Goal: Task Accomplishment & Management: Manage account settings

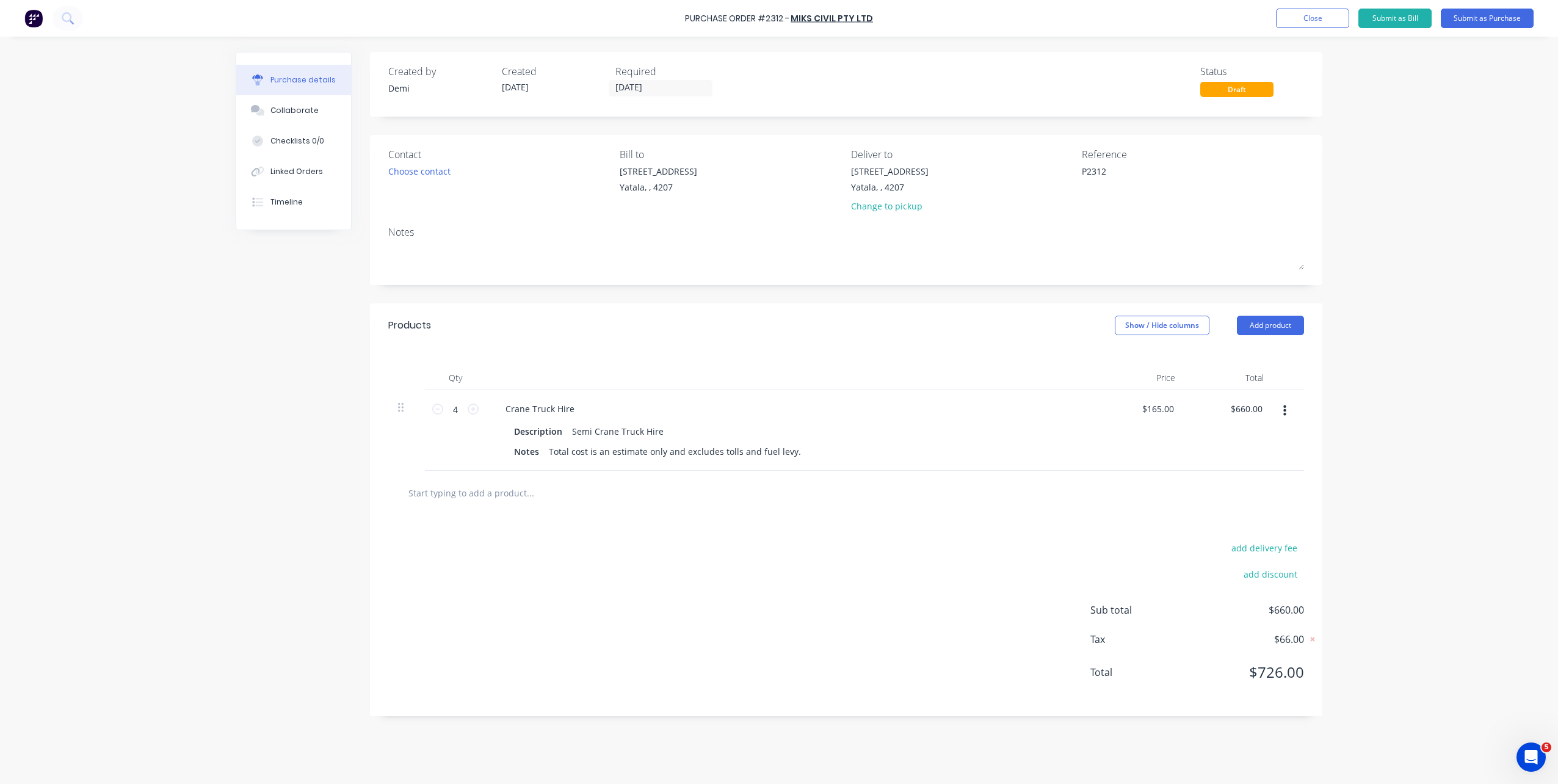
type textarea "x"
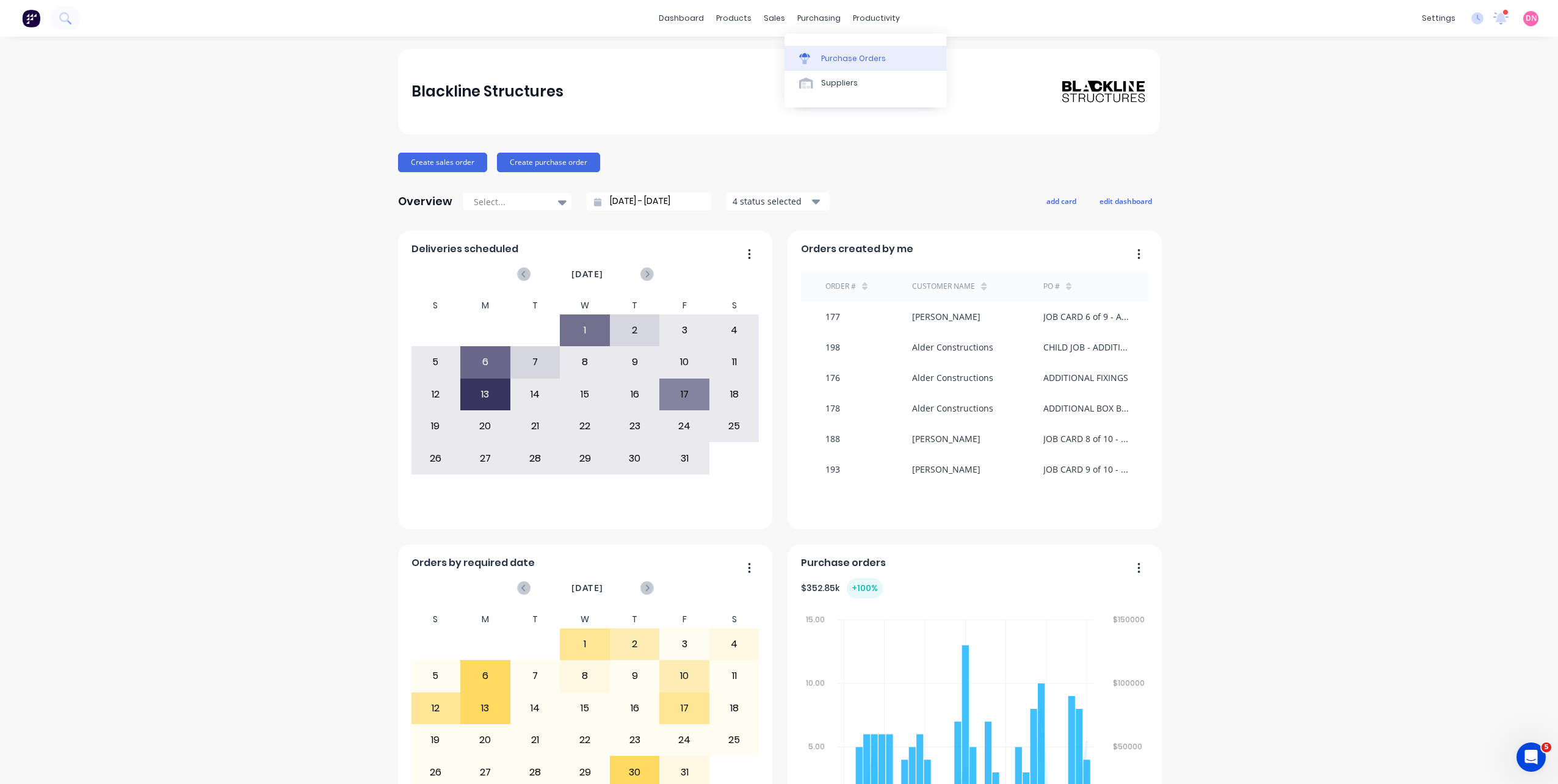
click at [805, 51] on link "Purchase Orders" at bounding box center [865, 57] width 162 height 24
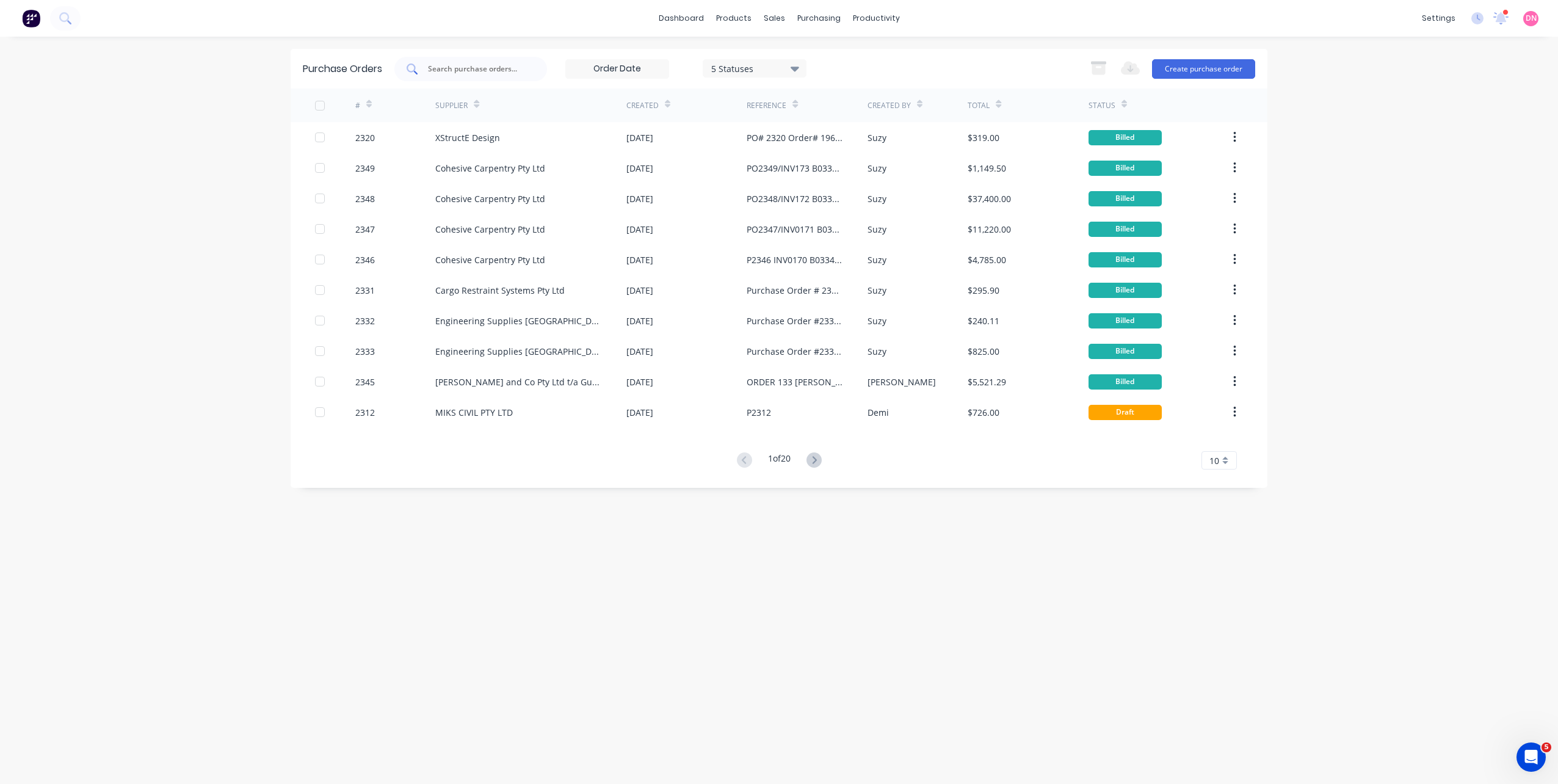
click at [530, 76] on div at bounding box center [470, 68] width 152 height 24
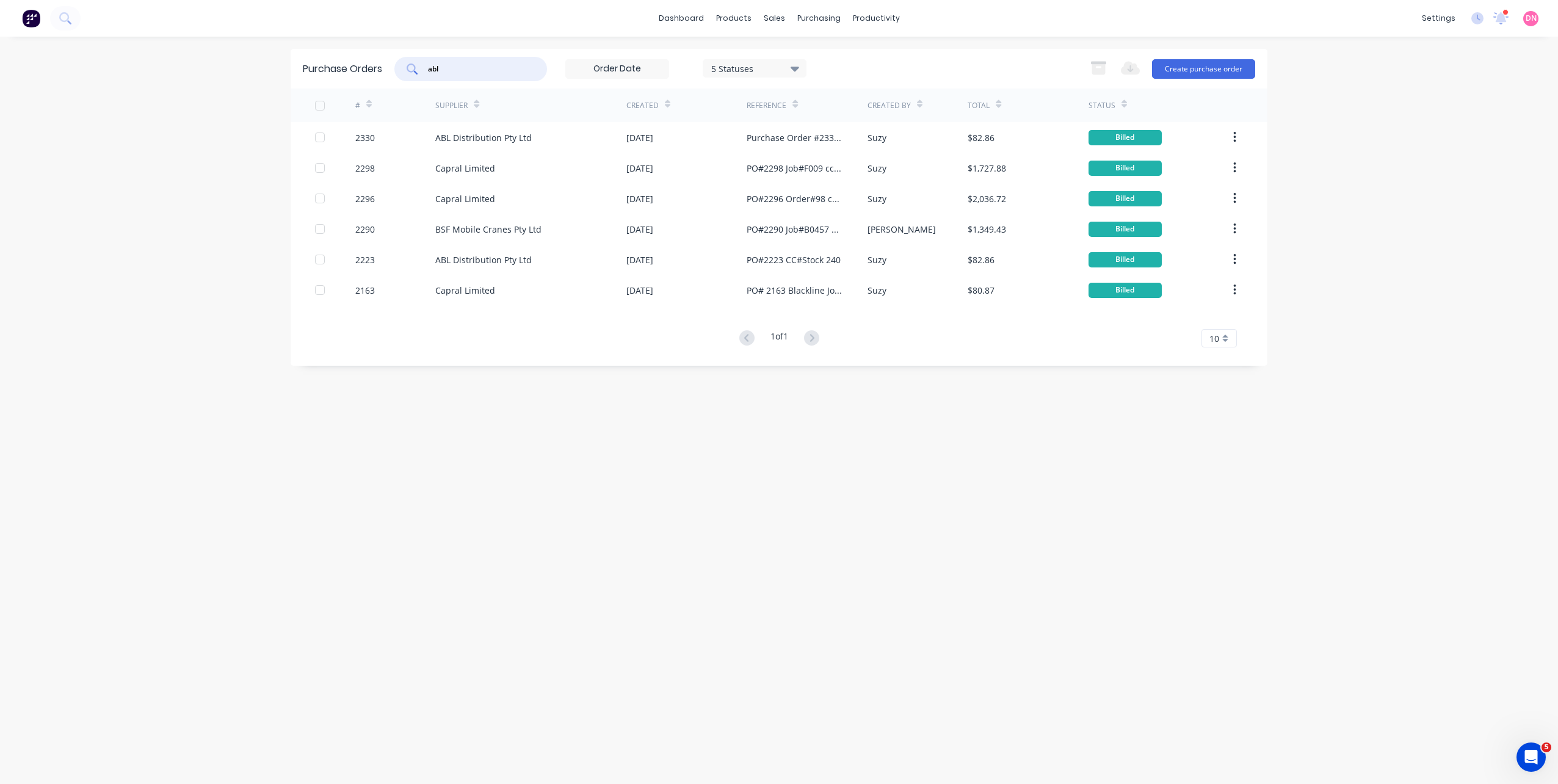
drag, startPoint x: 520, startPoint y: 71, endPoint x: 322, endPoint y: 71, distance: 198.0
click at [322, 71] on div "Purchase Orders abl 5 Statuses 5 Statuses Export to Excel (XLSX) Create purchas…" at bounding box center [779, 68] width 977 height 40
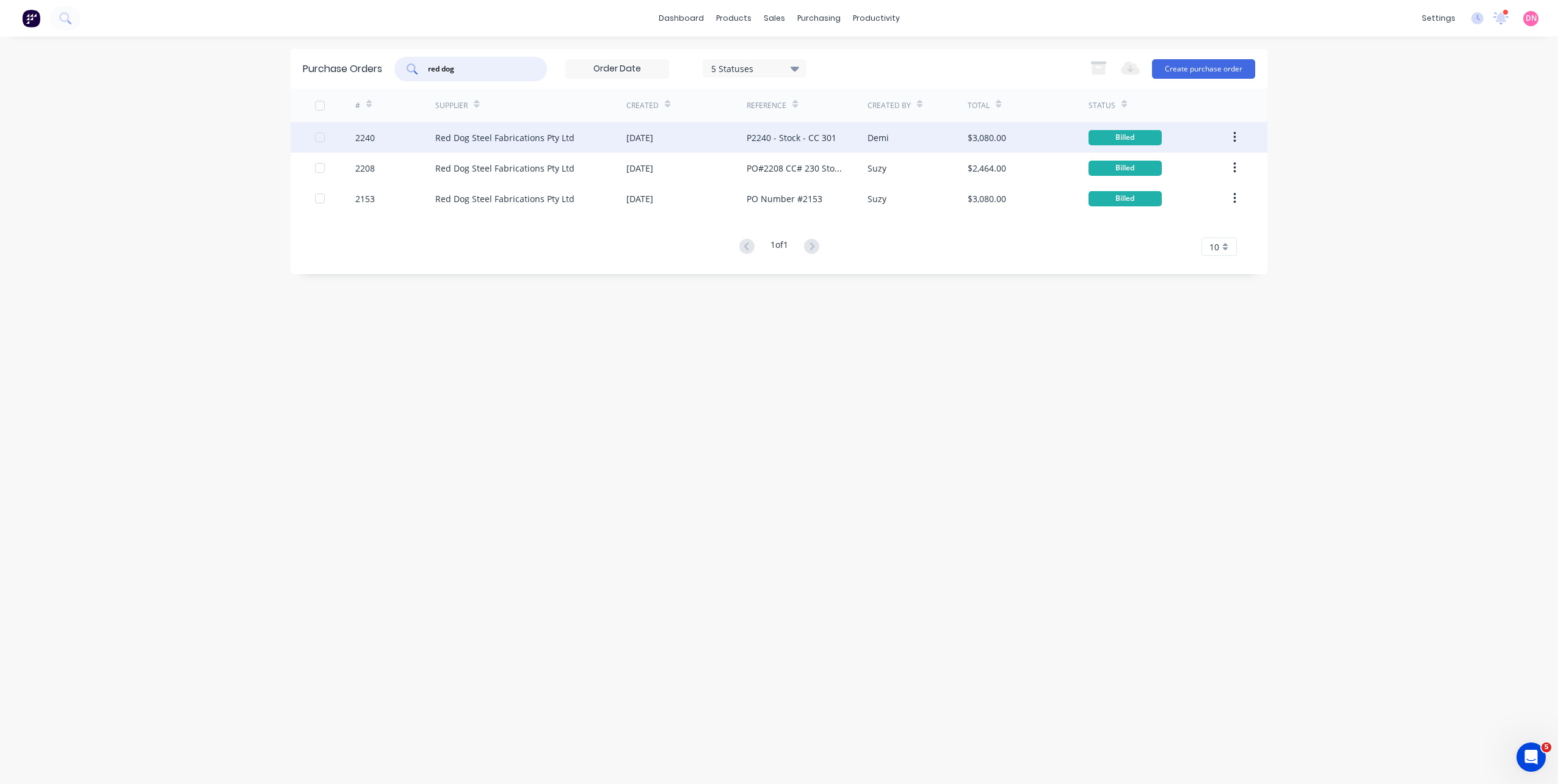
type input "red dog"
click at [416, 129] on div "2240" at bounding box center [396, 137] width 81 height 30
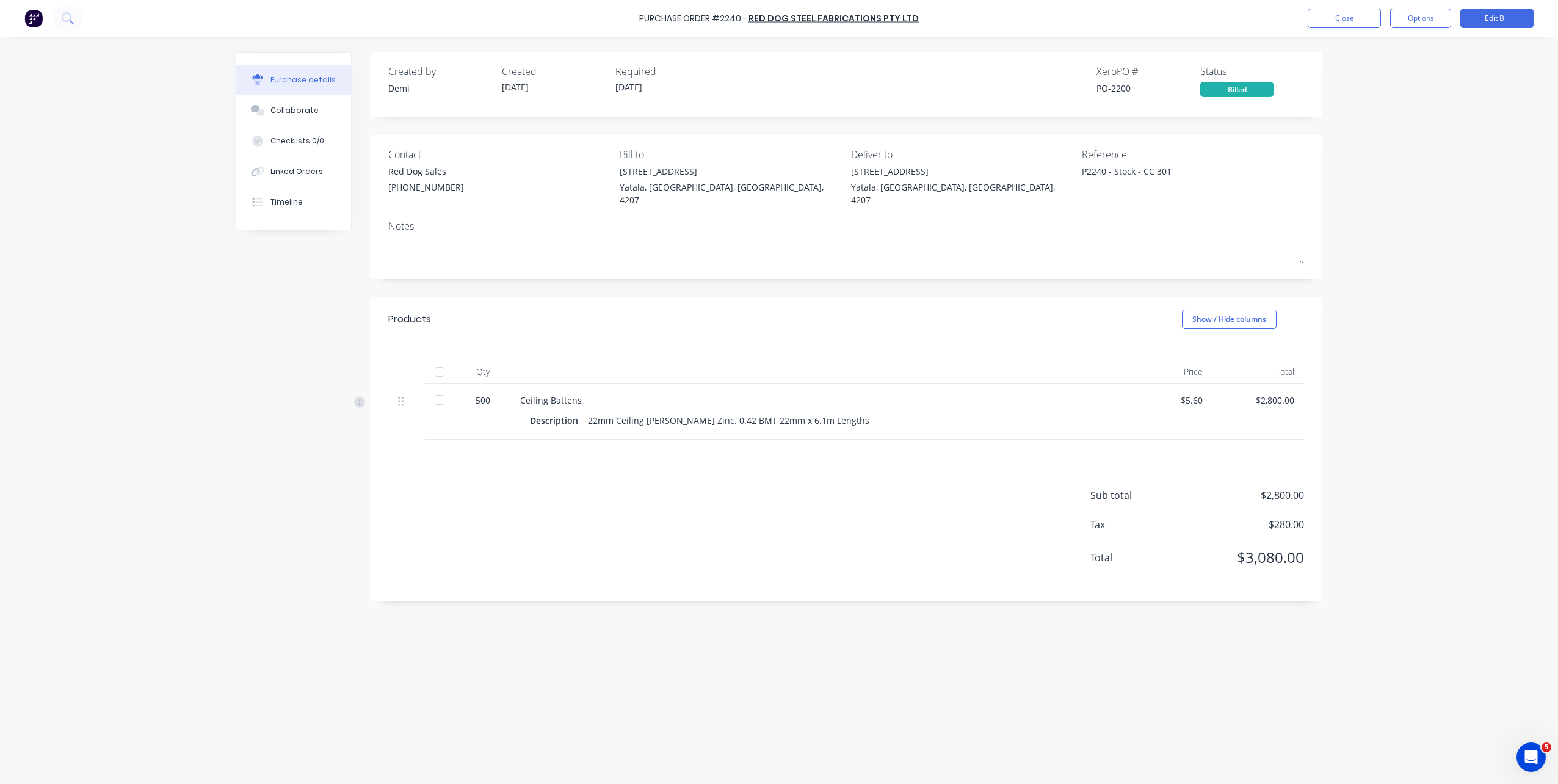
click at [433, 391] on div at bounding box center [439, 399] width 24 height 24
click at [1354, 24] on button "Close" at bounding box center [1345, 18] width 74 height 20
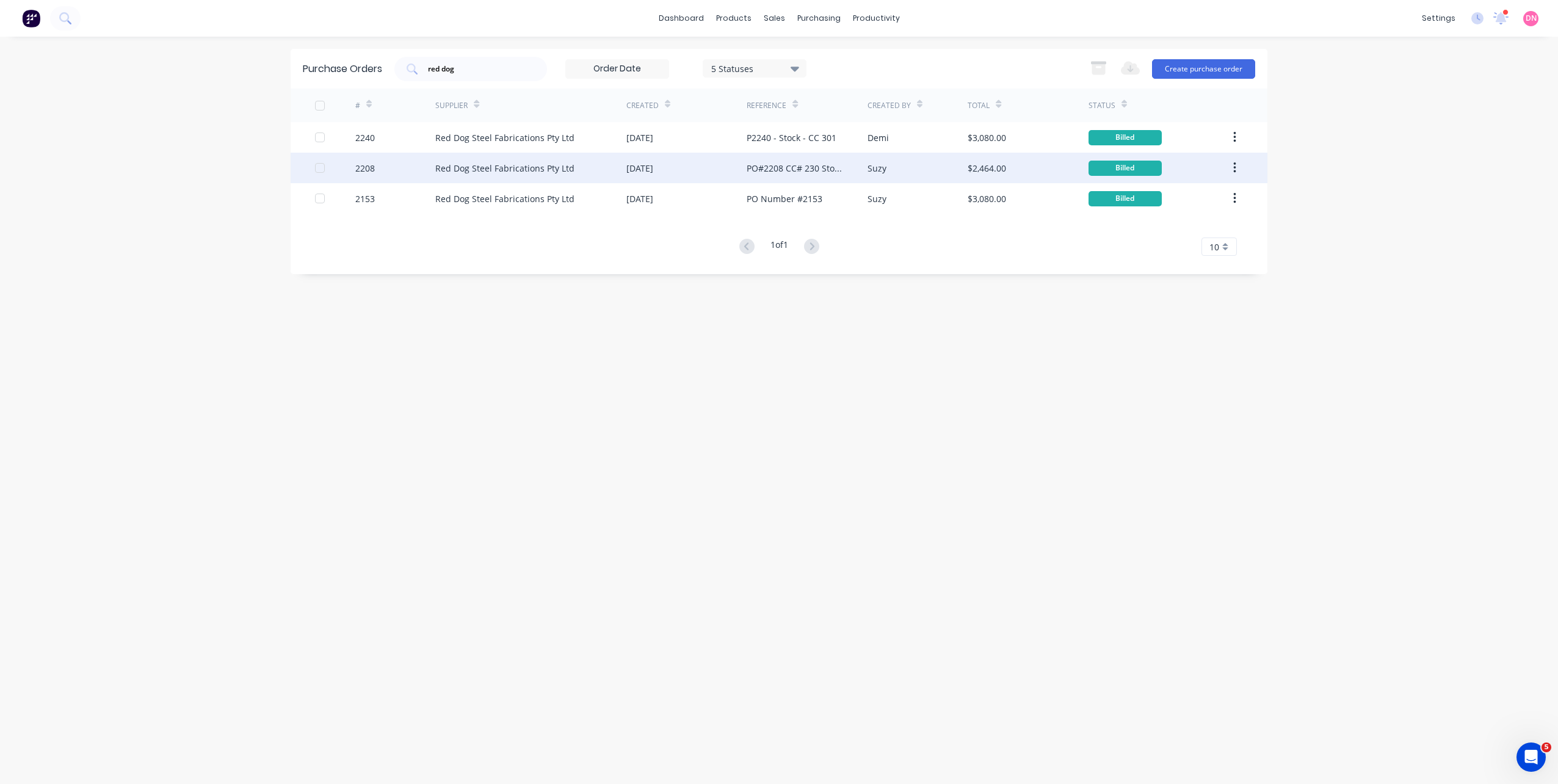
click at [509, 167] on div "Red Dog Steel Fabrications Pty Ltd" at bounding box center [505, 168] width 139 height 13
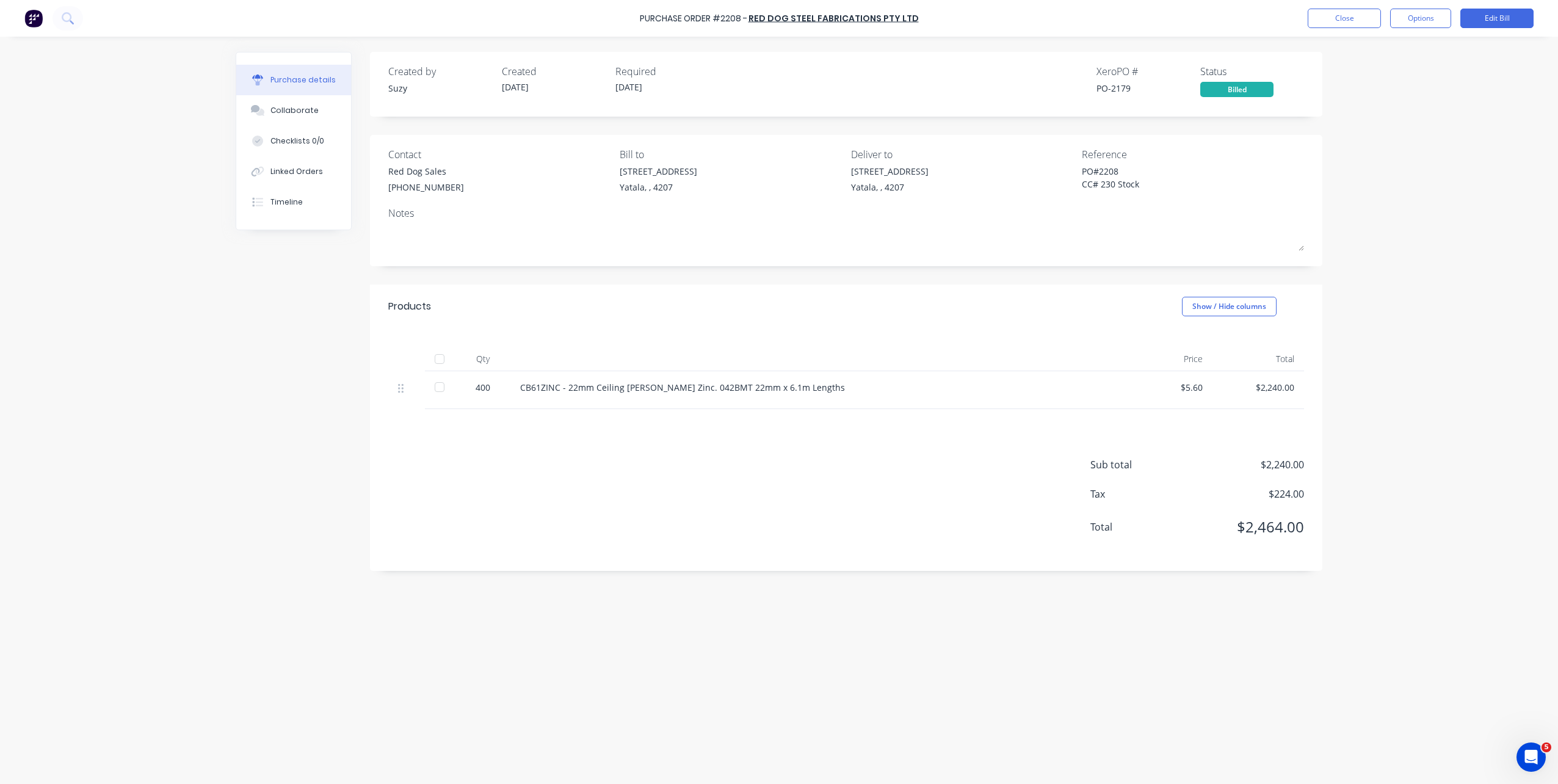
click at [435, 388] on div at bounding box center [439, 387] width 24 height 24
click at [1315, 21] on button "Close" at bounding box center [1345, 18] width 74 height 20
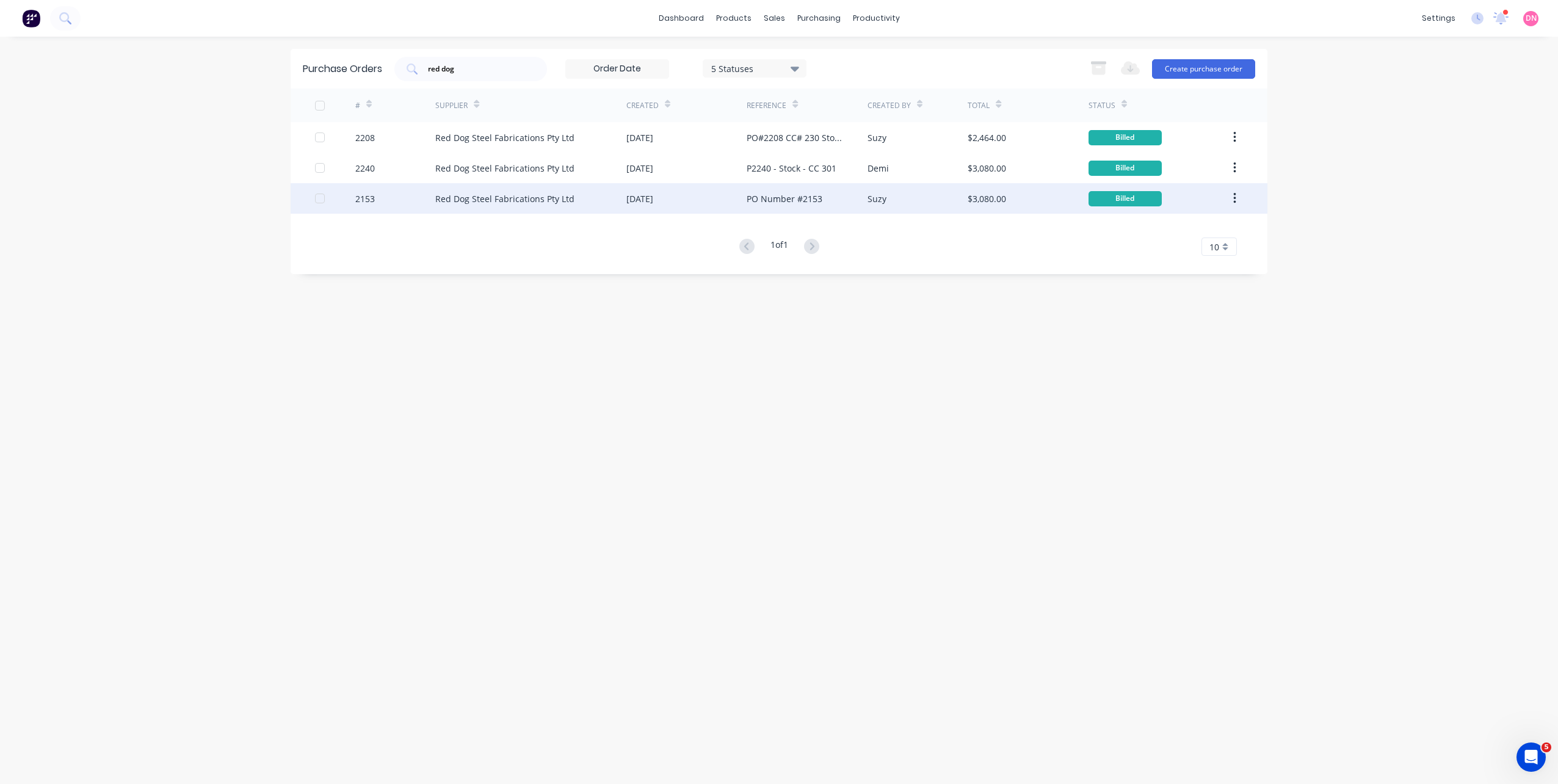
click at [402, 199] on div "2153" at bounding box center [396, 198] width 81 height 30
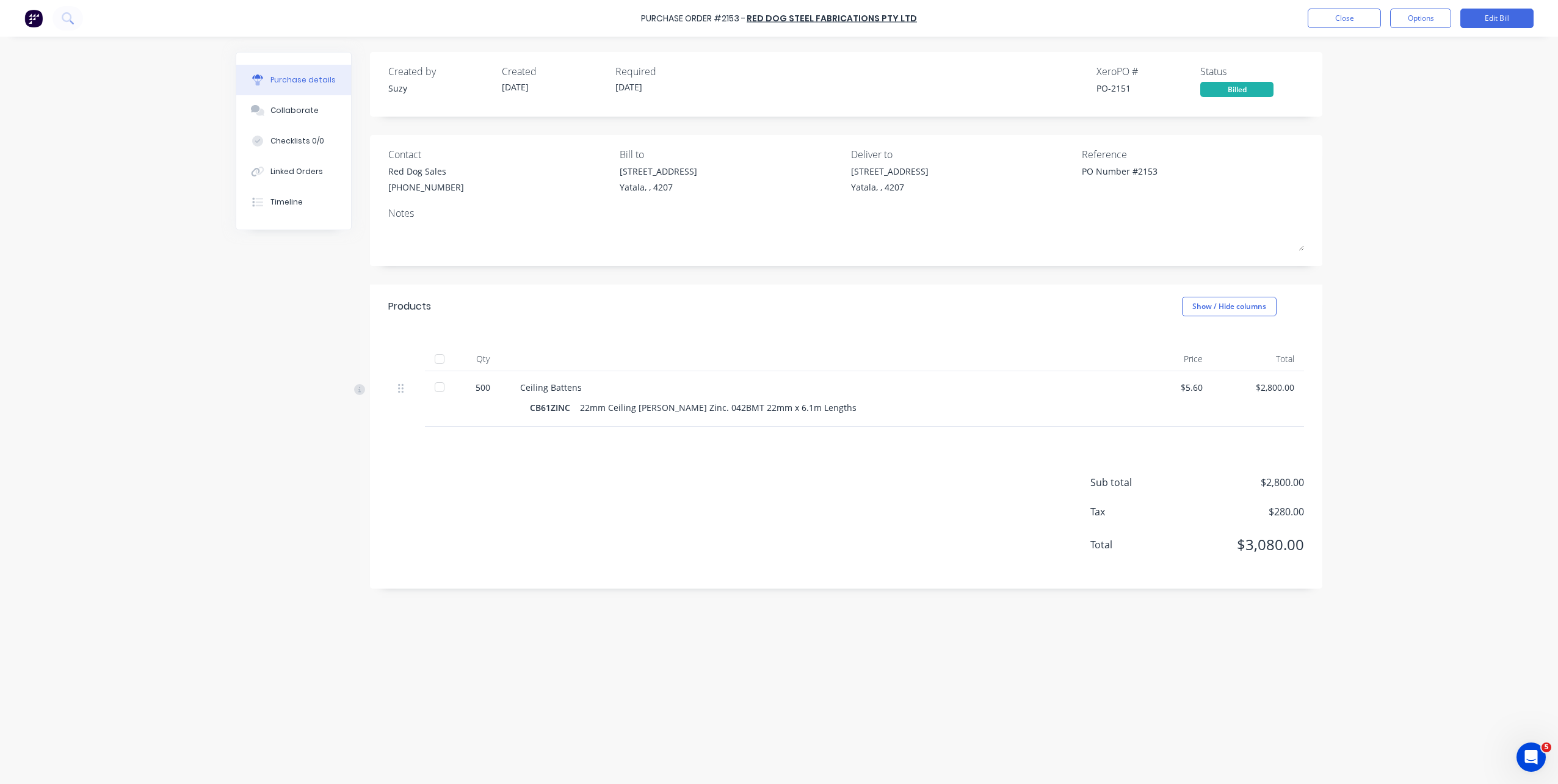
click at [434, 388] on div at bounding box center [439, 387] width 24 height 24
type textarea "x"
click at [1357, 23] on button "Close" at bounding box center [1345, 18] width 74 height 20
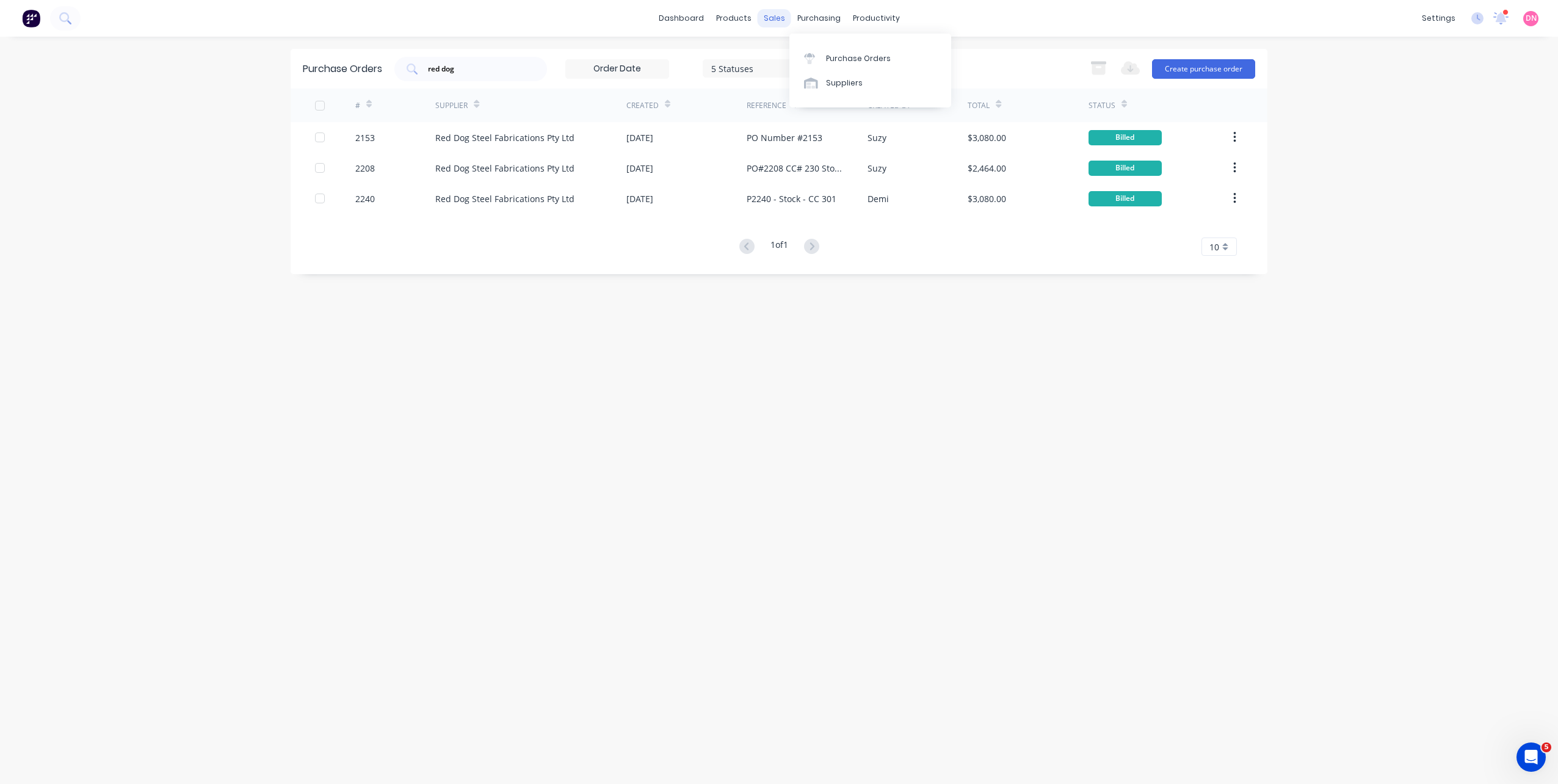
click at [792, 18] on div "purchasing" at bounding box center [819, 18] width 56 height 18
click at [783, 20] on div "sales" at bounding box center [775, 18] width 34 height 18
click at [784, 56] on div at bounding box center [781, 58] width 18 height 11
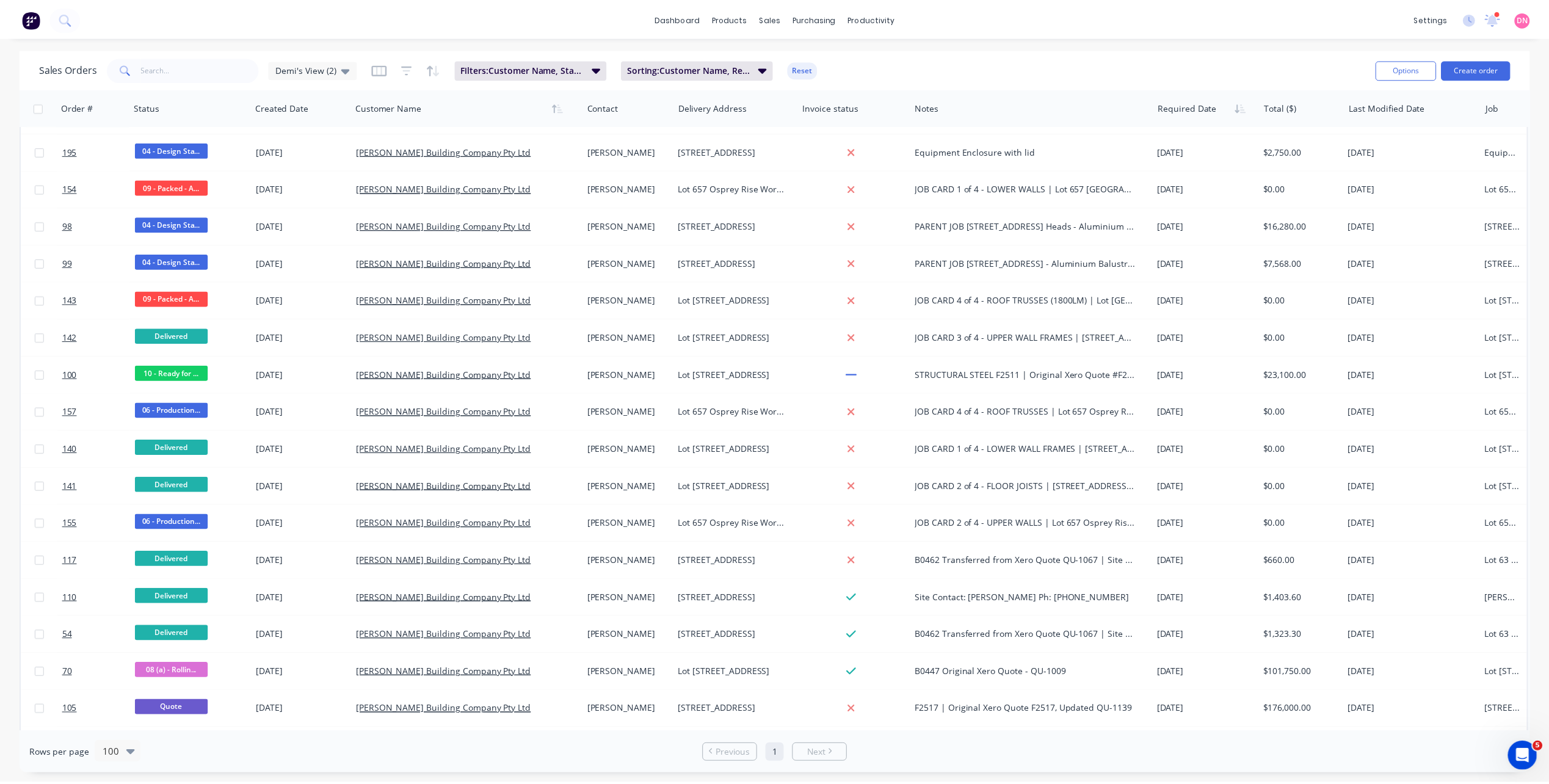
scroll to position [610, 0]
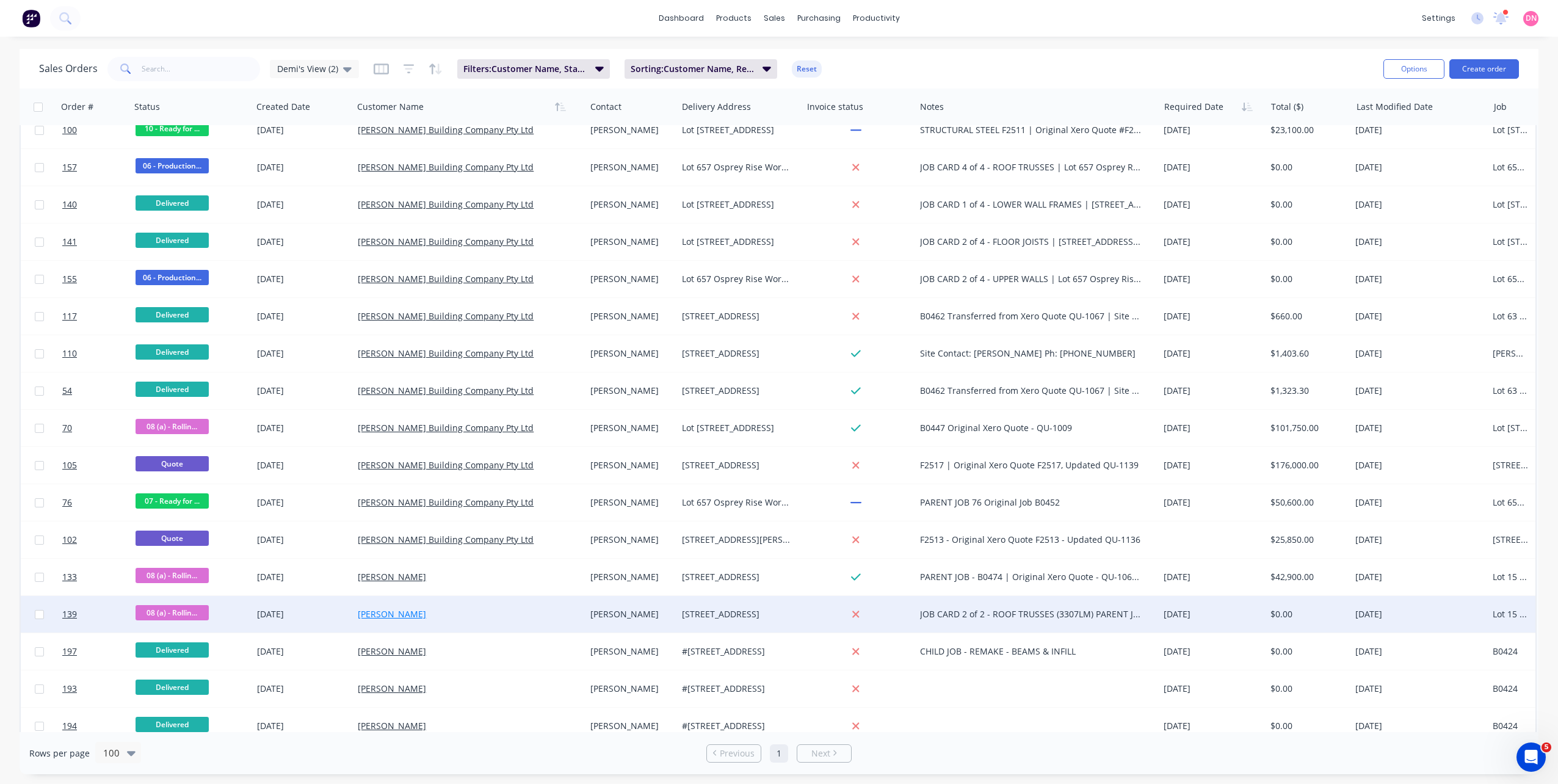
click at [383, 610] on link "[PERSON_NAME]" at bounding box center [391, 614] width 68 height 12
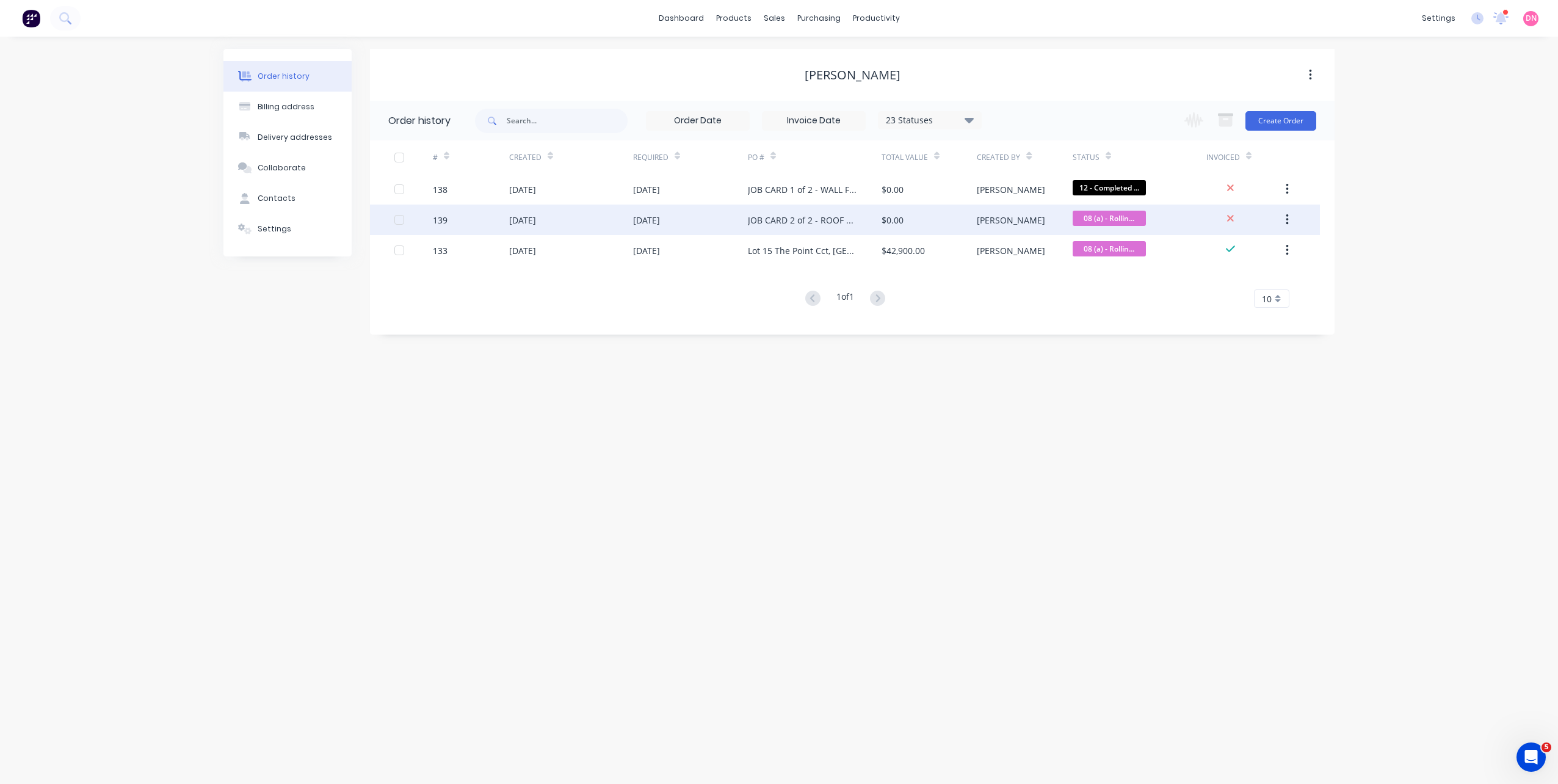
click at [975, 230] on div "$0.00" at bounding box center [928, 219] width 95 height 30
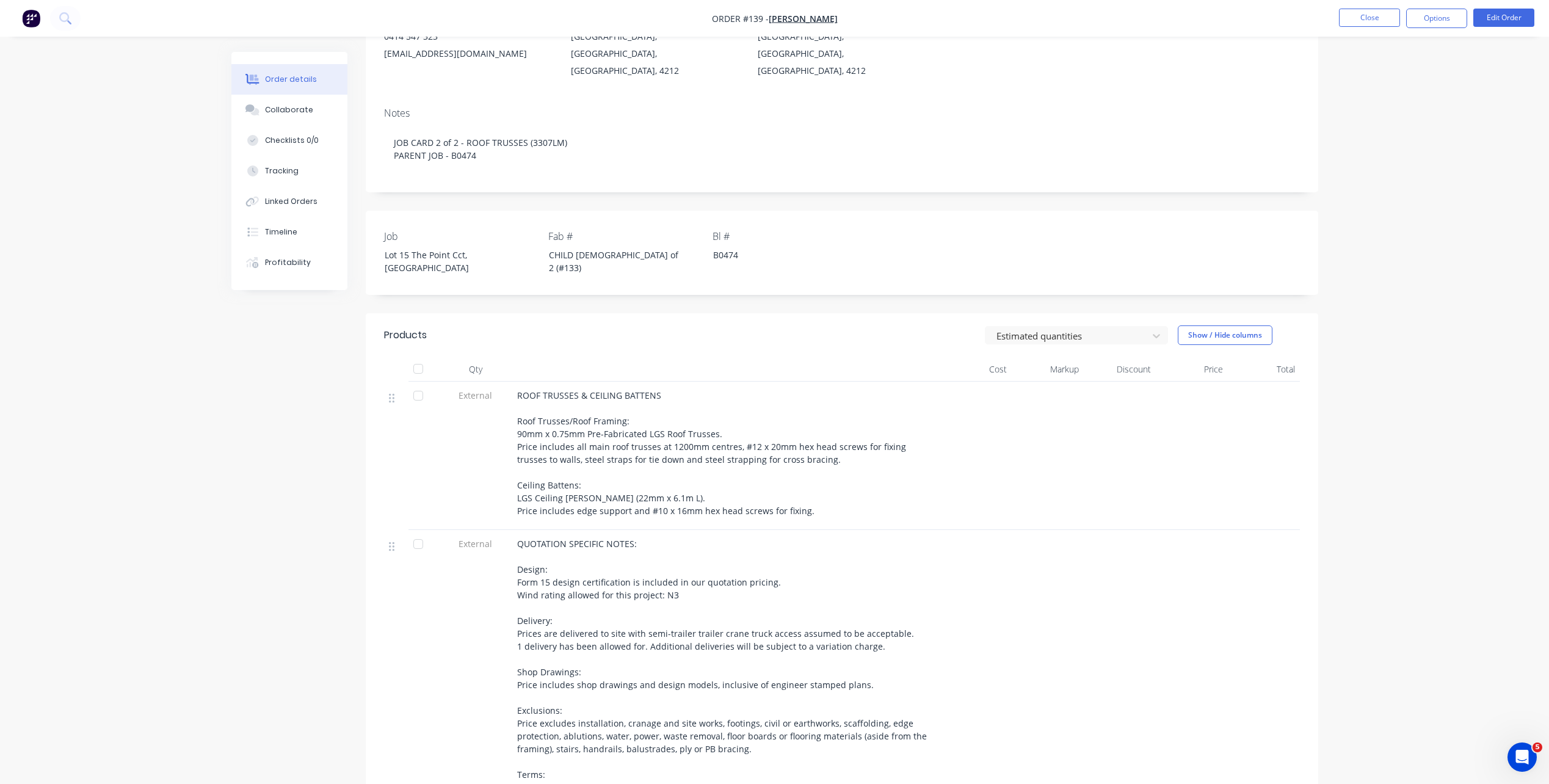
scroll to position [122, 0]
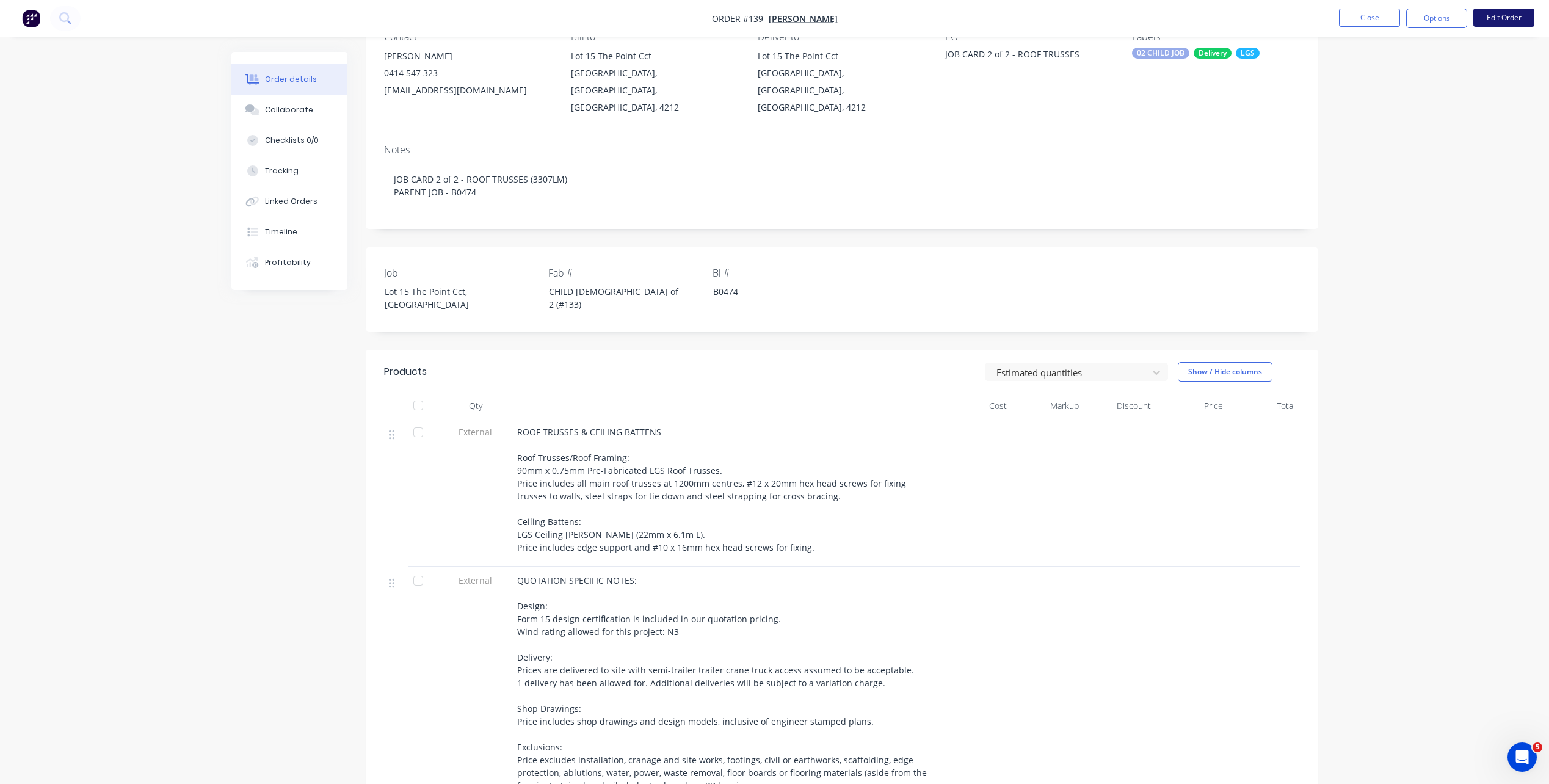
click at [1483, 20] on button "Edit Order" at bounding box center [1503, 18] width 61 height 18
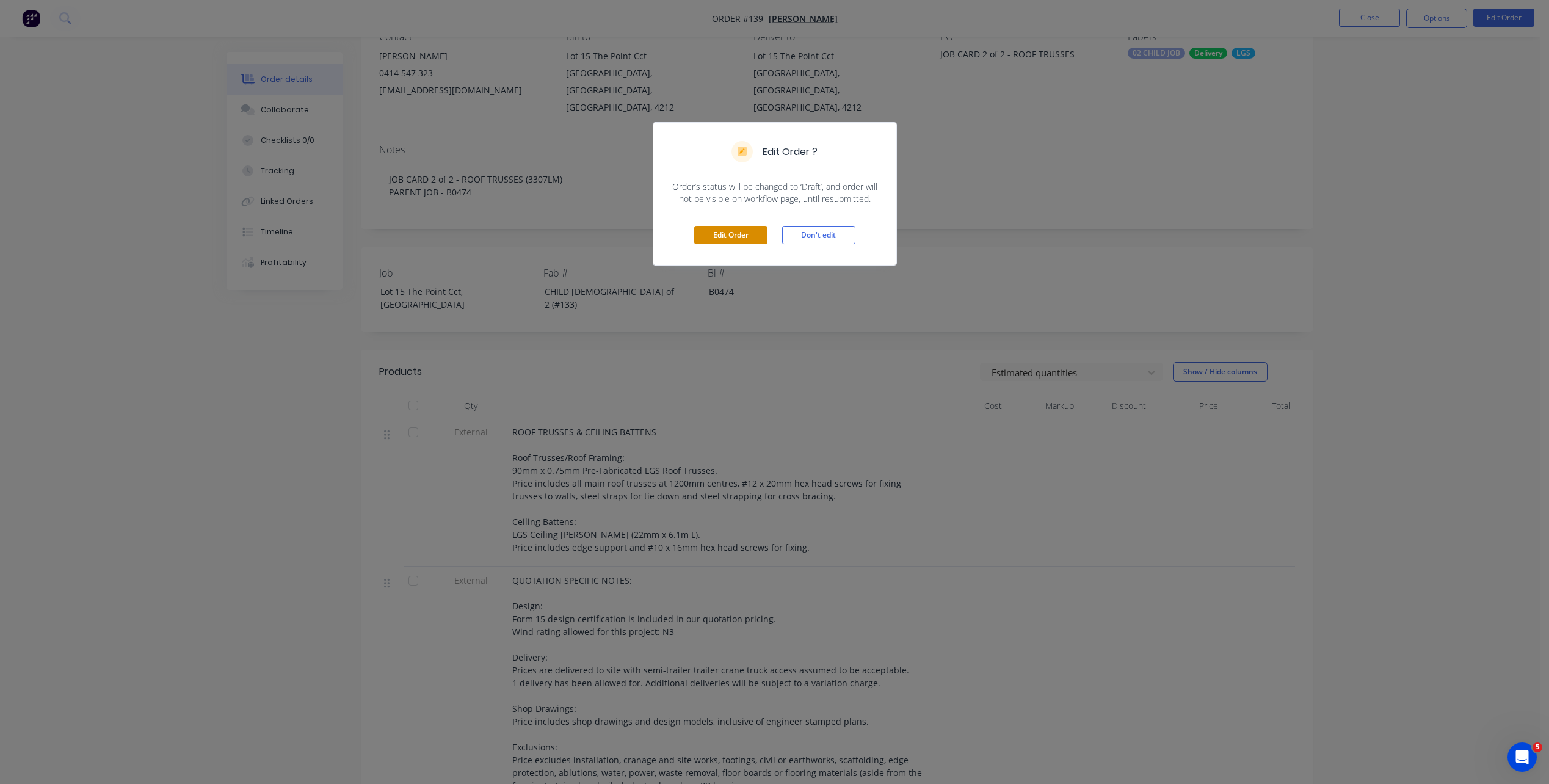
click at [755, 235] on button "Edit Order" at bounding box center [731, 235] width 74 height 18
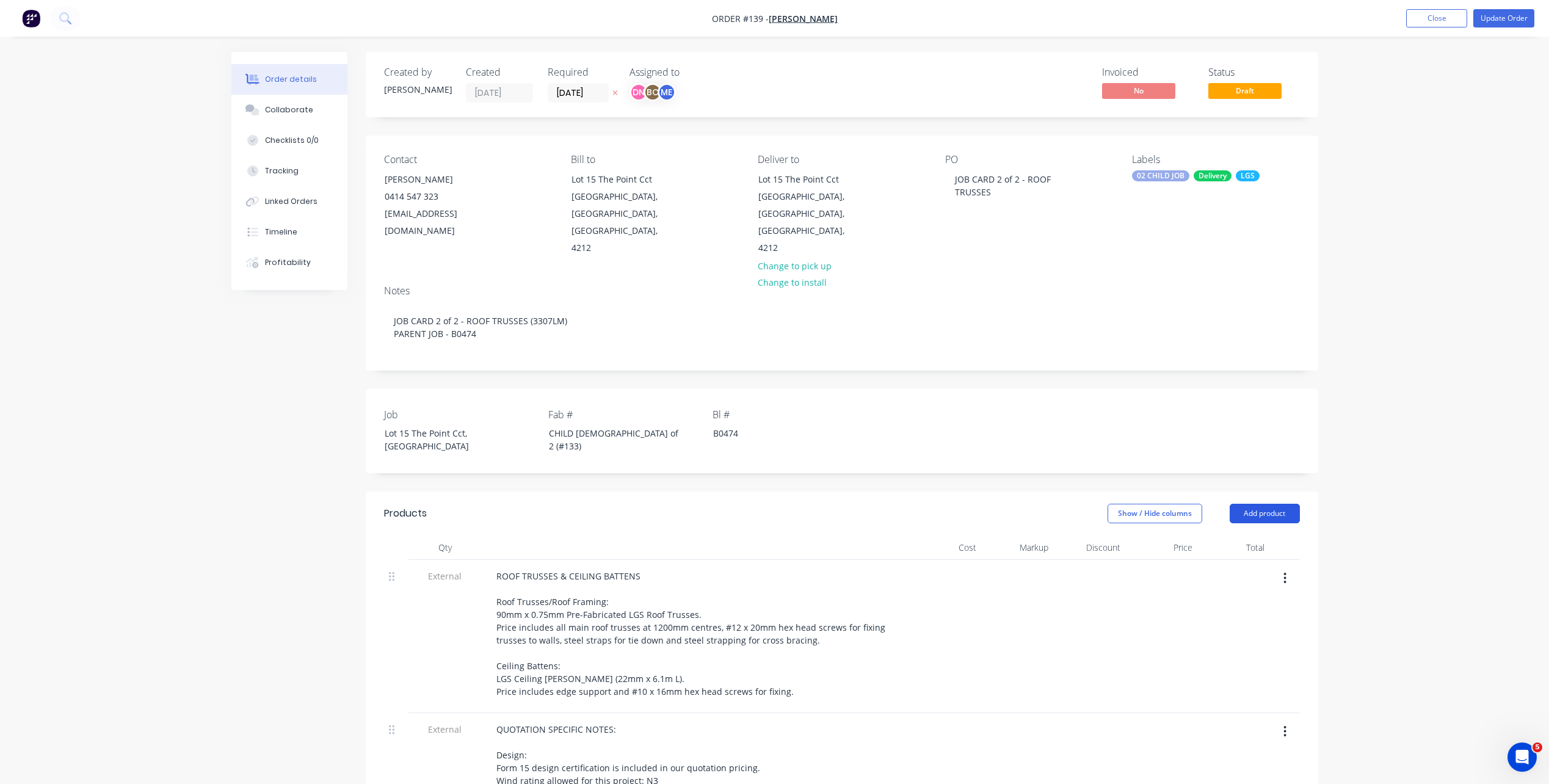
click at [1277, 504] on button "Add product" at bounding box center [1264, 513] width 70 height 20
click at [1265, 706] on div "Notes (External)" at bounding box center [1242, 715] width 94 height 18
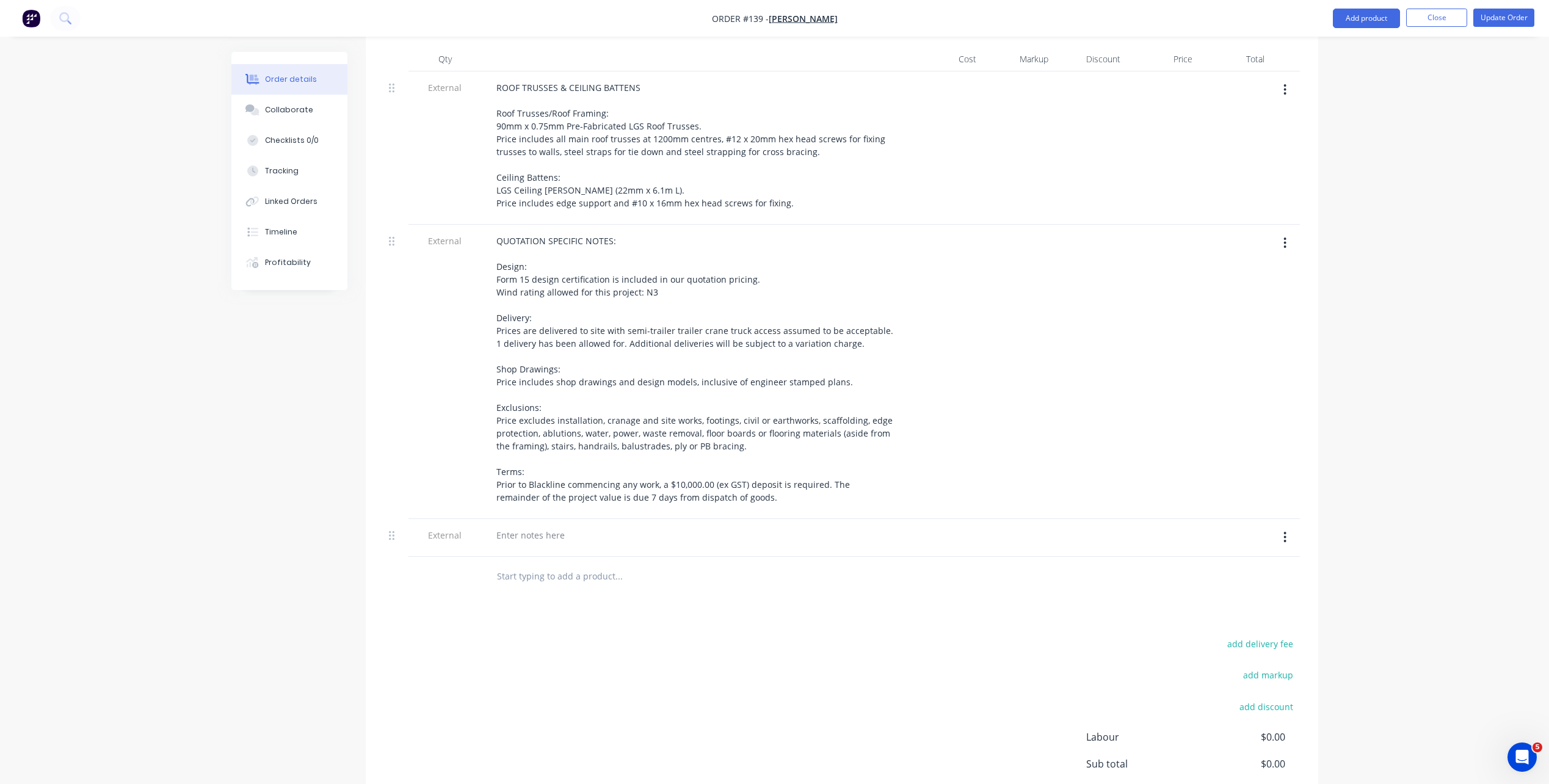
scroll to position [582, 0]
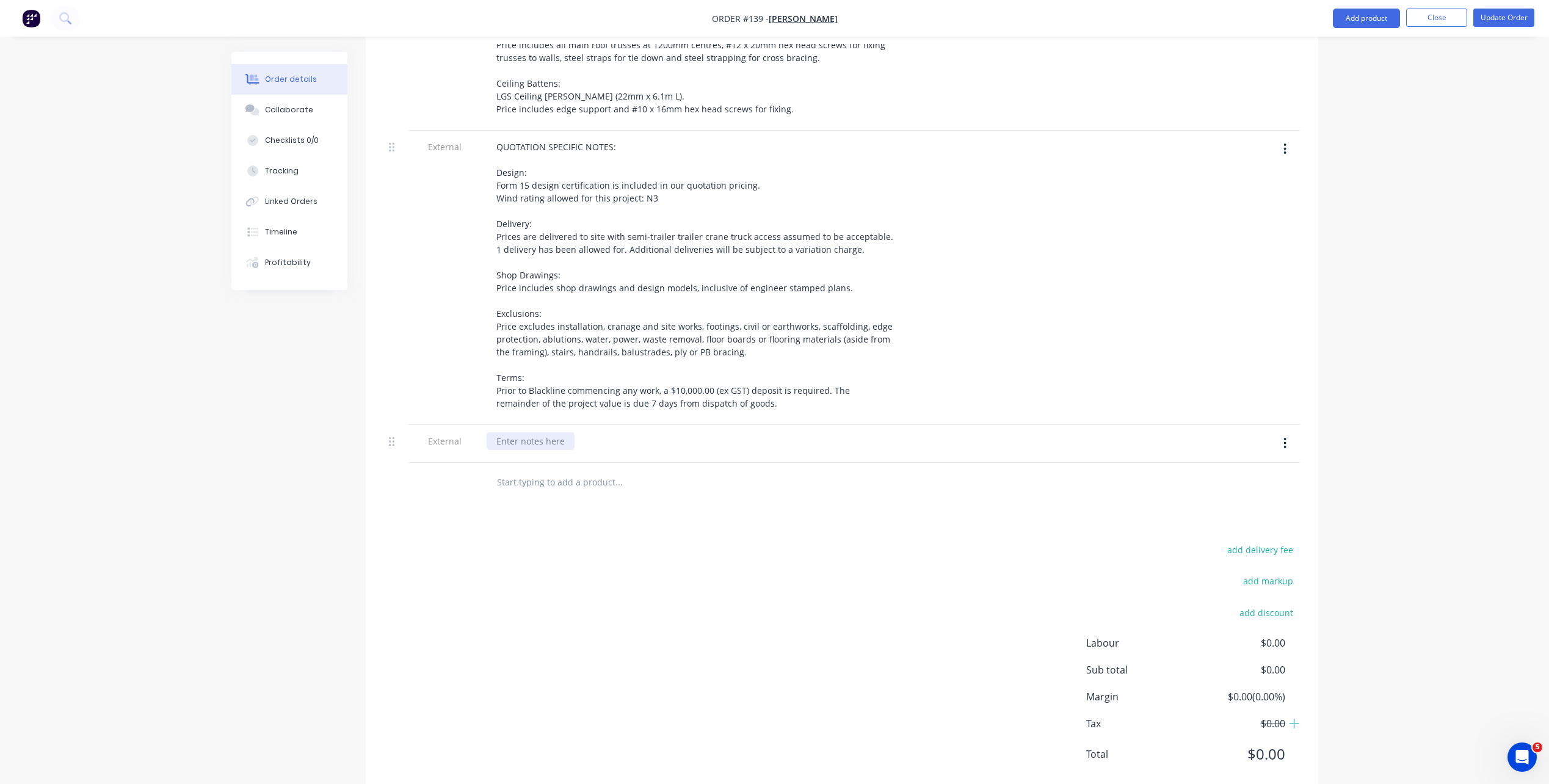
click at [554, 432] on div at bounding box center [530, 441] width 88 height 18
paste div
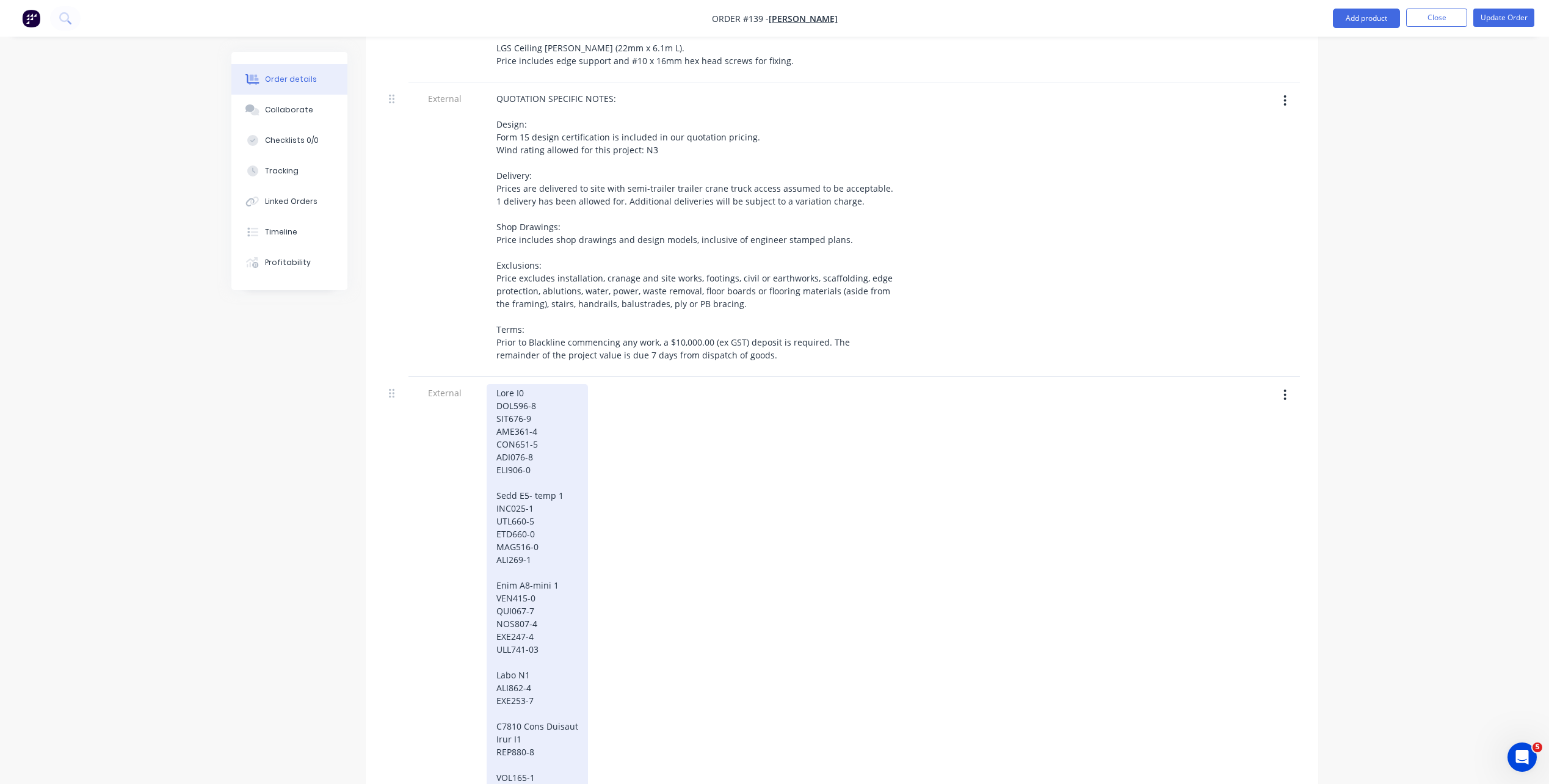
scroll to position [435, 0]
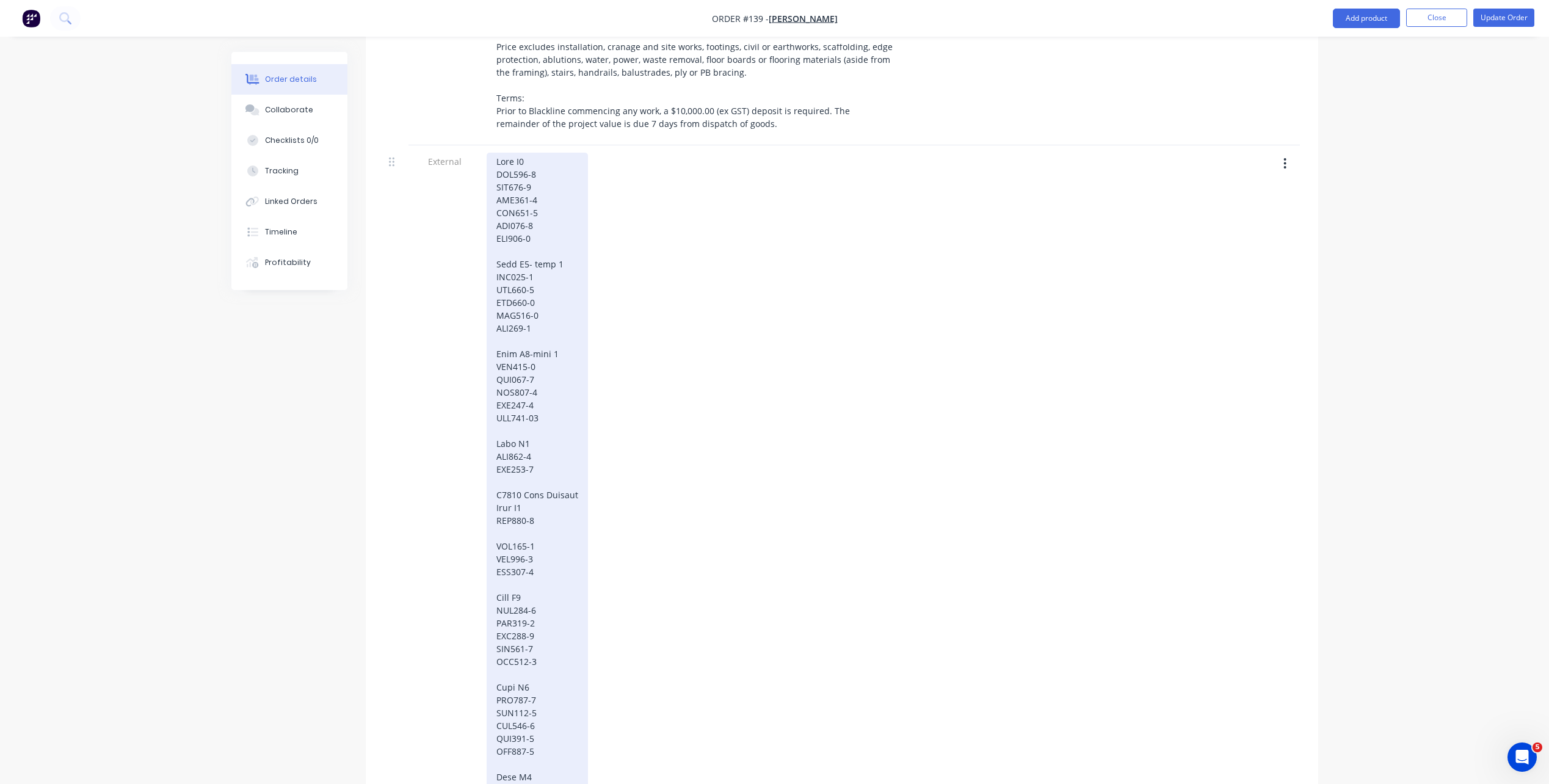
drag, startPoint x: 577, startPoint y: 463, endPoint x: 486, endPoint y: 468, distance: 91.1
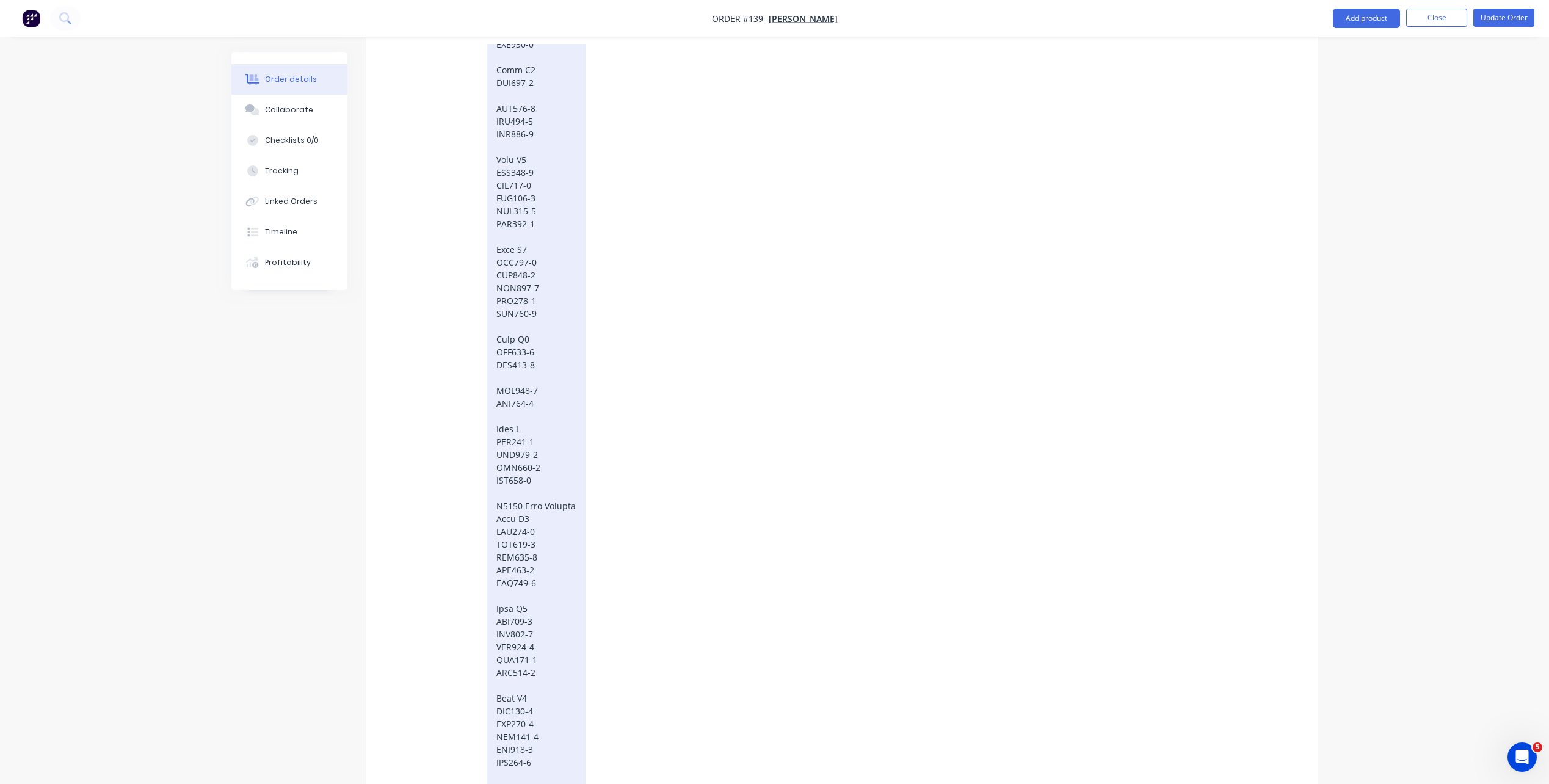
scroll to position [1289, 0]
drag, startPoint x: 577, startPoint y: 473, endPoint x: 463, endPoint y: 479, distance: 114.2
click at [545, 110] on div at bounding box center [532, 283] width 91 height 2530
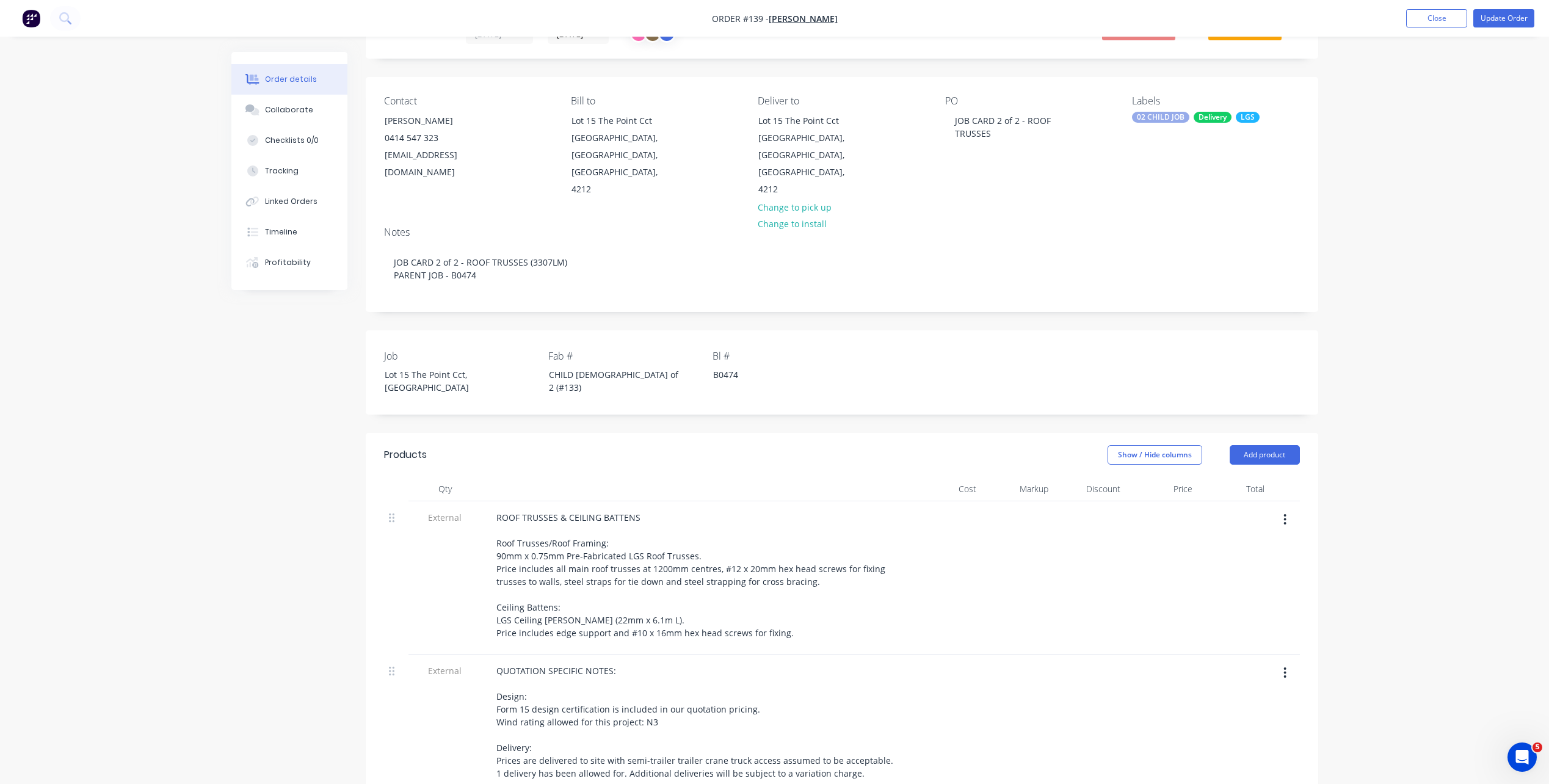
scroll to position [43, 0]
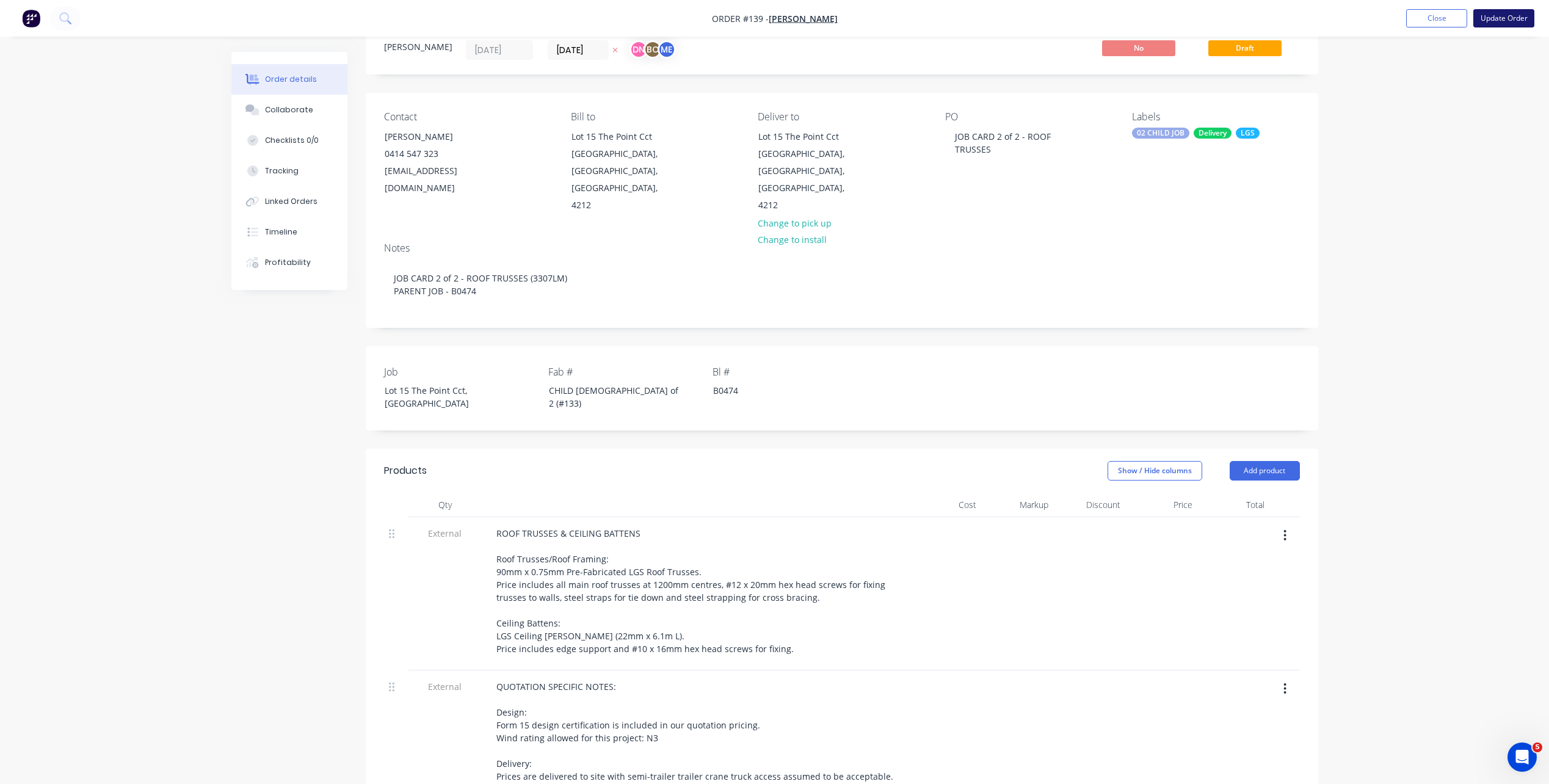
click at [1514, 20] on button "Update Order" at bounding box center [1503, 18] width 61 height 18
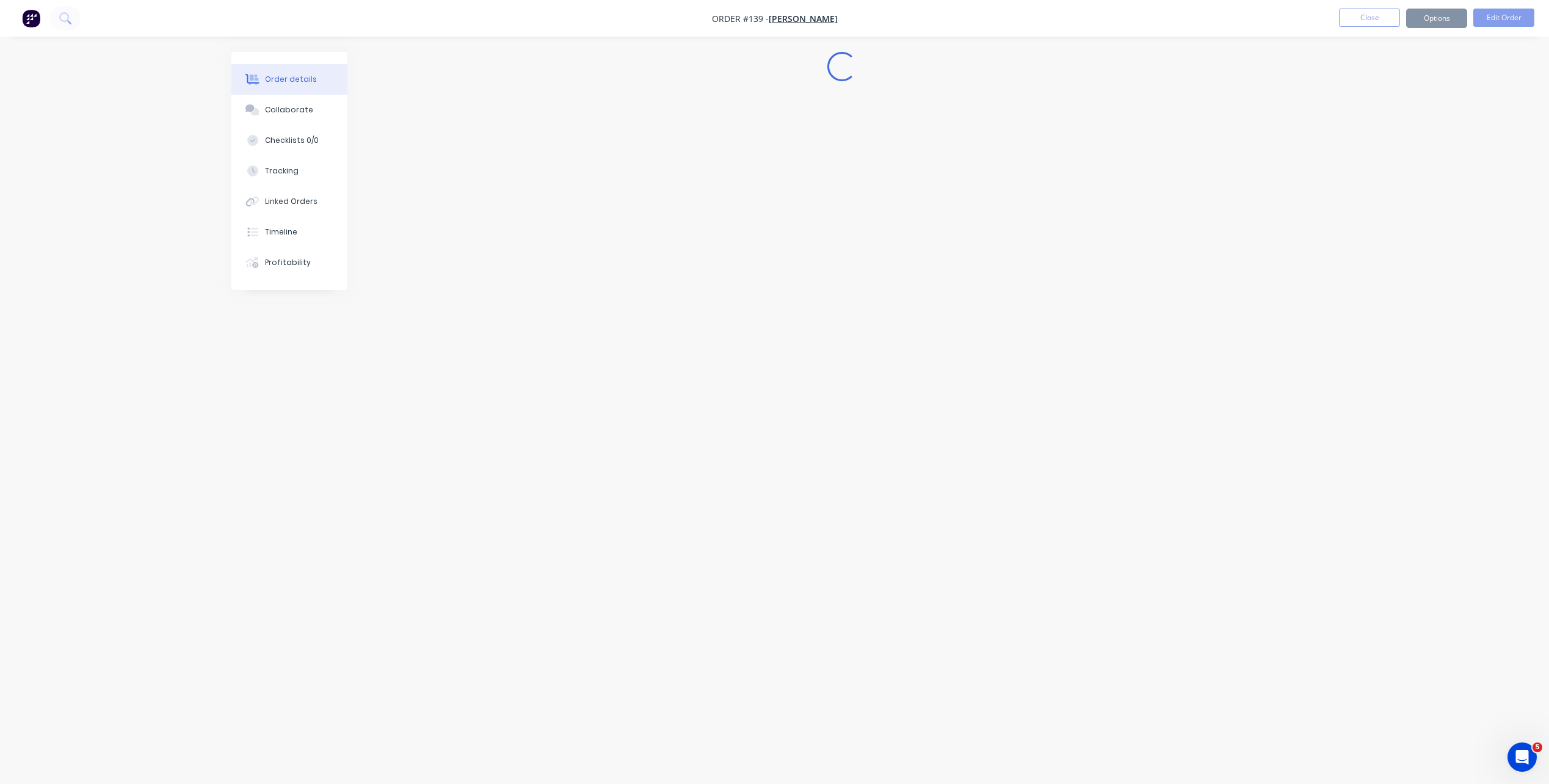
scroll to position [0, 0]
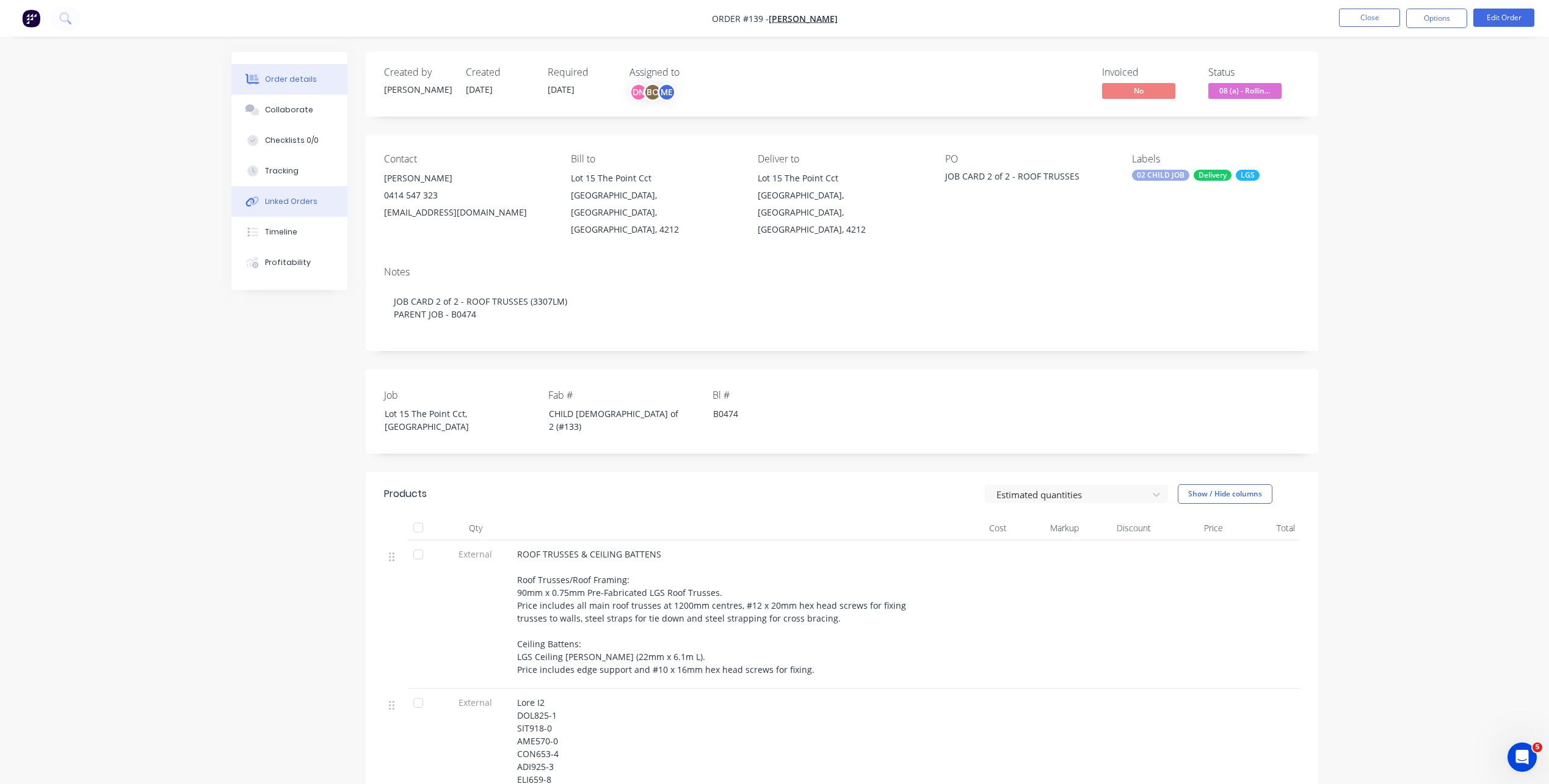
click at [303, 196] on div "Linked Orders" at bounding box center [291, 201] width 52 height 11
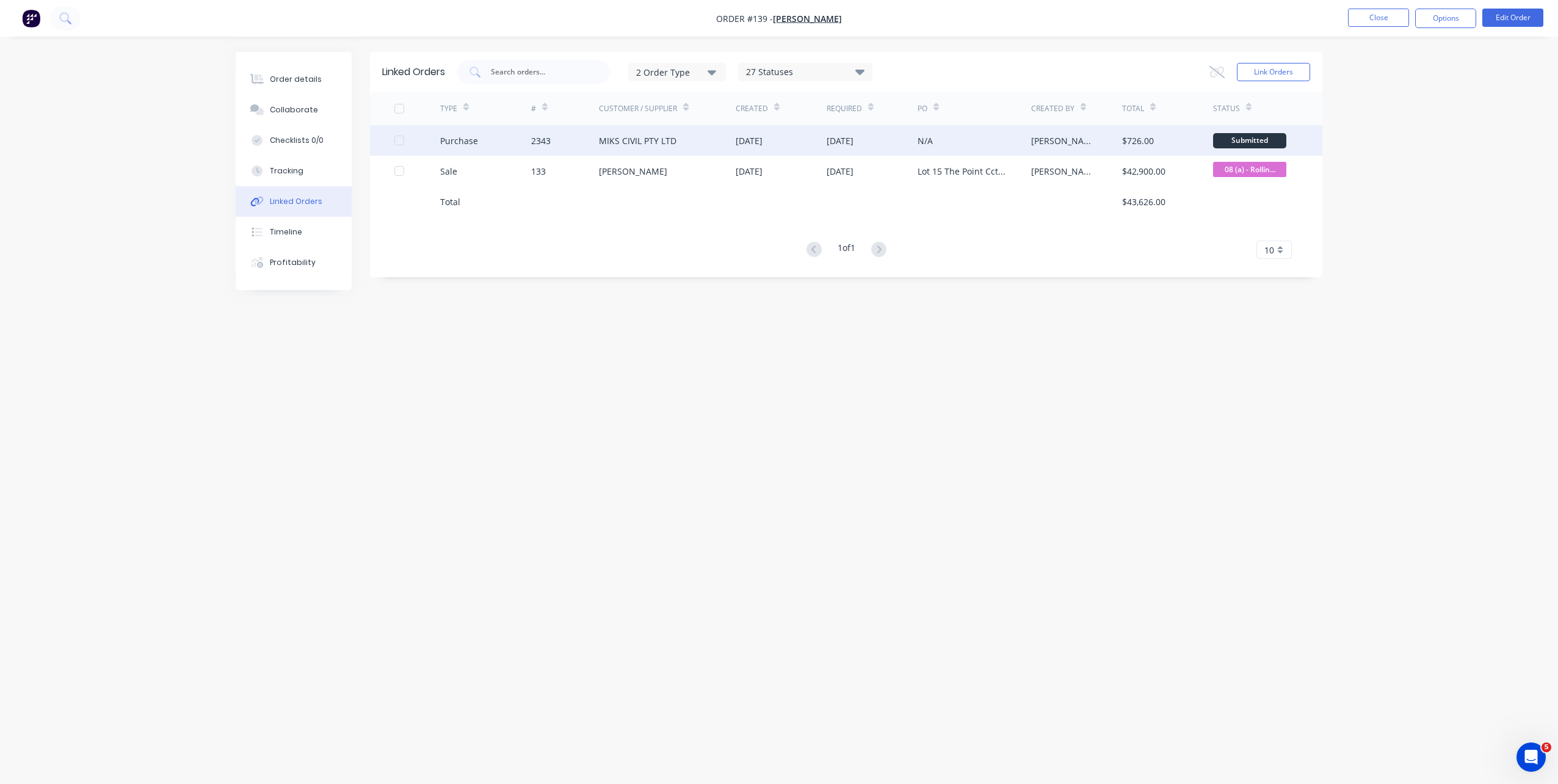
click at [635, 152] on div "MIKS CIVIL PTY LTD" at bounding box center [667, 140] width 137 height 30
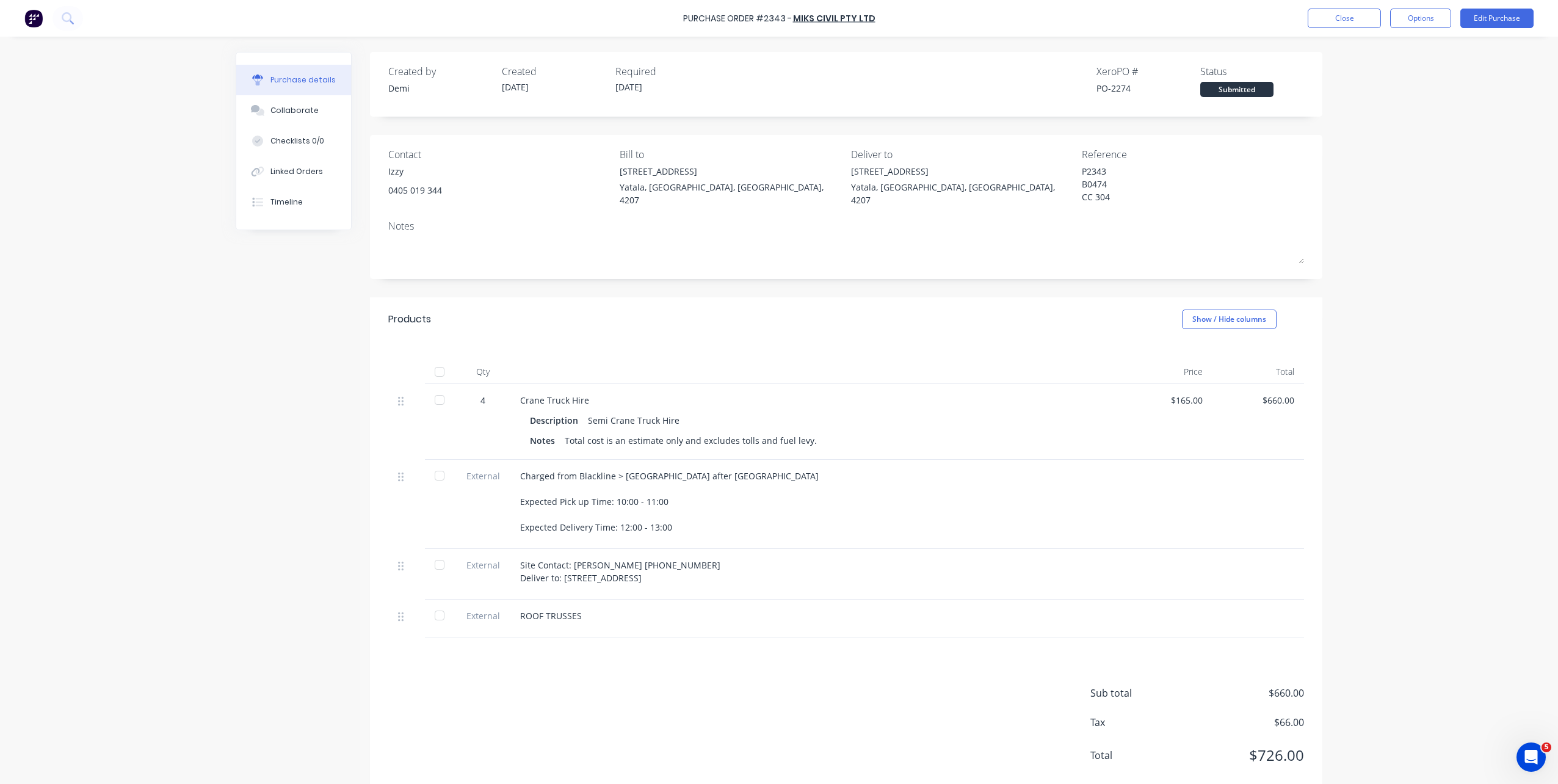
type textarea "x"
click at [316, 115] on button "Collaborate" at bounding box center [294, 110] width 115 height 30
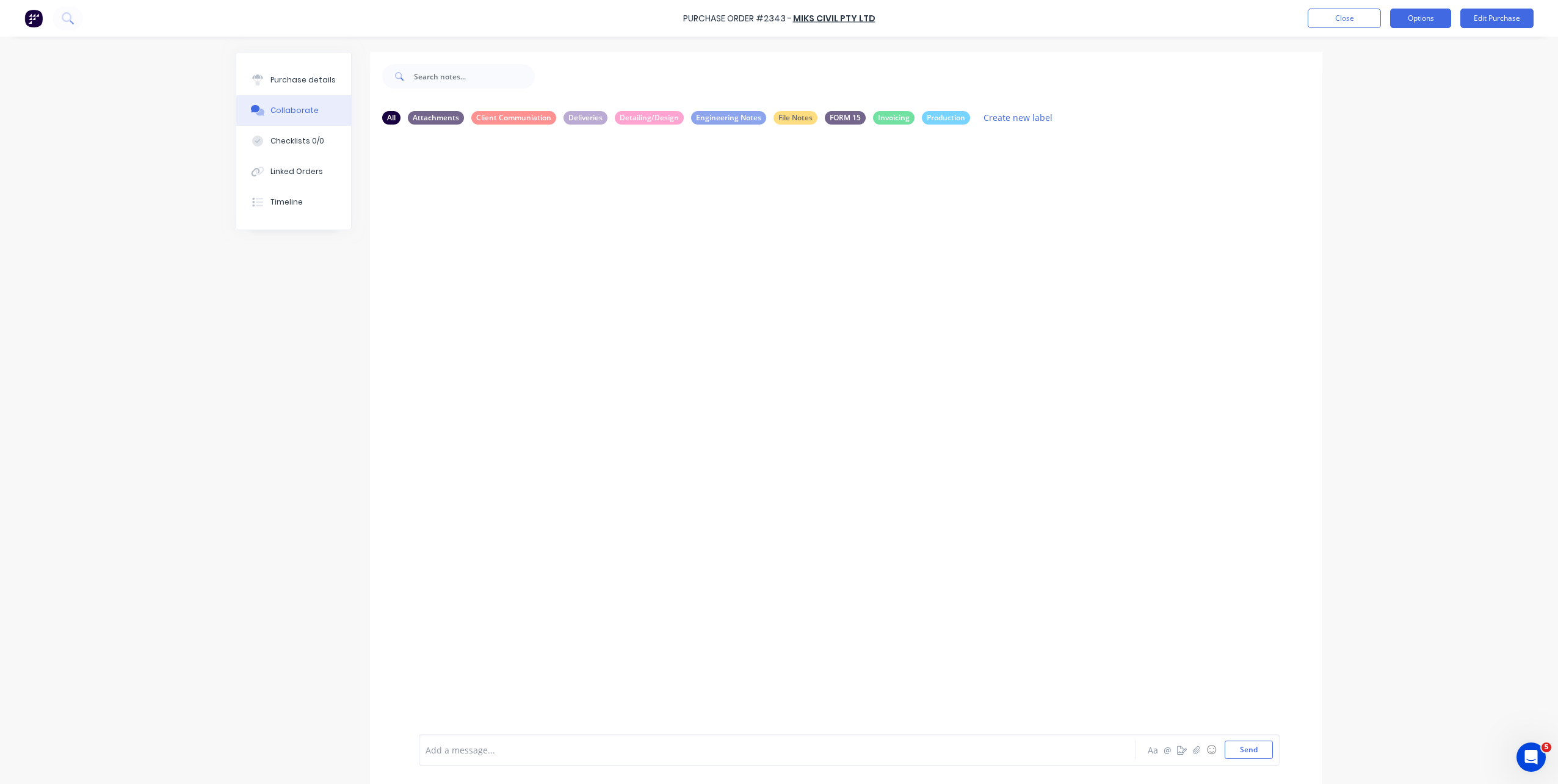
click at [1434, 24] on button "Options" at bounding box center [1420, 18] width 61 height 20
click at [1406, 59] on button "Print / Email" at bounding box center [1393, 49] width 116 height 24
click at [1400, 93] on div "Without pricing" at bounding box center [1393, 99] width 94 height 18
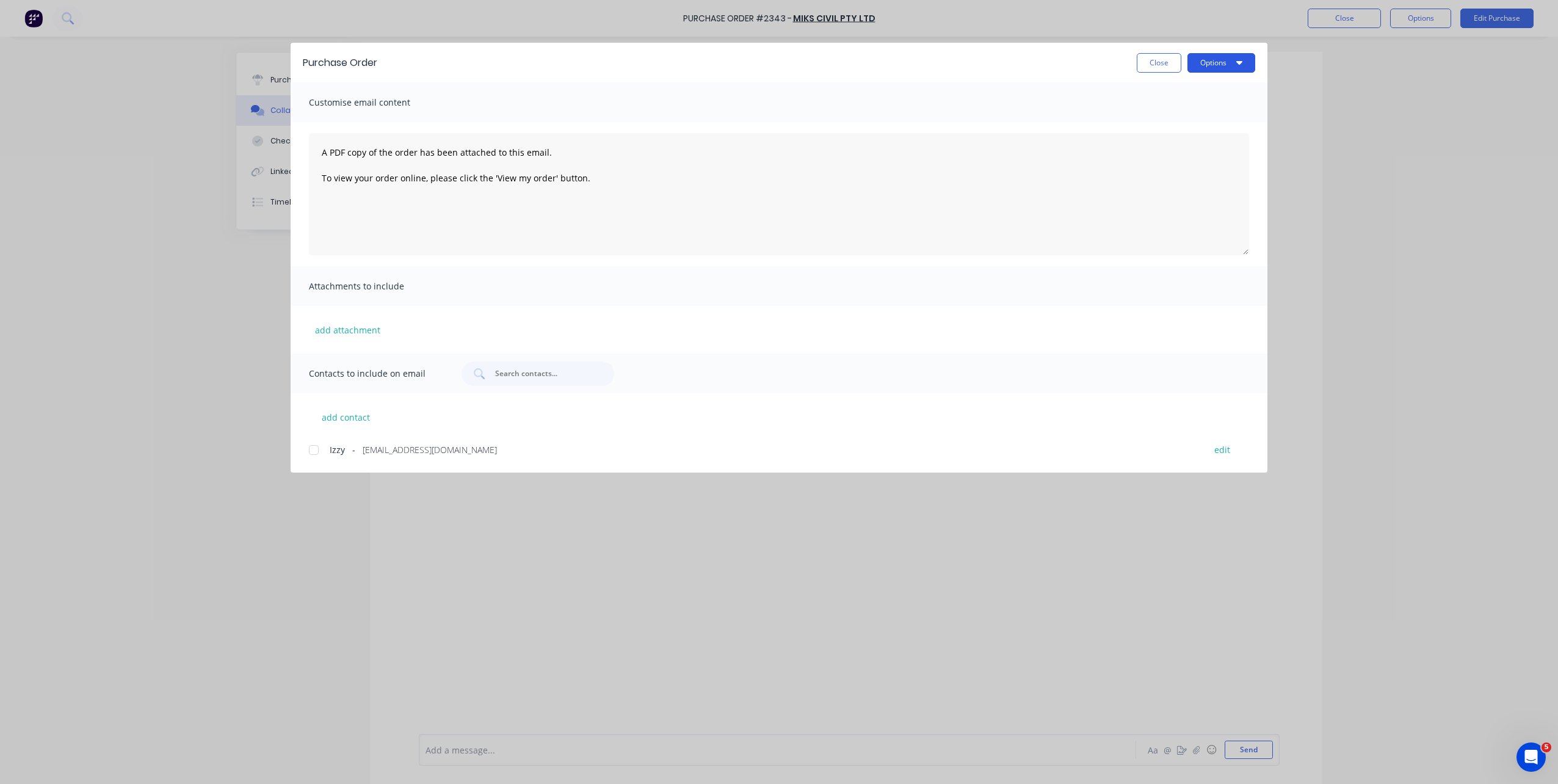
click at [1219, 65] on button "Options" at bounding box center [1221, 63] width 68 height 20
click at [1307, 131] on div "Purchase Order Close Options Preview Print Email Customise email content A PDF …" at bounding box center [779, 392] width 1558 height 784
click at [199, 531] on div "Purchase Order Close Options Customise email content A PDF copy of the order ha…" at bounding box center [779, 392] width 1558 height 784
click at [1147, 65] on button "Close" at bounding box center [1159, 63] width 45 height 20
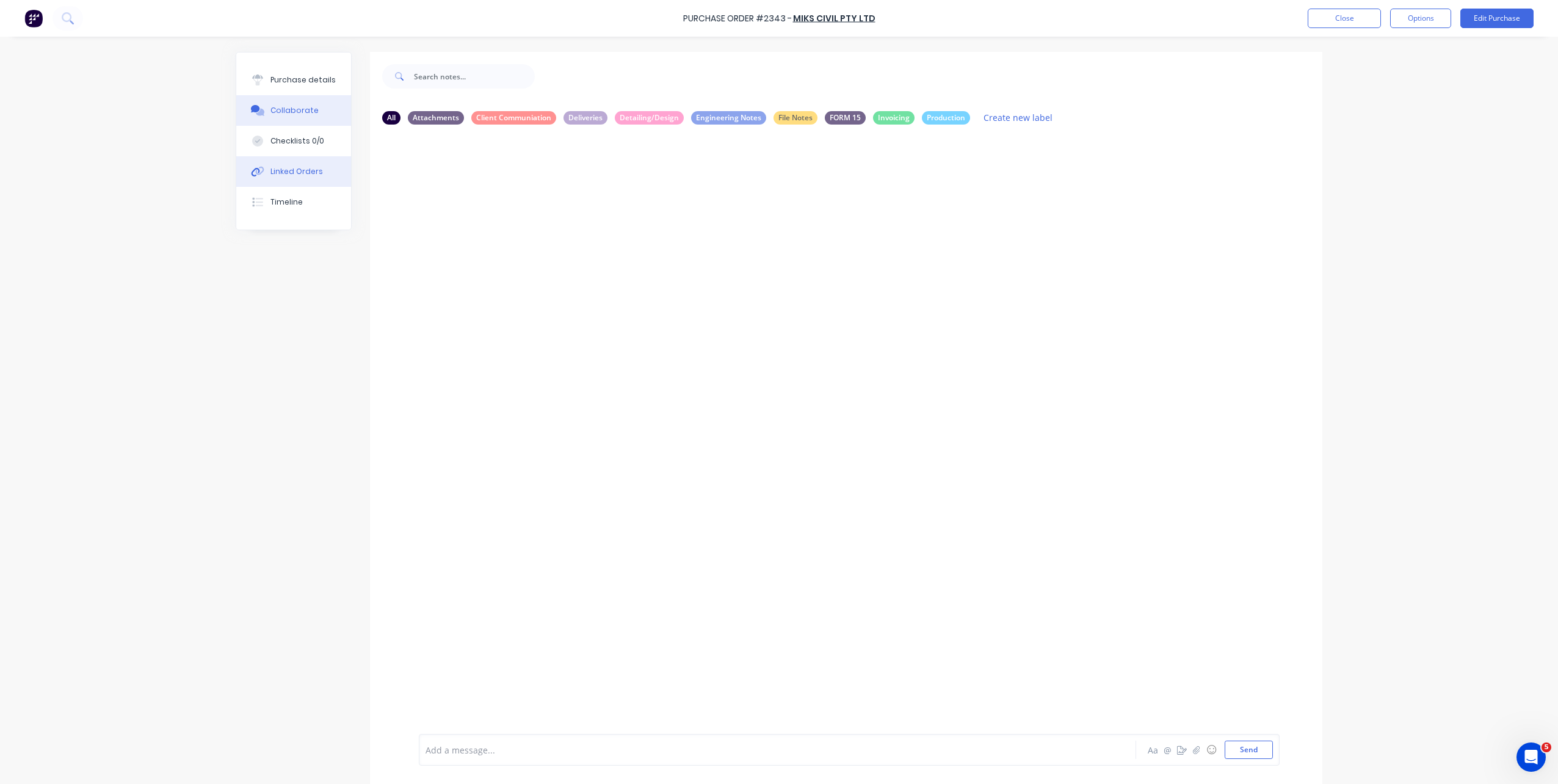
click at [314, 163] on button "Linked Orders" at bounding box center [294, 171] width 115 height 30
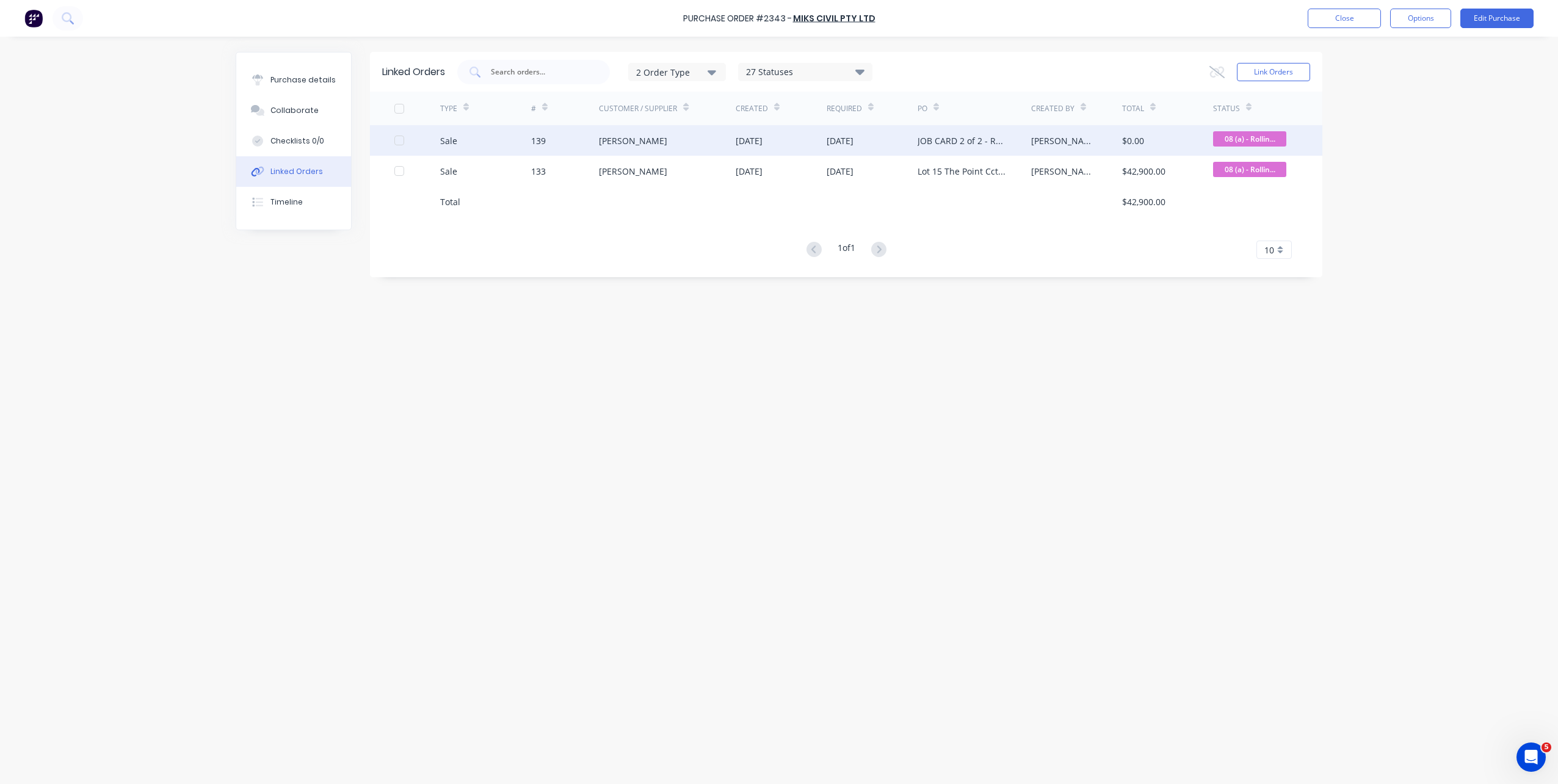
click at [1233, 151] on div "08 (a) - Rollin..." at bounding box center [1259, 140] width 91 height 30
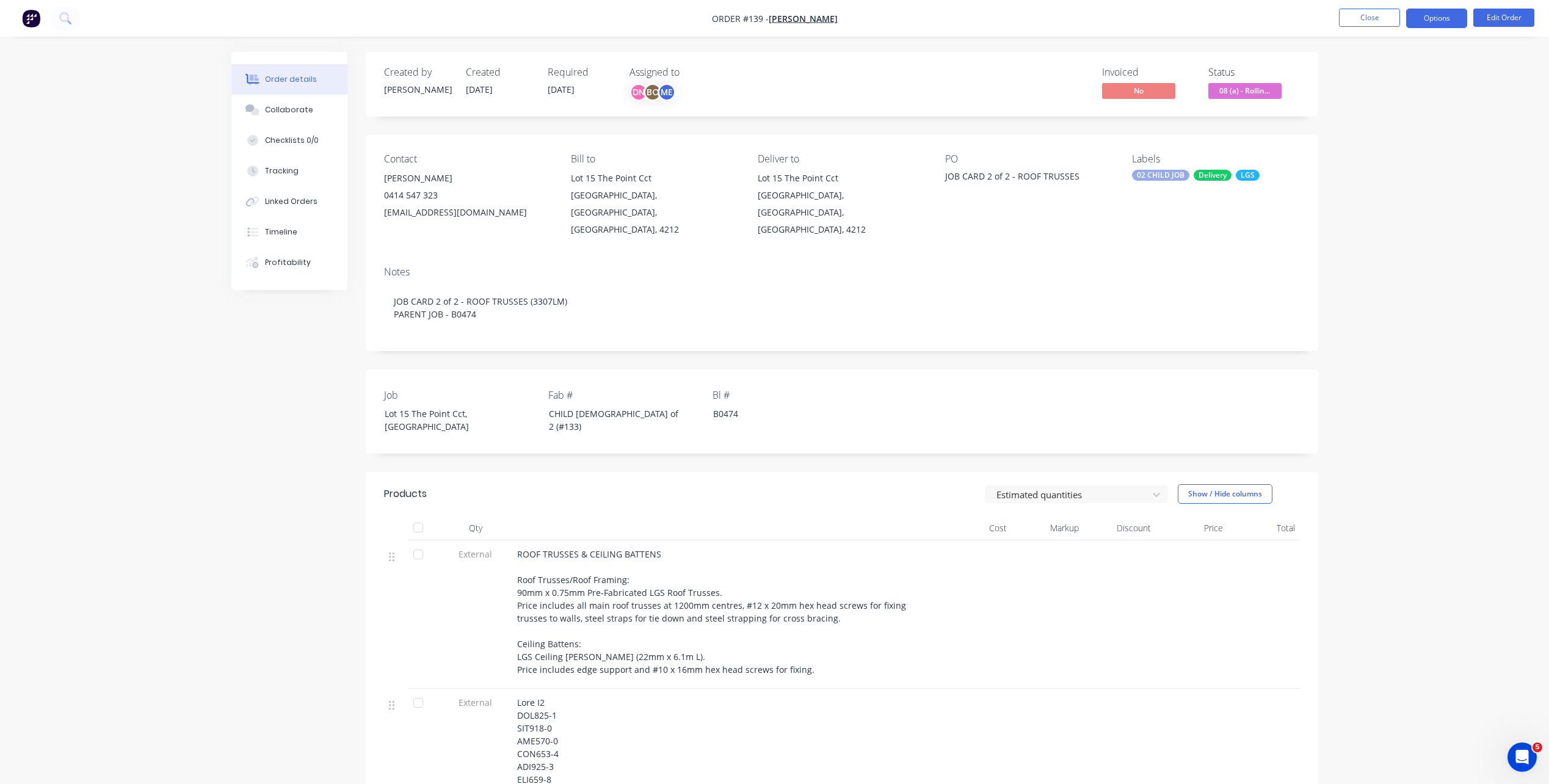
click at [1417, 19] on button "Options" at bounding box center [1436, 18] width 61 height 20
click at [1397, 167] on div "Delivery Docket" at bounding box center [1400, 172] width 113 height 18
click at [1373, 128] on div "Without pricing" at bounding box center [1400, 123] width 113 height 18
click at [1398, 168] on div "Delivery Docket" at bounding box center [1400, 172] width 113 height 18
click at [1398, 149] on div "Custom" at bounding box center [1400, 147] width 113 height 18
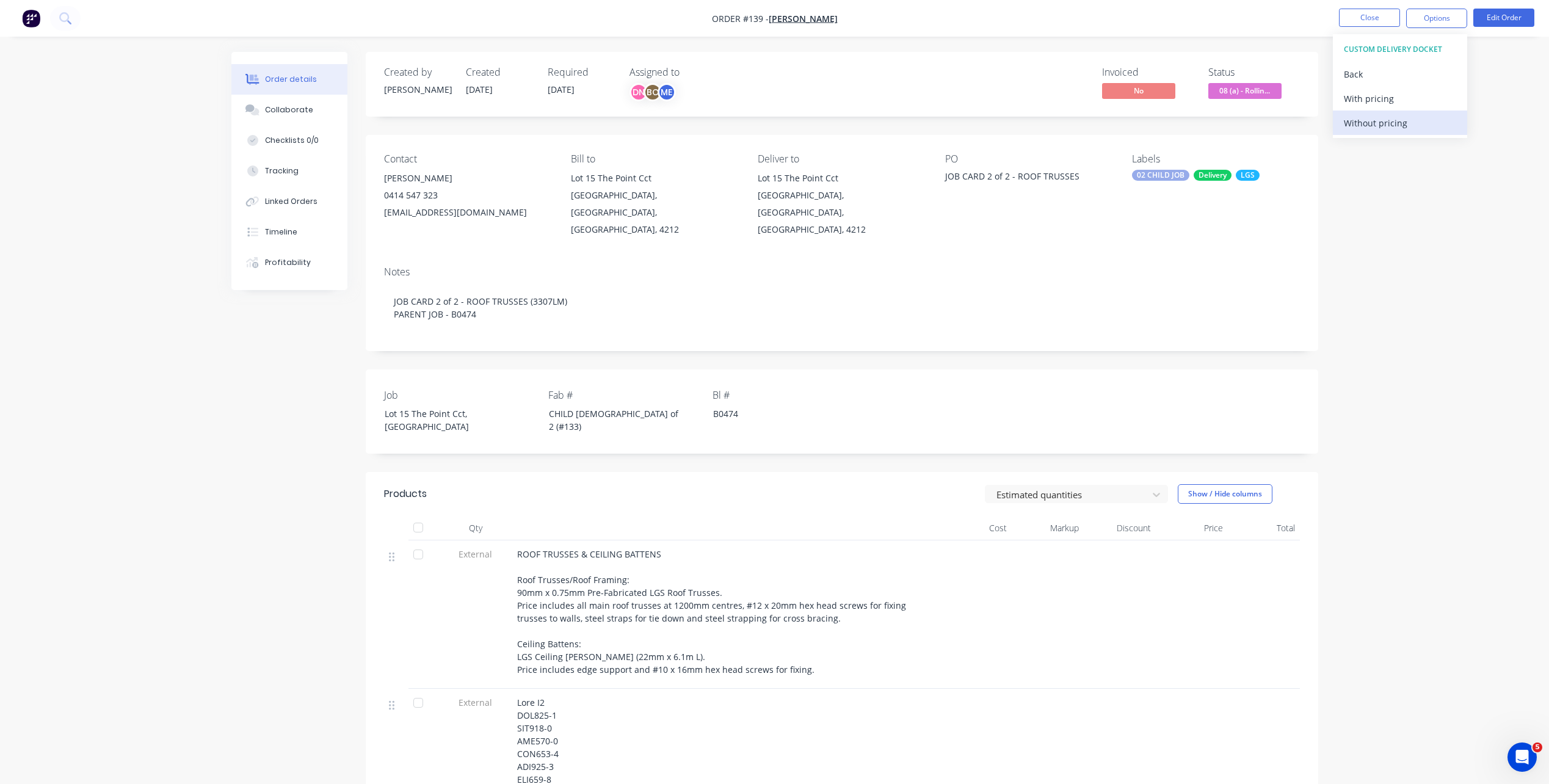
click at [1354, 124] on div "Without pricing" at bounding box center [1400, 123] width 113 height 18
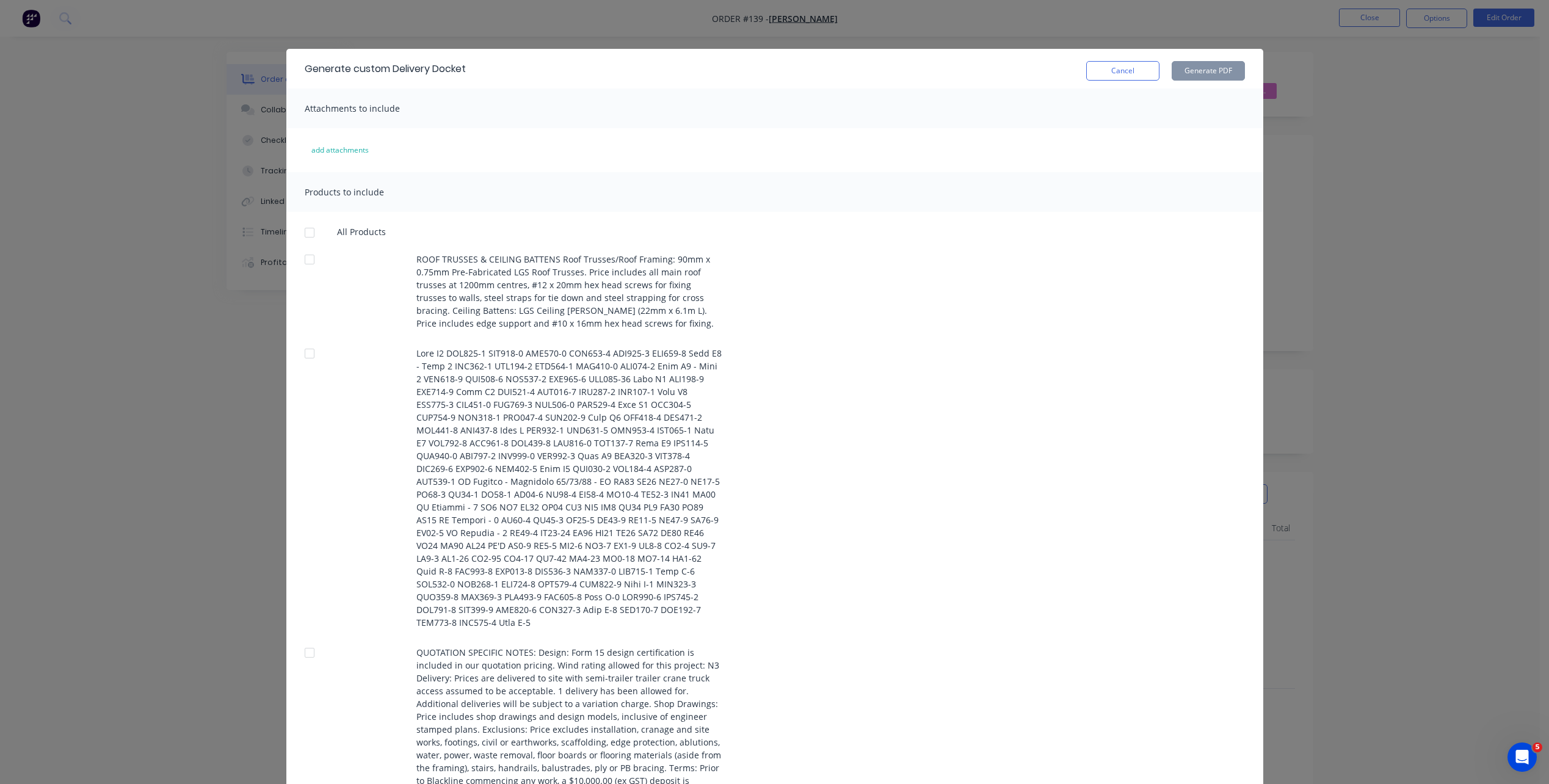
click at [310, 356] on div at bounding box center [309, 353] width 24 height 24
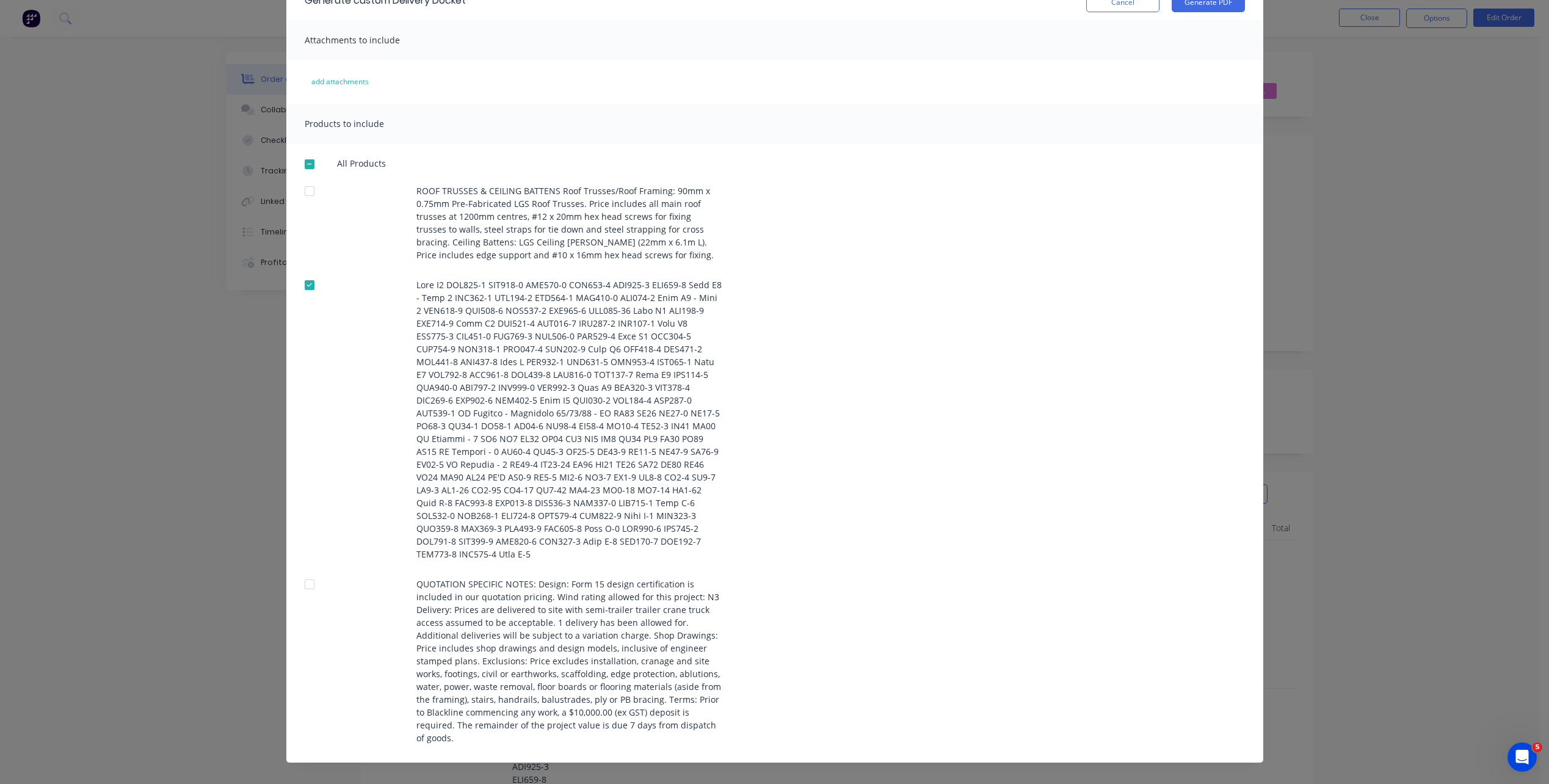
scroll to position [70, 0]
click at [297, 580] on div at bounding box center [309, 582] width 24 height 24
click at [1218, 7] on button "Generate PDF" at bounding box center [1208, 1] width 74 height 20
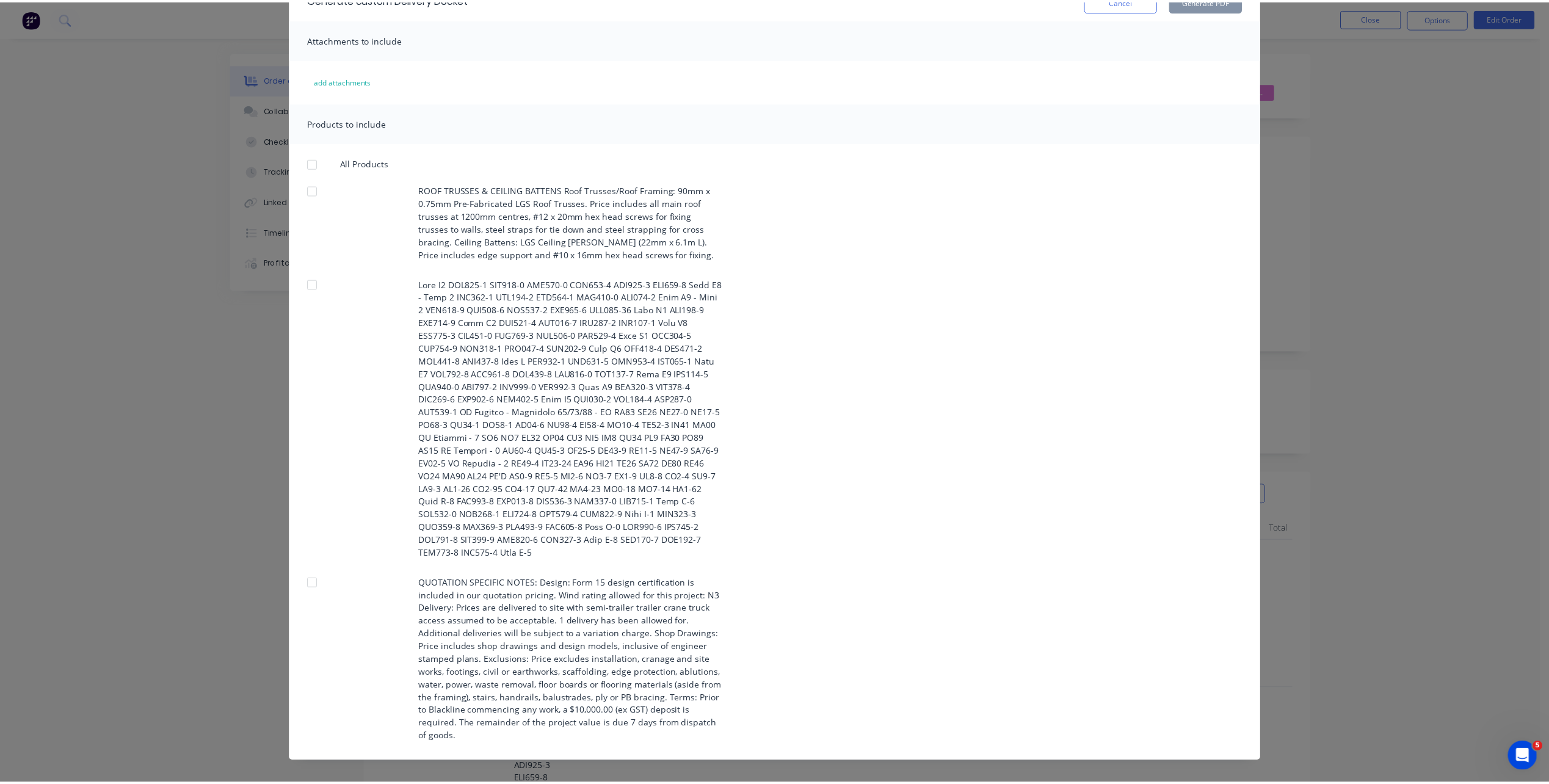
scroll to position [0, 0]
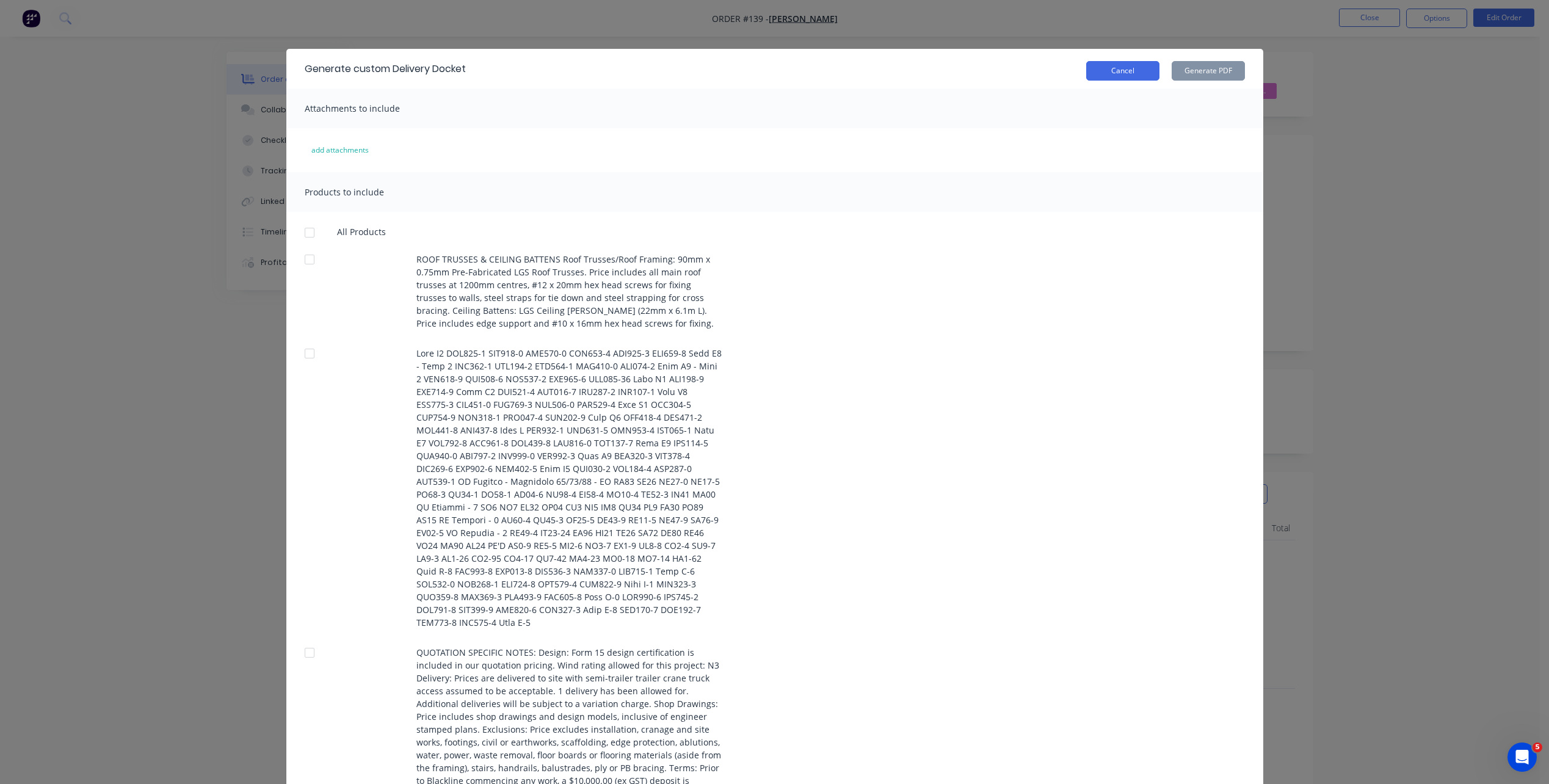
click at [1097, 66] on button "Cancel" at bounding box center [1122, 71] width 74 height 20
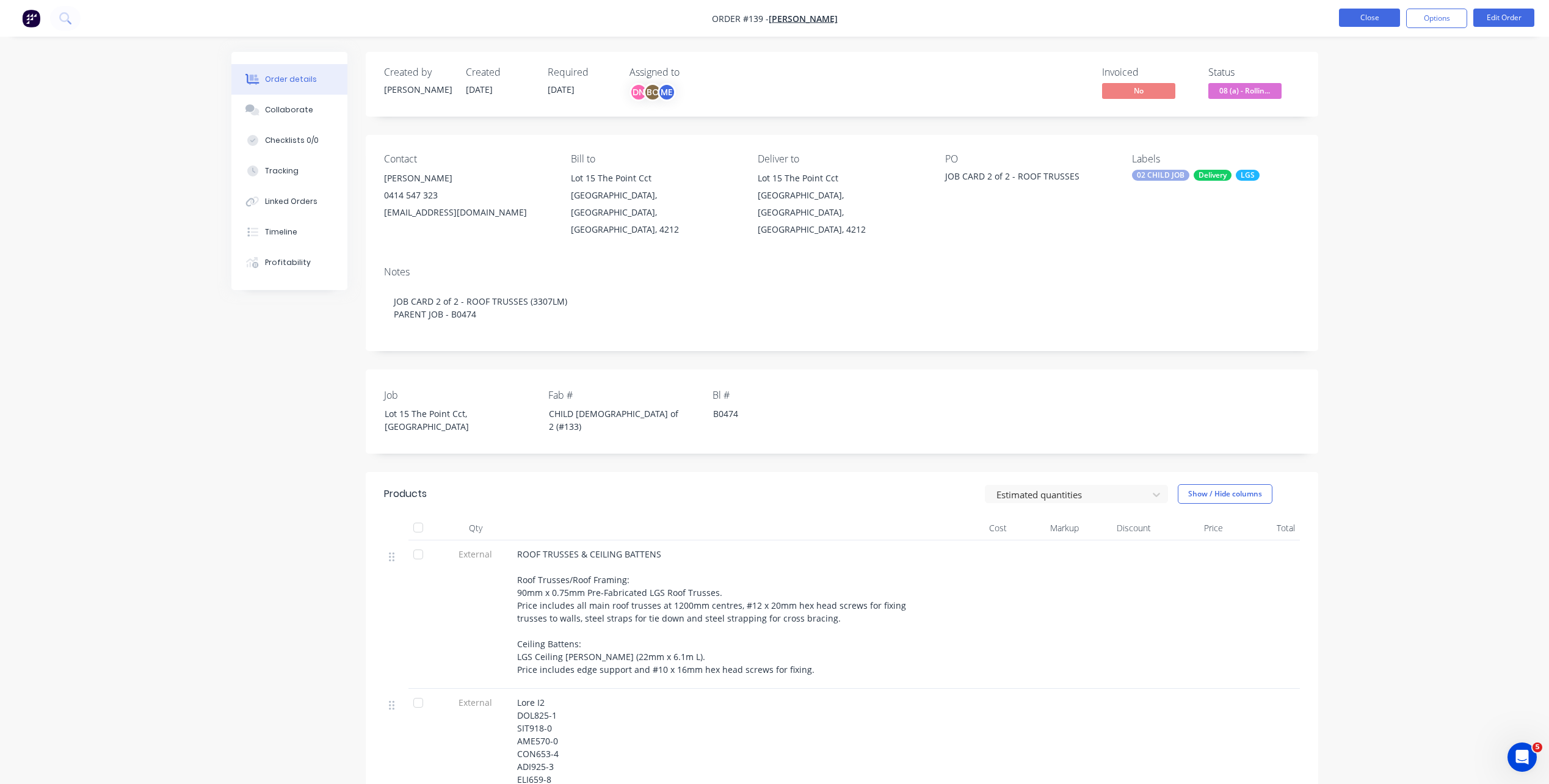
click at [1374, 14] on button "Close" at bounding box center [1369, 18] width 61 height 18
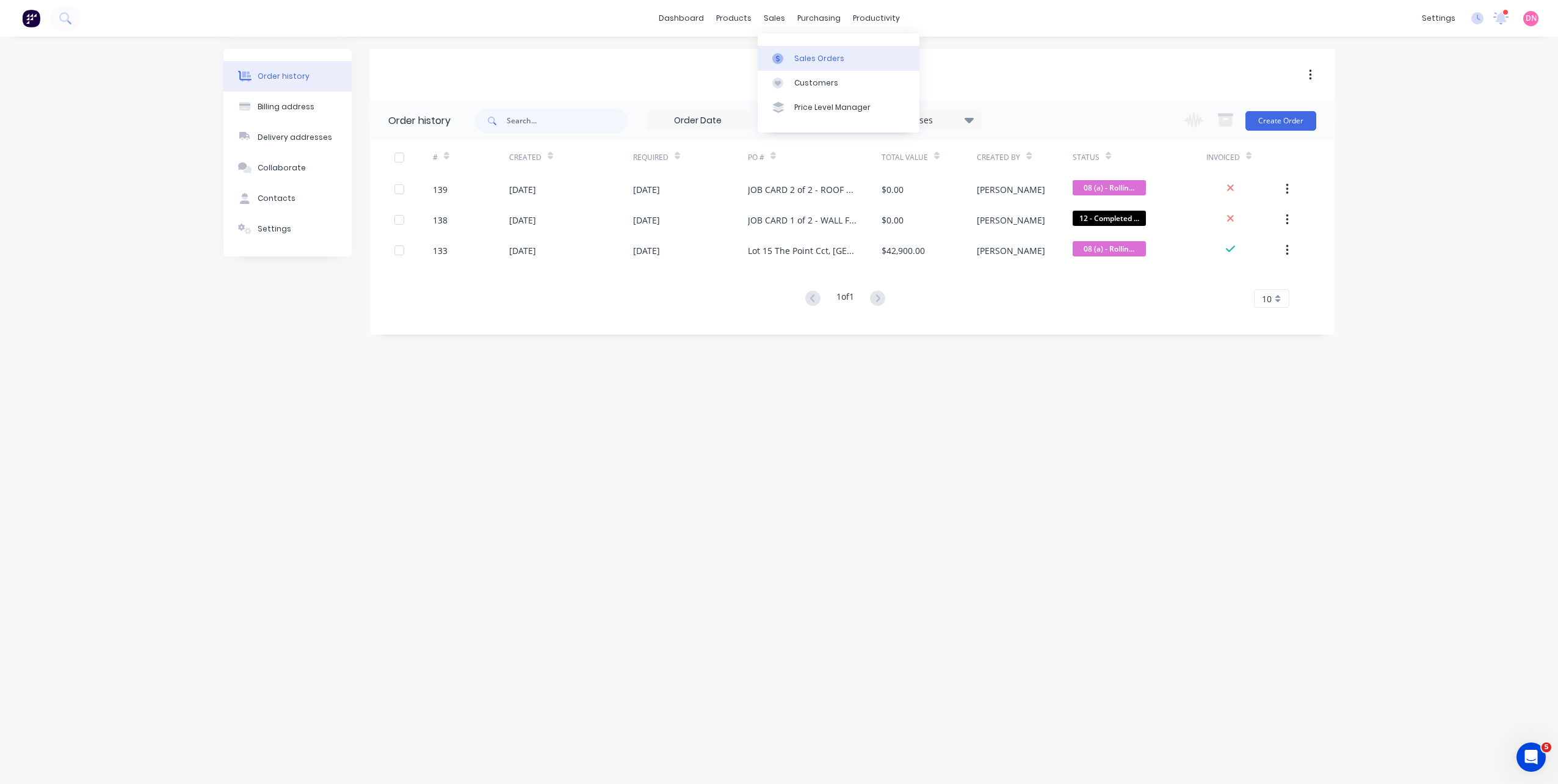
click at [786, 53] on div at bounding box center [781, 58] width 18 height 11
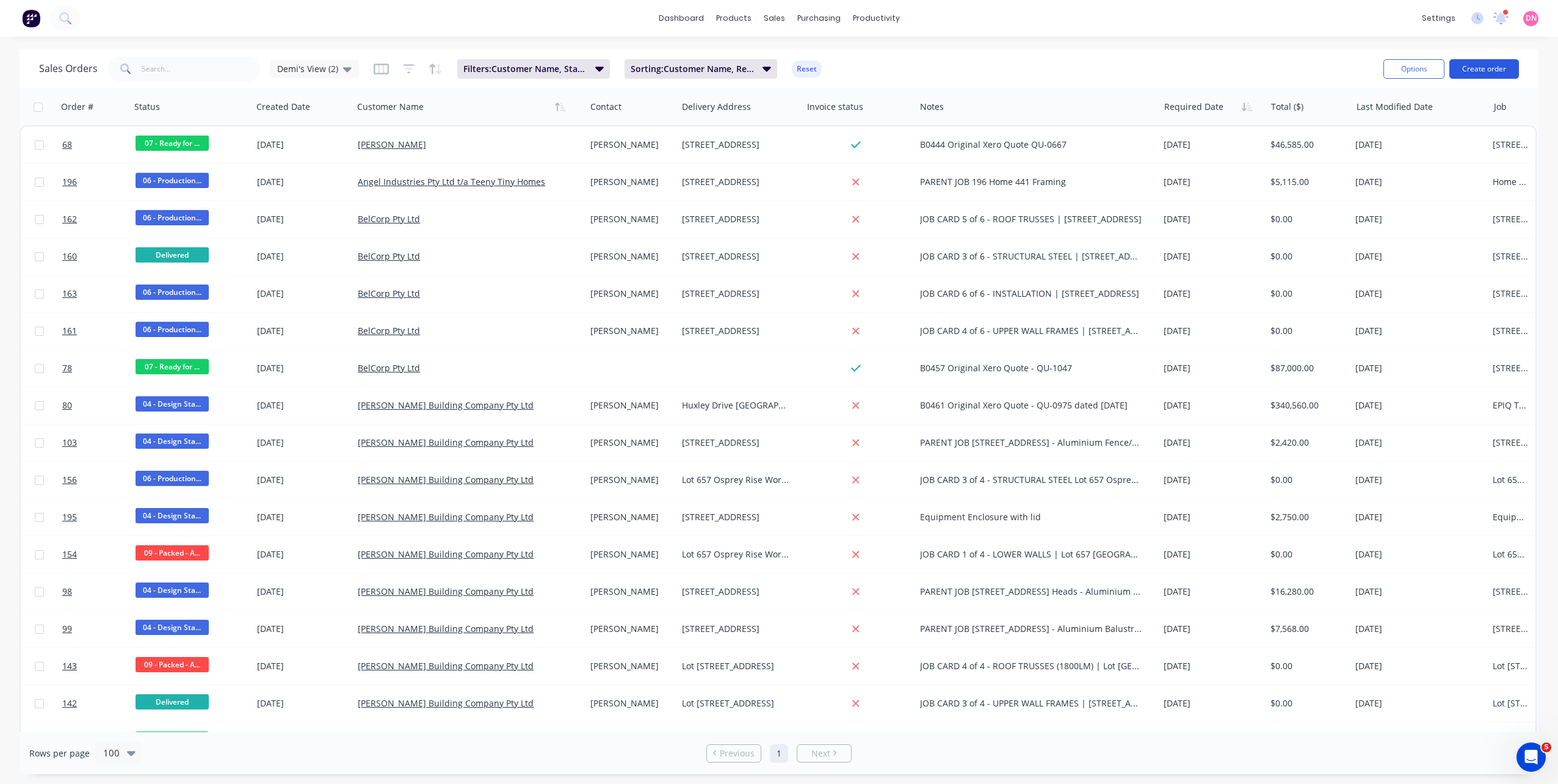
click at [1462, 67] on button "Create order" at bounding box center [1484, 69] width 70 height 20
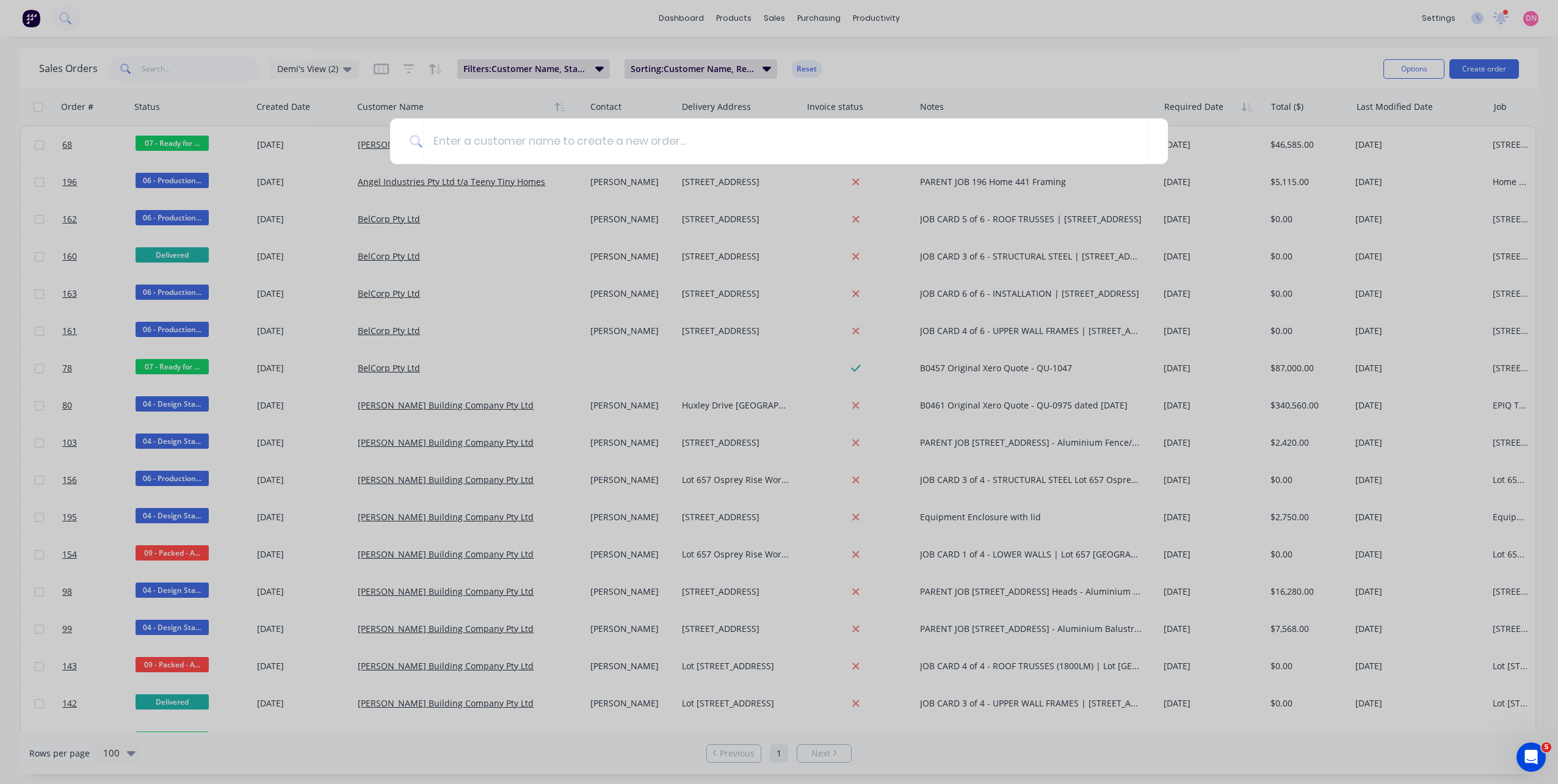
click at [1243, 63] on div at bounding box center [779, 392] width 1558 height 784
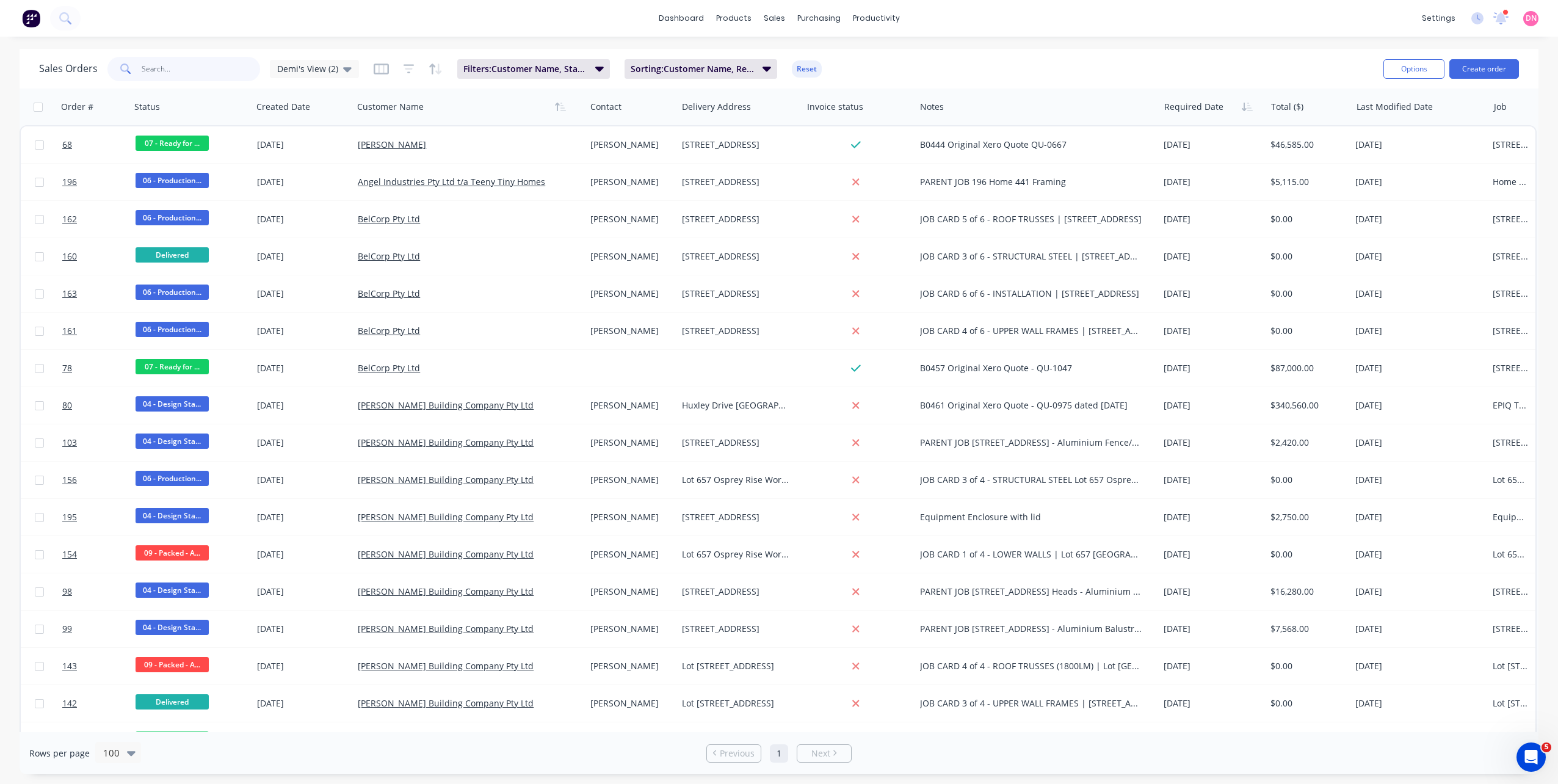
click at [190, 63] on input "text" at bounding box center [202, 68] width 119 height 24
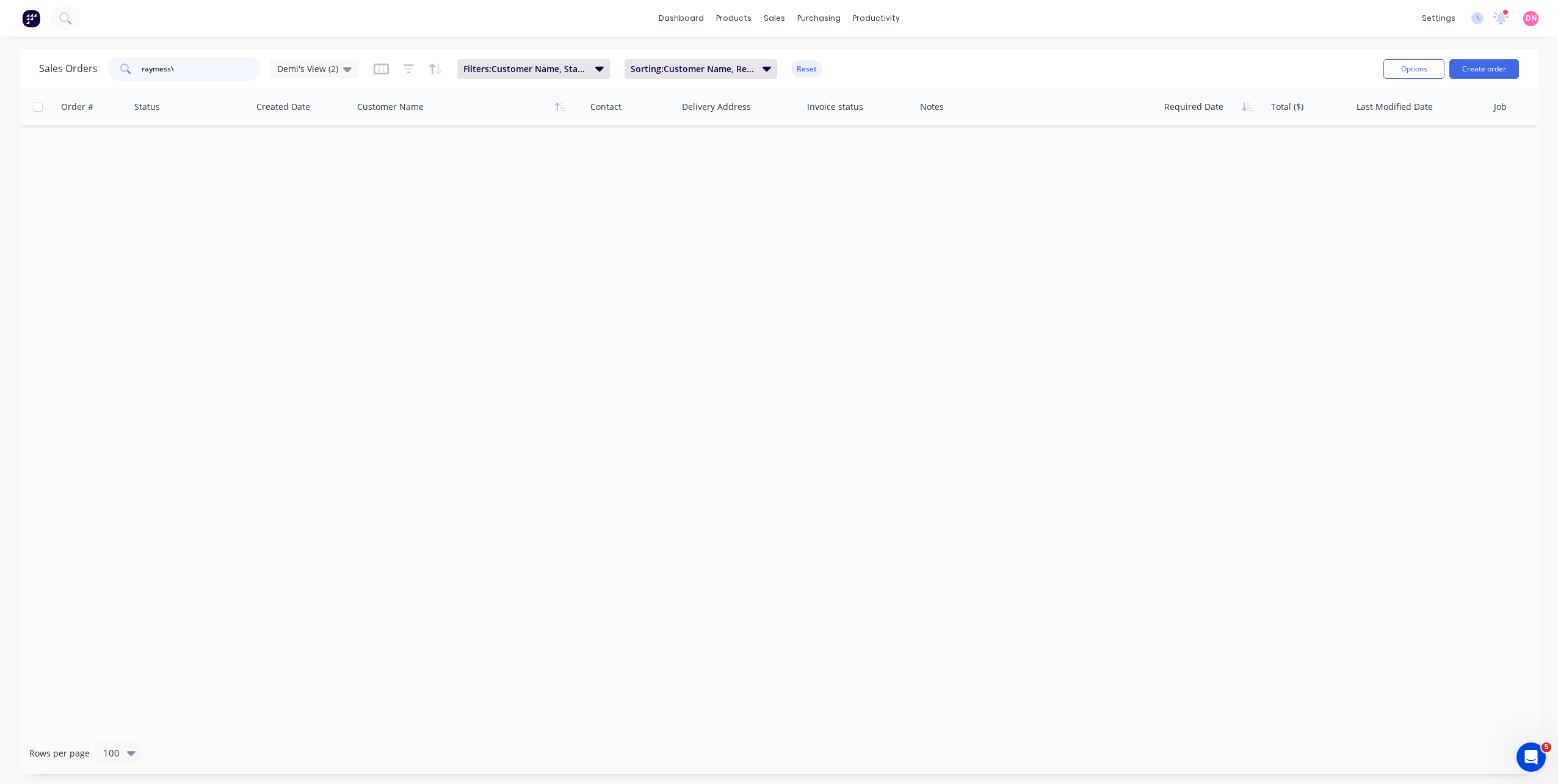
type input "raymess"
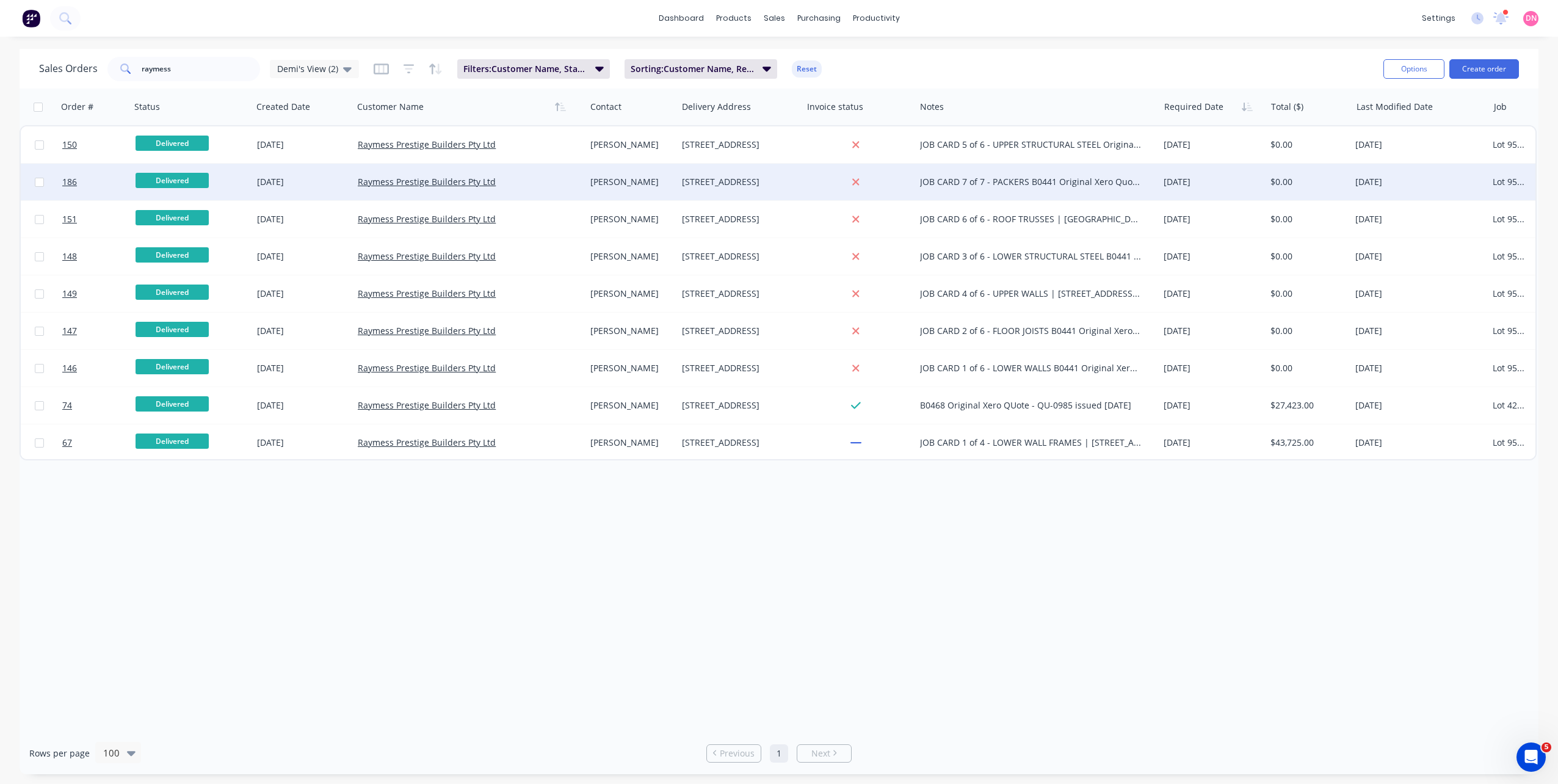
click at [305, 179] on div "11 Sep 2025" at bounding box center [302, 182] width 91 height 13
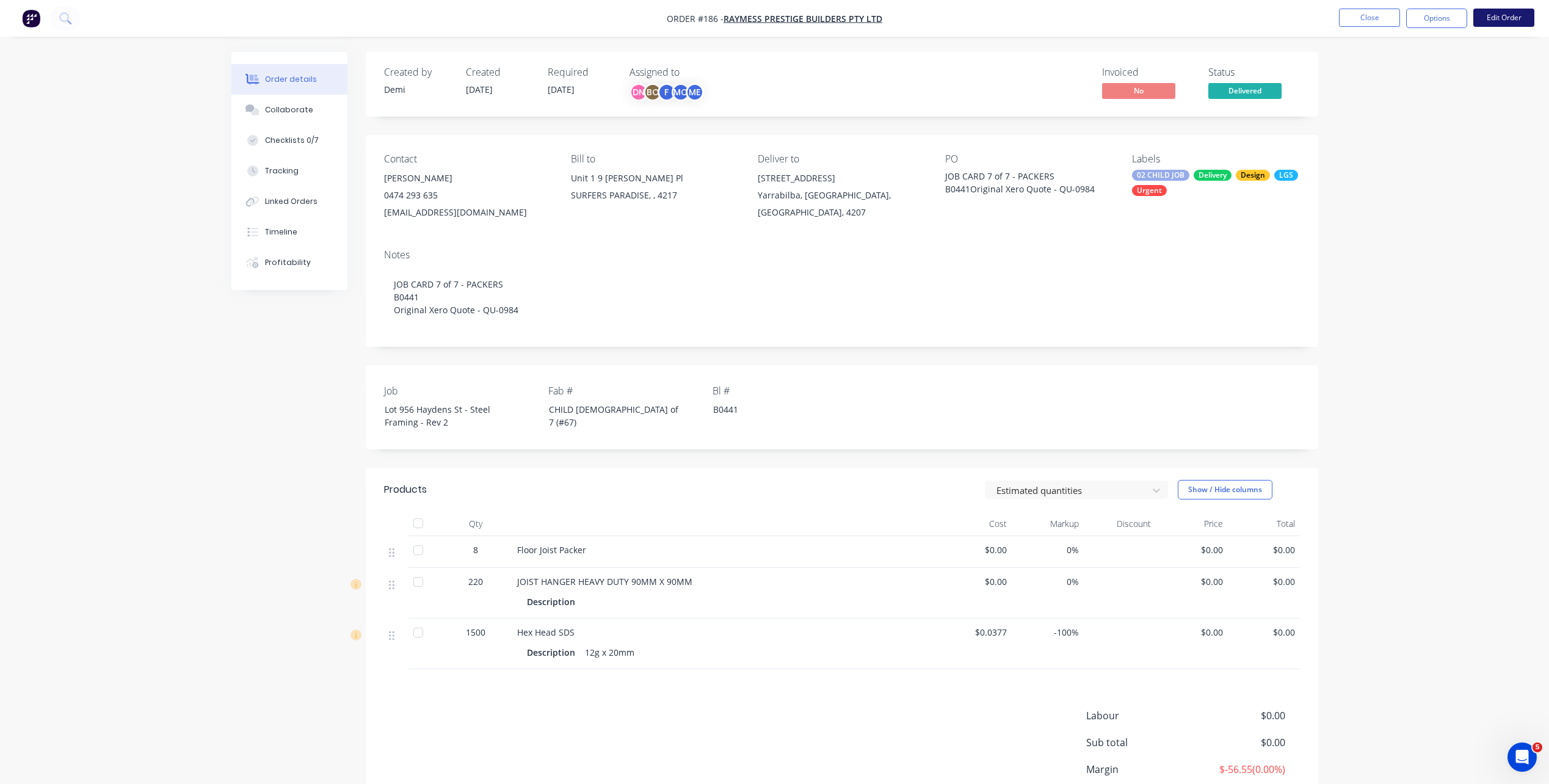
click at [1490, 20] on button "Edit Order" at bounding box center [1503, 18] width 61 height 18
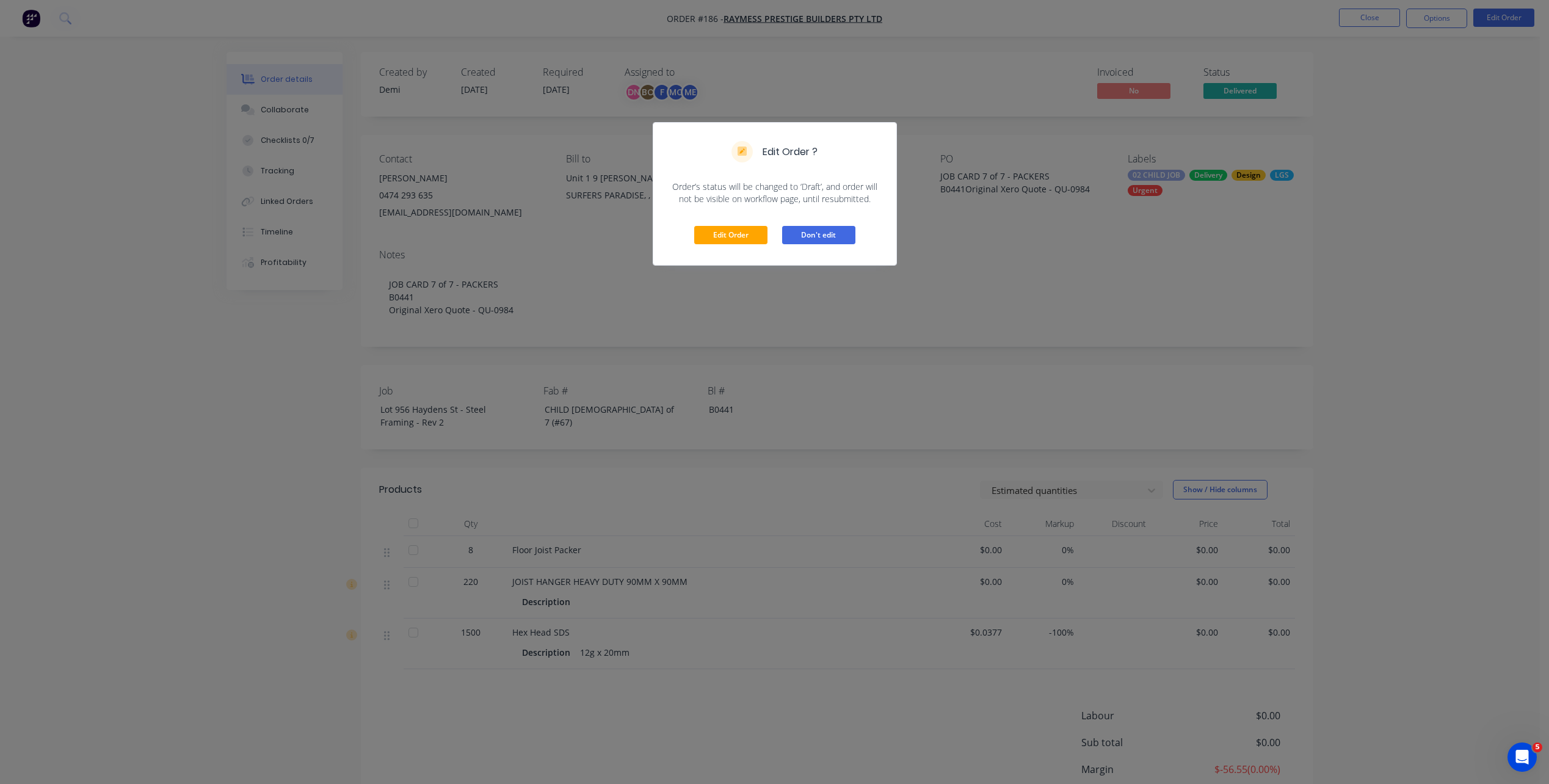
click at [825, 232] on button "Don't edit" at bounding box center [819, 235] width 74 height 18
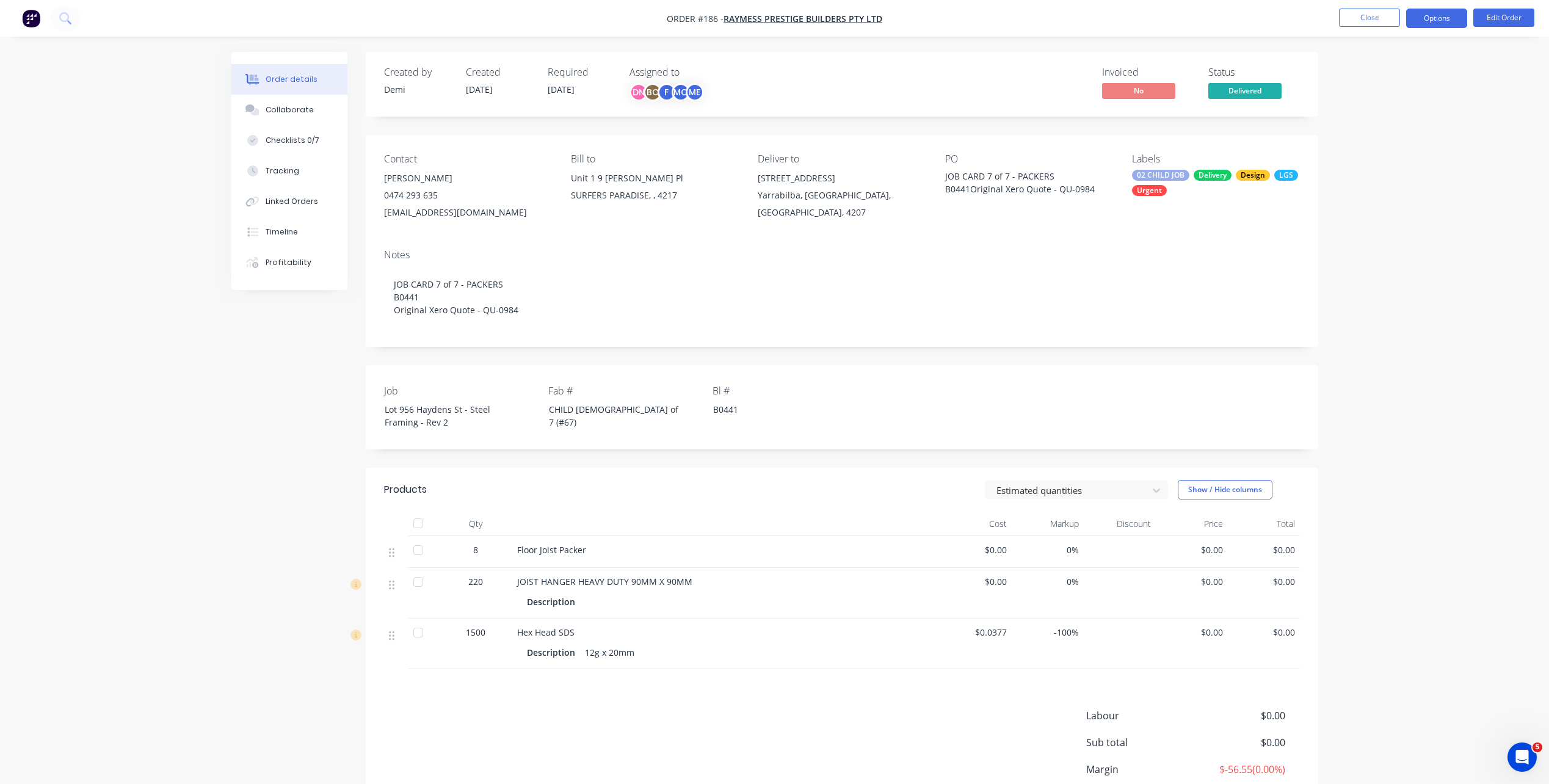
click at [1442, 23] on button "Options" at bounding box center [1436, 18] width 61 height 20
click at [1391, 287] on div "Duplicate" at bounding box center [1400, 294] width 113 height 18
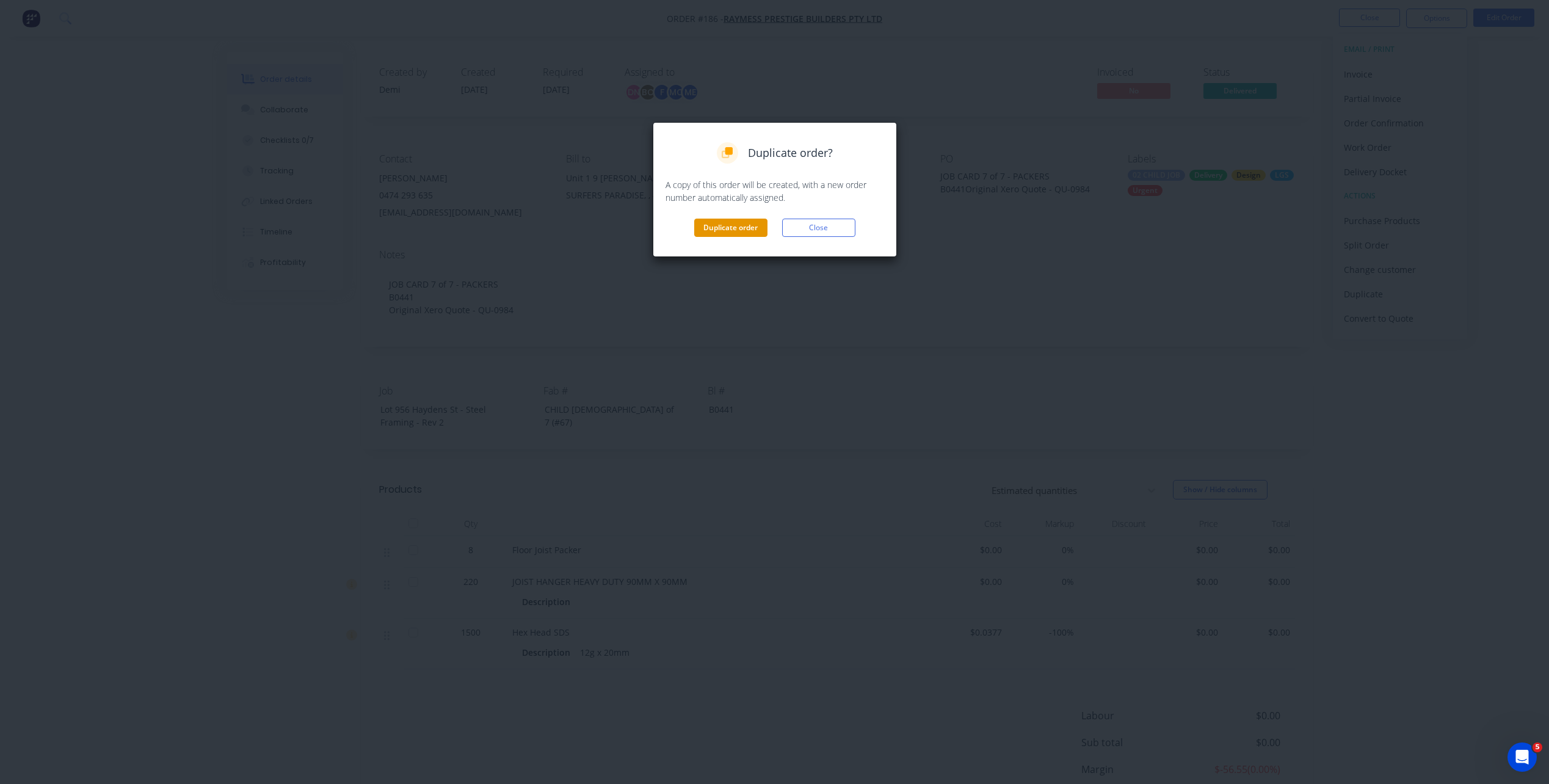
click at [733, 224] on button "Duplicate order" at bounding box center [731, 227] width 74 height 18
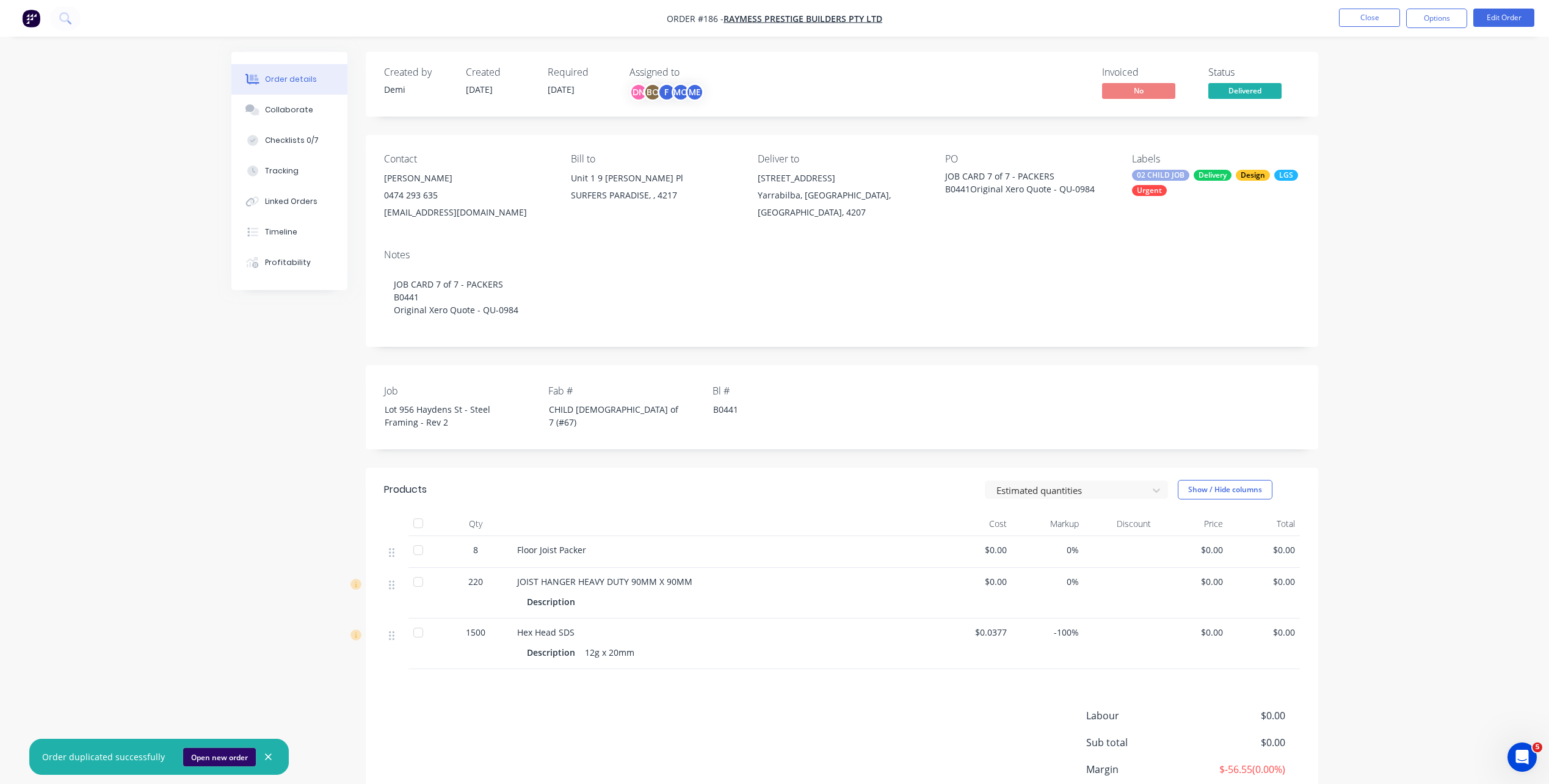
click at [245, 758] on button "Open new order" at bounding box center [219, 757] width 73 height 18
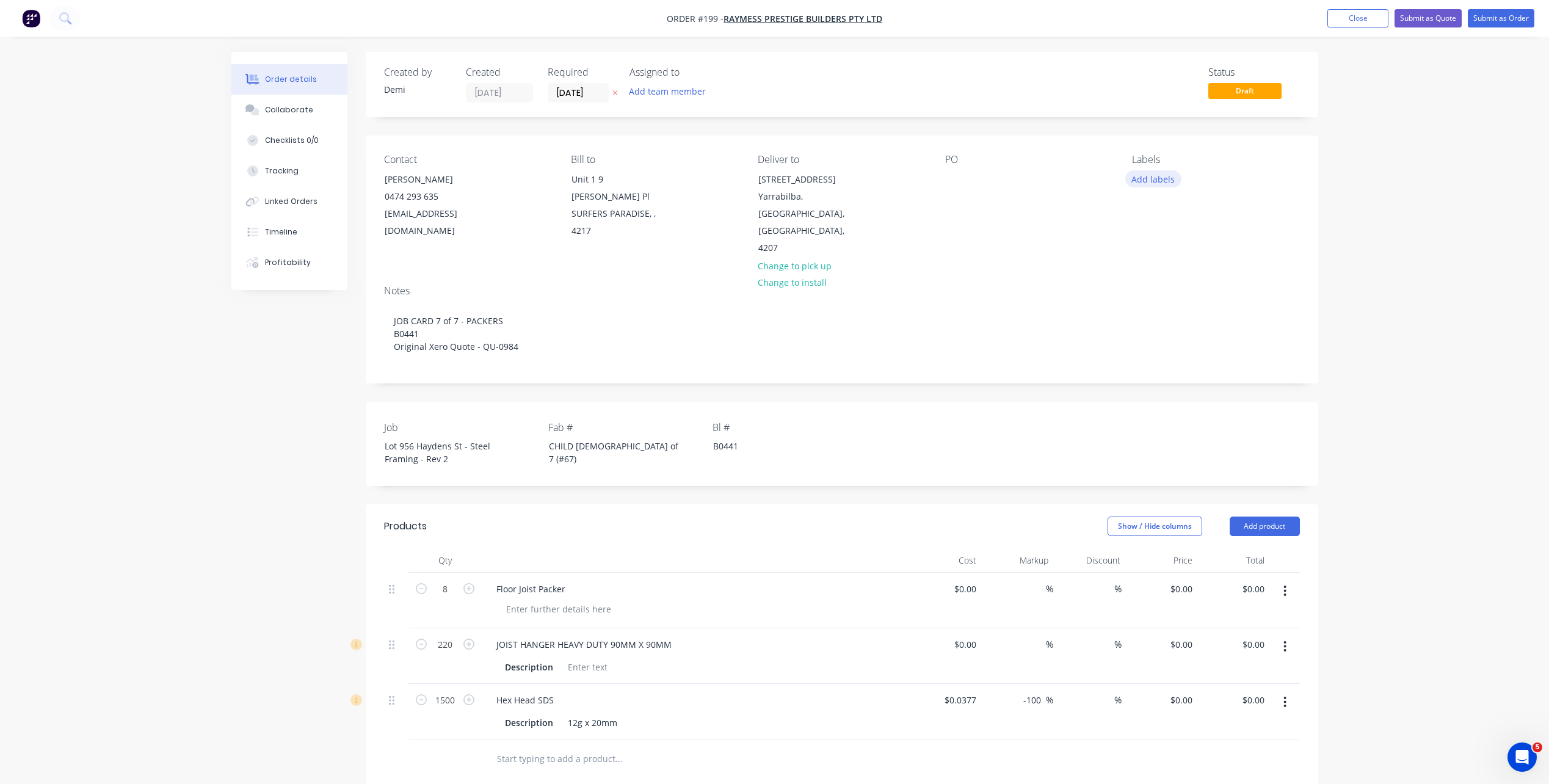
click at [1160, 178] on button "Add labels" at bounding box center [1153, 179] width 56 height 16
click at [1154, 313] on div at bounding box center [1153, 312] width 24 height 24
click at [1148, 359] on div at bounding box center [1153, 354] width 24 height 24
click at [1149, 309] on div at bounding box center [1153, 306] width 24 height 24
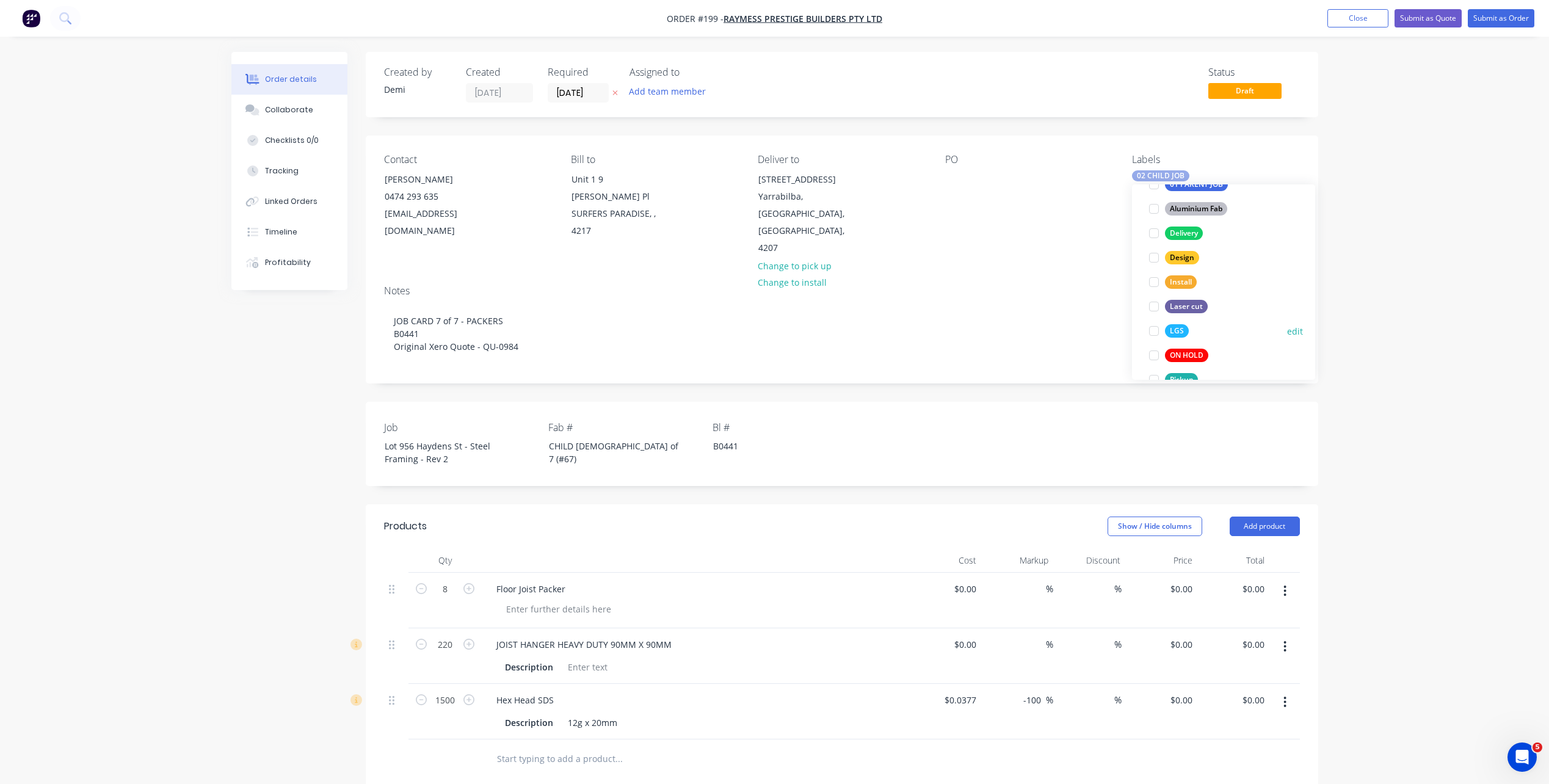
click at [1150, 333] on div at bounding box center [1153, 330] width 24 height 24
click at [1153, 353] on div at bounding box center [1153, 354] width 24 height 24
click at [1153, 332] on div at bounding box center [1153, 330] width 24 height 24
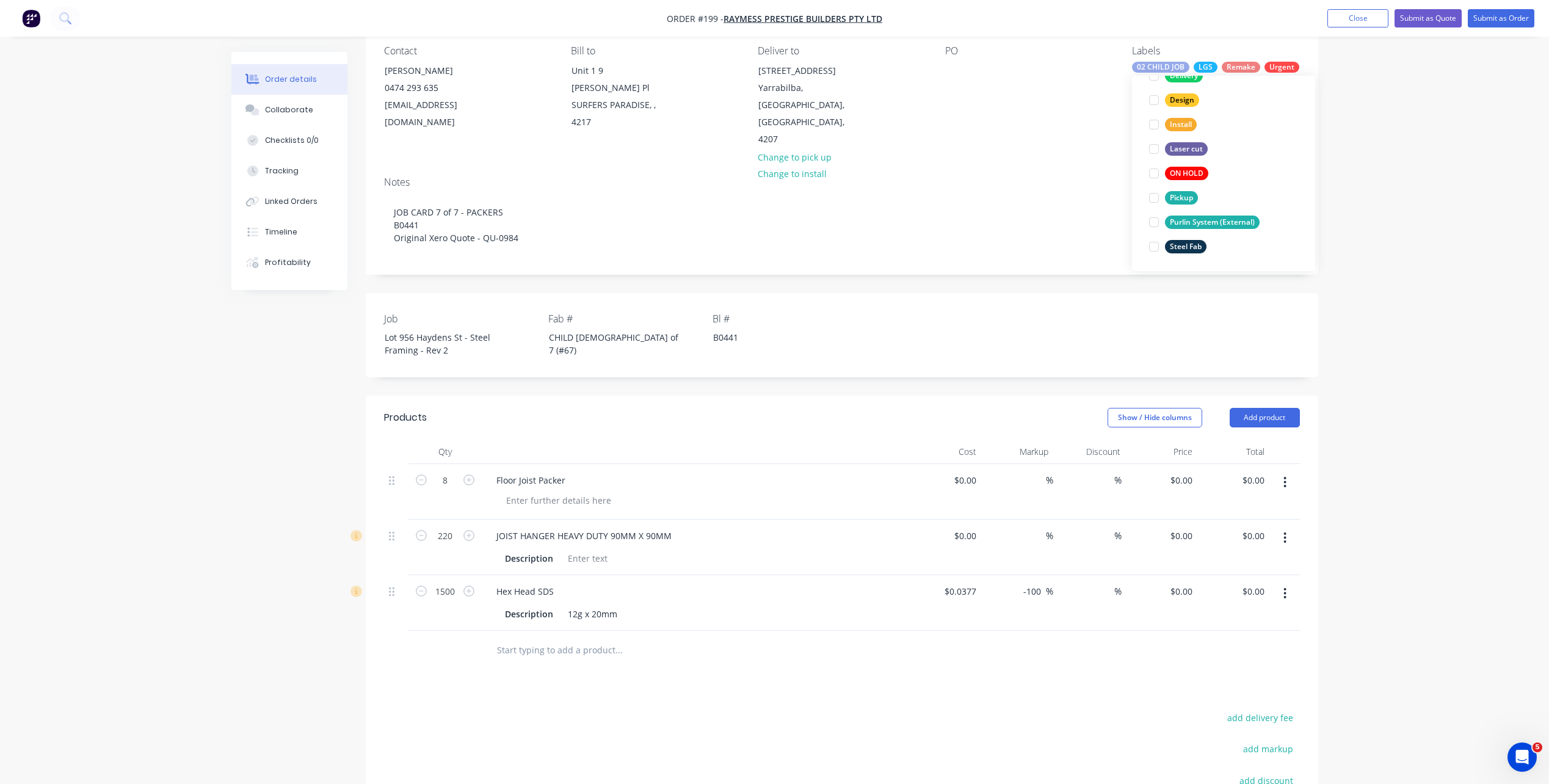
scroll to position [89, 0]
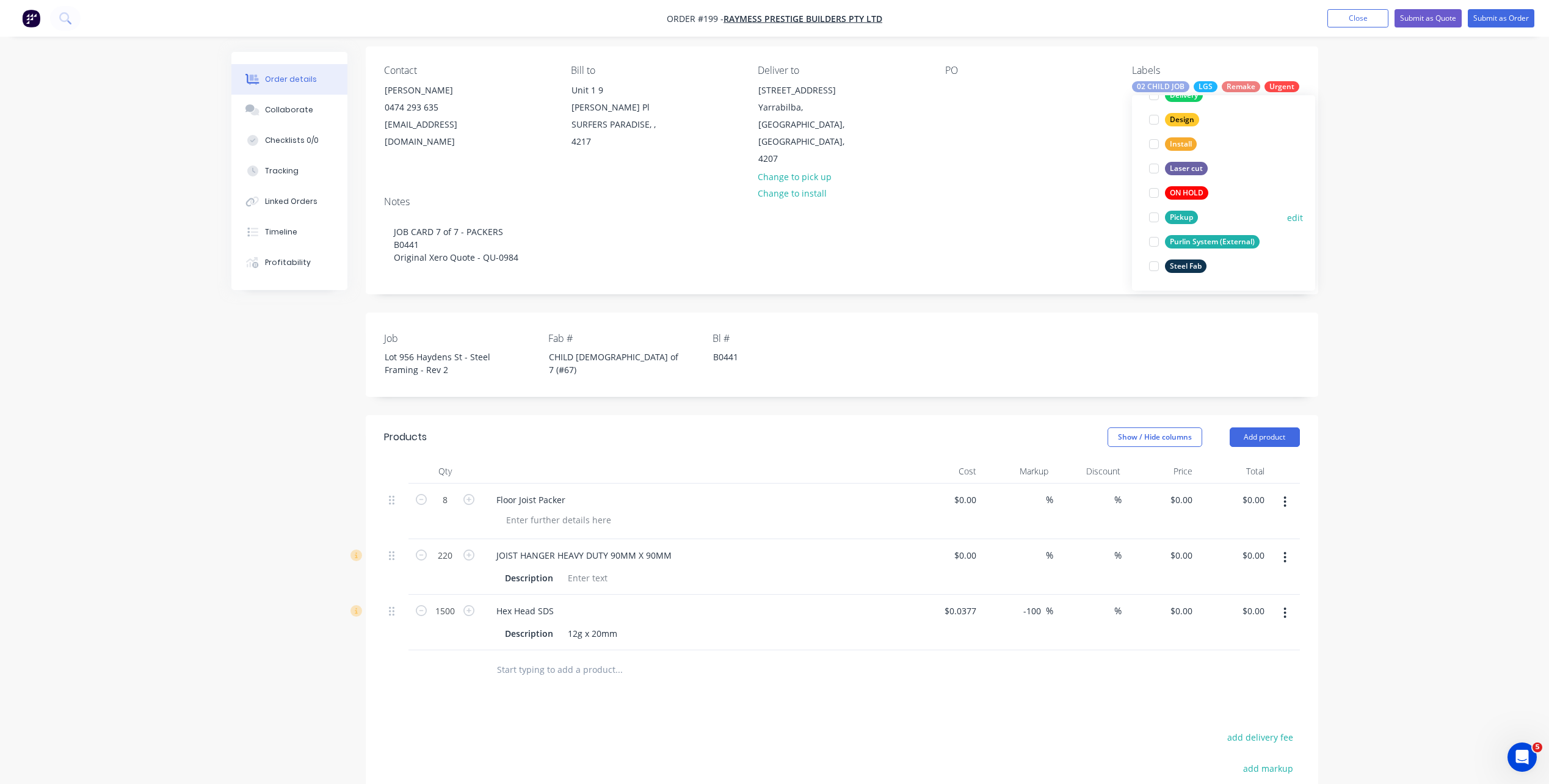
click at [1154, 221] on div at bounding box center [1153, 217] width 24 height 24
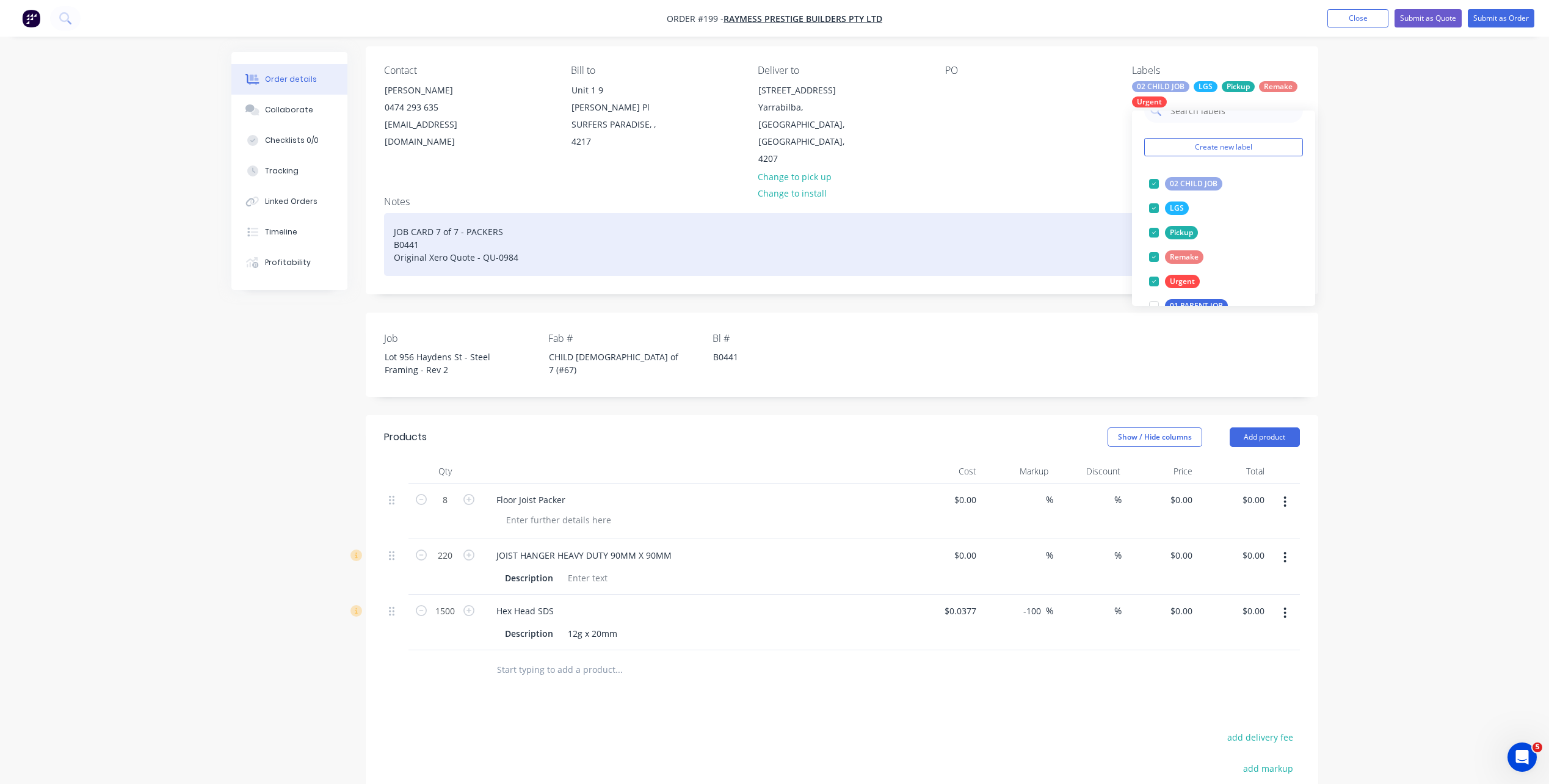
click at [1070, 213] on div "JOB CARD 7 of 7 - PACKERS B0441 Original Xero Quote - QU-0984" at bounding box center [841, 244] width 916 height 63
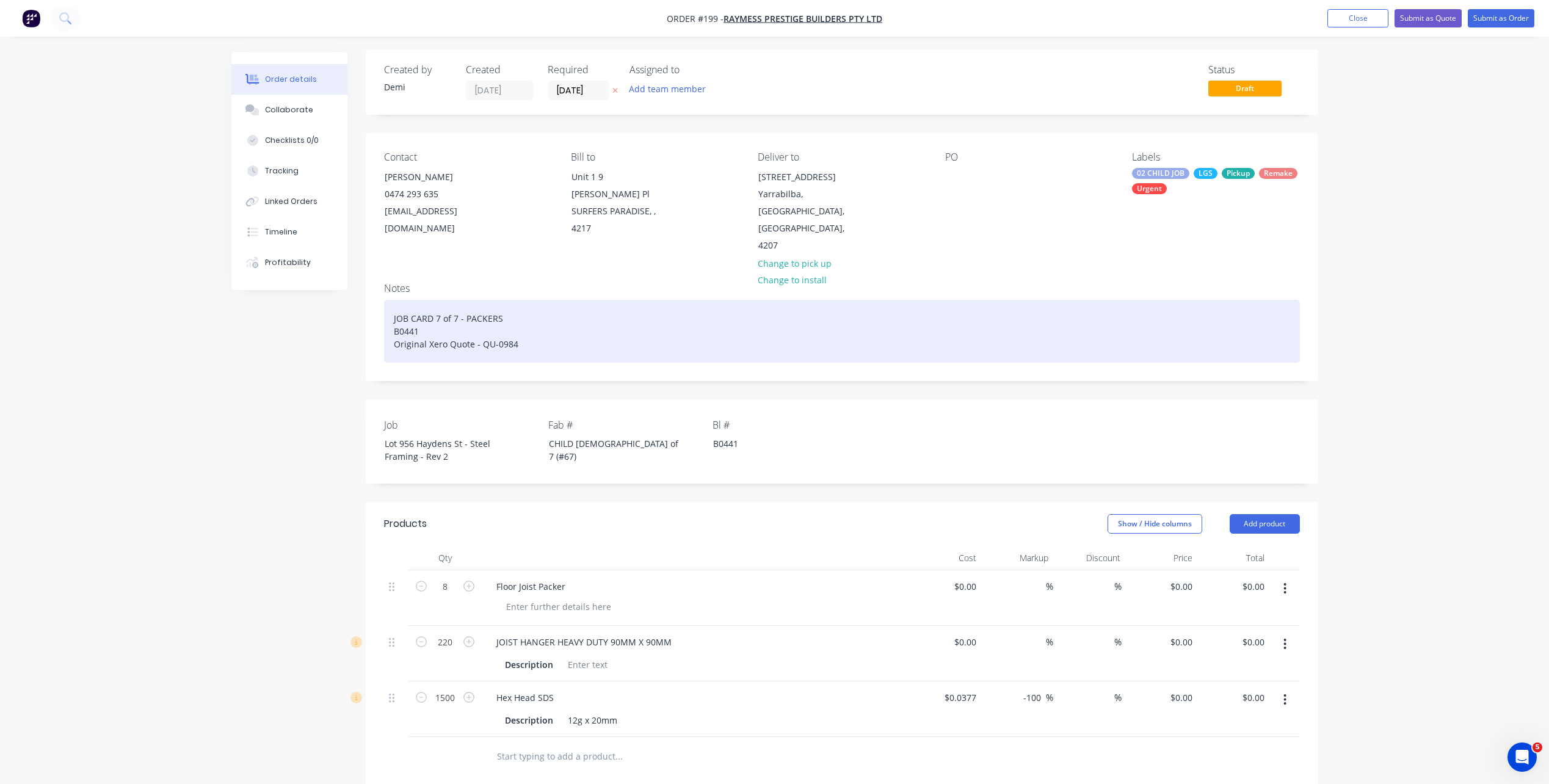
scroll to position [0, 0]
drag, startPoint x: 496, startPoint y: 288, endPoint x: 438, endPoint y: 291, distance: 58.1
click at [438, 302] on div "JOB CARD 7 of 7 - PACKERS B0441 Original Xero Quote - QU-0984" at bounding box center [841, 333] width 916 height 63
click at [486, 302] on div "JOB CARD 7 of 7 - PACKERS B0441 Original Xero Quote - QU-0984" at bounding box center [841, 333] width 916 height 63
drag, startPoint x: 449, startPoint y: 289, endPoint x: 435, endPoint y: 292, distance: 14.3
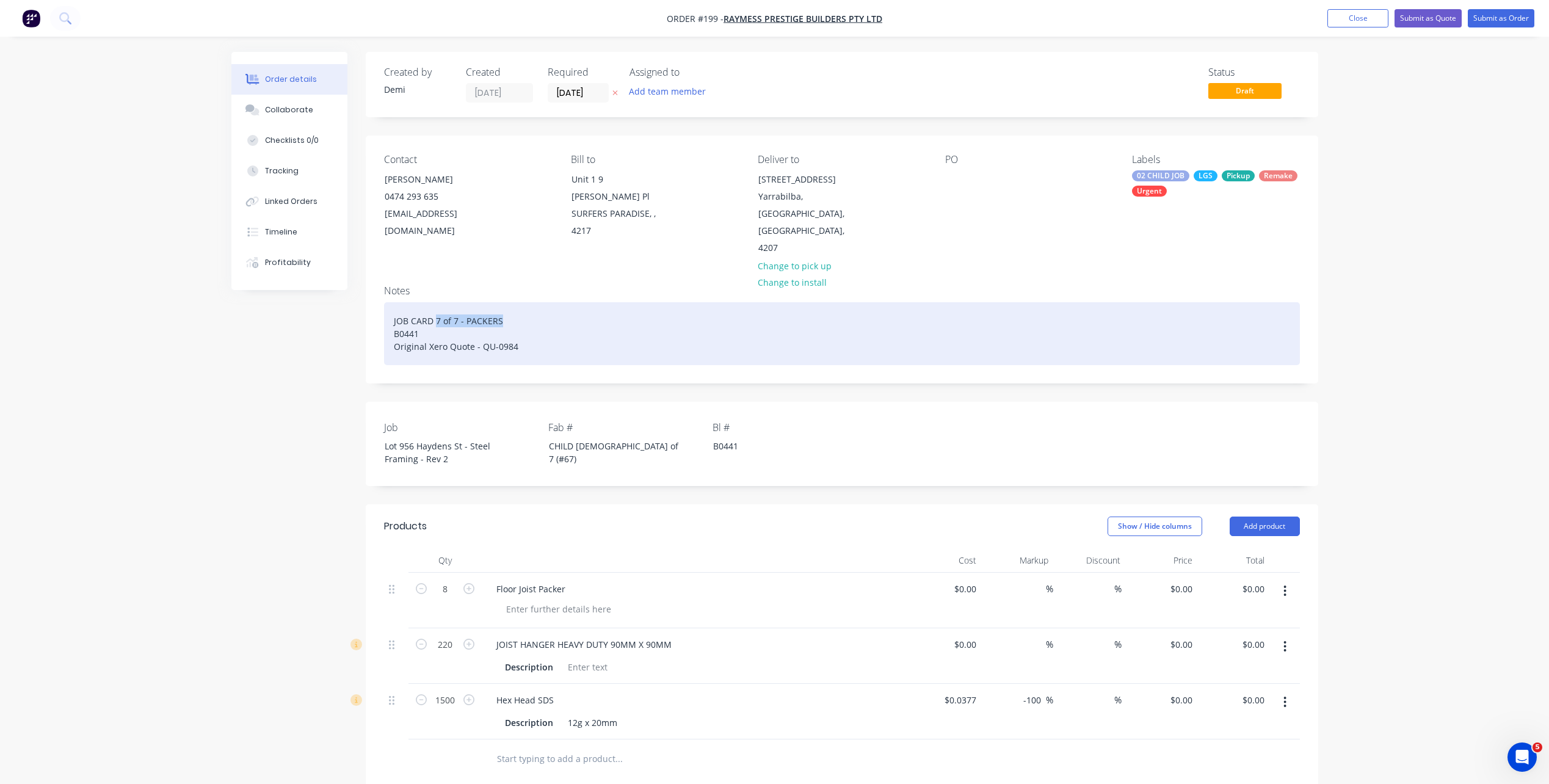
click at [435, 302] on div "JOB CARD 7 of 7 - PACKERS B0441 Original Xero Quote - QU-0984" at bounding box center [841, 333] width 916 height 63
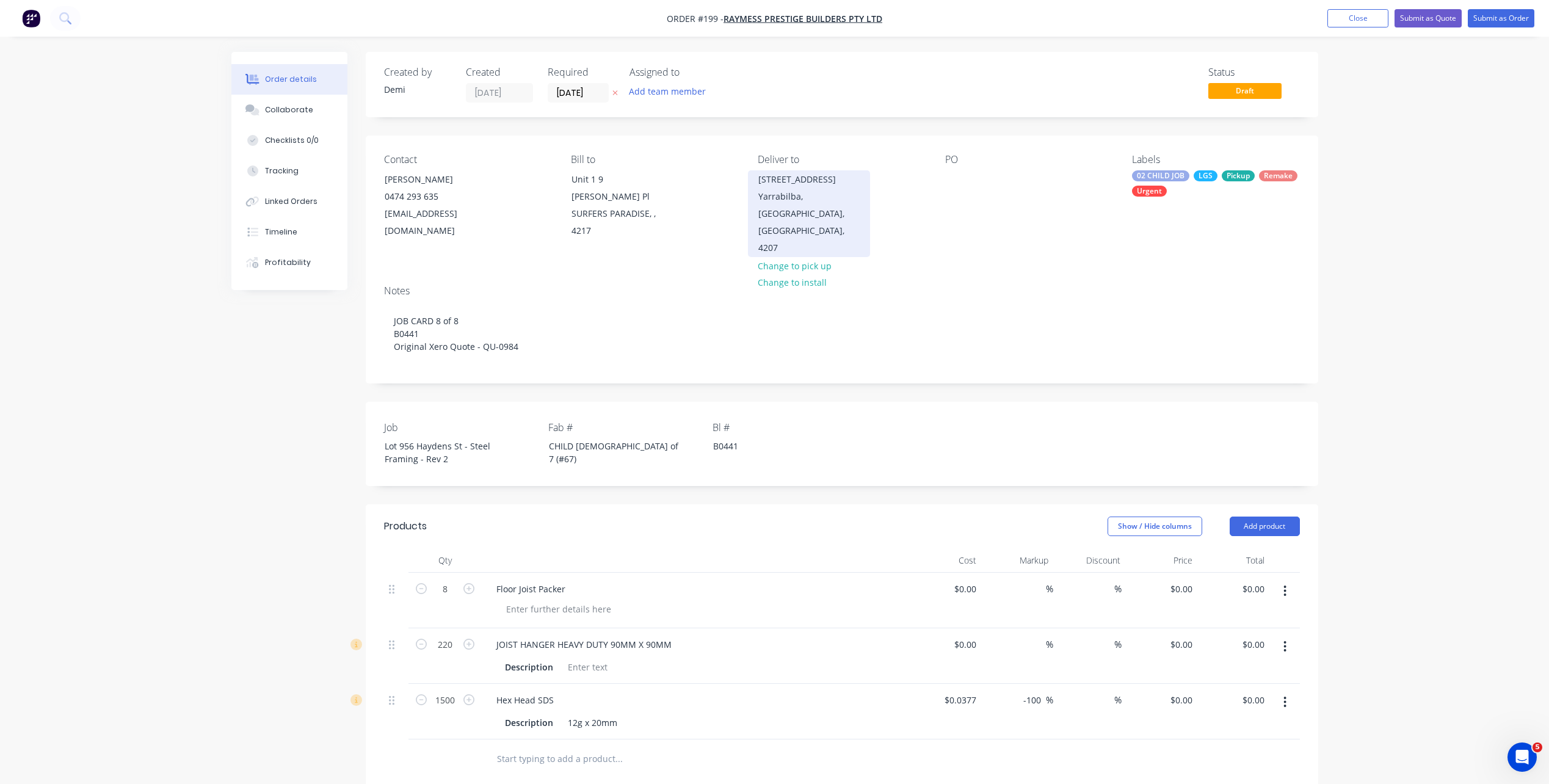
click at [779, 207] on div "Yarrabilba, Queensland, Australia, 4207" at bounding box center [809, 222] width 102 height 68
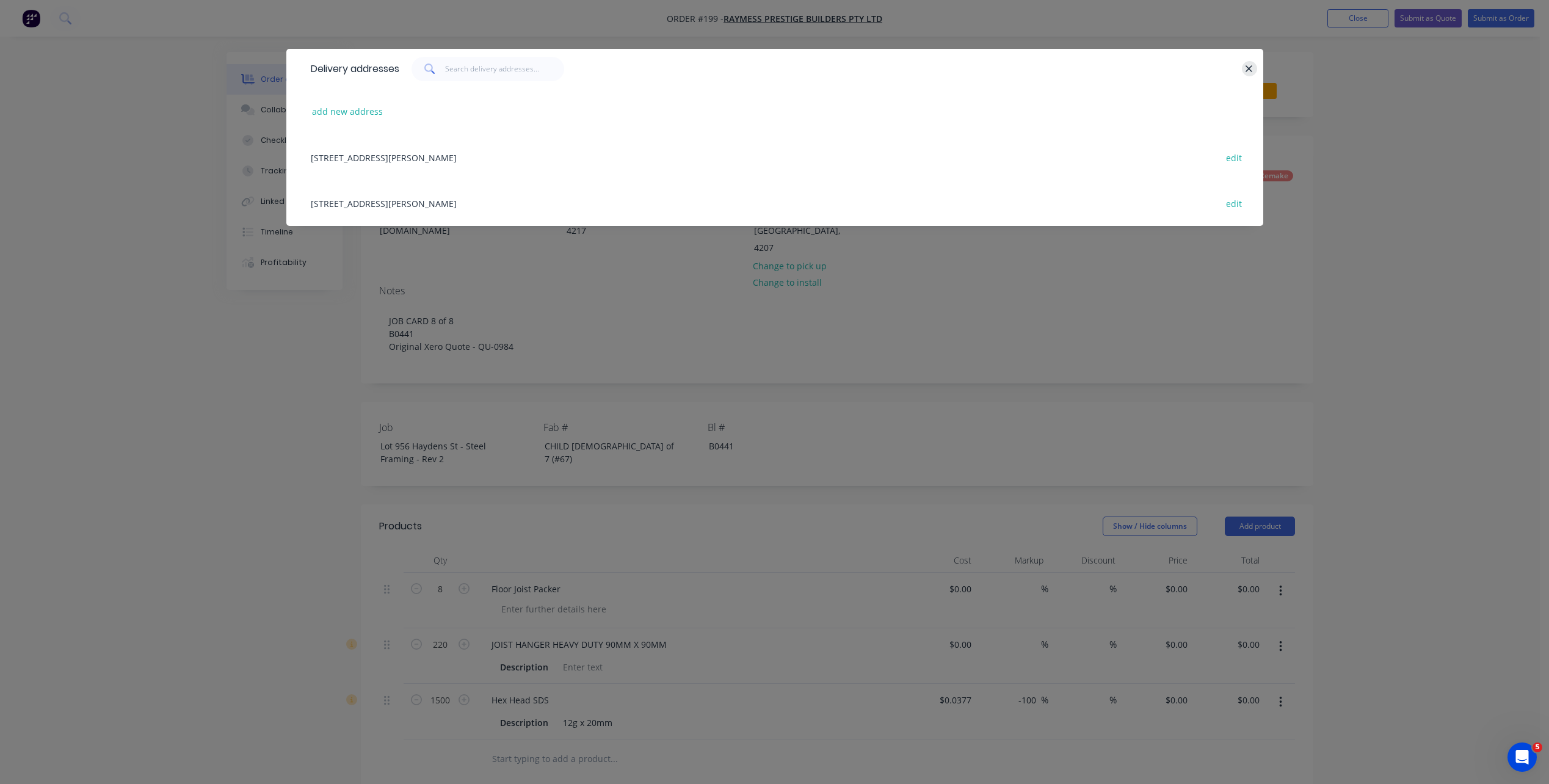
click at [1244, 72] on button "button" at bounding box center [1249, 68] width 15 height 15
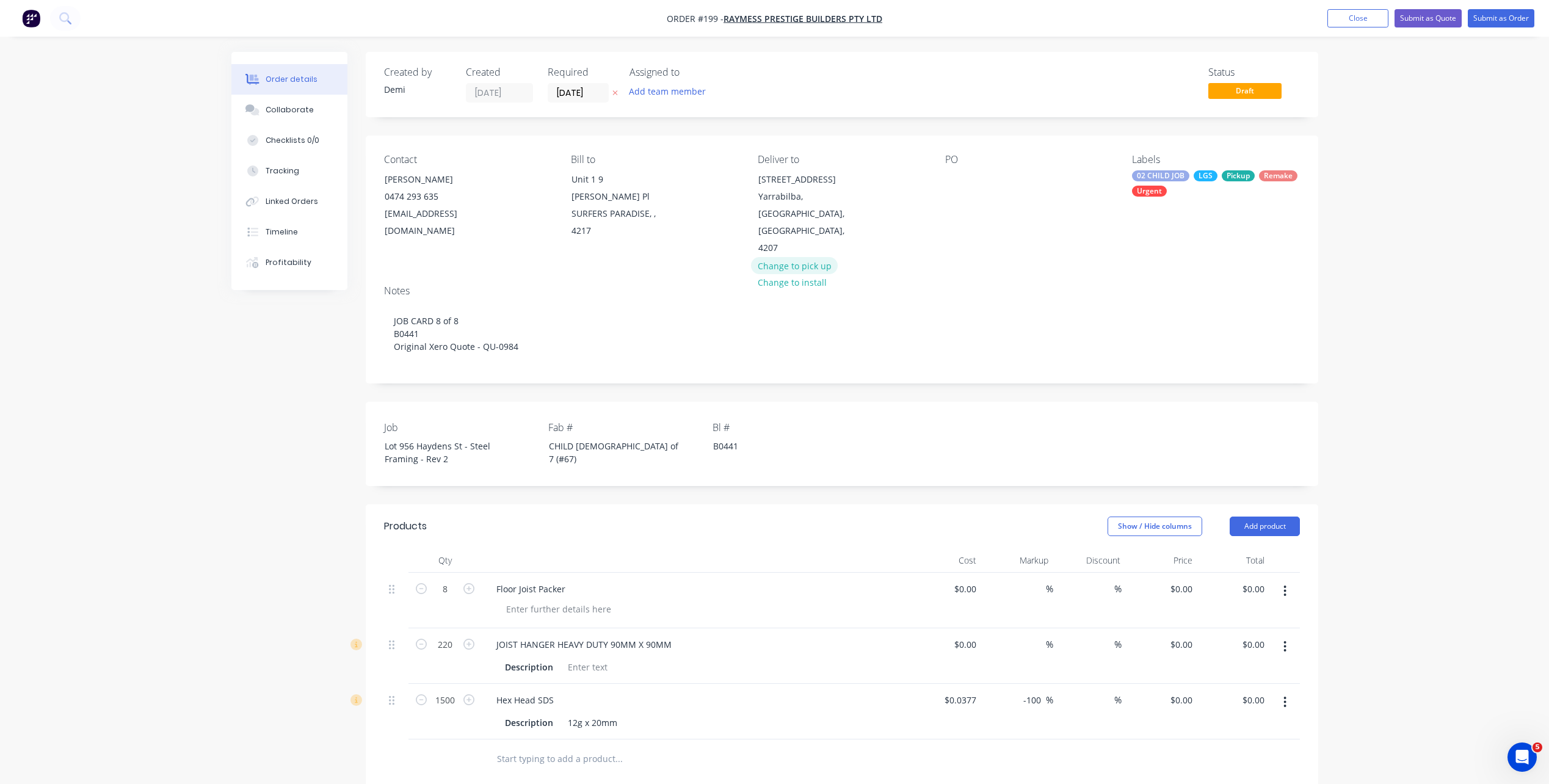
click at [777, 257] on button "Change to pick up" at bounding box center [794, 265] width 87 height 16
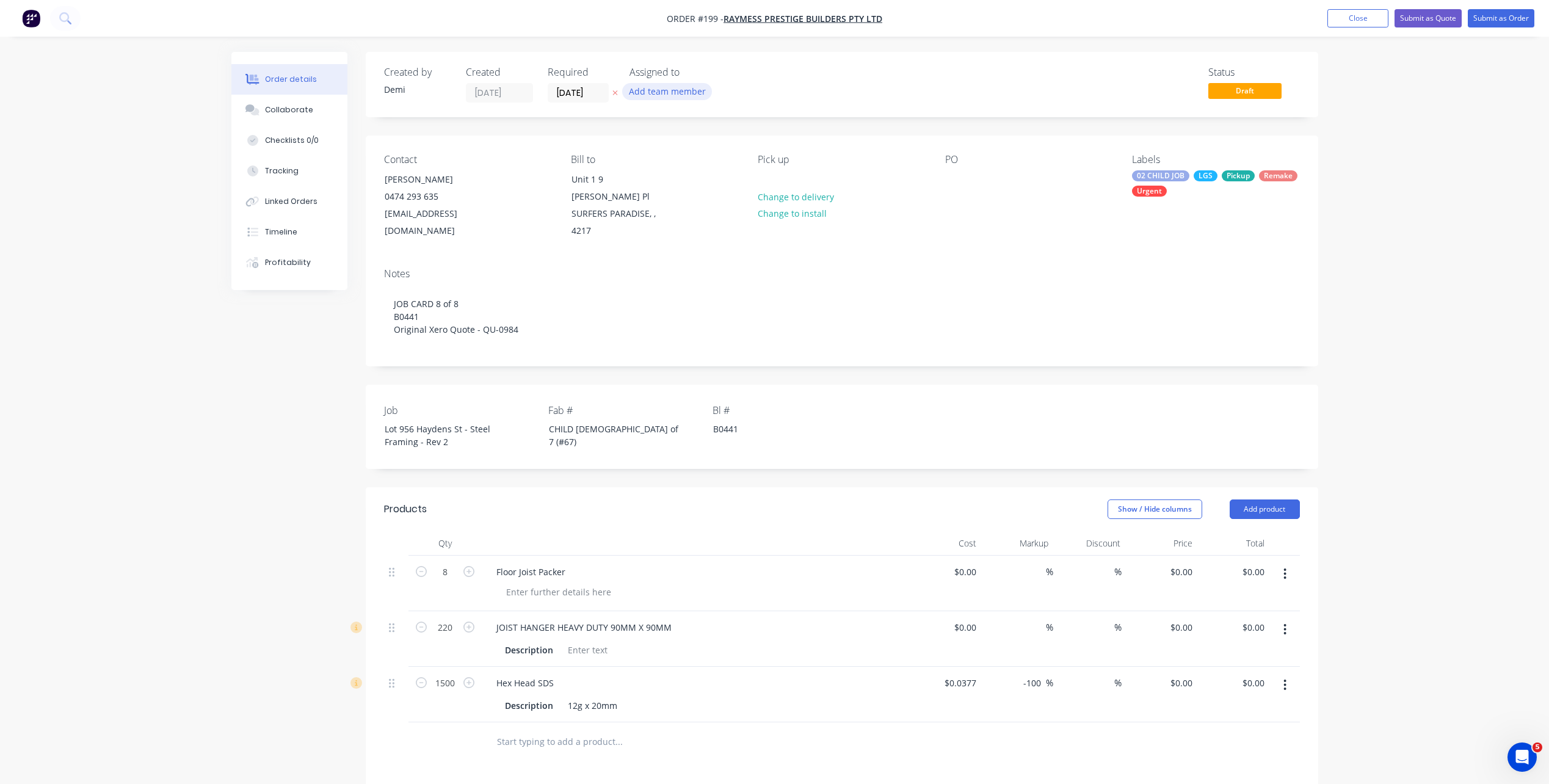
click at [692, 95] on button "Add team member" at bounding box center [667, 91] width 90 height 16
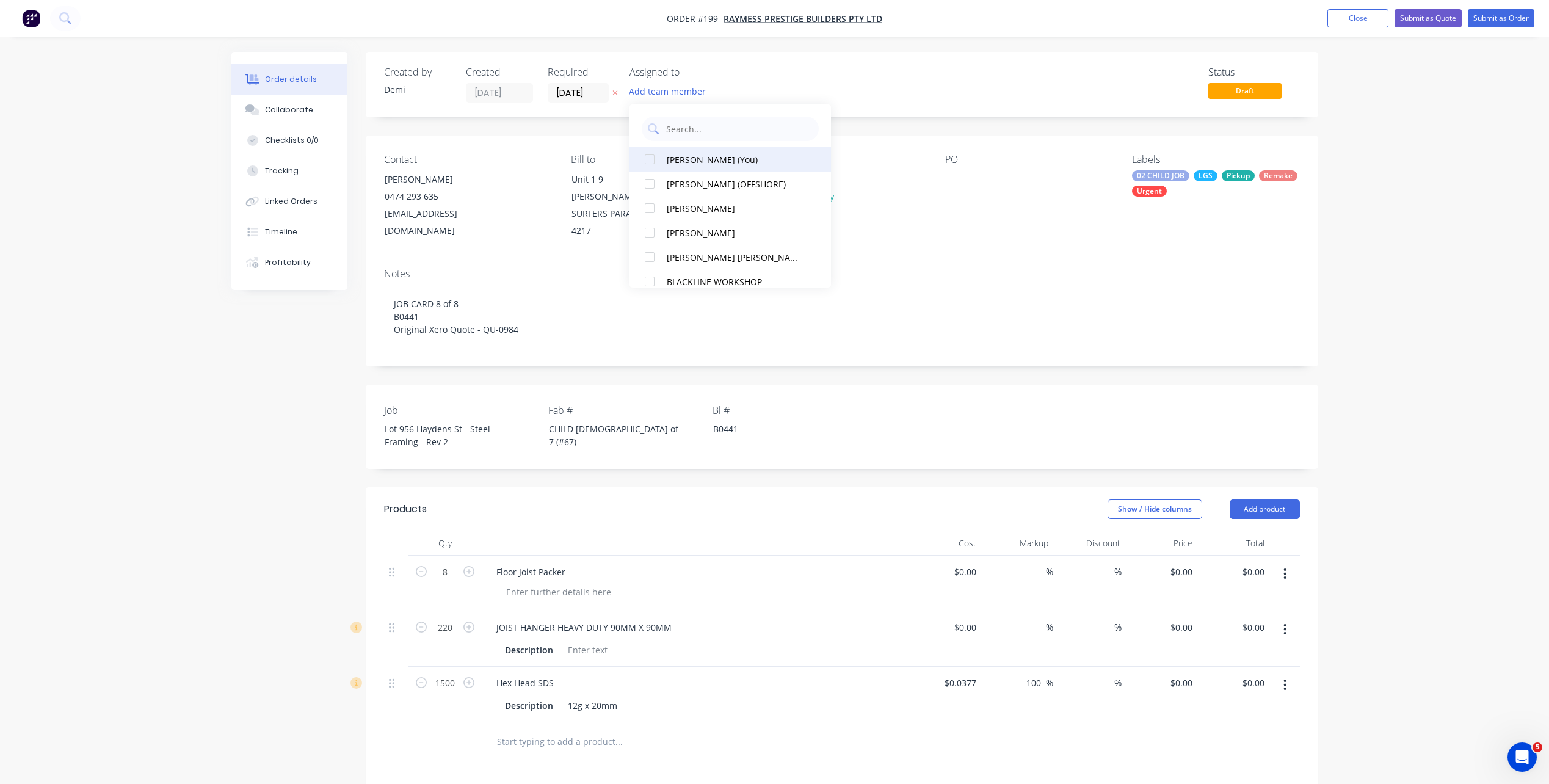
click at [653, 165] on div at bounding box center [649, 159] width 24 height 24
click at [655, 259] on div at bounding box center [649, 257] width 24 height 24
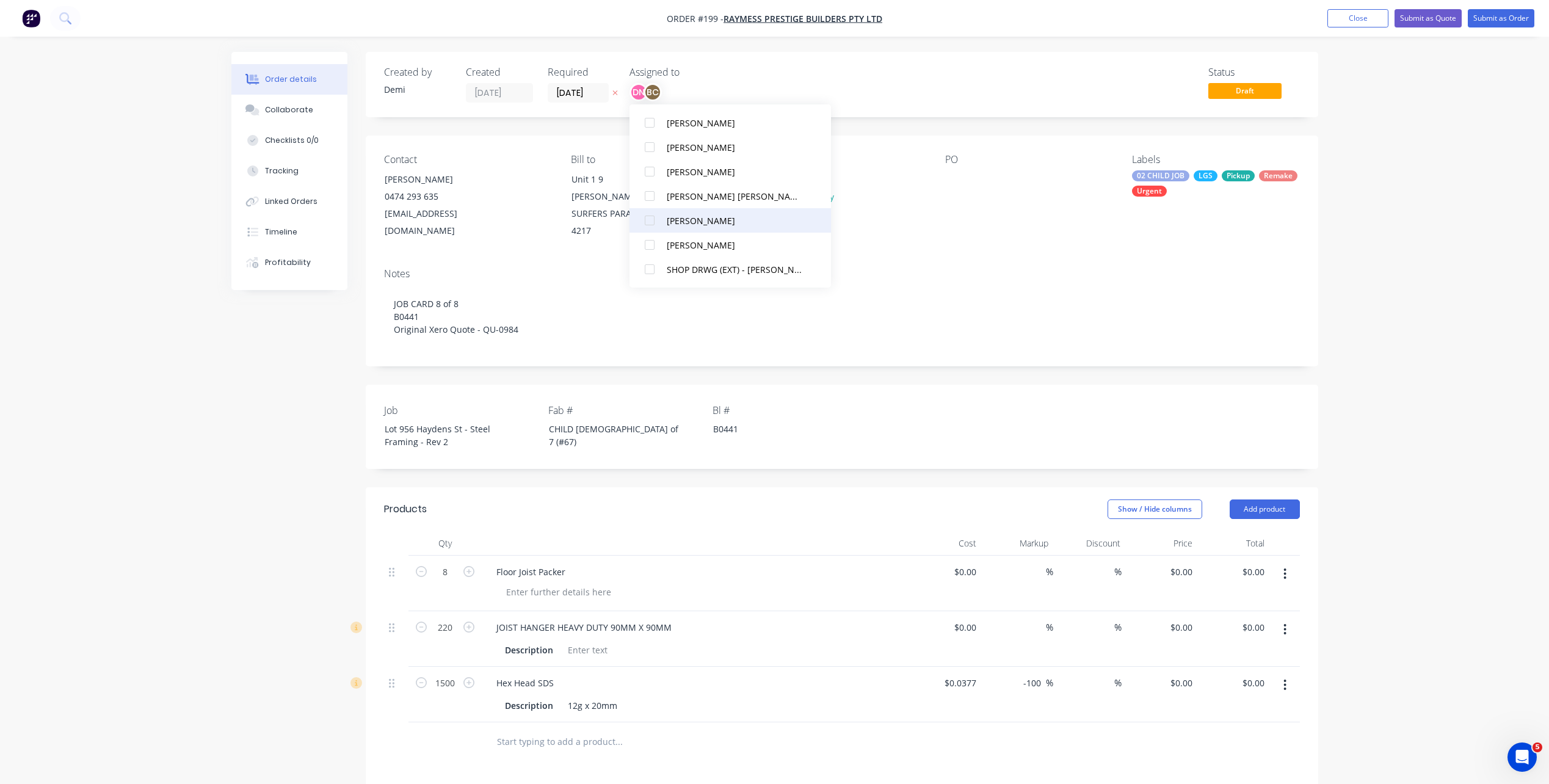
click at [652, 223] on div at bounding box center [649, 220] width 24 height 24
click at [574, 86] on input "[DATE]" at bounding box center [577, 93] width 60 height 18
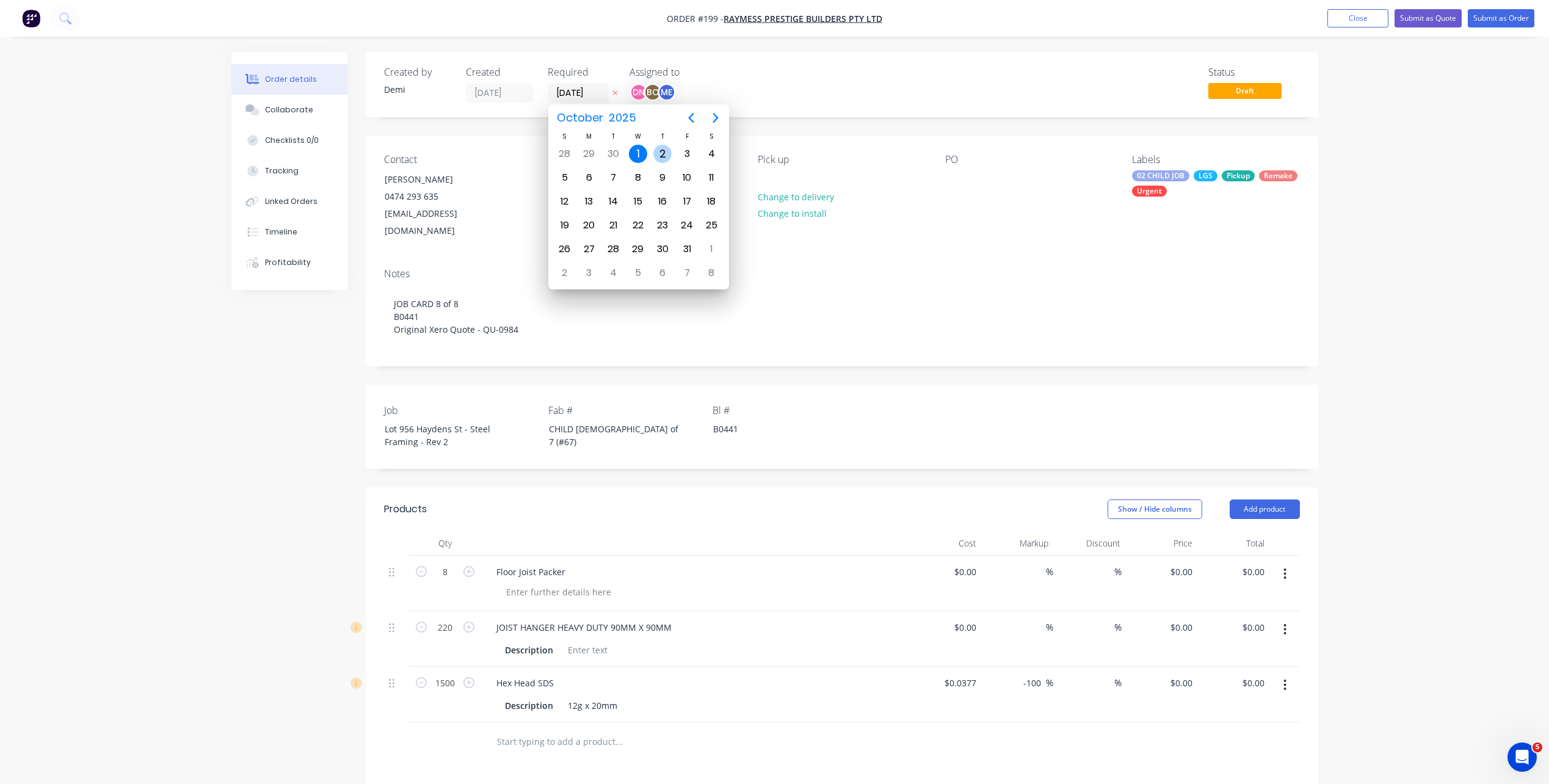
click at [658, 149] on div "2" at bounding box center [662, 154] width 18 height 18
type input "[DATE]"
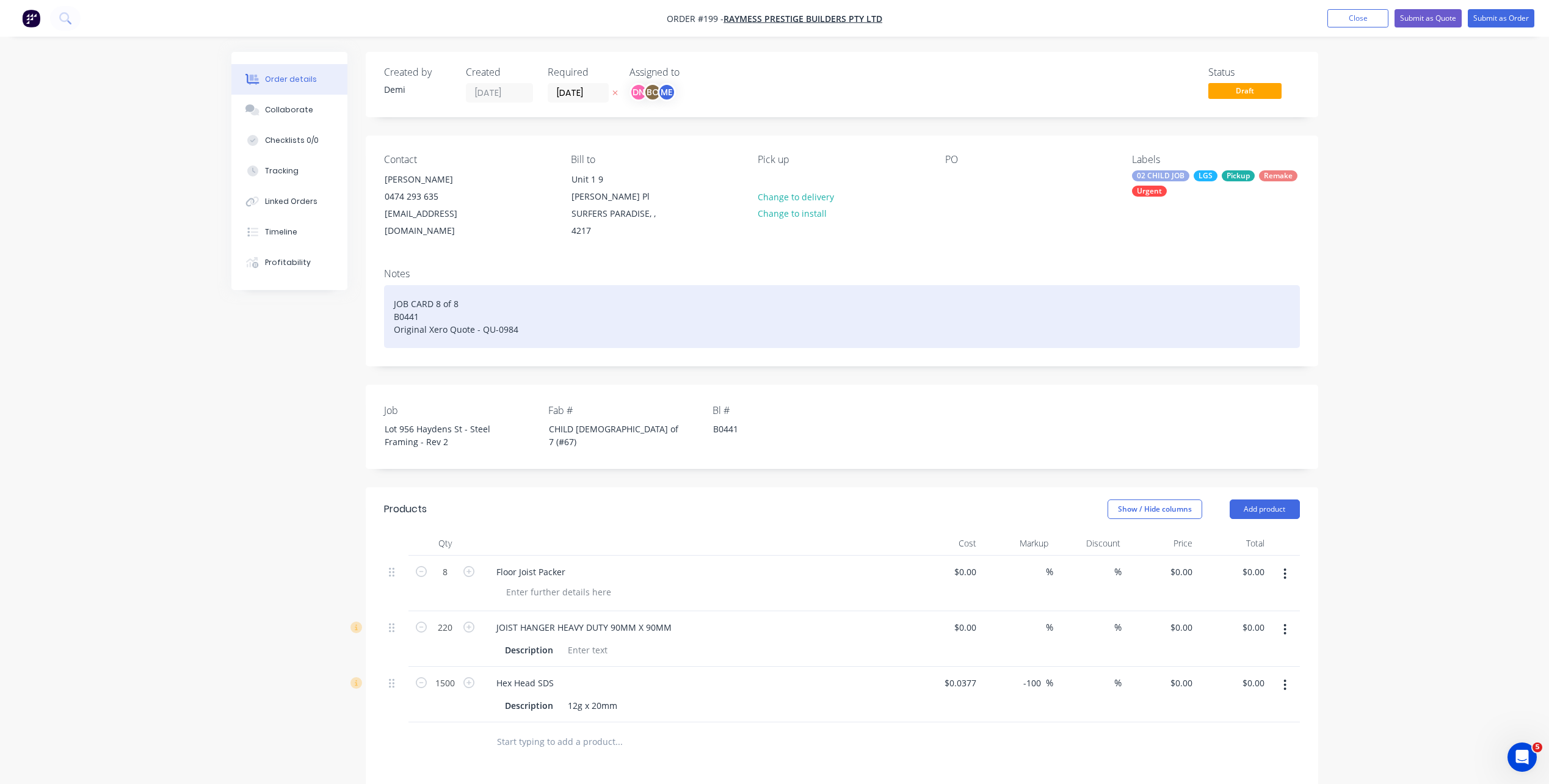
click at [820, 285] on div "JOB CARD 8 of 8 B0441 Original Xero Quote - QU-0984" at bounding box center [841, 316] width 916 height 63
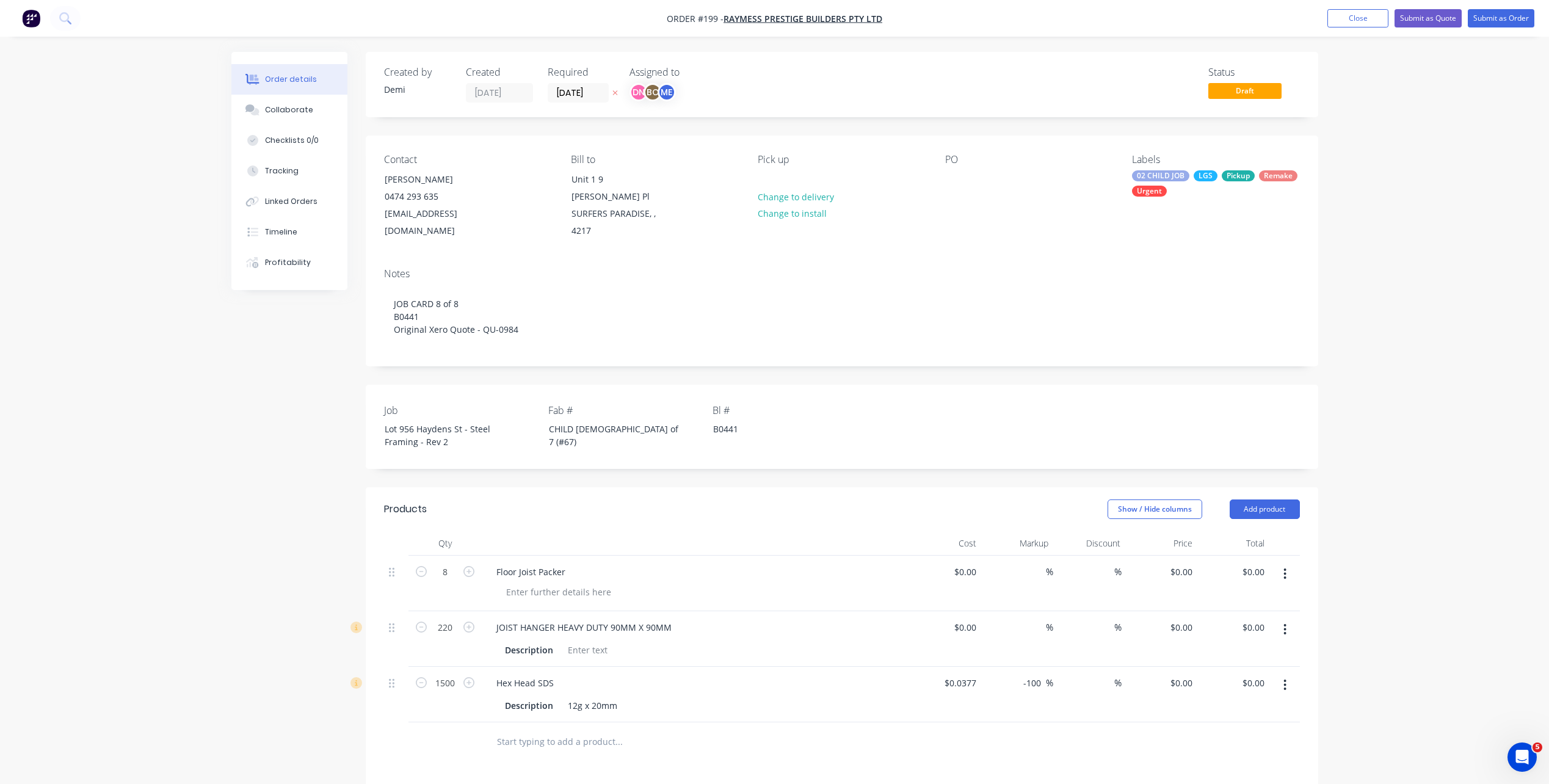
click at [1278, 563] on button "button" at bounding box center [1284, 574] width 29 height 22
click at [1244, 670] on div "Delete" at bounding box center [1242, 679] width 94 height 18
click at [1292, 563] on button "button" at bounding box center [1284, 574] width 29 height 22
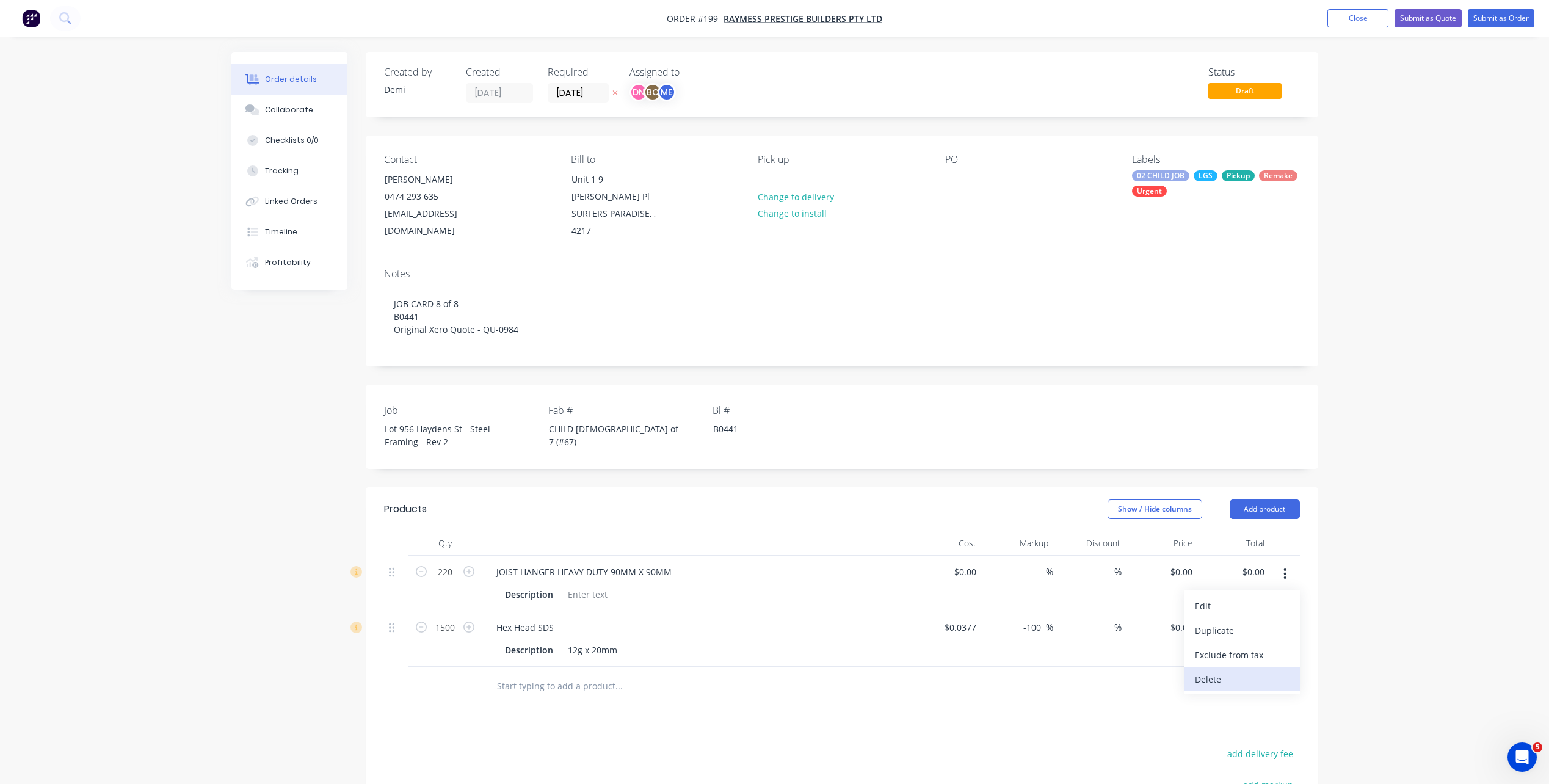
click at [1265, 670] on div "Delete" at bounding box center [1242, 679] width 94 height 18
click at [1272, 563] on button "button" at bounding box center [1284, 574] width 29 height 22
click at [1246, 670] on div "Delete" at bounding box center [1242, 679] width 94 height 18
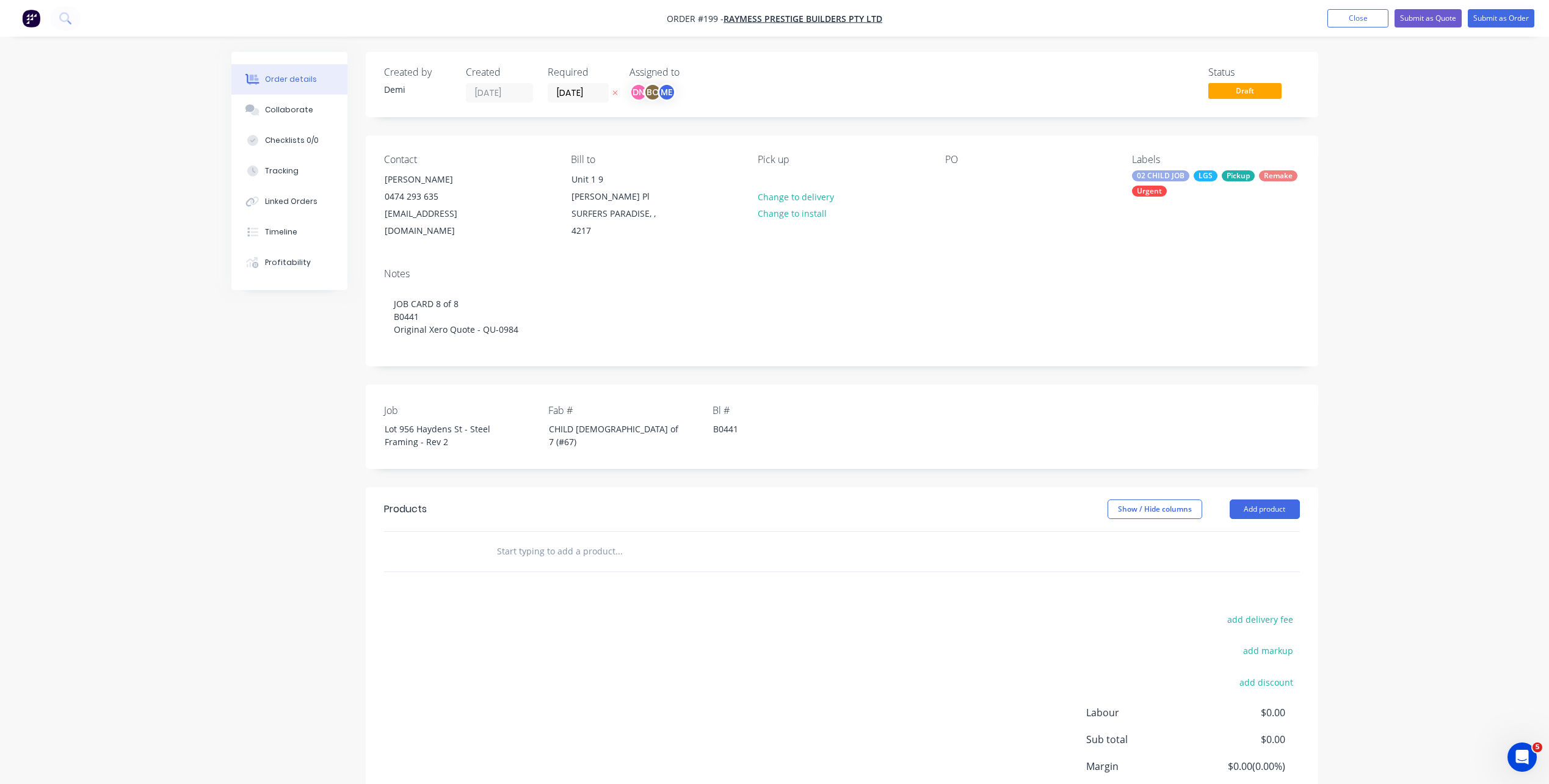
click at [1259, 502] on header "Products Show / Hide columns Add product" at bounding box center [841, 509] width 952 height 44
click at [1260, 499] on button "Add product" at bounding box center [1264, 509] width 70 height 20
click at [1254, 531] on div "Product catalogue" at bounding box center [1242, 540] width 94 height 18
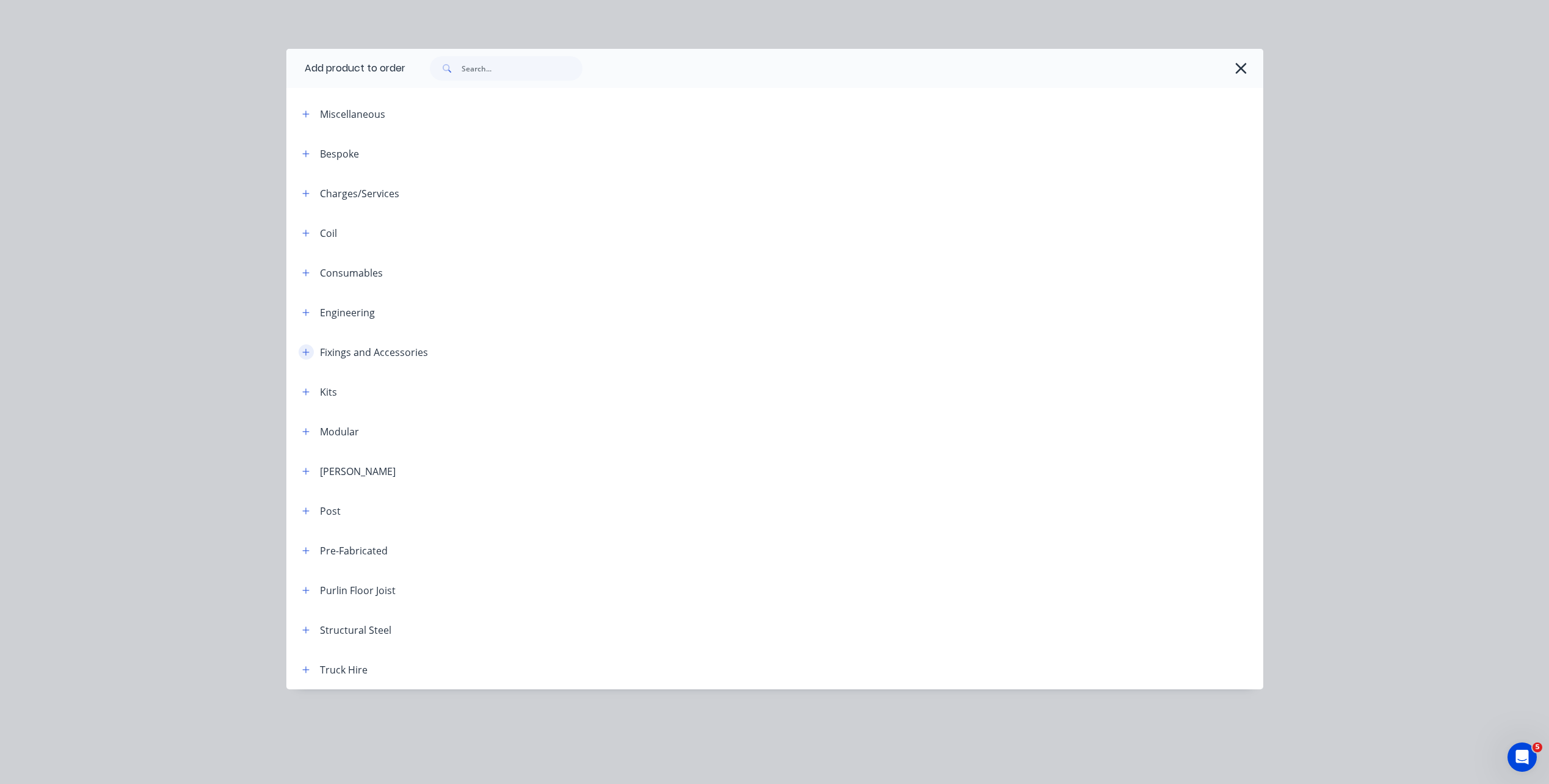
click at [307, 354] on icon "button" at bounding box center [306, 352] width 7 height 9
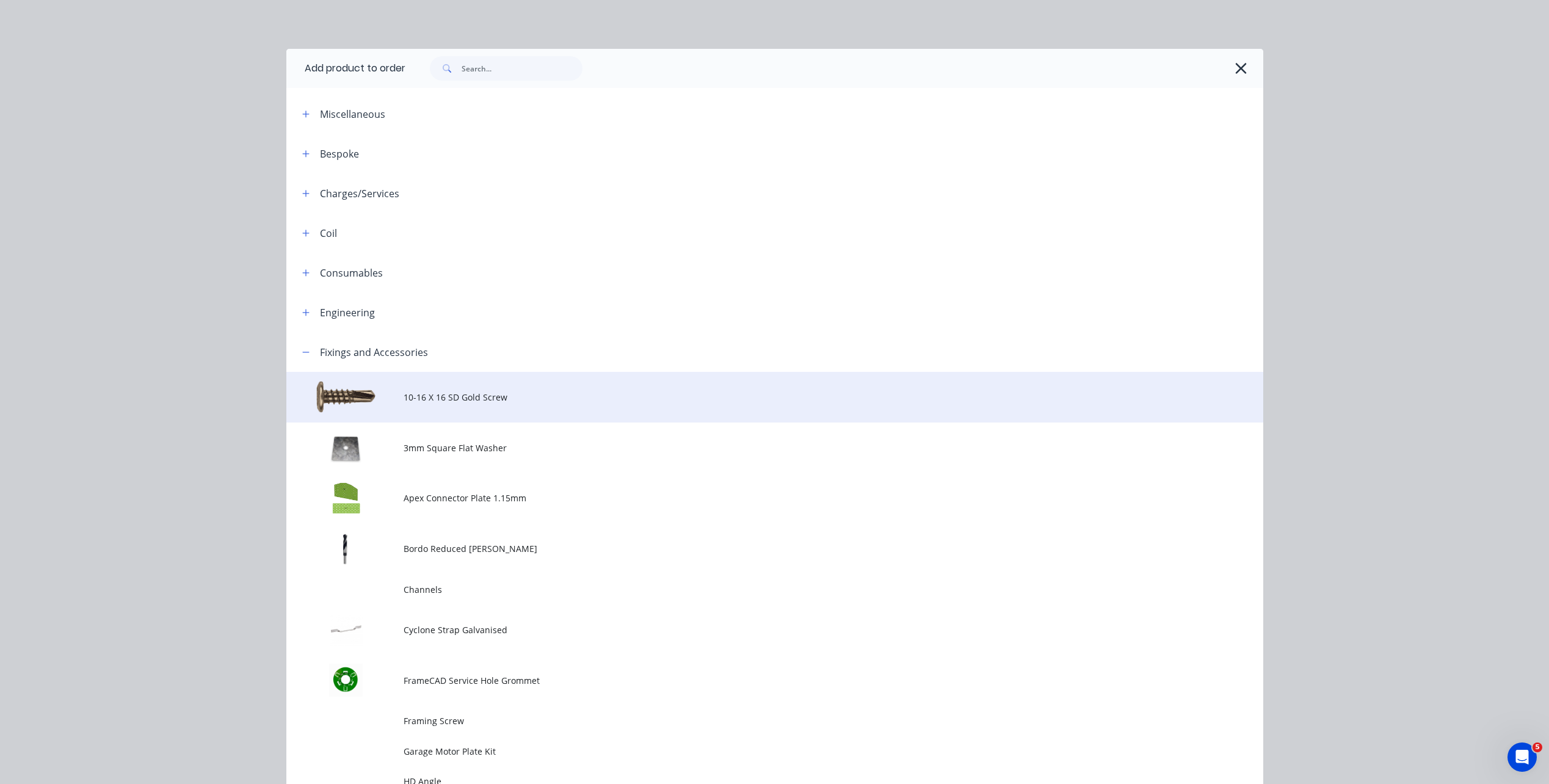
click at [409, 394] on span "10-16 X 16 SD Gold Screw" at bounding box center [747, 396] width 687 height 13
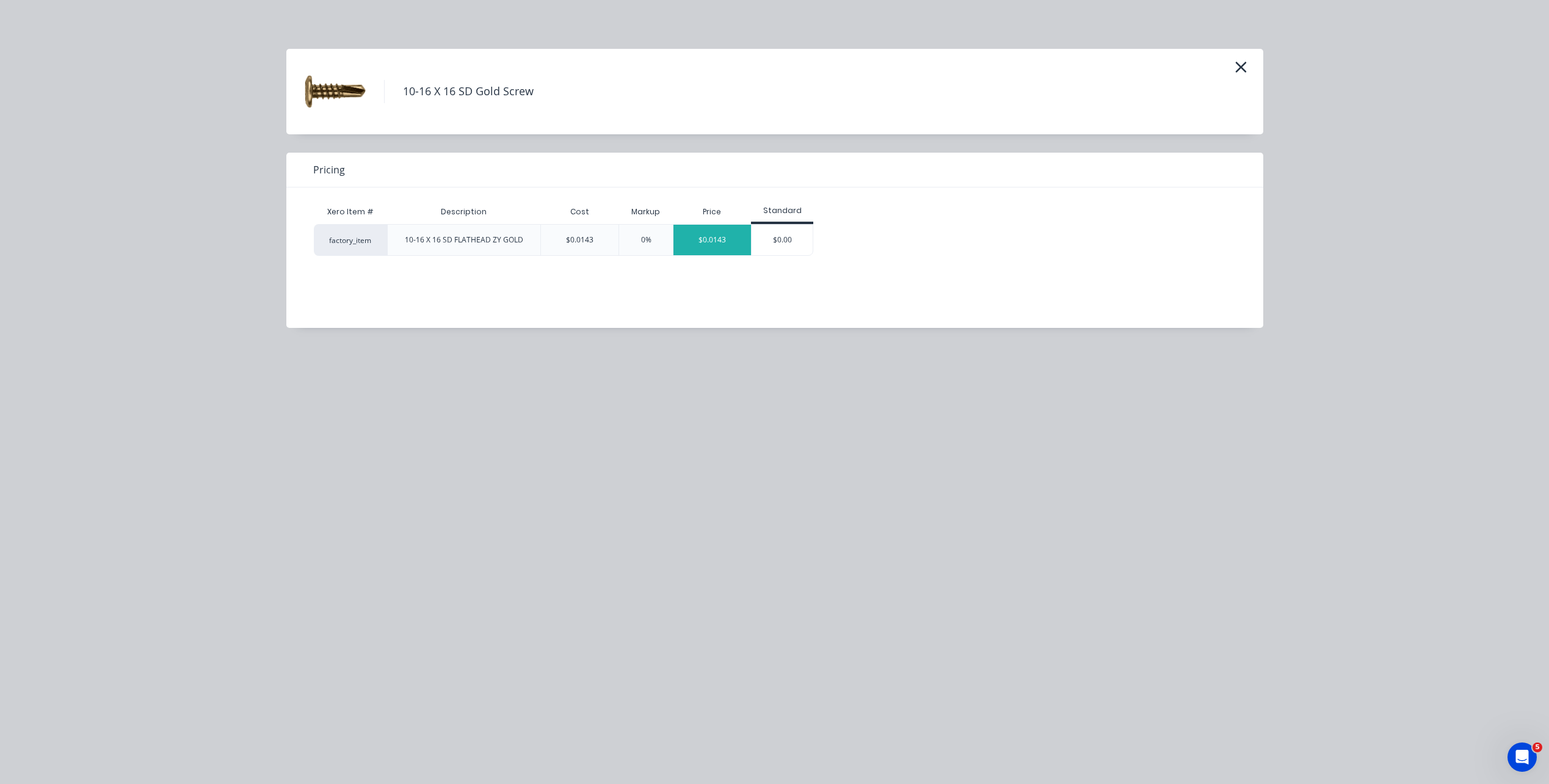
click at [734, 242] on div "$0.0143" at bounding box center [711, 239] width 77 height 30
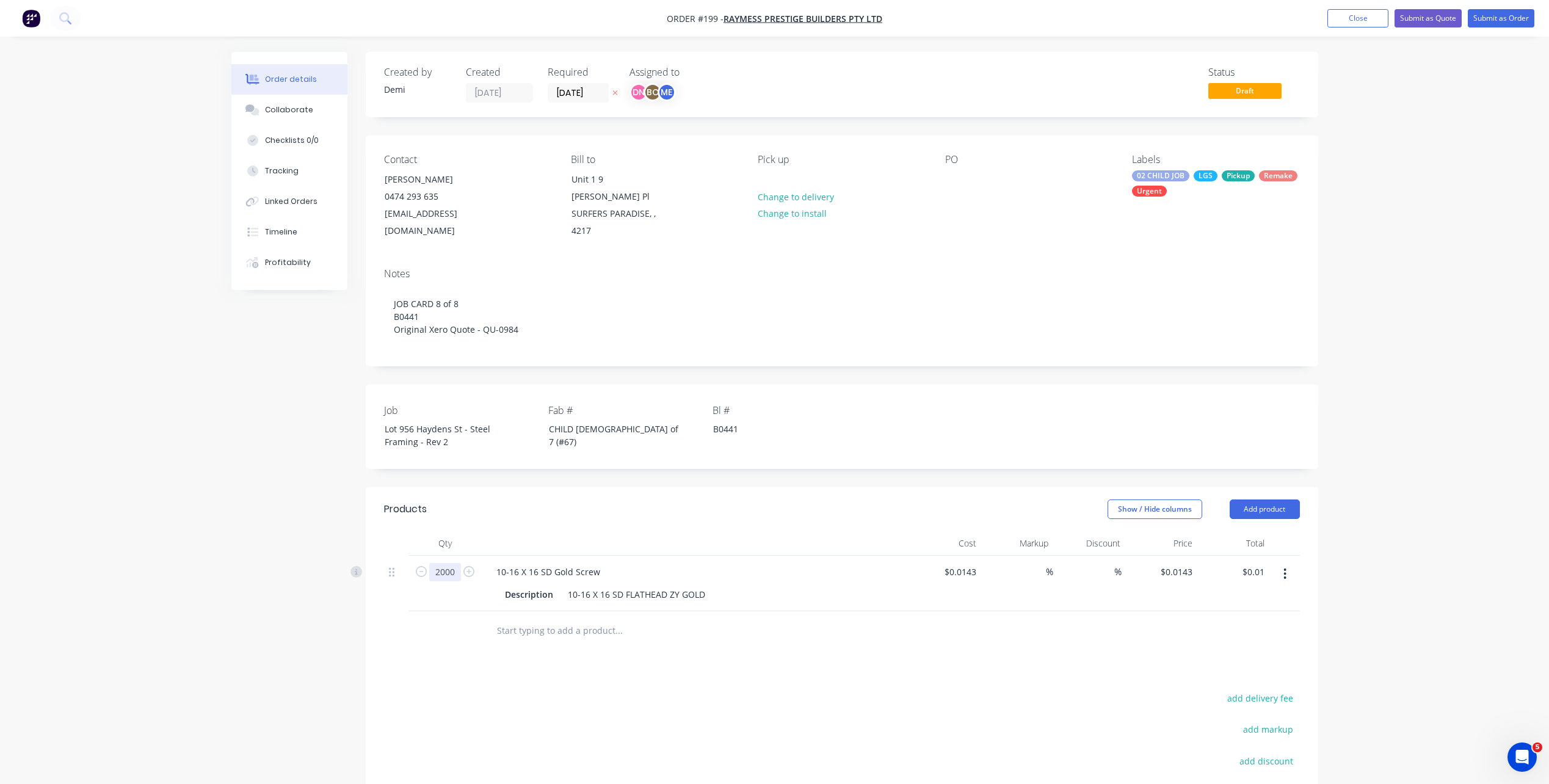
type input "2000"
type input "$28.60"
click at [809, 619] on div at bounding box center [669, 630] width 366 height 24
click at [1261, 499] on button "Add product" at bounding box center [1264, 509] width 70 height 20
click at [1264, 532] on button "Product catalogue" at bounding box center [1242, 540] width 116 height 24
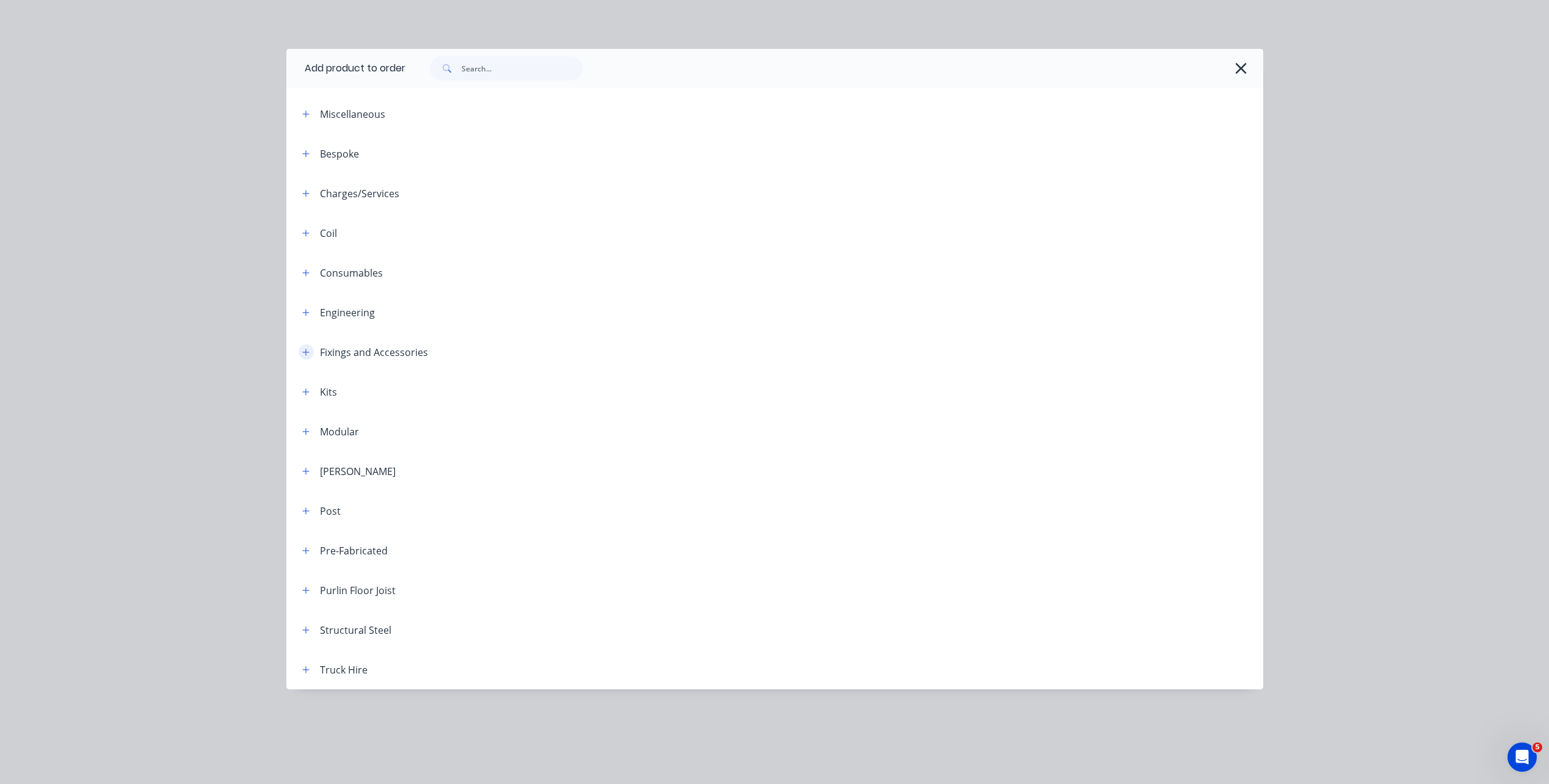
click at [304, 354] on icon "button" at bounding box center [306, 352] width 7 height 9
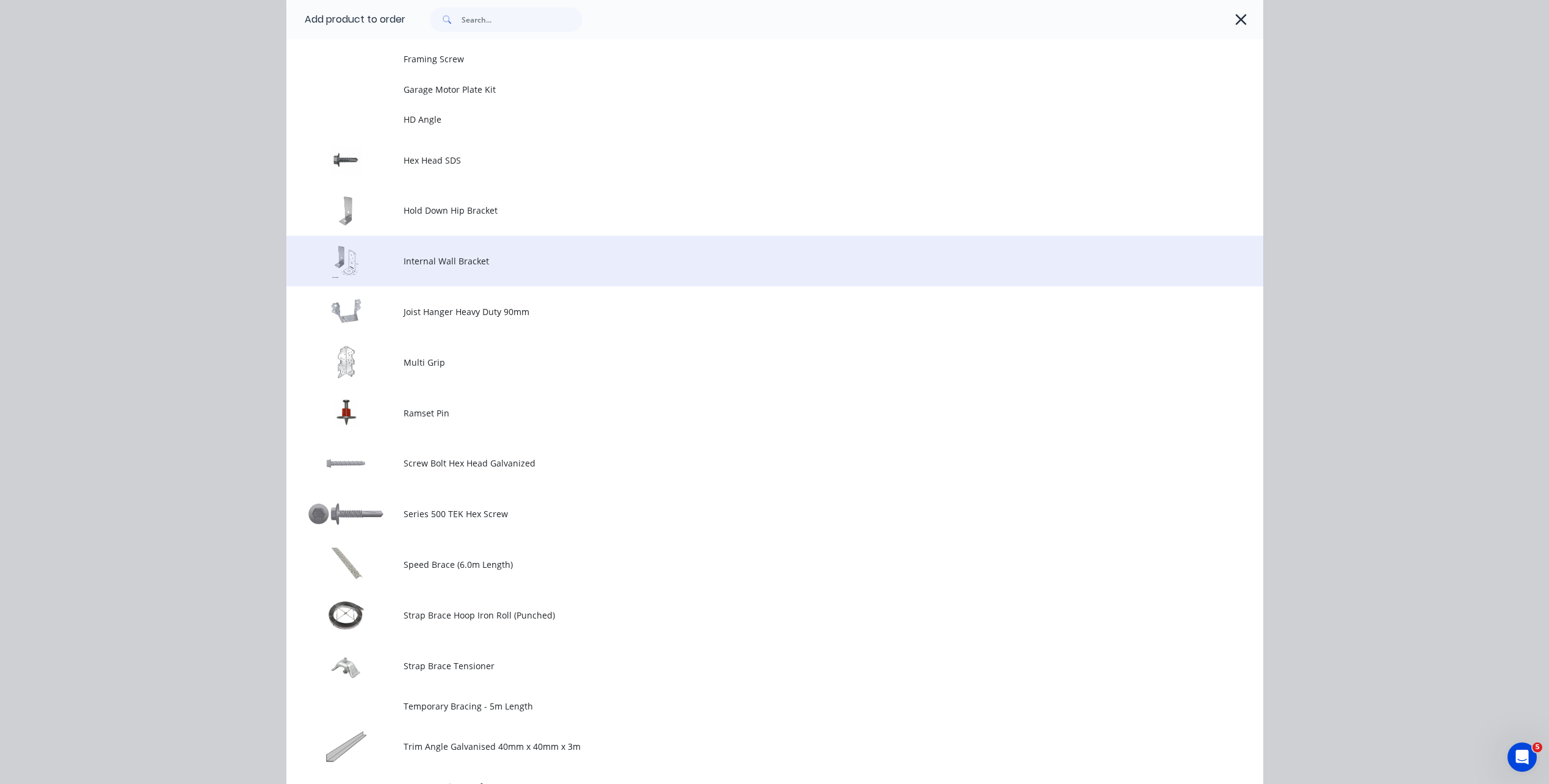
scroll to position [671, 0]
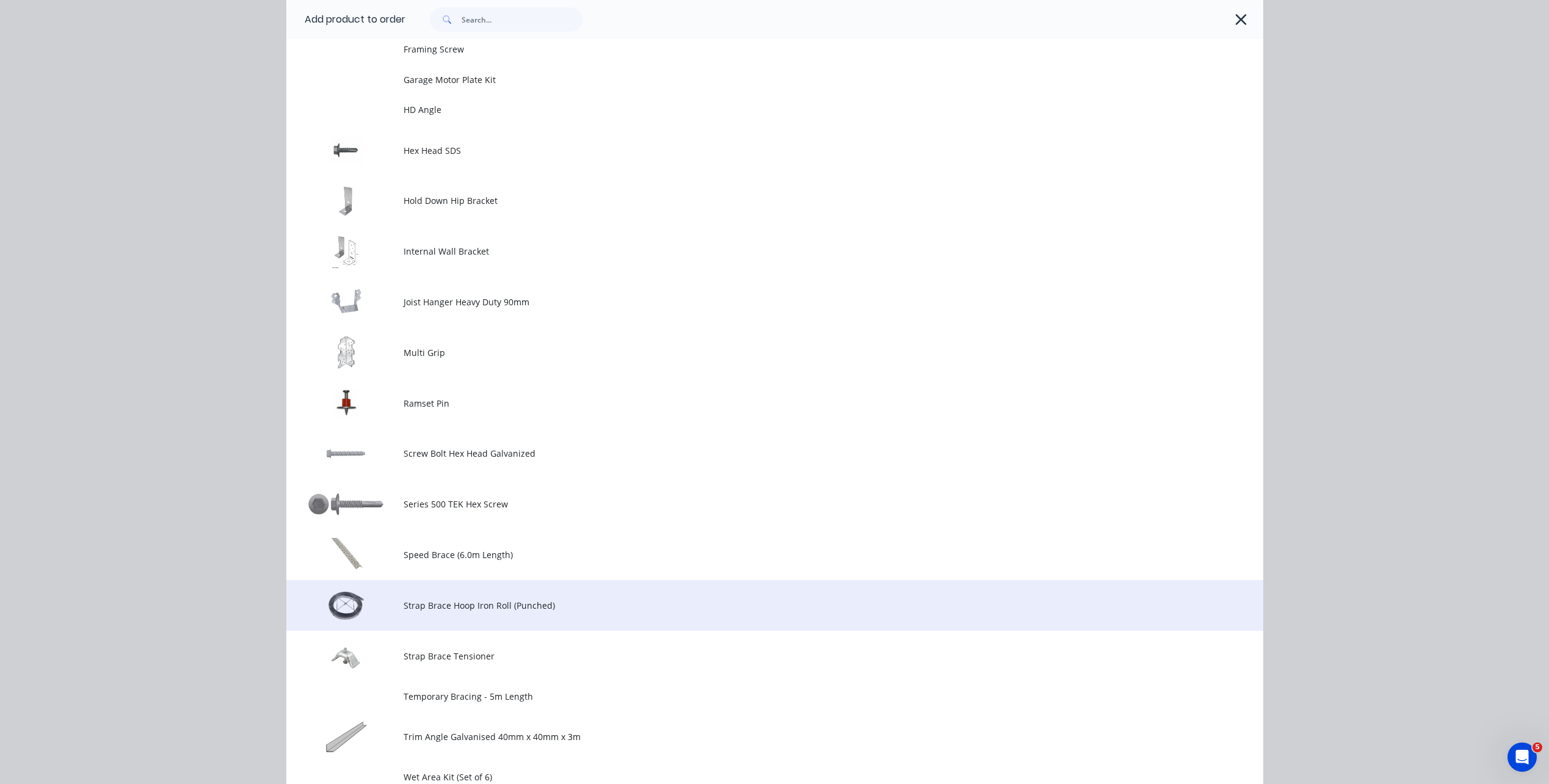
click at [487, 613] on td "Strap Brace Hoop Iron Roll (Punched)" at bounding box center [833, 605] width 860 height 51
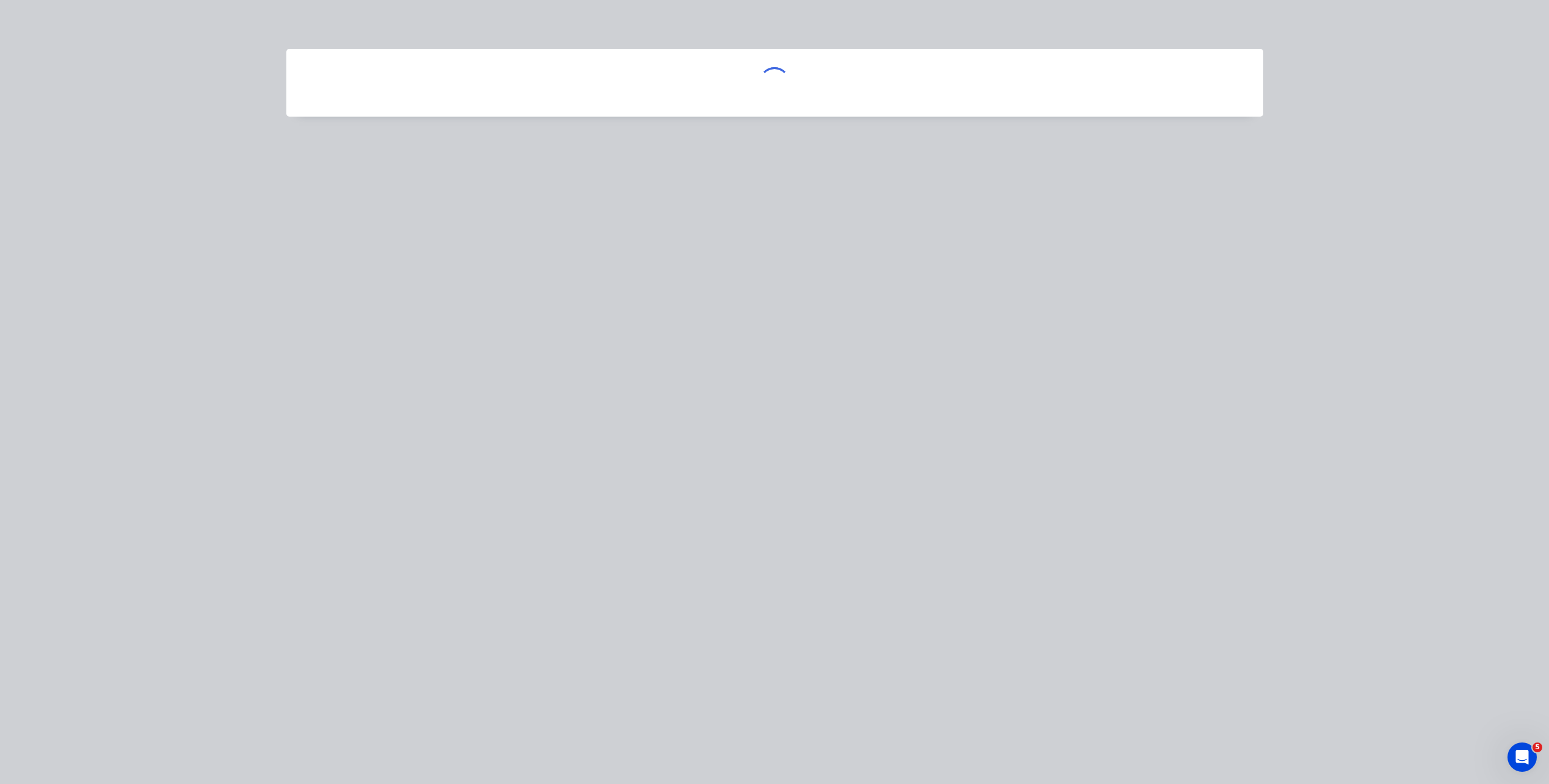
scroll to position [0, 0]
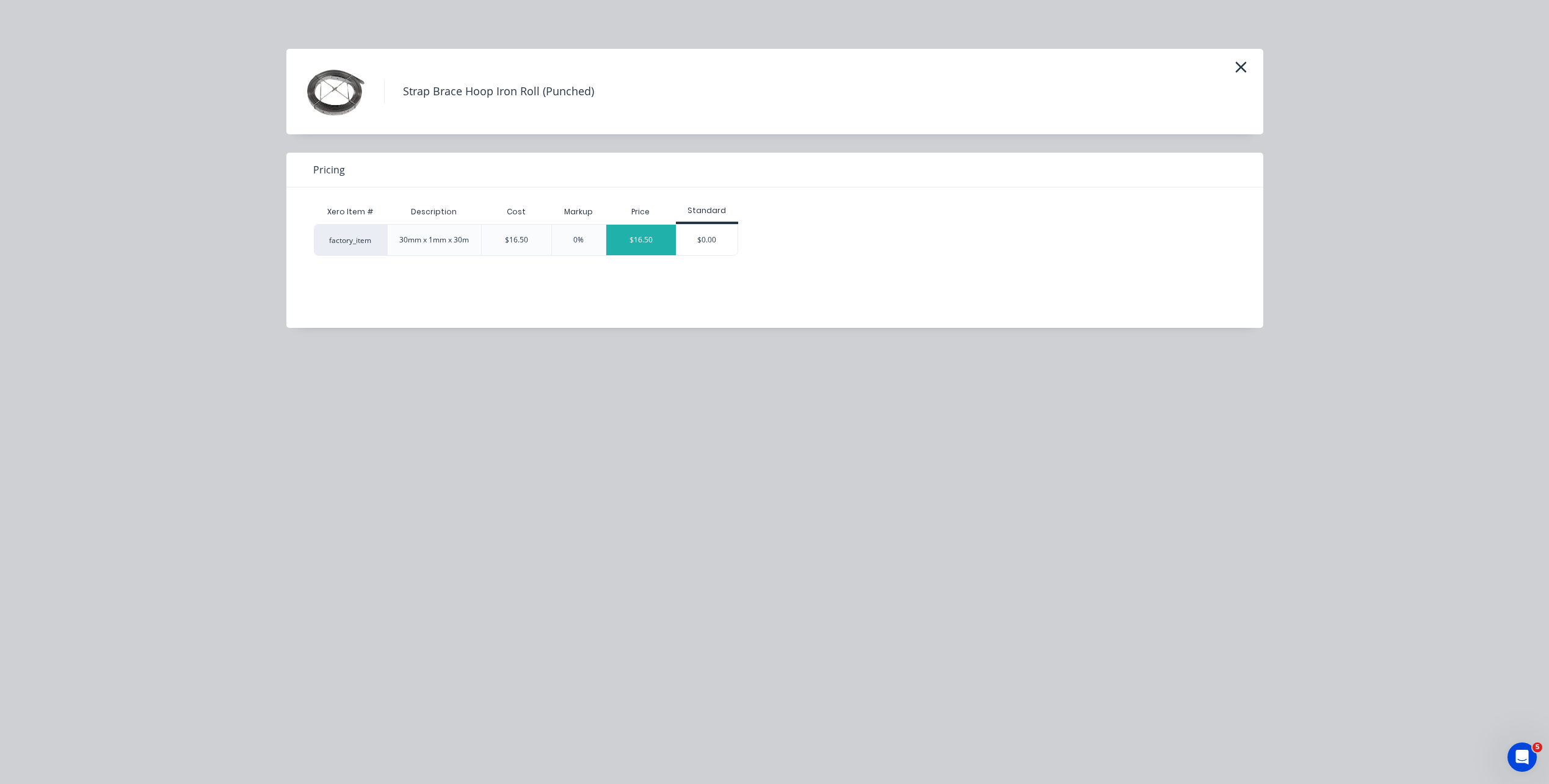
click at [666, 247] on div "$16.50" at bounding box center [641, 239] width 70 height 30
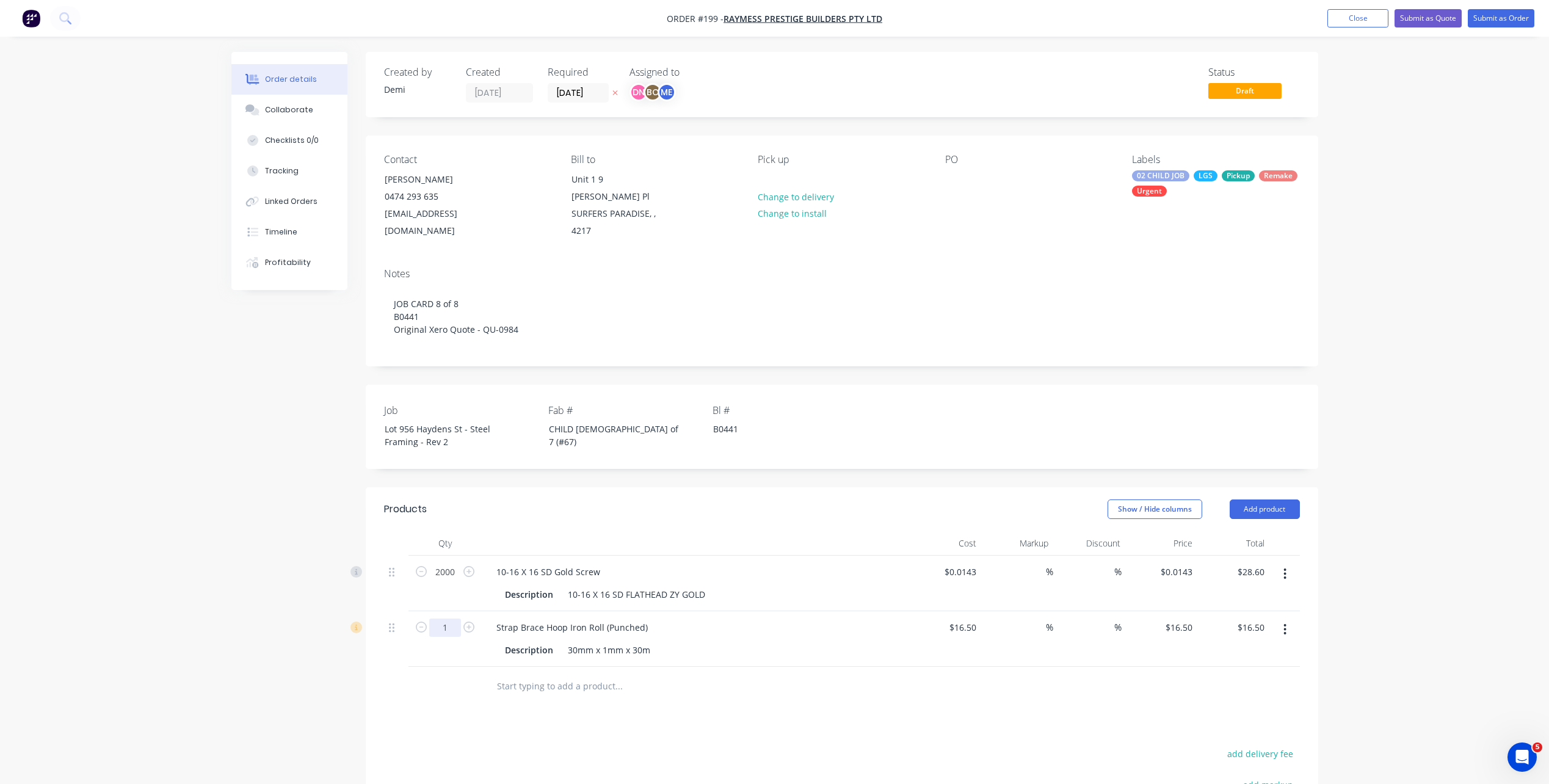
click at [460, 619] on input "1" at bounding box center [444, 627] width 32 height 18
click at [975, 682] on div at bounding box center [841, 686] width 916 height 40
click at [1272, 499] on button "Add product" at bounding box center [1264, 509] width 70 height 20
click at [1258, 531] on div "Product catalogue" at bounding box center [1242, 540] width 94 height 18
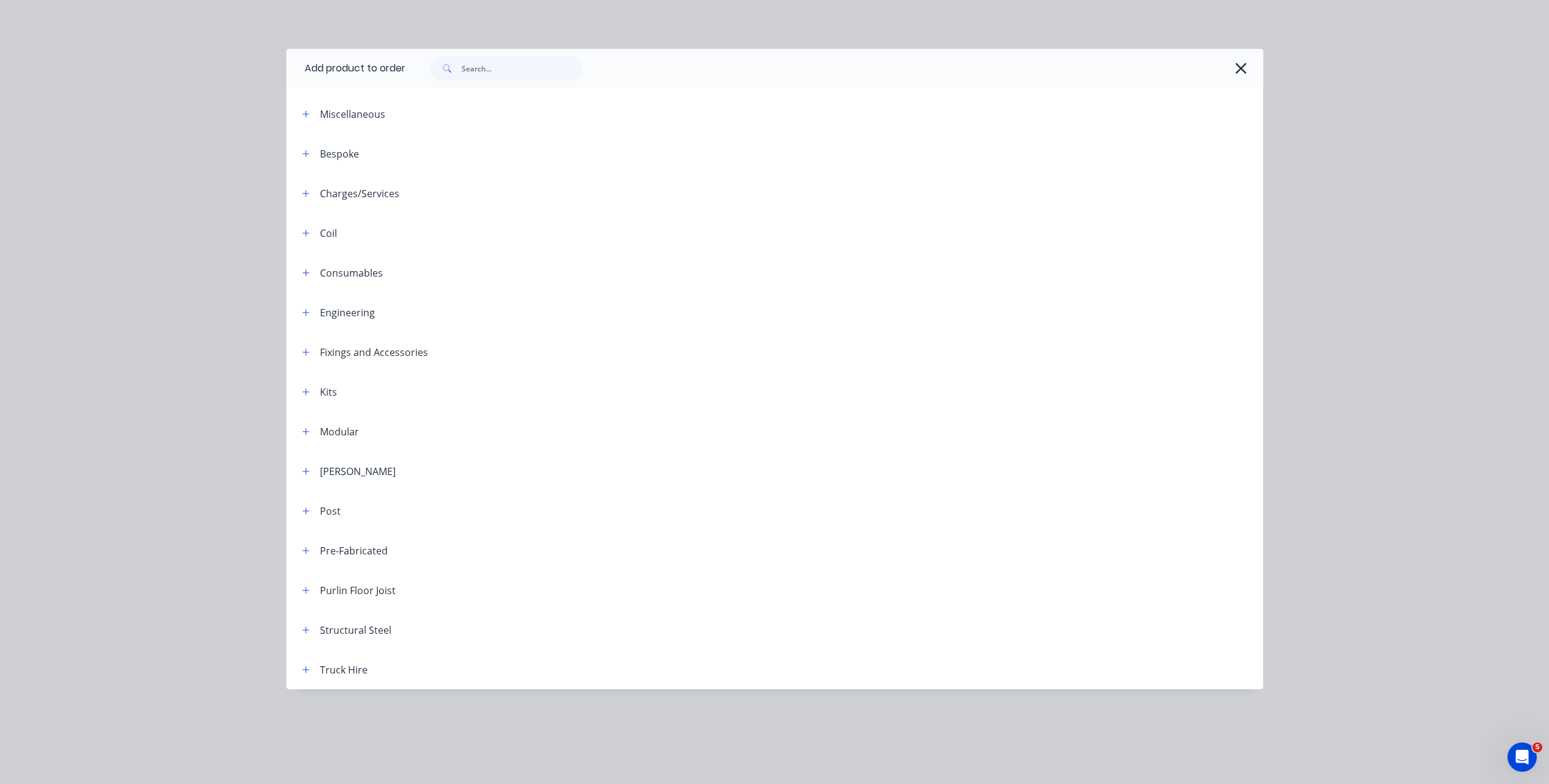
scroll to position [234, 0]
click at [493, 65] on input "text" at bounding box center [521, 68] width 121 height 24
click at [305, 354] on icon "button" at bounding box center [306, 352] width 7 height 9
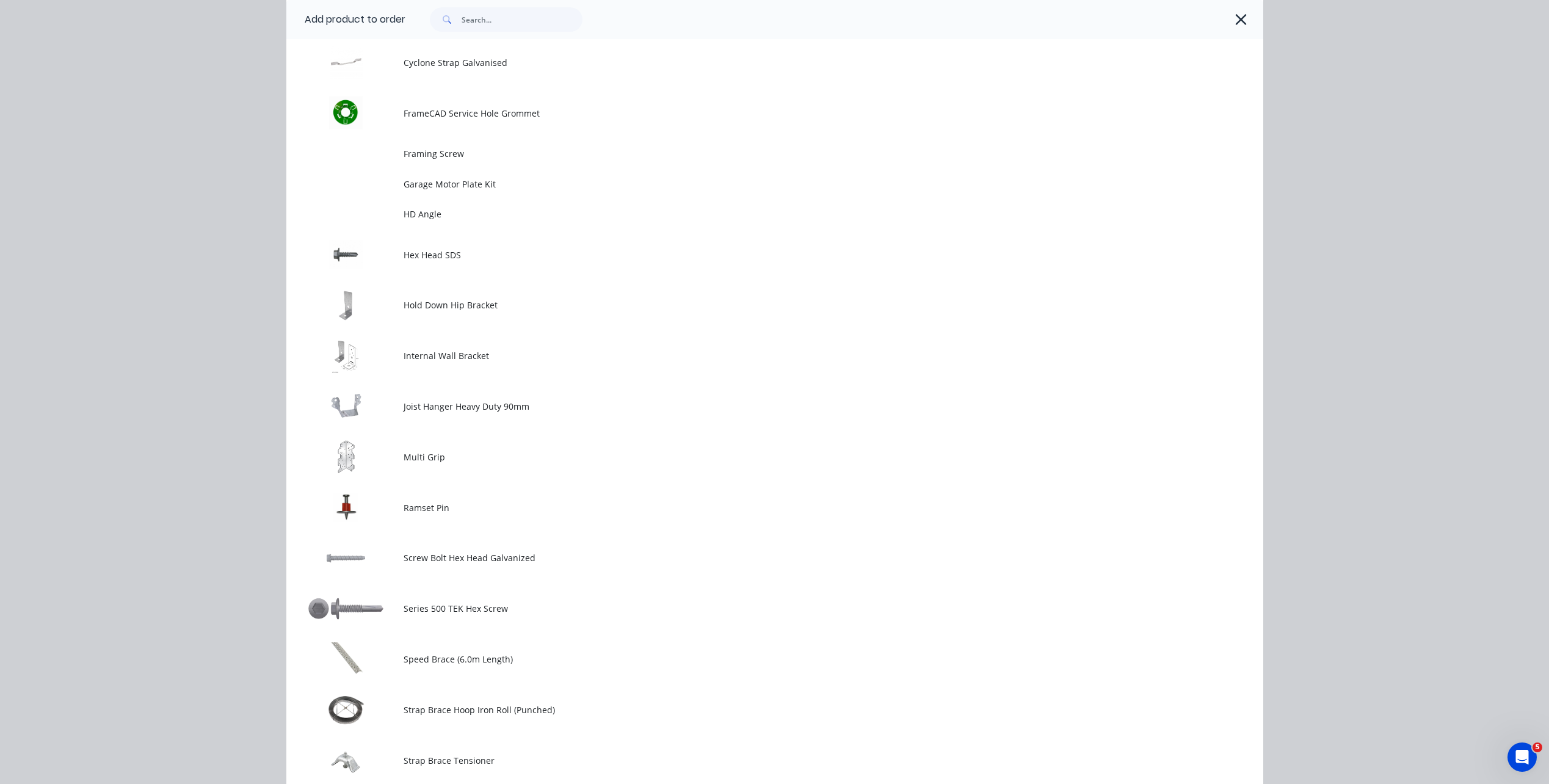
scroll to position [549, 0]
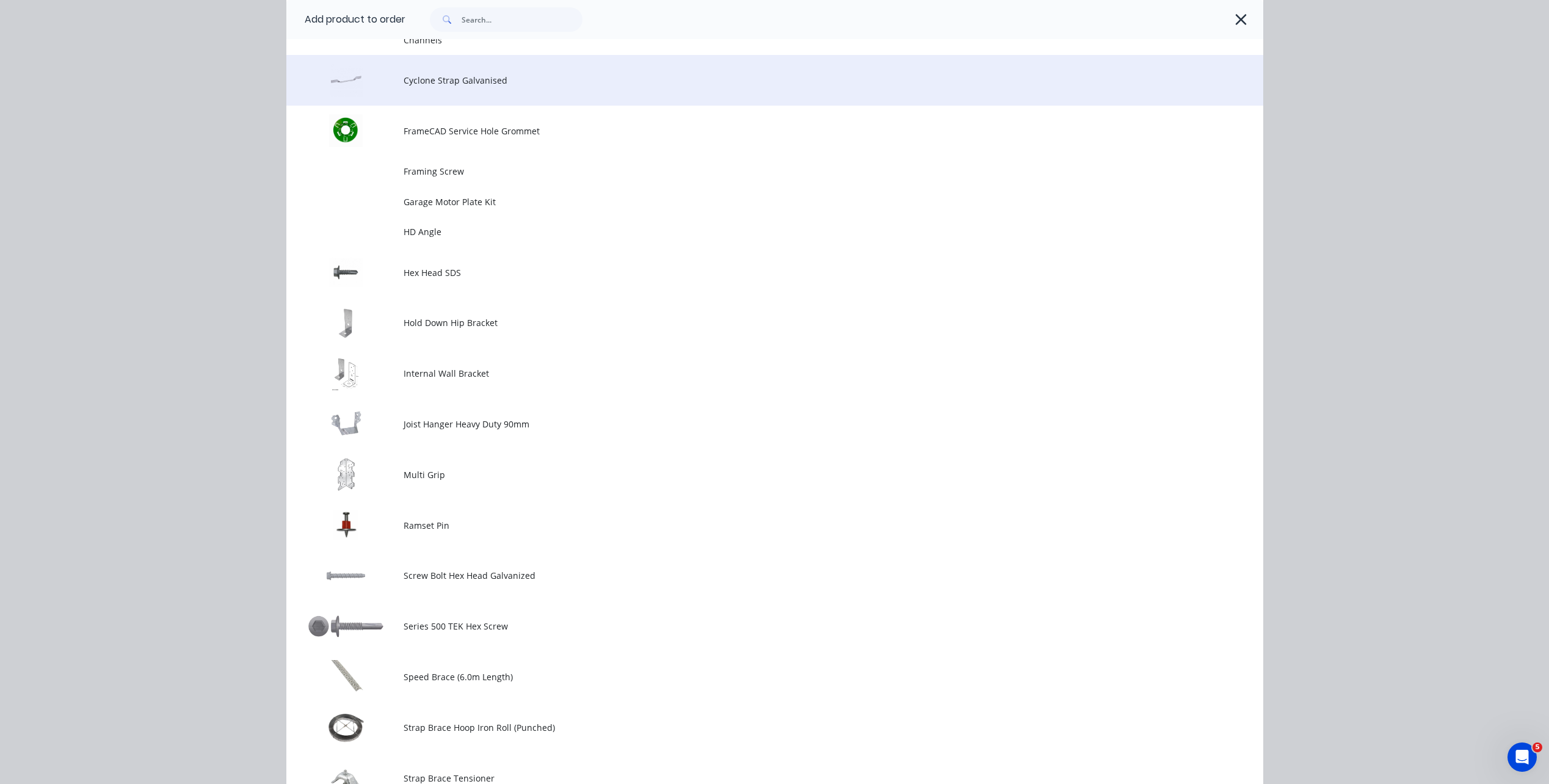
click at [495, 101] on td "Cyclone Strap Galvanised" at bounding box center [833, 80] width 860 height 51
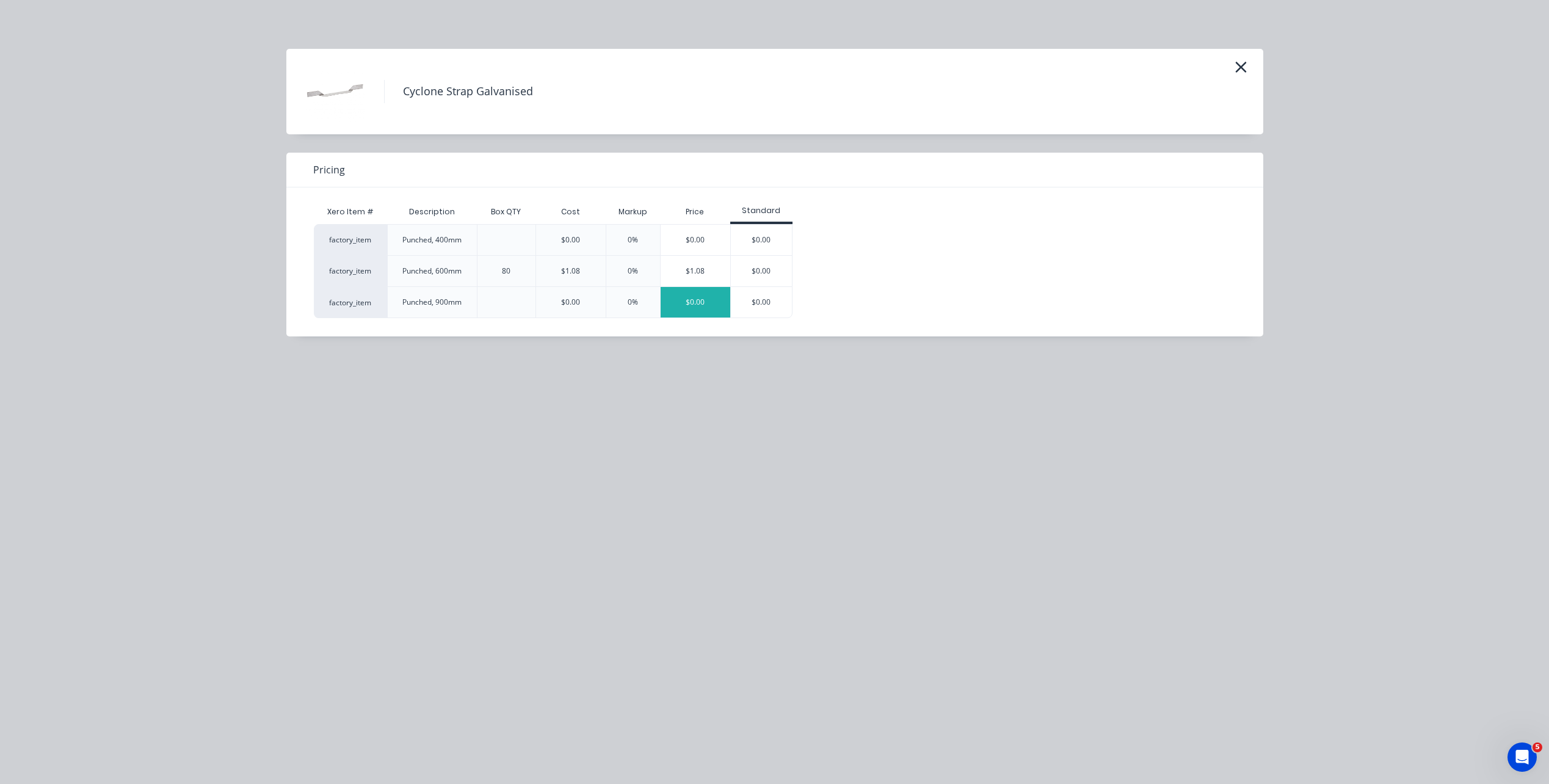
click at [698, 312] on div "$0.00" at bounding box center [695, 302] width 70 height 30
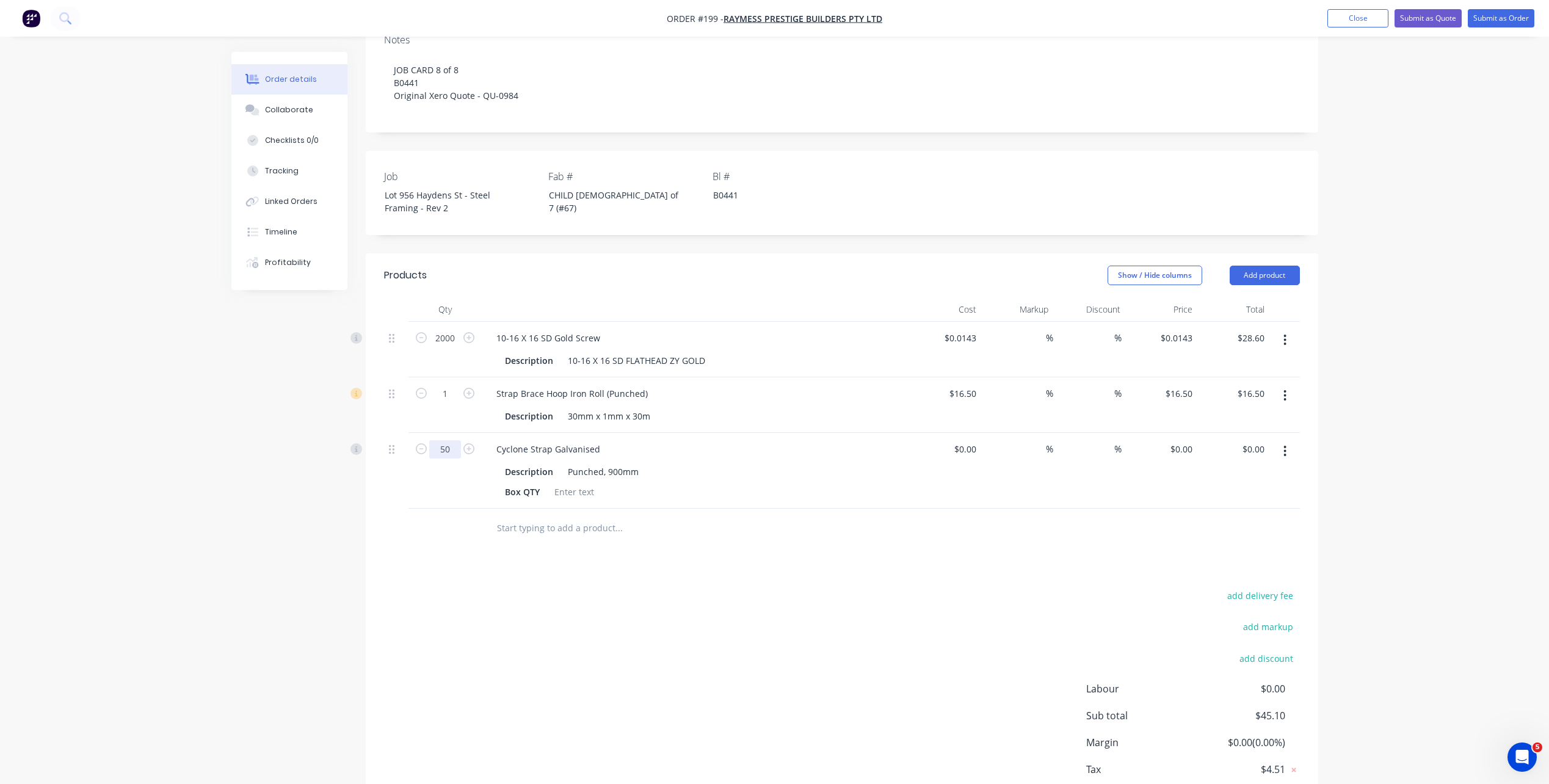
type input "50"
click at [760, 463] on div "Description Punched, 900mm" at bounding box center [693, 471] width 386 height 18
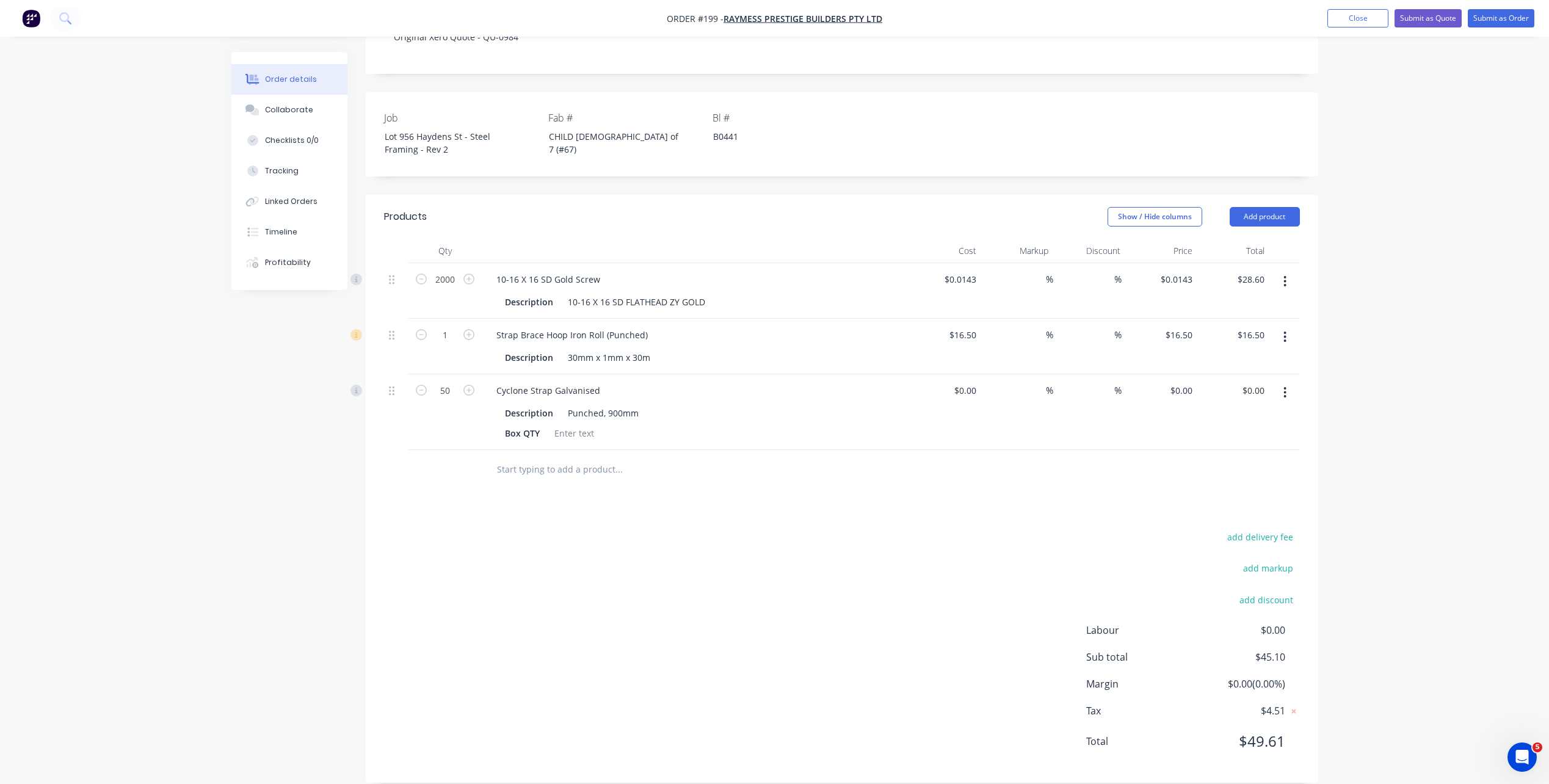
click at [1292, 271] on button "button" at bounding box center [1284, 282] width 29 height 22
click at [1000, 450] on div at bounding box center [841, 470] width 916 height 40
click at [1259, 207] on button "Add product" at bounding box center [1264, 216] width 70 height 20
click at [1242, 263] on div "Basic product" at bounding box center [1242, 272] width 94 height 18
click at [563, 457] on div at bounding box center [537, 466] width 102 height 18
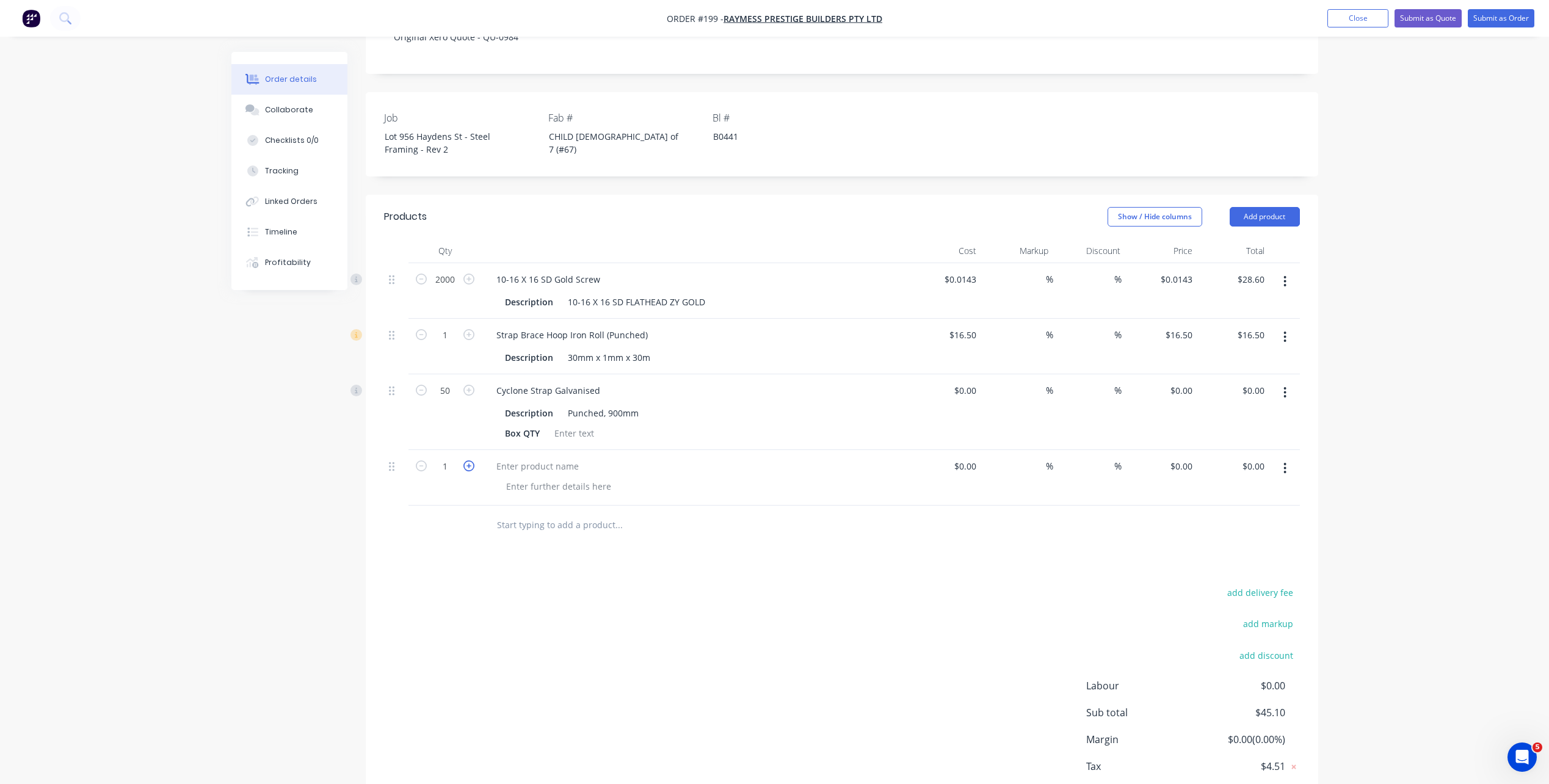
click at [466, 460] on icon "button" at bounding box center [469, 466] width 11 height 11
type input "3"
click at [517, 457] on div at bounding box center [537, 466] width 102 height 18
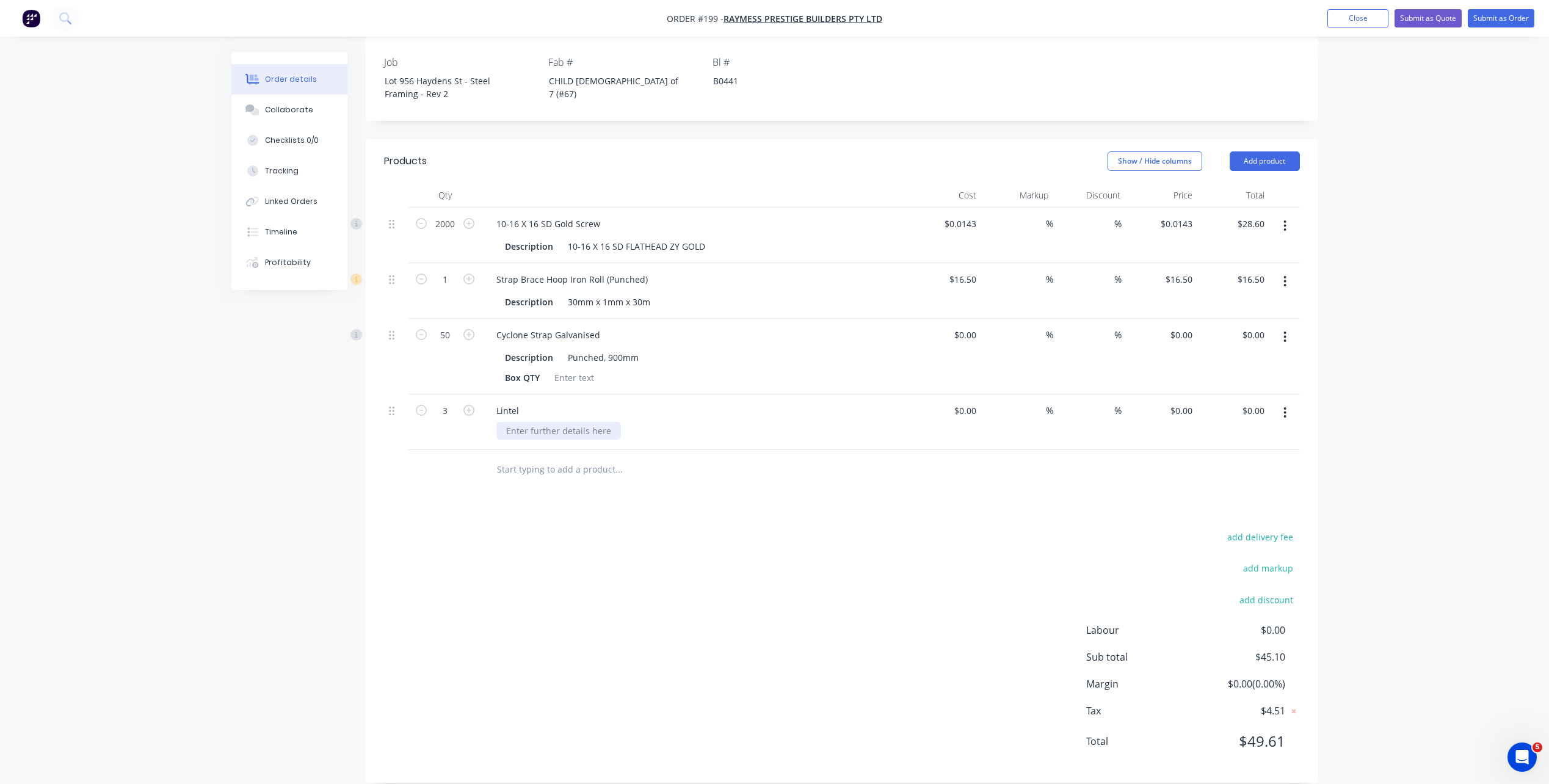
click at [552, 421] on div at bounding box center [558, 430] width 124 height 18
click at [521, 402] on div "Lintel" at bounding box center [507, 410] width 42 height 18
click at [701, 597] on div "add delivery fee add markup add discount Labour $0.00 Sub total $45.10 Margin $…" at bounding box center [841, 646] width 916 height 235
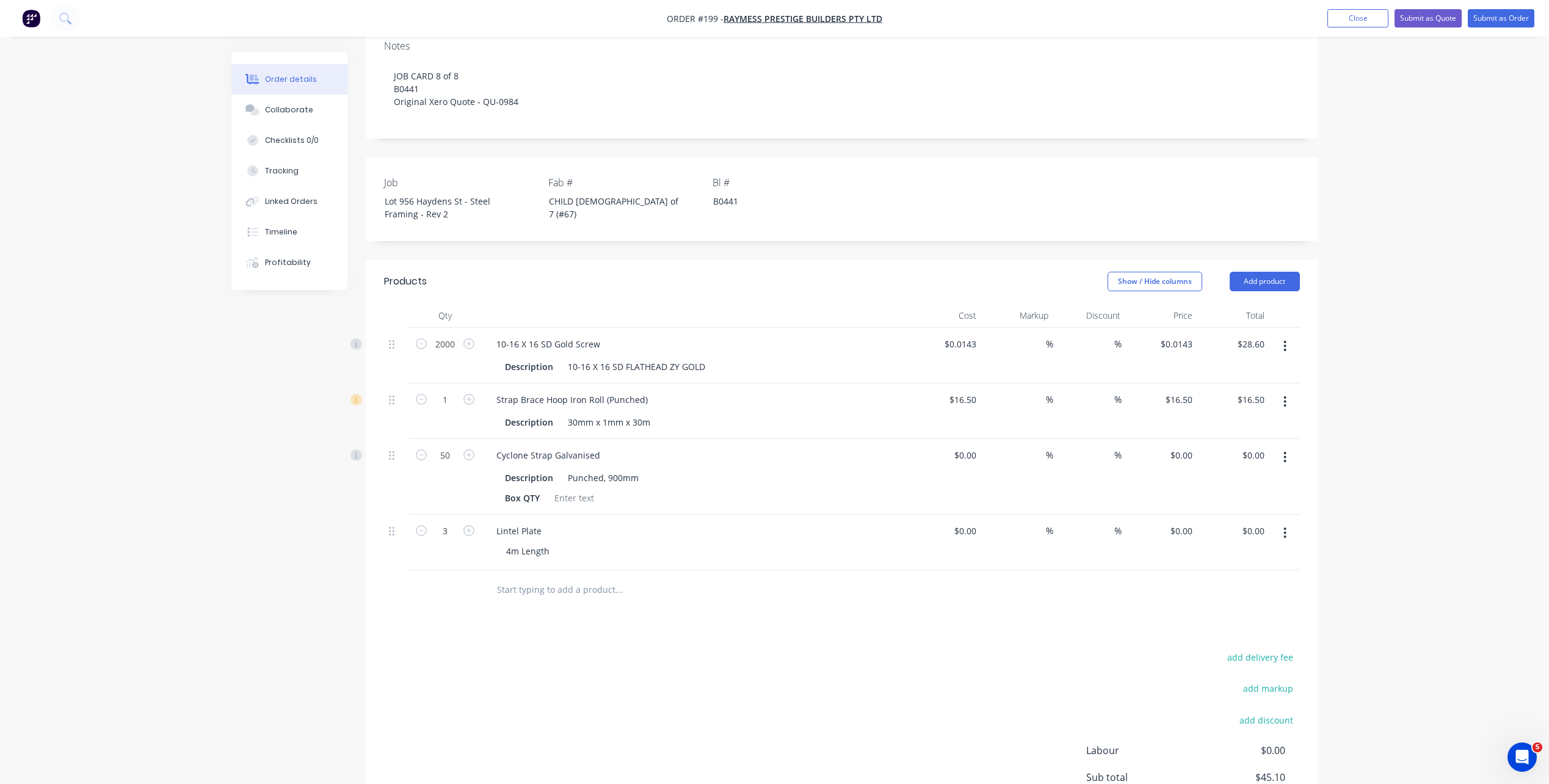
scroll to position [226, 0]
click at [1286, 274] on button "Add product" at bounding box center [1264, 283] width 70 height 20
click at [1247, 329] on div "Basic product" at bounding box center [1242, 338] width 94 height 18
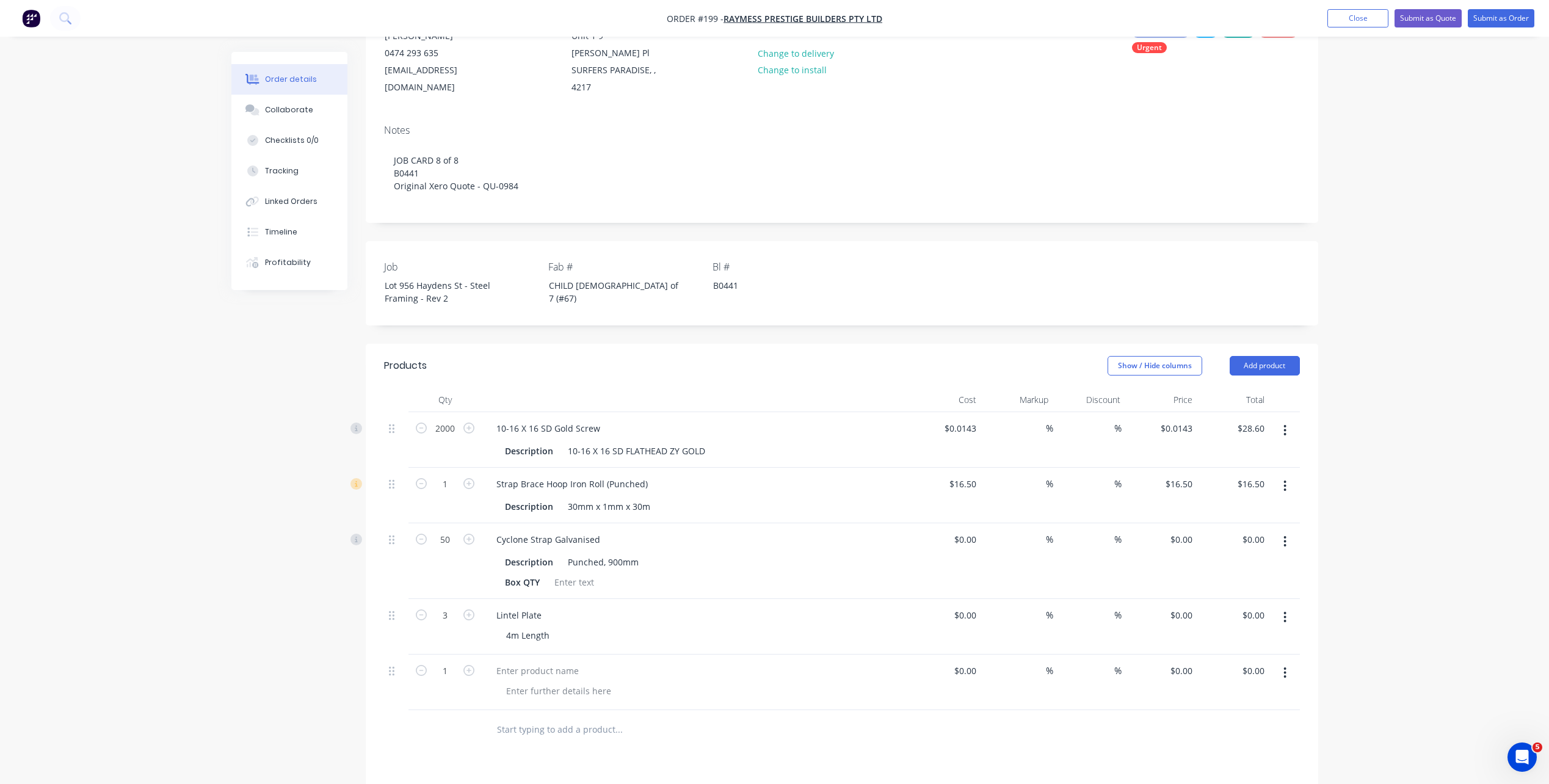
scroll to position [0, 0]
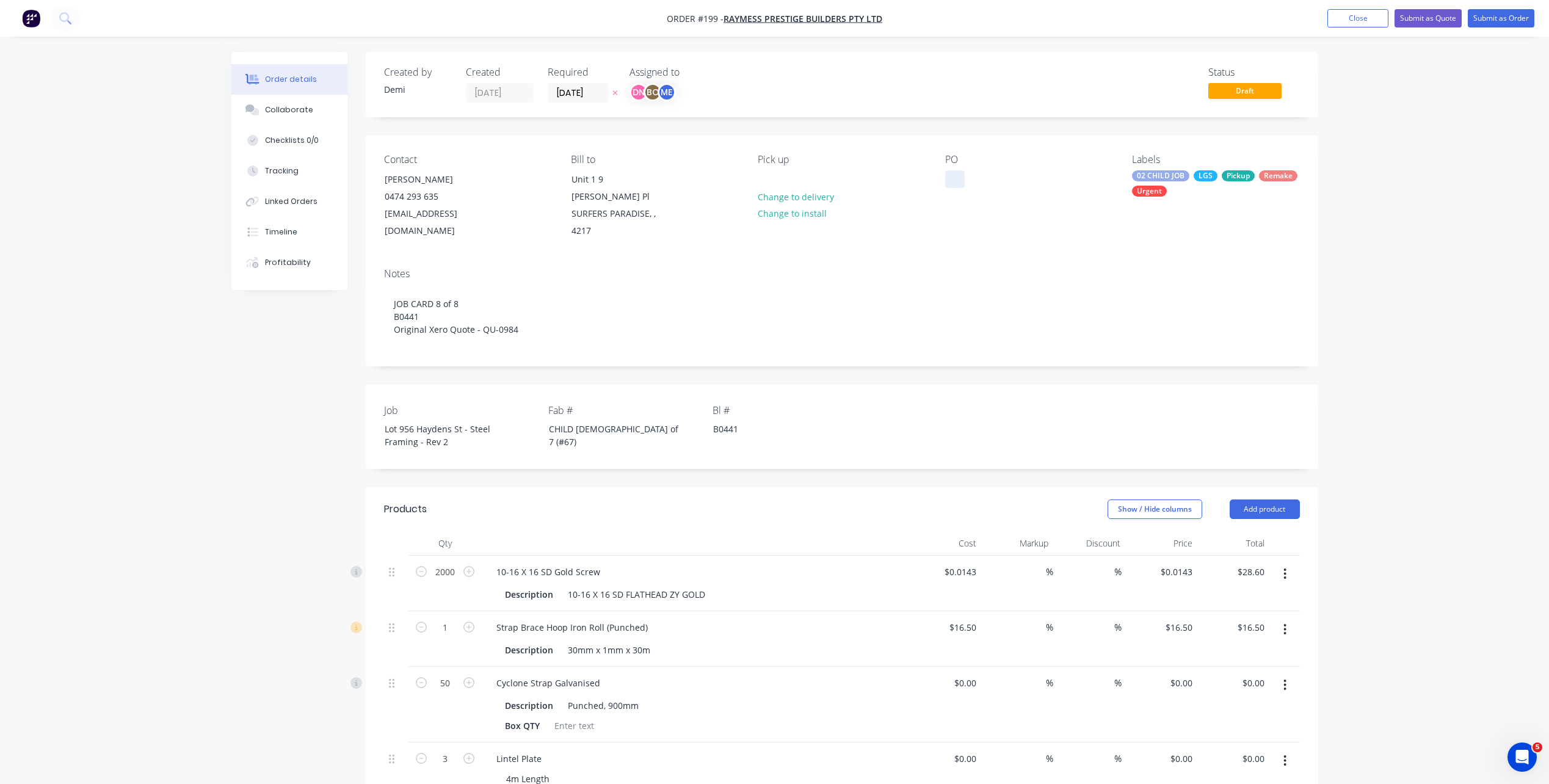
click at [958, 181] on div at bounding box center [955, 179] width 20 height 18
drag, startPoint x: 995, startPoint y: 181, endPoint x: 925, endPoint y: 181, distance: 70.0
click at [925, 181] on div "Contact Ramiz Kapur 0474 293 635 raymessprestige@gmail.com Bill to Unit 1 9 Est…" at bounding box center [841, 196] width 952 height 123
click at [1022, 179] on div "JOB CARD 8 of 8 -" at bounding box center [990, 179] width 90 height 18
click at [582, 420] on div "CHILD 7 of 7 (#67)" at bounding box center [615, 435] width 152 height 30
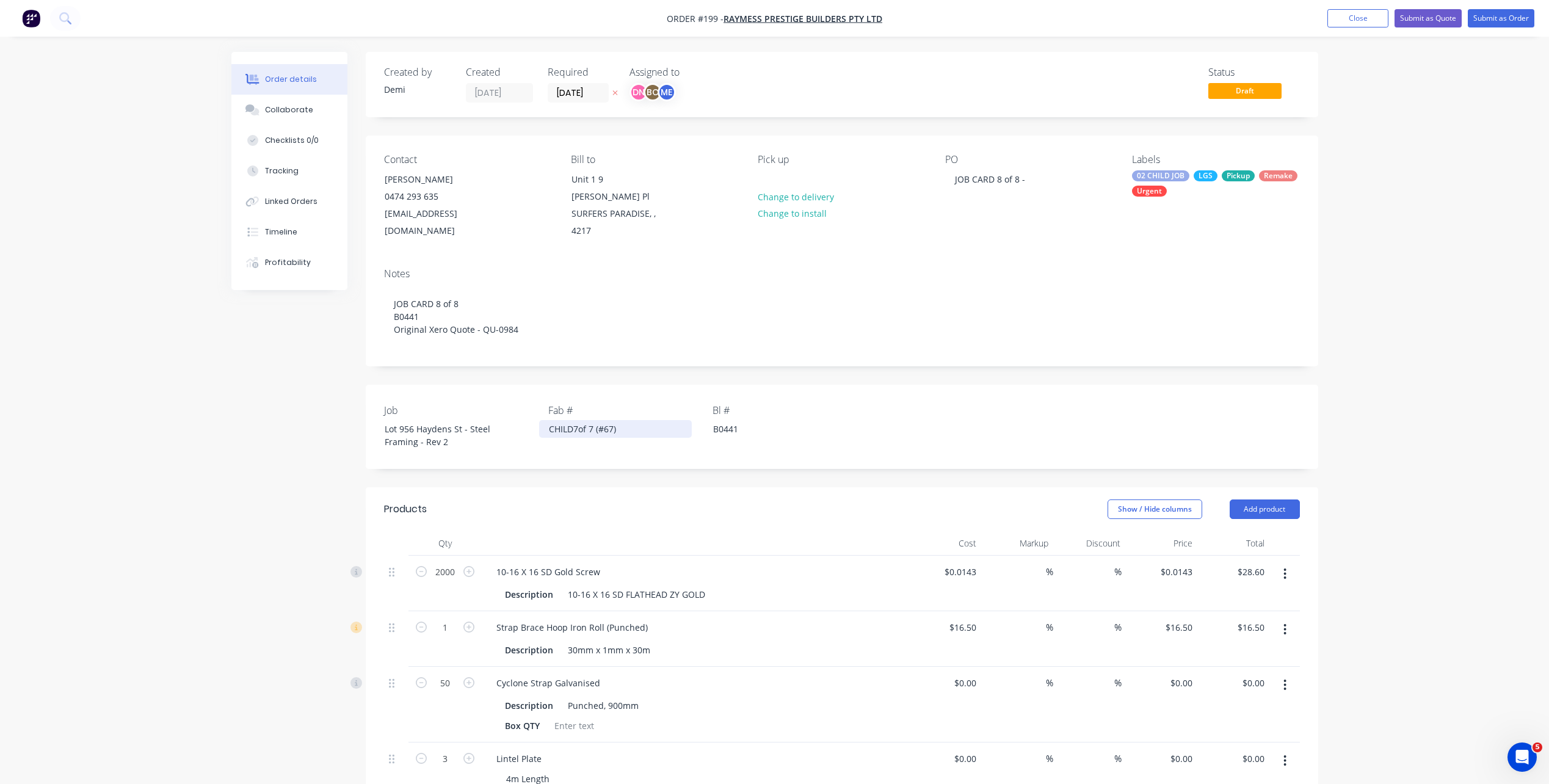
click at [580, 420] on div "CHILD 7of 7 (#67)" at bounding box center [615, 429] width 152 height 18
click at [581, 420] on div "CHILD 7of 7 (#67)" at bounding box center [615, 429] width 152 height 18
click at [1030, 181] on div "JOB CARD 8 of 8 -" at bounding box center [990, 179] width 90 height 18
click at [1036, 182] on div "JOB CARD 8 of 8 - AFDITIONAL BULKHEAD, CP & FIXINGS" at bounding box center [1021, 185] width 152 height 30
drag, startPoint x: 1078, startPoint y: 193, endPoint x: 799, endPoint y: 156, distance: 281.4
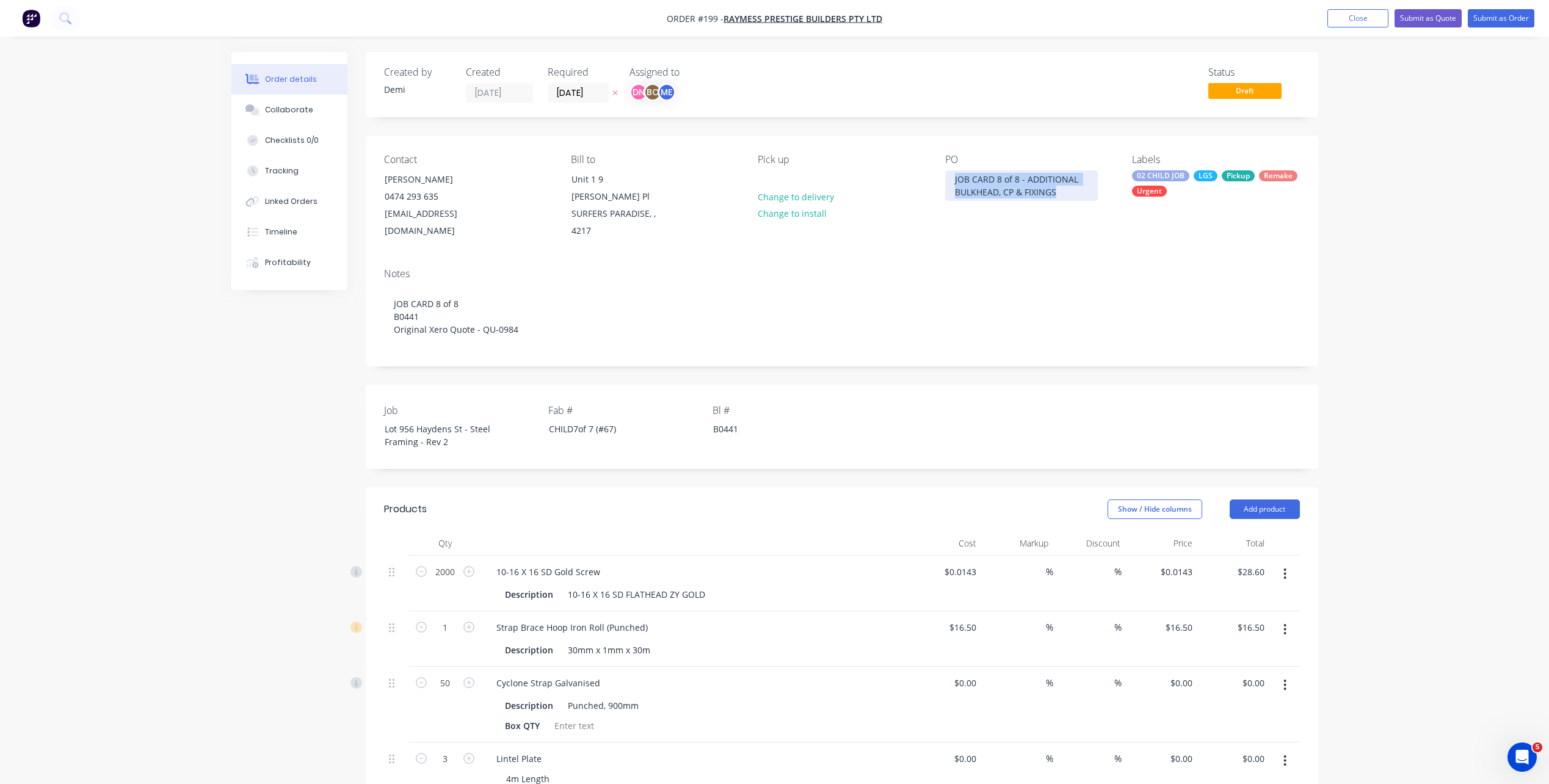
click at [799, 156] on div "Contact Ramiz Kapur 0474 293 635 raymessprestige@gmail.com Bill to Unit 1 9 Est…" at bounding box center [841, 196] width 952 height 123
click at [1044, 179] on div "JOB CARD 8 of 8 - ADDITIONAL BULKHEAD, CP & FIXINGS" at bounding box center [1021, 185] width 152 height 30
drag, startPoint x: 1022, startPoint y: 180, endPoint x: 1075, endPoint y: 207, distance: 59.5
click at [1075, 207] on div "PO JOB CARD 8 of 8 - ADDITIONAL BULKHEAD, CP & FIXINGS" at bounding box center [1028, 196] width 167 height 86
copy div "ADDITIONAL BULKHEAD, CP & FIXINGS"
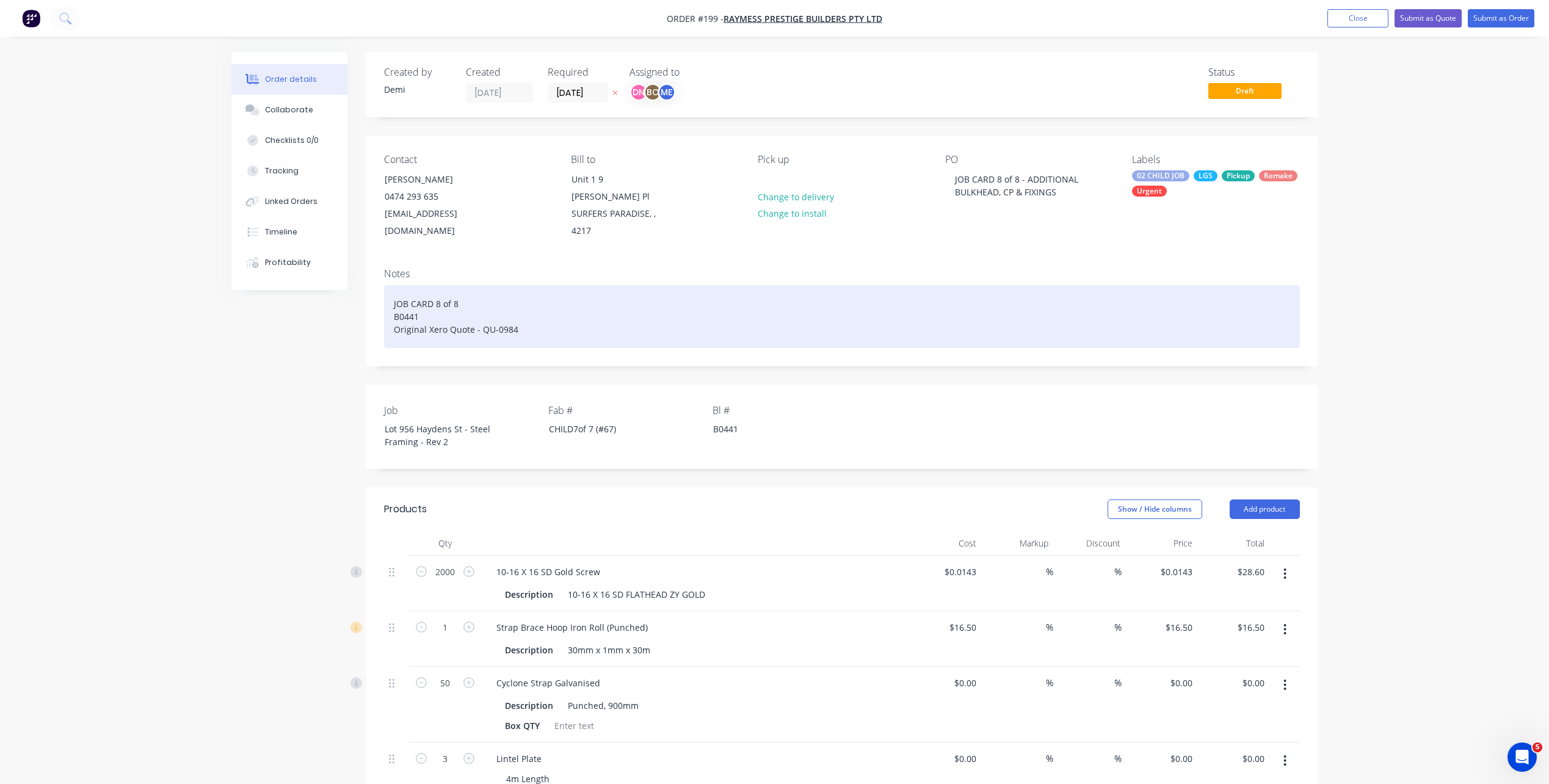
click at [502, 289] on div "JOB CARD 8 of 8 B0441 Original Xero Quote - QU-0984" at bounding box center [841, 316] width 916 height 63
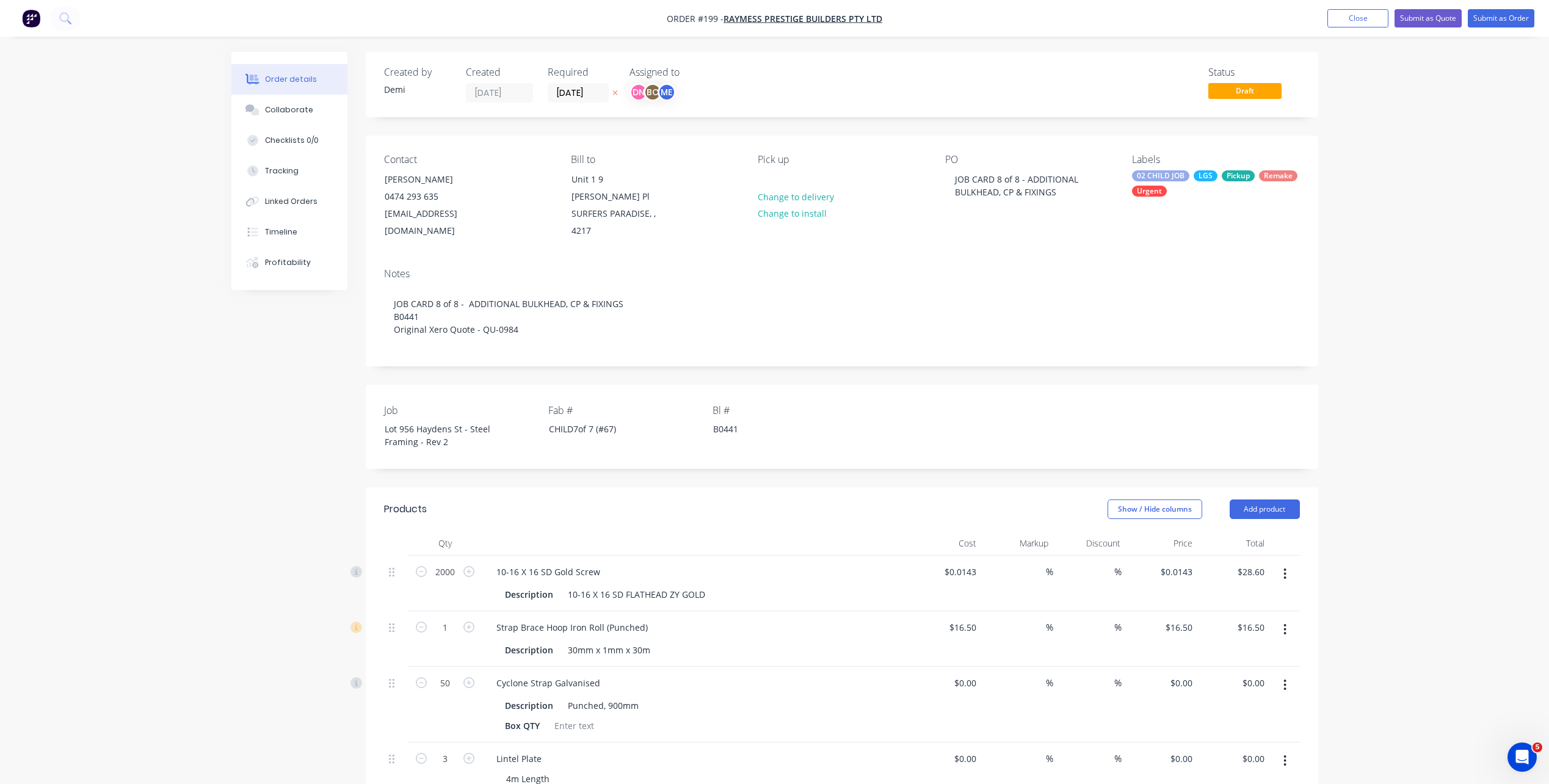
drag, startPoint x: 749, startPoint y: 706, endPoint x: 767, endPoint y: 696, distance: 20.6
click at [749, 716] on div "Box QTY" at bounding box center [693, 725] width 386 height 18
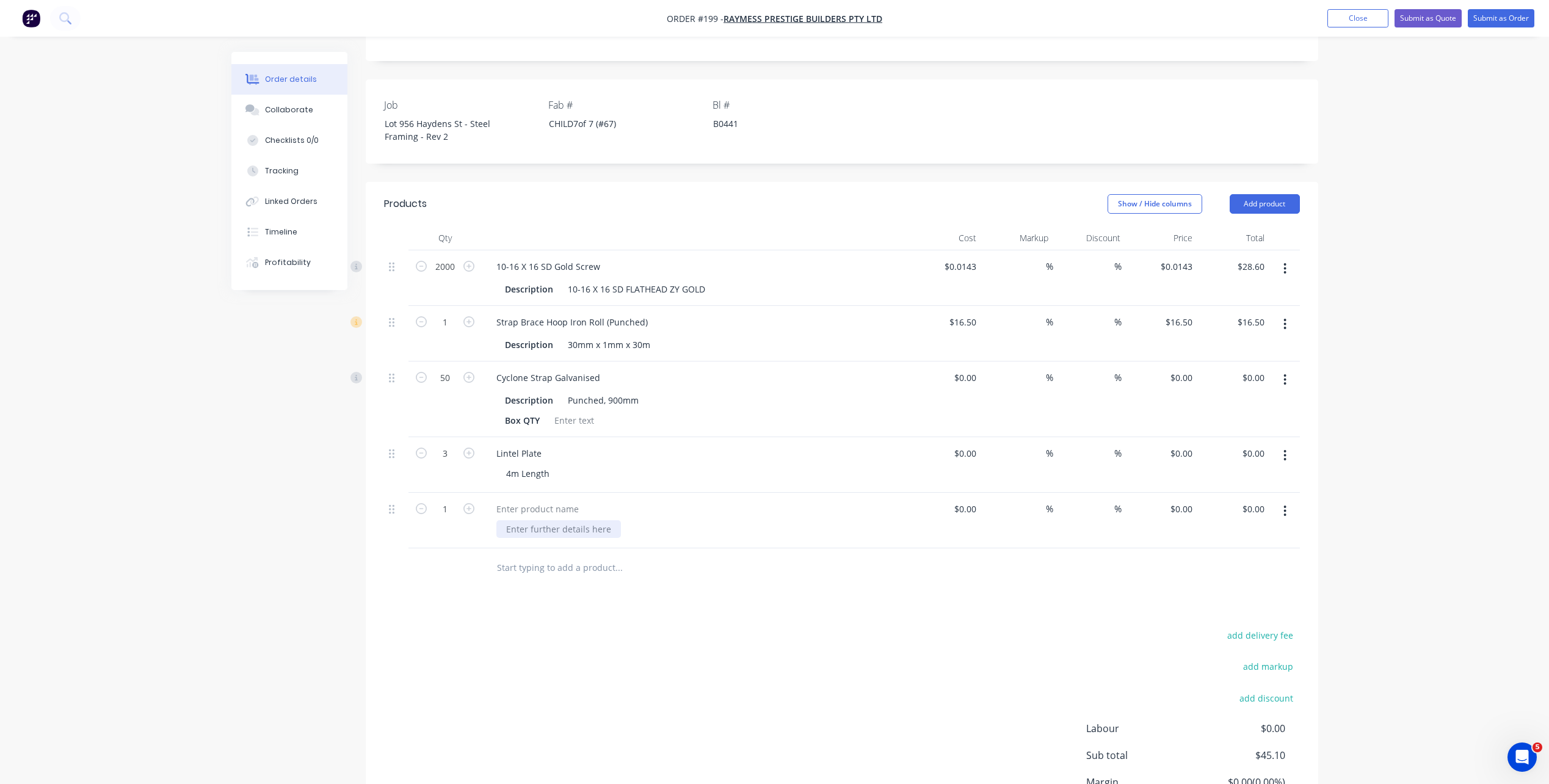
click at [560, 520] on div at bounding box center [558, 529] width 124 height 18
paste div
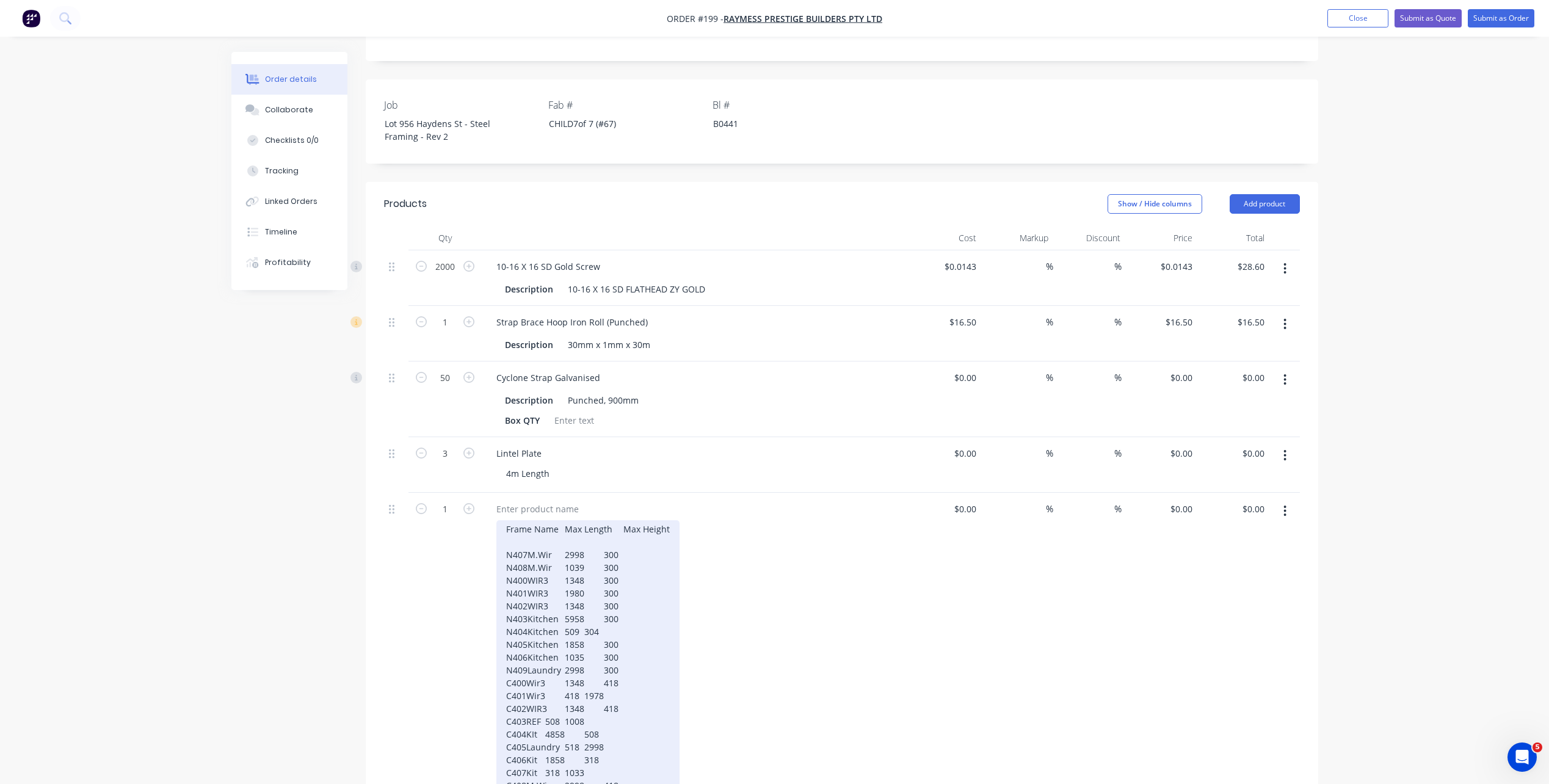
click at [557, 539] on div "Frame Name Max Length Max Height N407M.Wir 2998 300 N408M.Wir 1039 300 N400WIR3…" at bounding box center [588, 663] width 183 height 287
click at [560, 541] on div "Frame Name Max Length Max Height N407M.Wir 2998 300 N408M.Wir 1039 300 N400WIR3…" at bounding box center [588, 663] width 183 height 287
click at [560, 538] on div "Frame Name Max Length Max Height N407M.Wir 2998 300 N408M.Wir 1039 300 N400WIR3…" at bounding box center [588, 663] width 183 height 287
type input "$0.00"
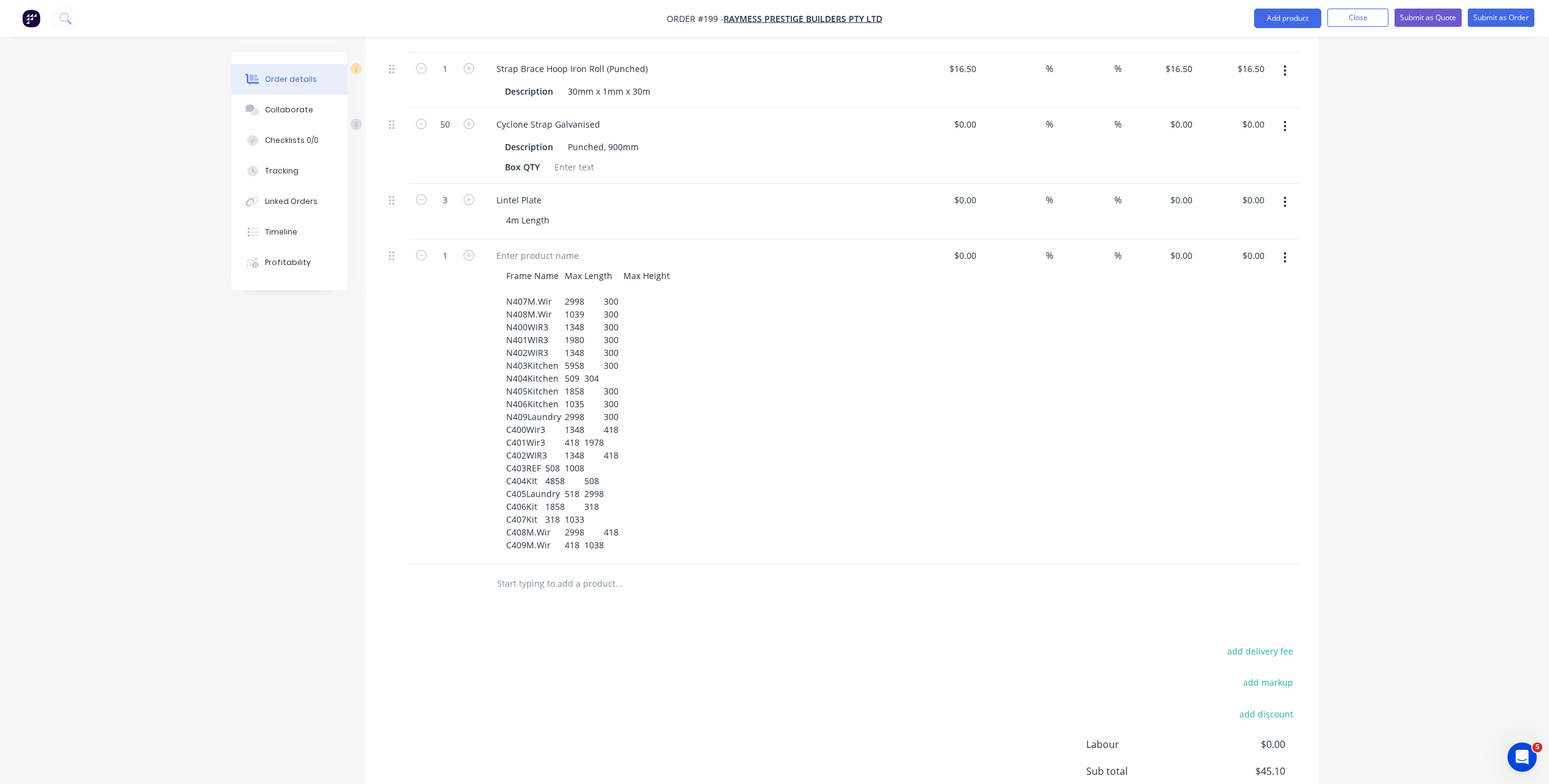
scroll to position [551, 0]
click at [739, 465] on div "Frame Name Max Length Max Height N407M.Wir 2998 300 N408M.Wir 1039 300 N400WIR3…" at bounding box center [700, 418] width 407 height 287
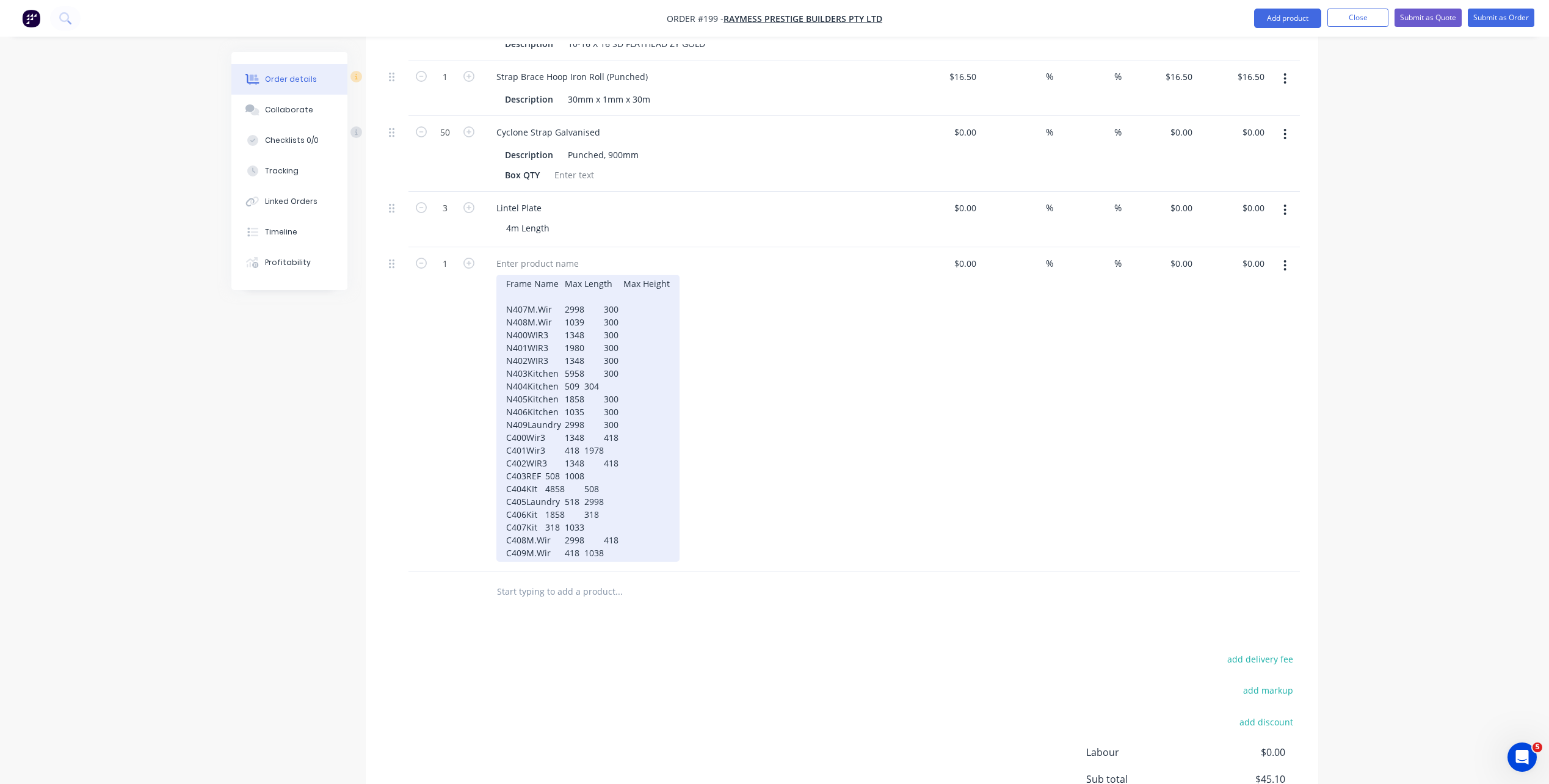
click at [616, 441] on div "Frame Name Max Length Max Height N407M.Wir 2998 300 N408M.Wir 1039 300 N400WIR3…" at bounding box center [588, 418] width 183 height 287
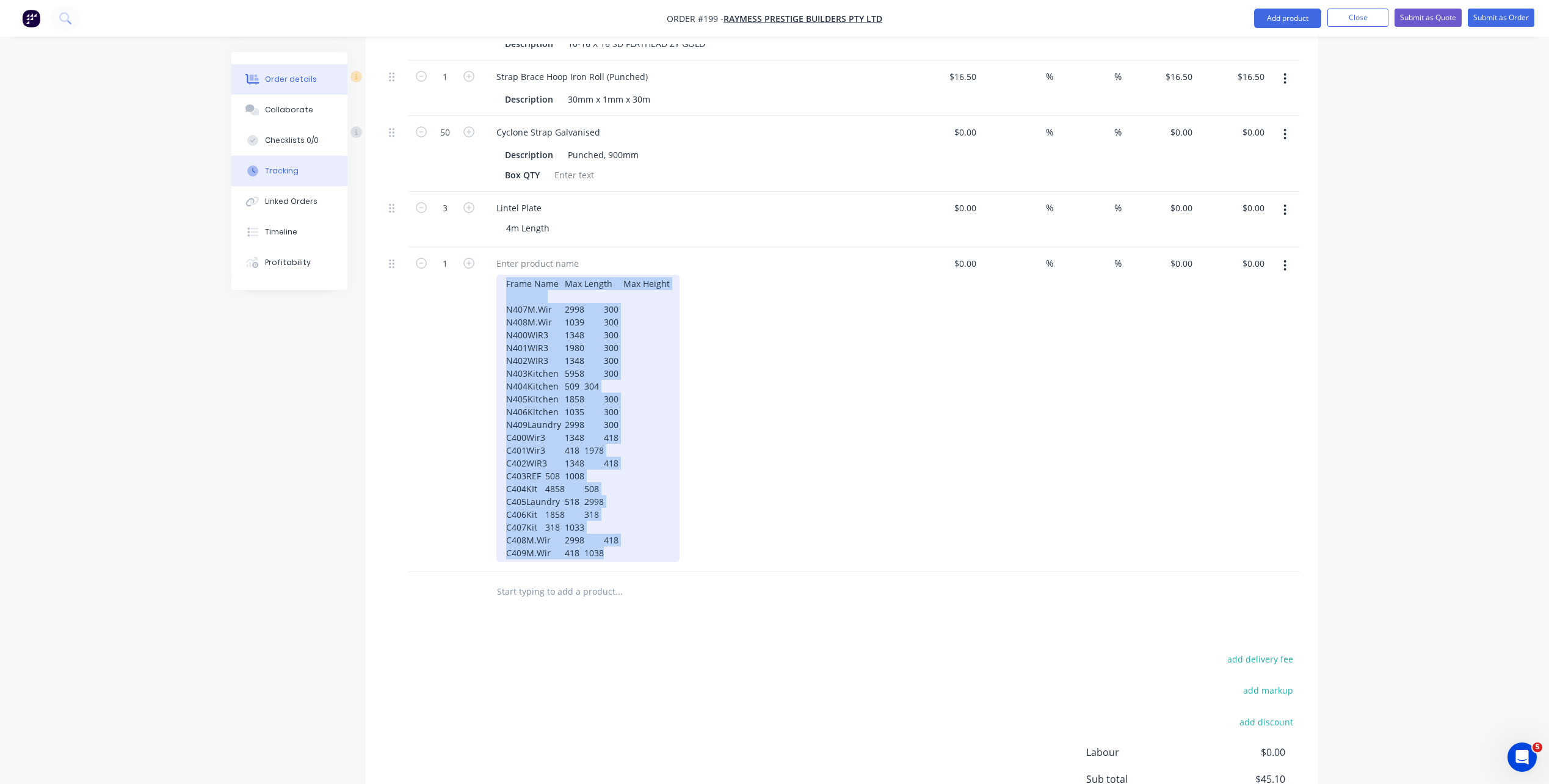
drag, startPoint x: 609, startPoint y: 535, endPoint x: 343, endPoint y: 161, distance: 458.9
click at [343, 161] on div "Order details Collaborate Checklists 0/0 Tracking Linked Orders Timeline Profit…" at bounding box center [774, 212] width 1111 height 1422
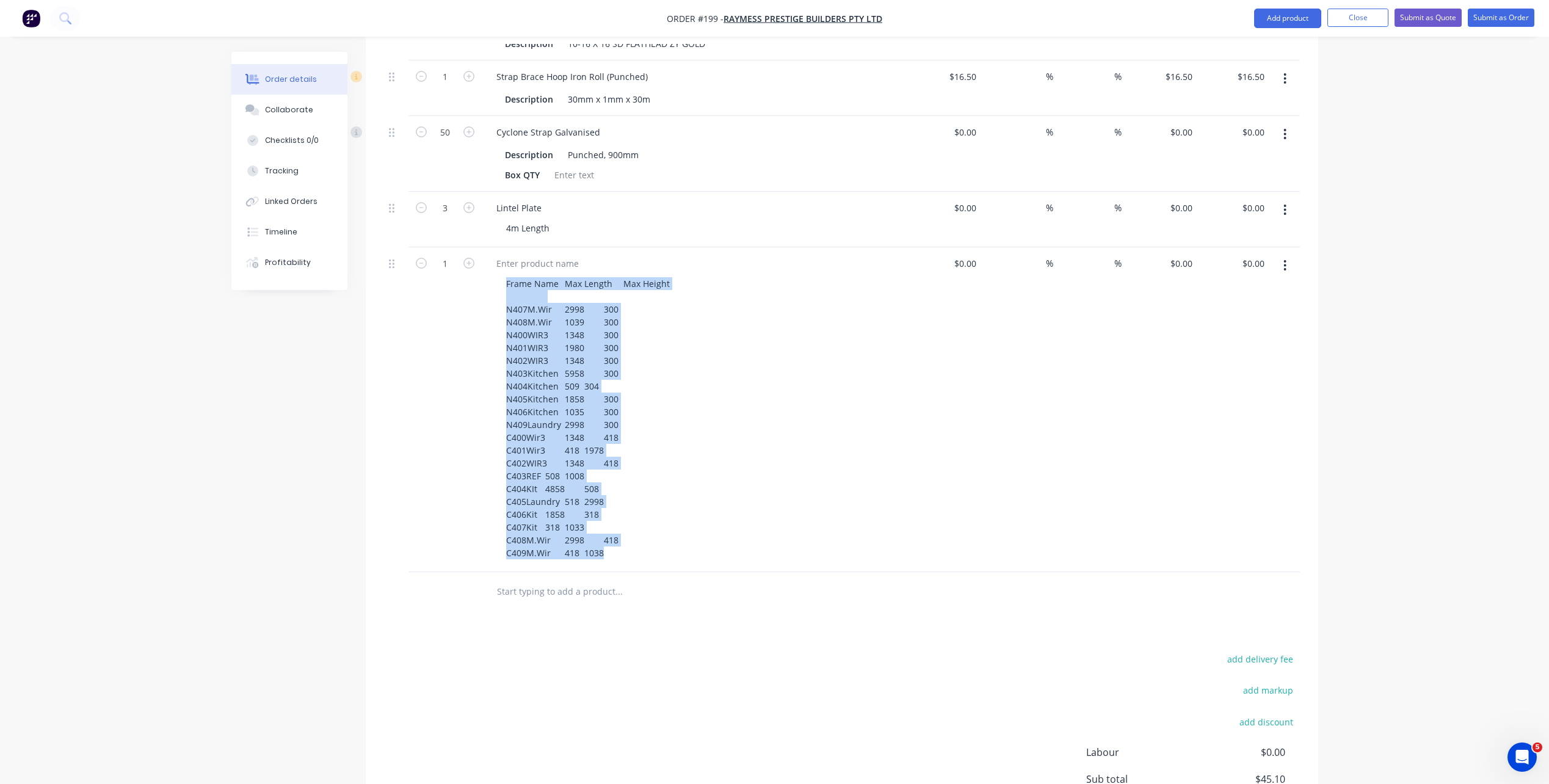
click at [450, 465] on div "1" at bounding box center [445, 410] width 74 height 325
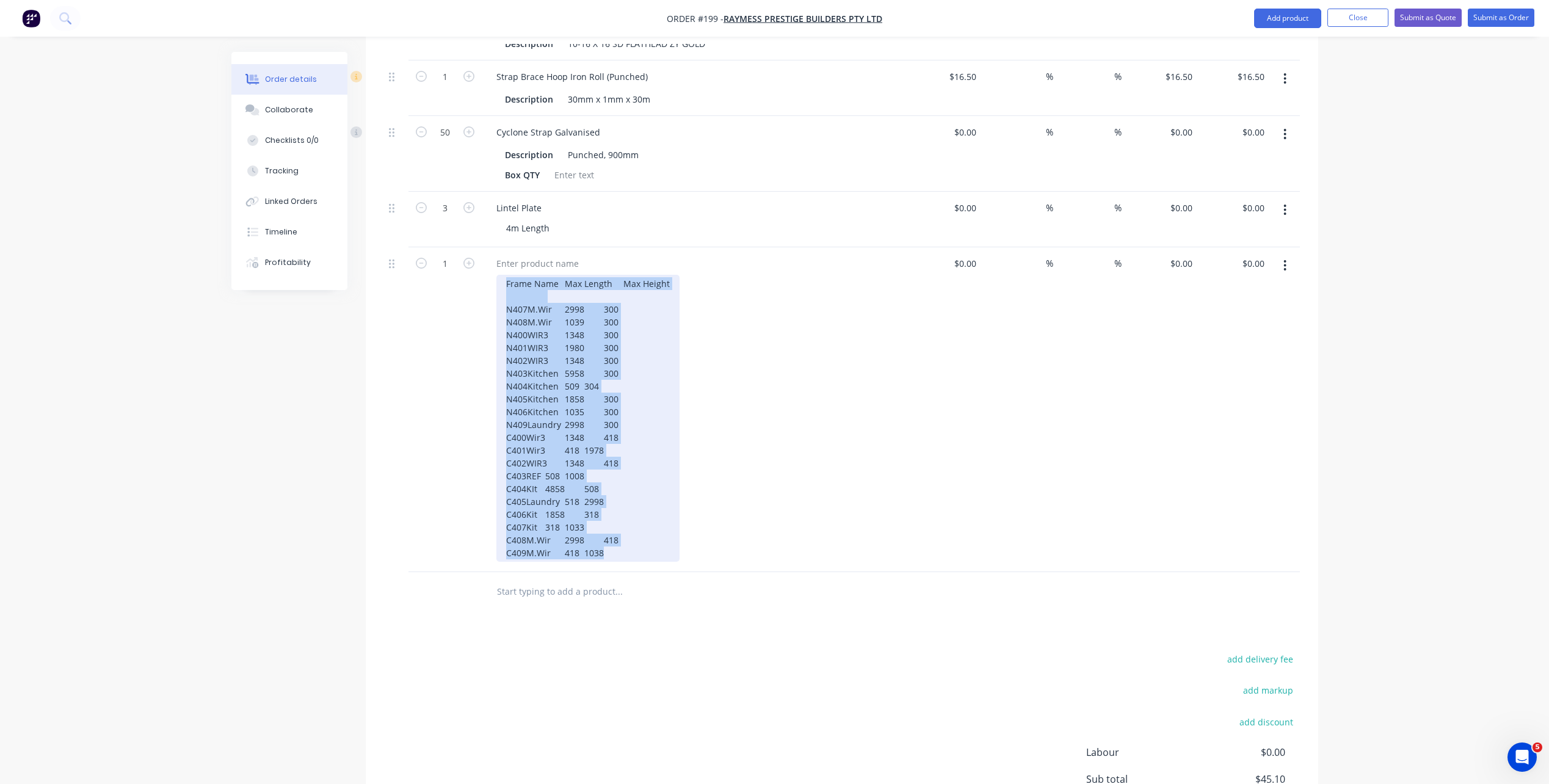
drag, startPoint x: 624, startPoint y: 531, endPoint x: 382, endPoint y: 153, distance: 448.8
click at [382, 153] on div "Qty Cost Markup Discount Price Total 2000 10-16 X 16 SD Gold Screw Description …" at bounding box center [841, 296] width 952 height 631
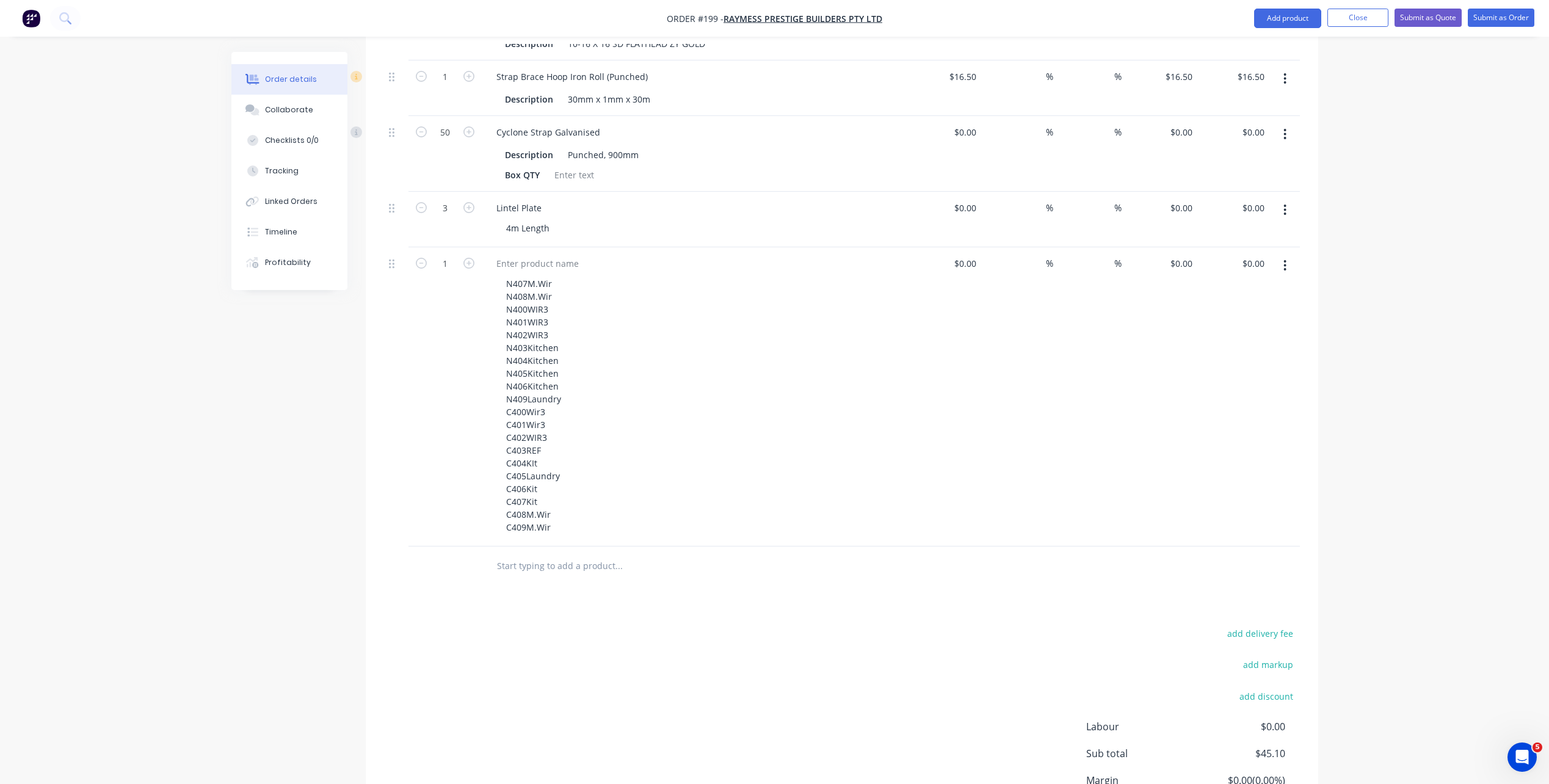
click at [1100, 398] on div "%" at bounding box center [1089, 396] width 72 height 299
click at [576, 254] on div at bounding box center [537, 263] width 102 height 18
click at [600, 274] on div "N407M.Wir N408M.Wir N400WIR3 N401WIR3 N402WIR3 N403Kitchen N404Kitchen N405Kitc…" at bounding box center [700, 405] width 407 height 261
click at [551, 254] on div "LGS Frames" at bounding box center [519, 263] width 67 height 18
click at [664, 285] on div "N407M.Wir N408M.Wir N400WIR3 N401WIR3 N402WIR3 N403Kitchen N404Kitchen N405Kitc…" at bounding box center [700, 405] width 407 height 261
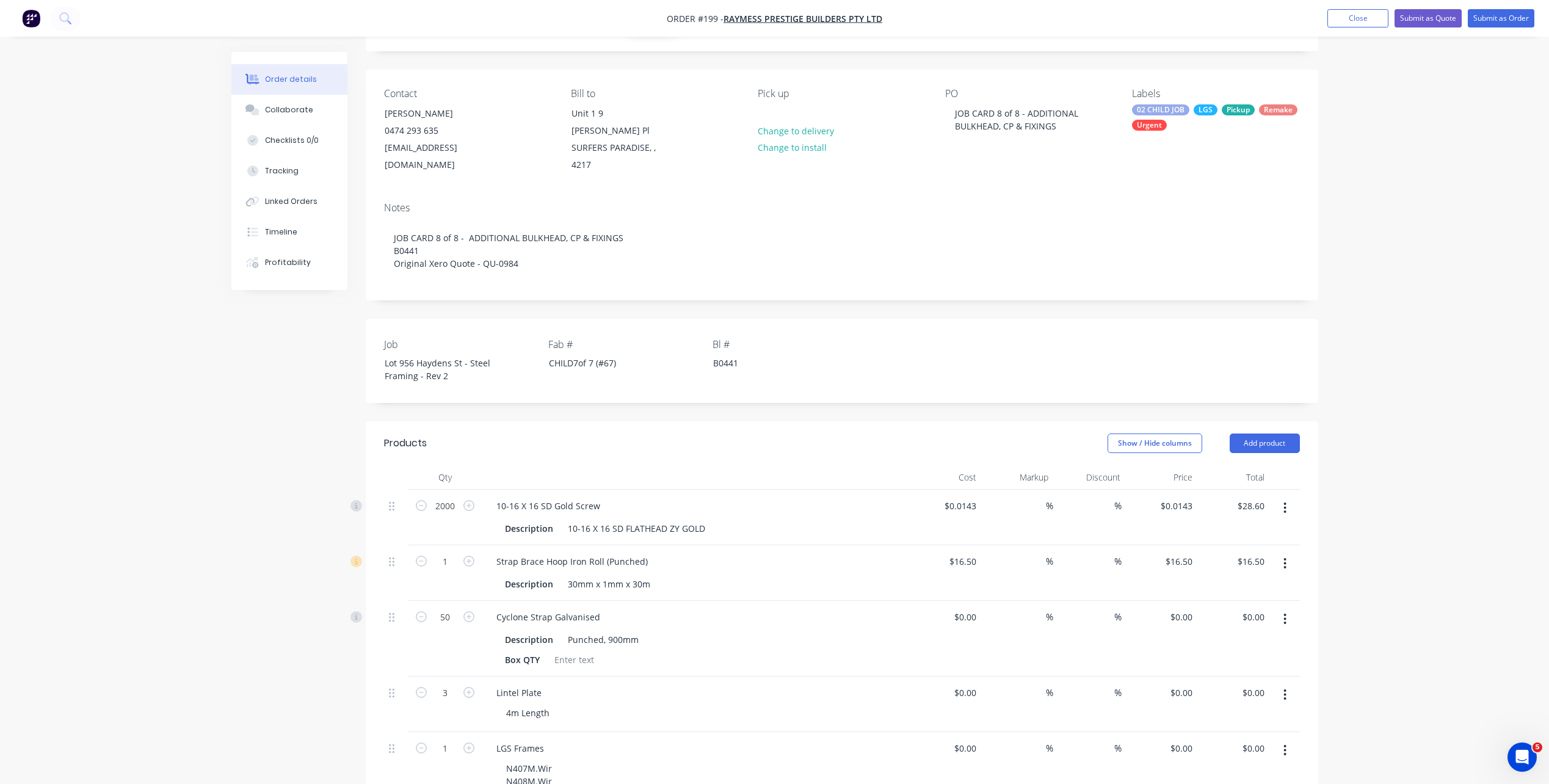
scroll to position [0, 0]
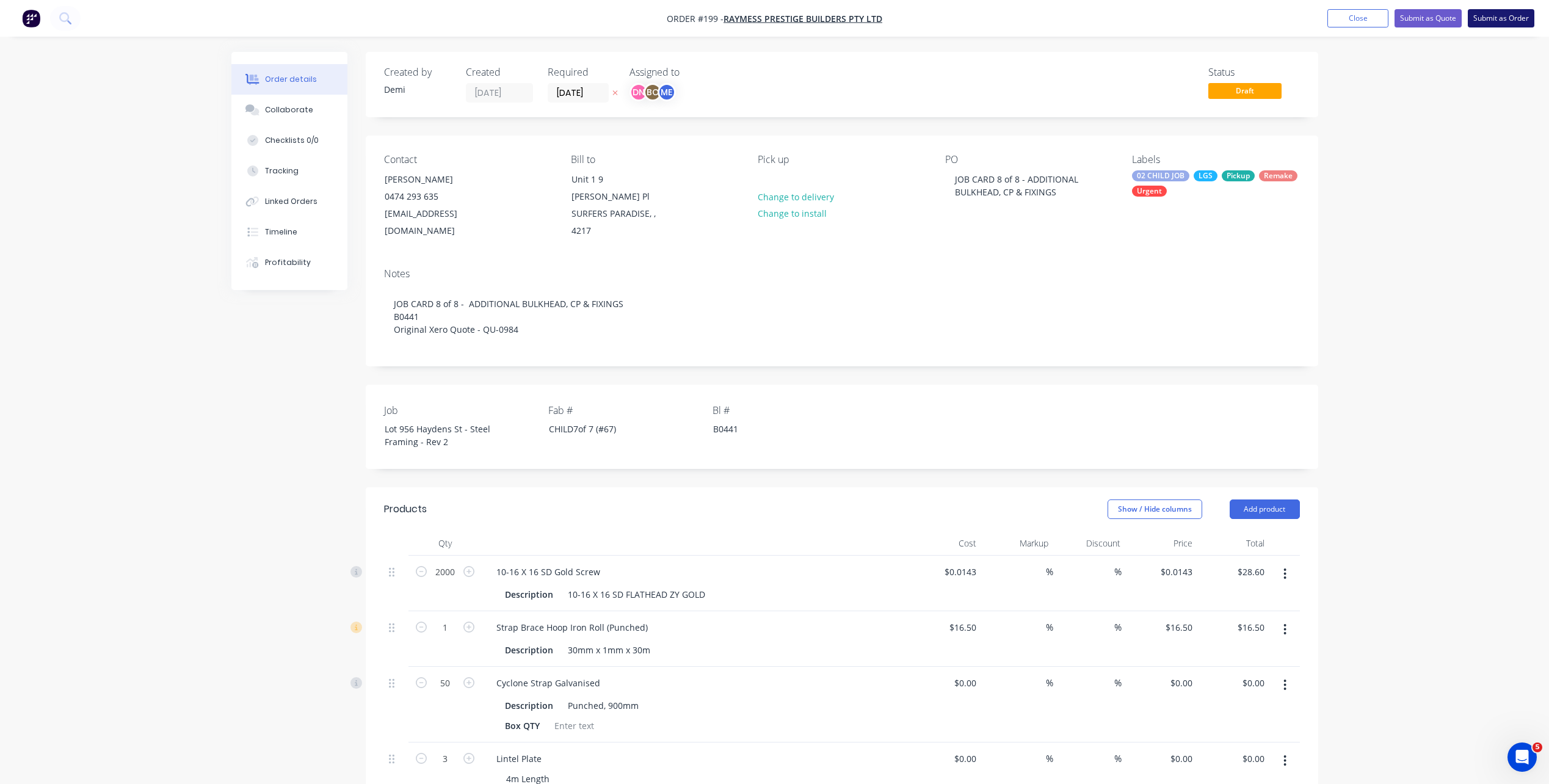
click at [1482, 18] on button "Submit as Order" at bounding box center [1500, 18] width 66 height 18
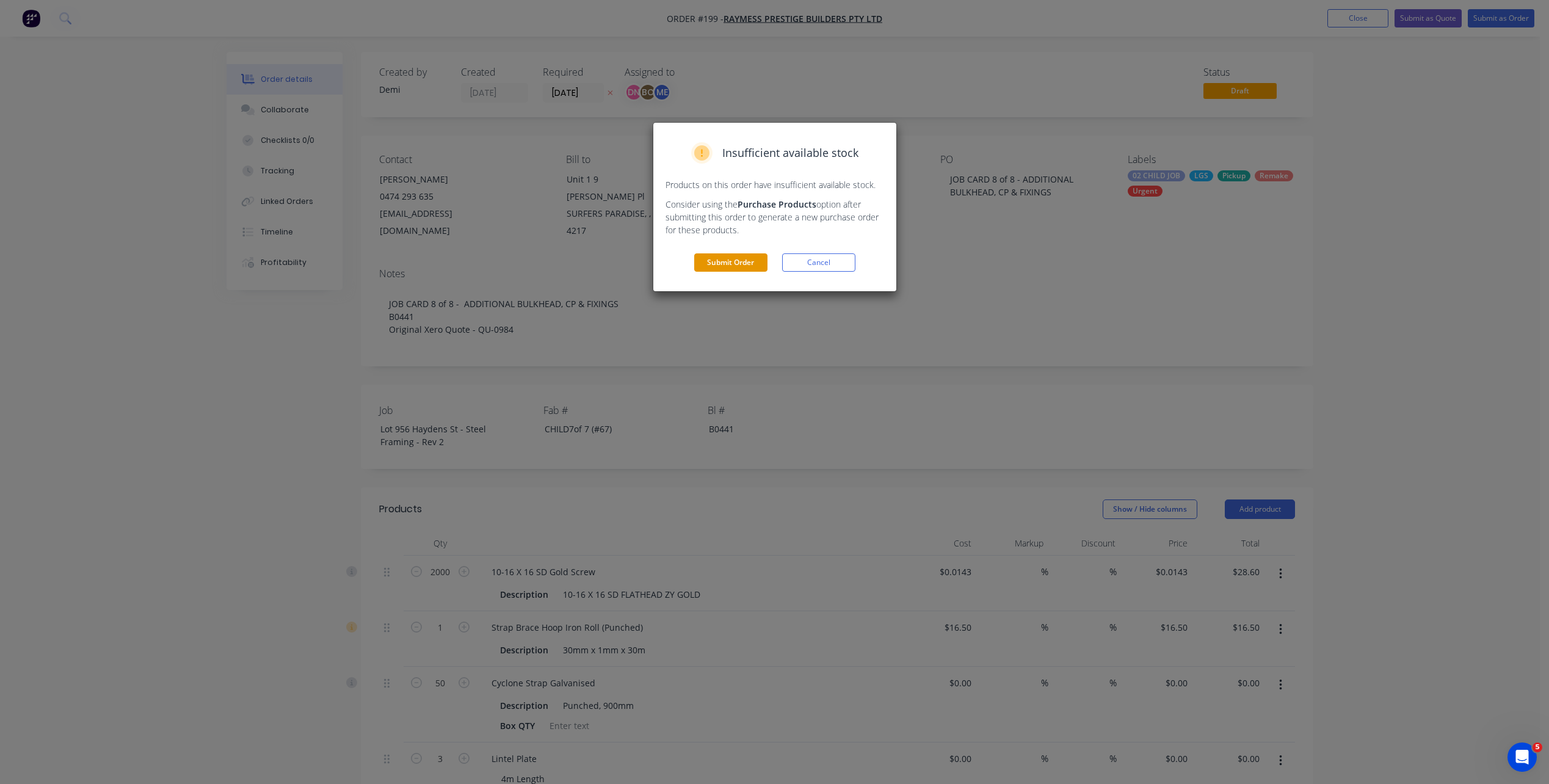
click at [746, 257] on button "Submit Order" at bounding box center [731, 262] width 74 height 18
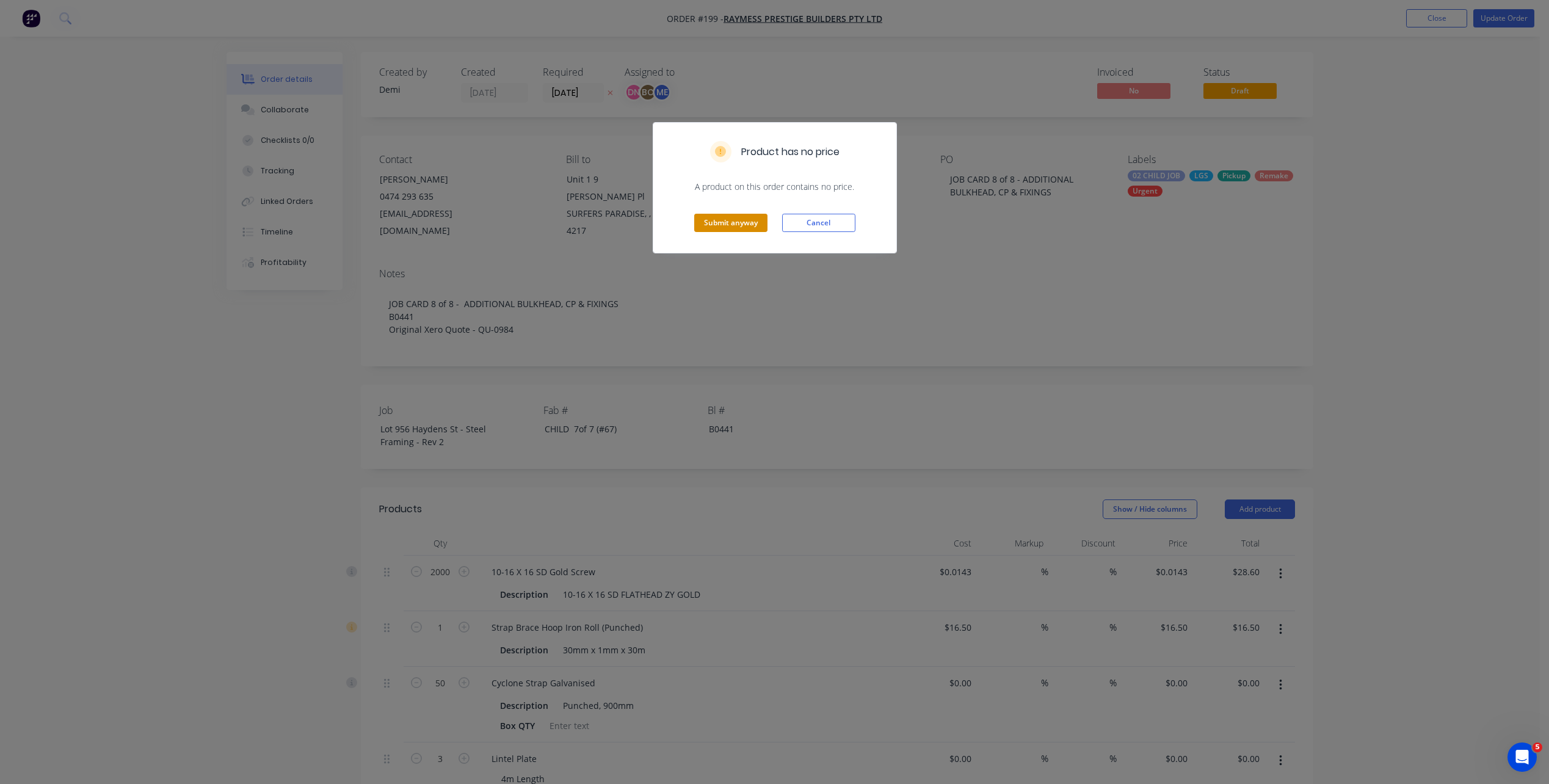
click at [746, 217] on button "Submit anyway" at bounding box center [731, 222] width 74 height 18
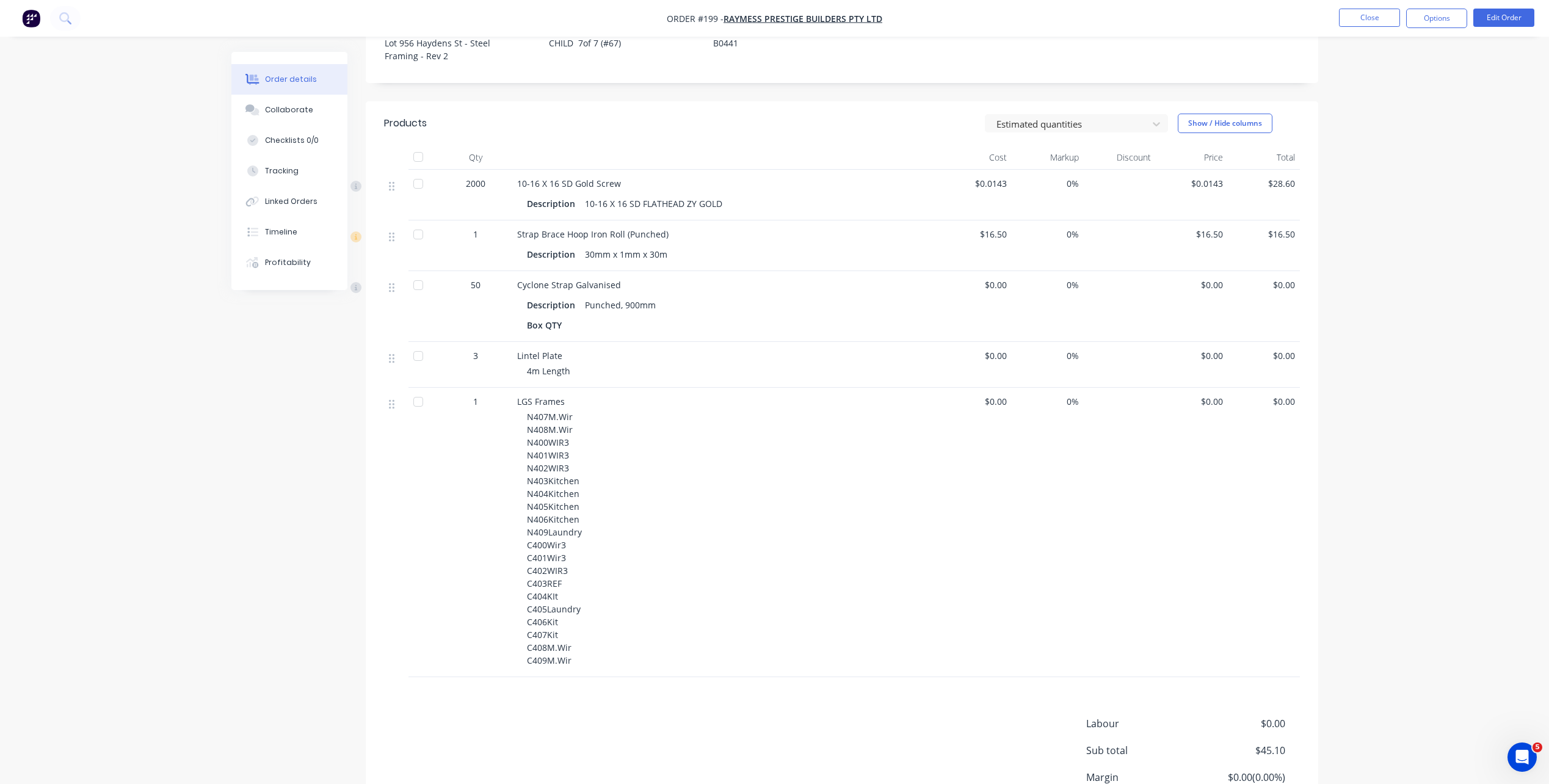
scroll to position [122, 0]
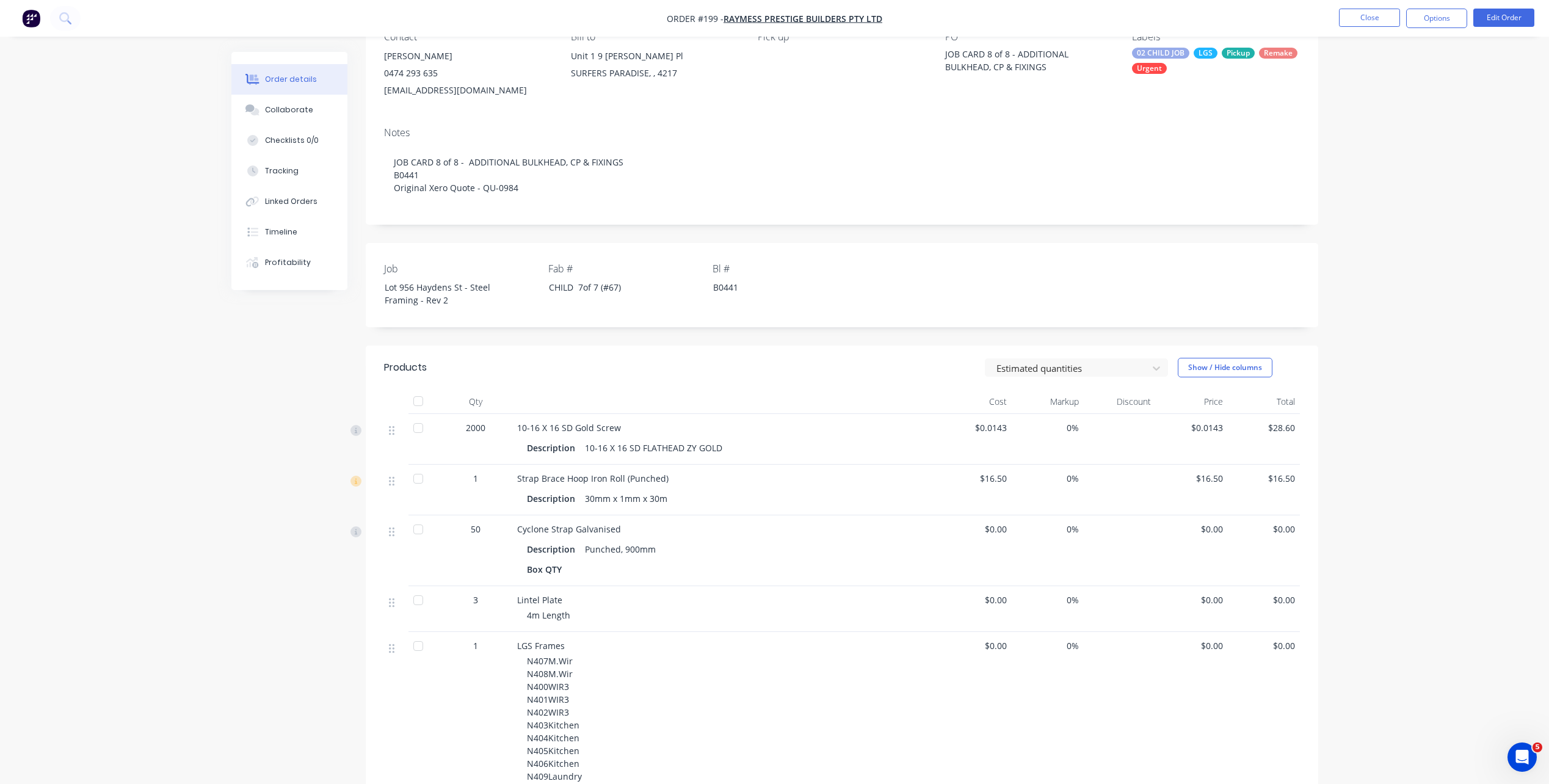
click at [416, 532] on div at bounding box center [418, 529] width 24 height 24
click at [417, 482] on div at bounding box center [418, 478] width 24 height 24
click at [419, 427] on div at bounding box center [418, 427] width 24 height 24
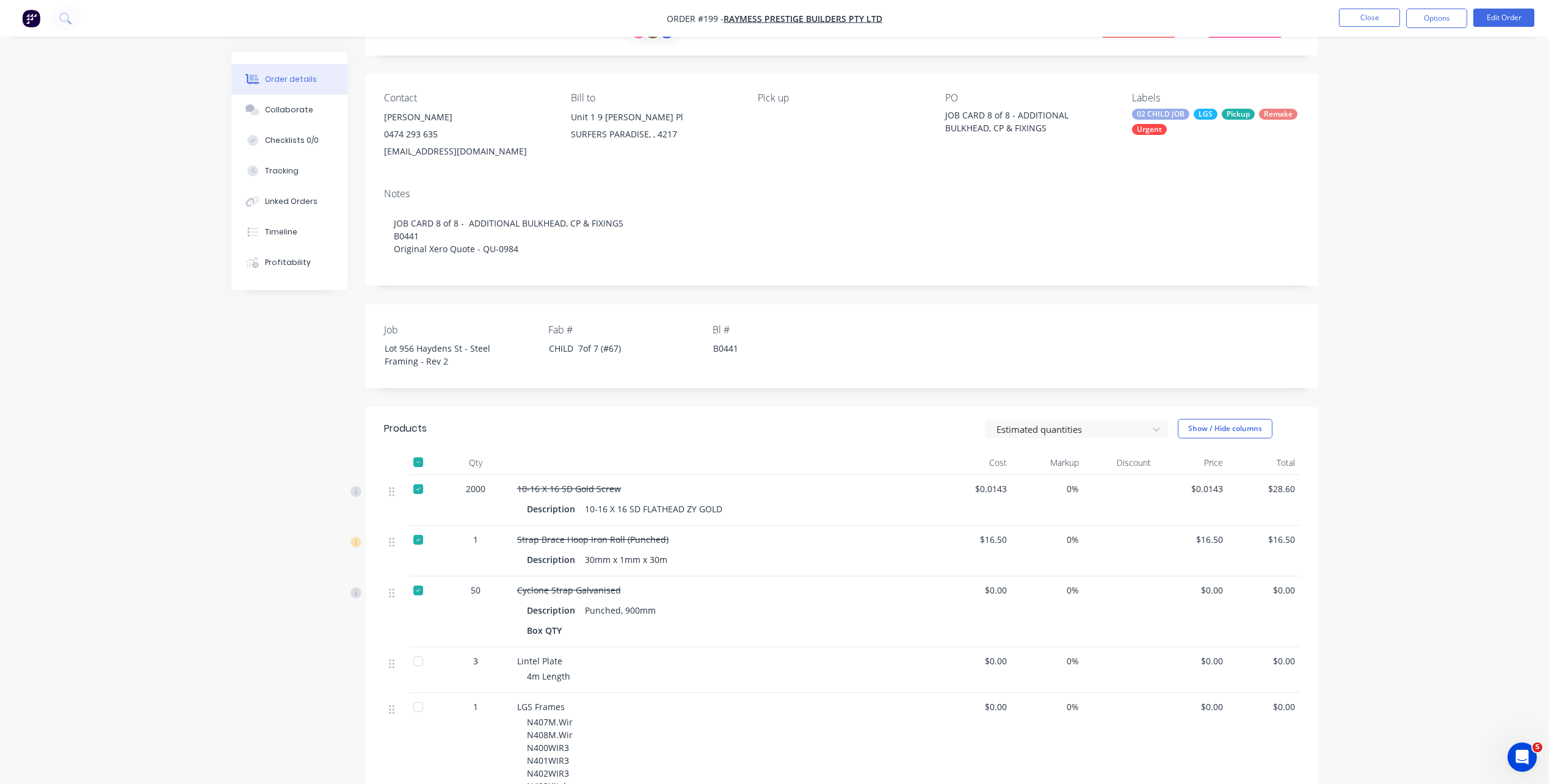
click at [790, 117] on div "Pick up" at bounding box center [841, 126] width 167 height 68
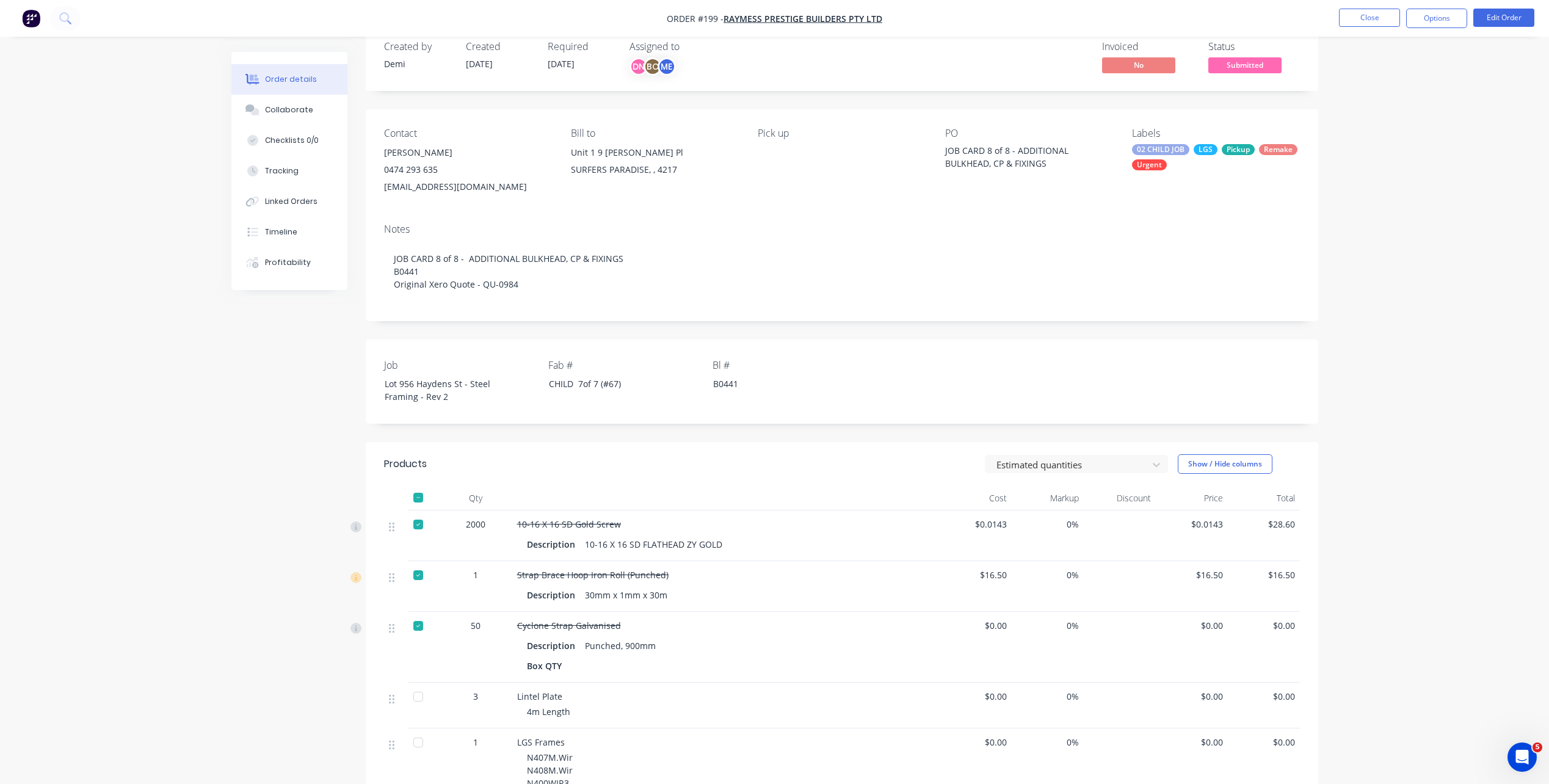
scroll to position [0, 0]
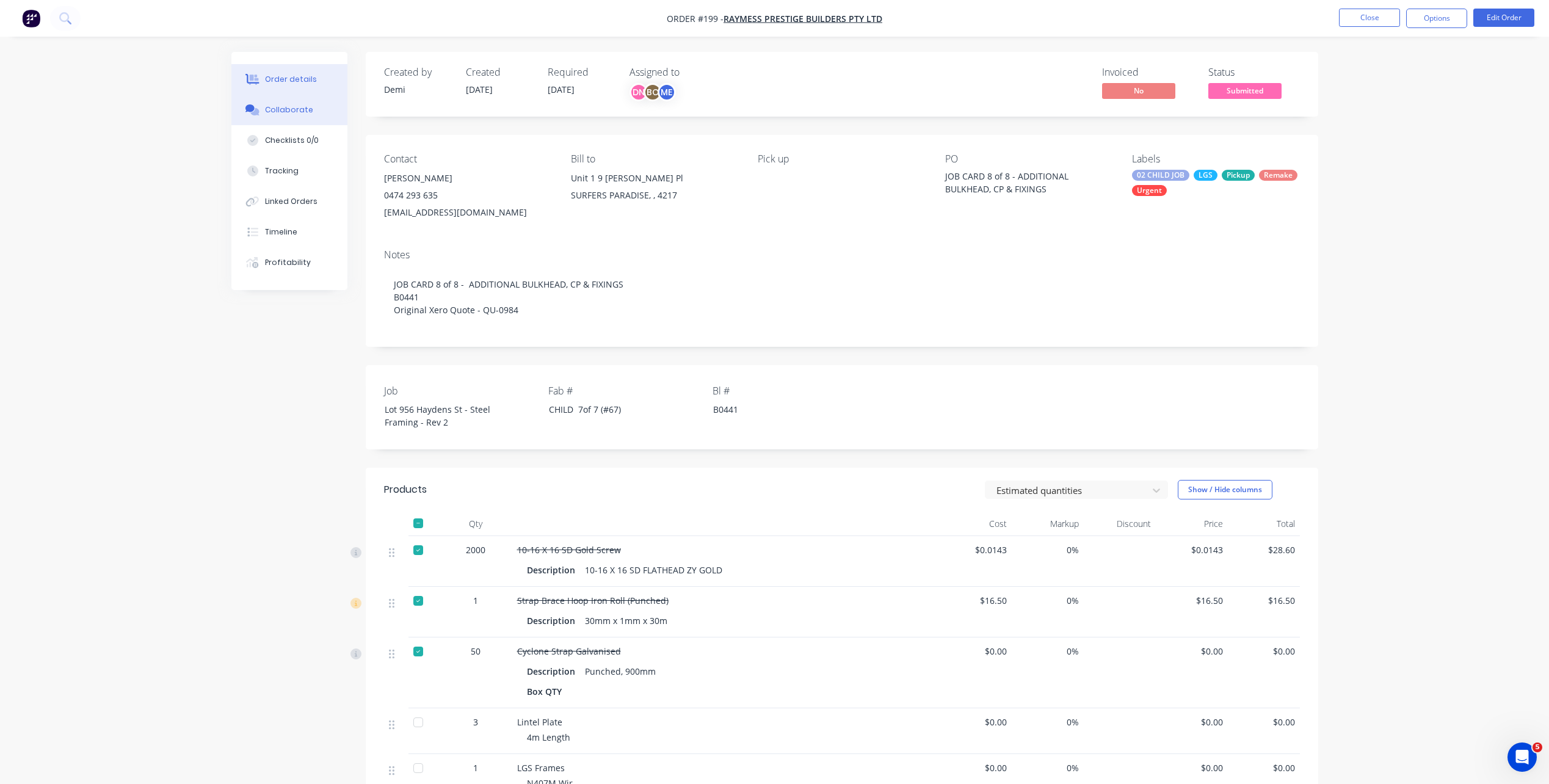
click at [310, 112] on button "Collaborate" at bounding box center [290, 110] width 116 height 30
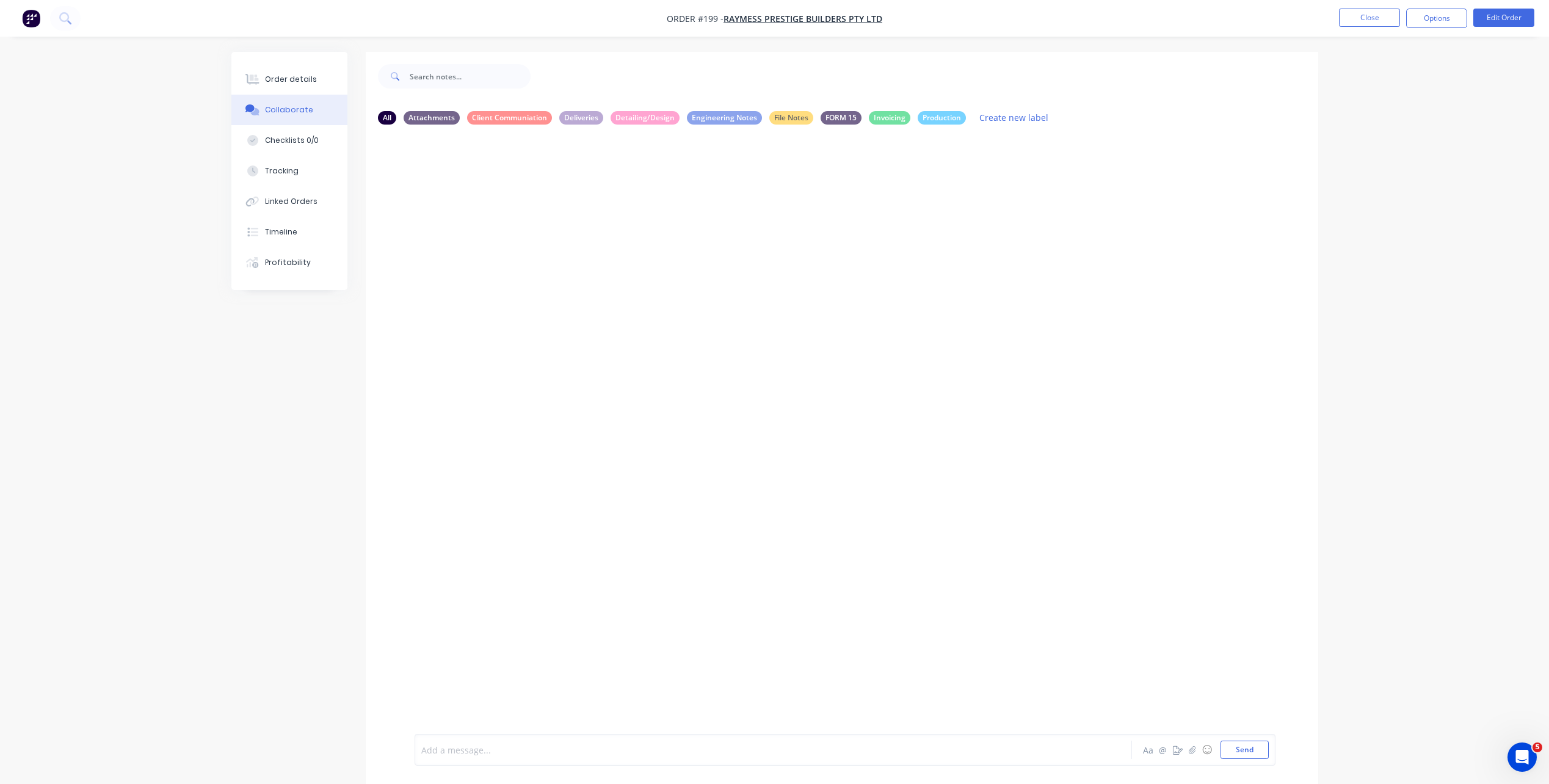
click at [645, 744] on div at bounding box center [738, 749] width 635 height 13
click at [503, 749] on span "Pick up the remaining frames and lintel tomorrow morning at 6:00am" at bounding box center [638, 750] width 271 height 12
click at [902, 758] on div "@Bastian Bob will pick up the remaining frames and lintel tomorrow morning at 6…" at bounding box center [739, 749] width 635 height 18
click at [844, 758] on div "@Bastian Bob will pick up the remaining frames and lintel tomorrow morning at 6…" at bounding box center [739, 749] width 635 height 18
click at [784, 757] on div "@Bastian Bob will pick up the remaining frames and lintel tomorrow morning at 6…" at bounding box center [739, 749] width 635 height 18
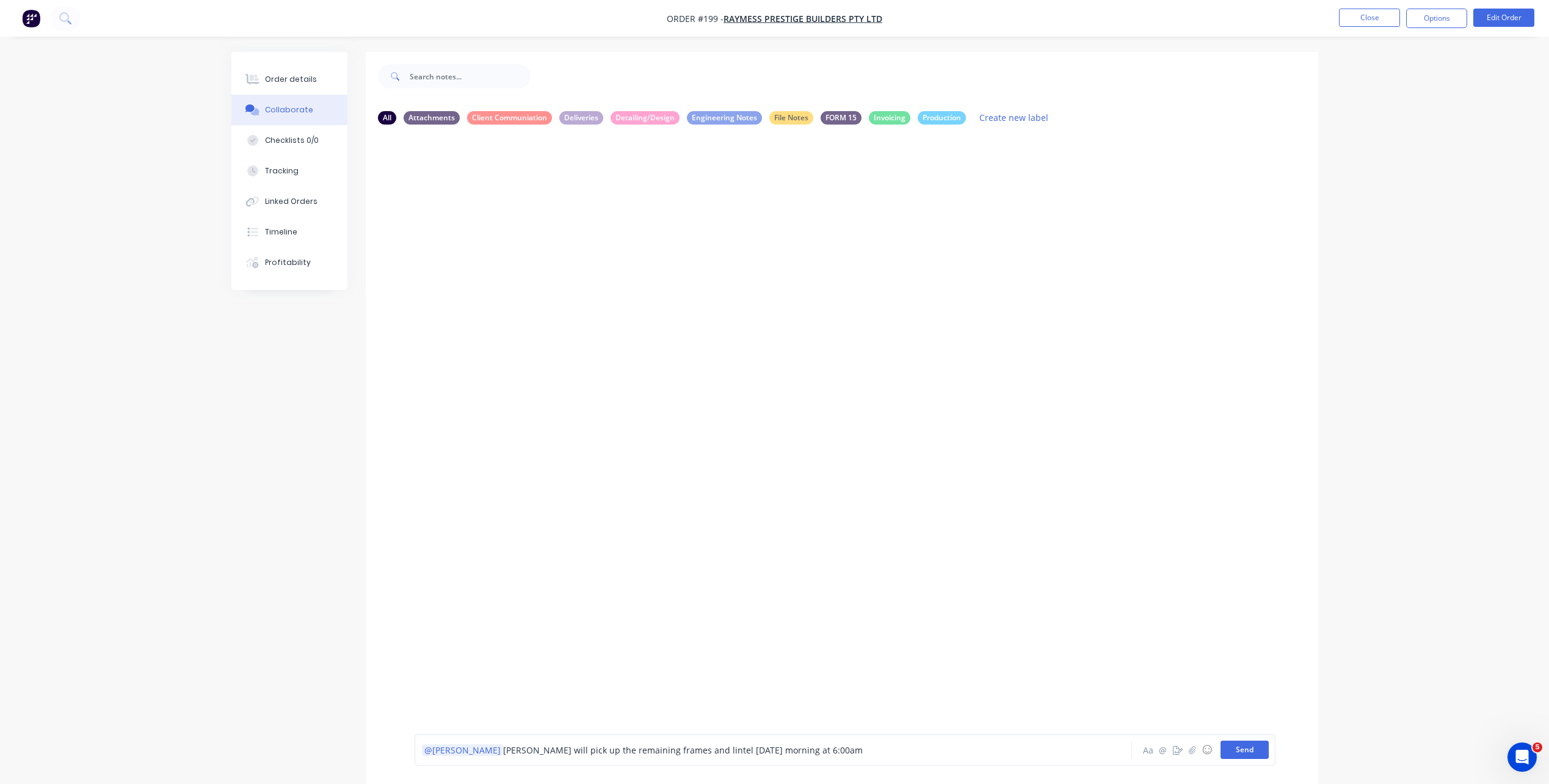
click at [1238, 751] on button "Send" at bounding box center [1244, 749] width 49 height 18
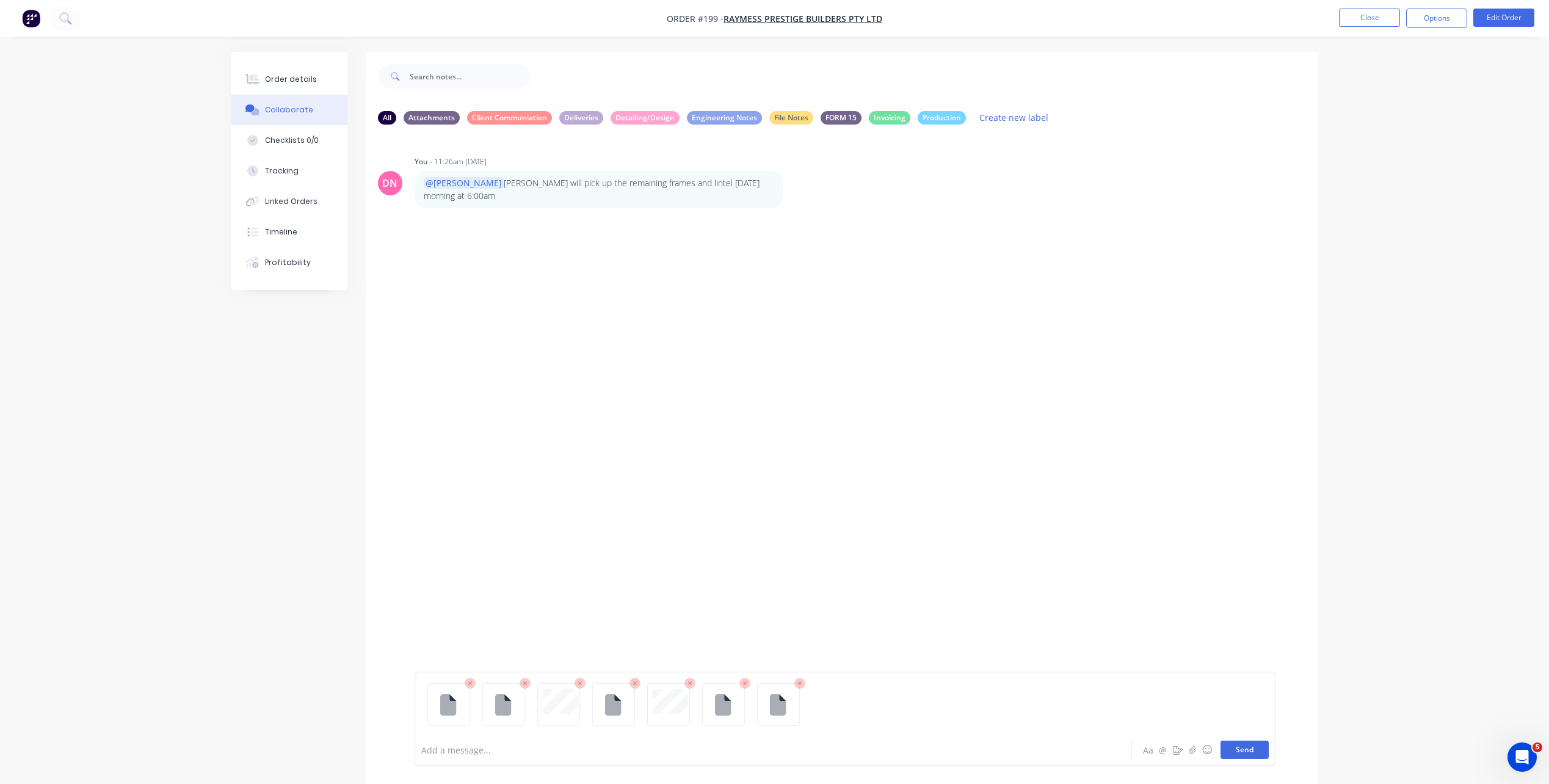
click at [1258, 758] on button "Send" at bounding box center [1244, 749] width 49 height 18
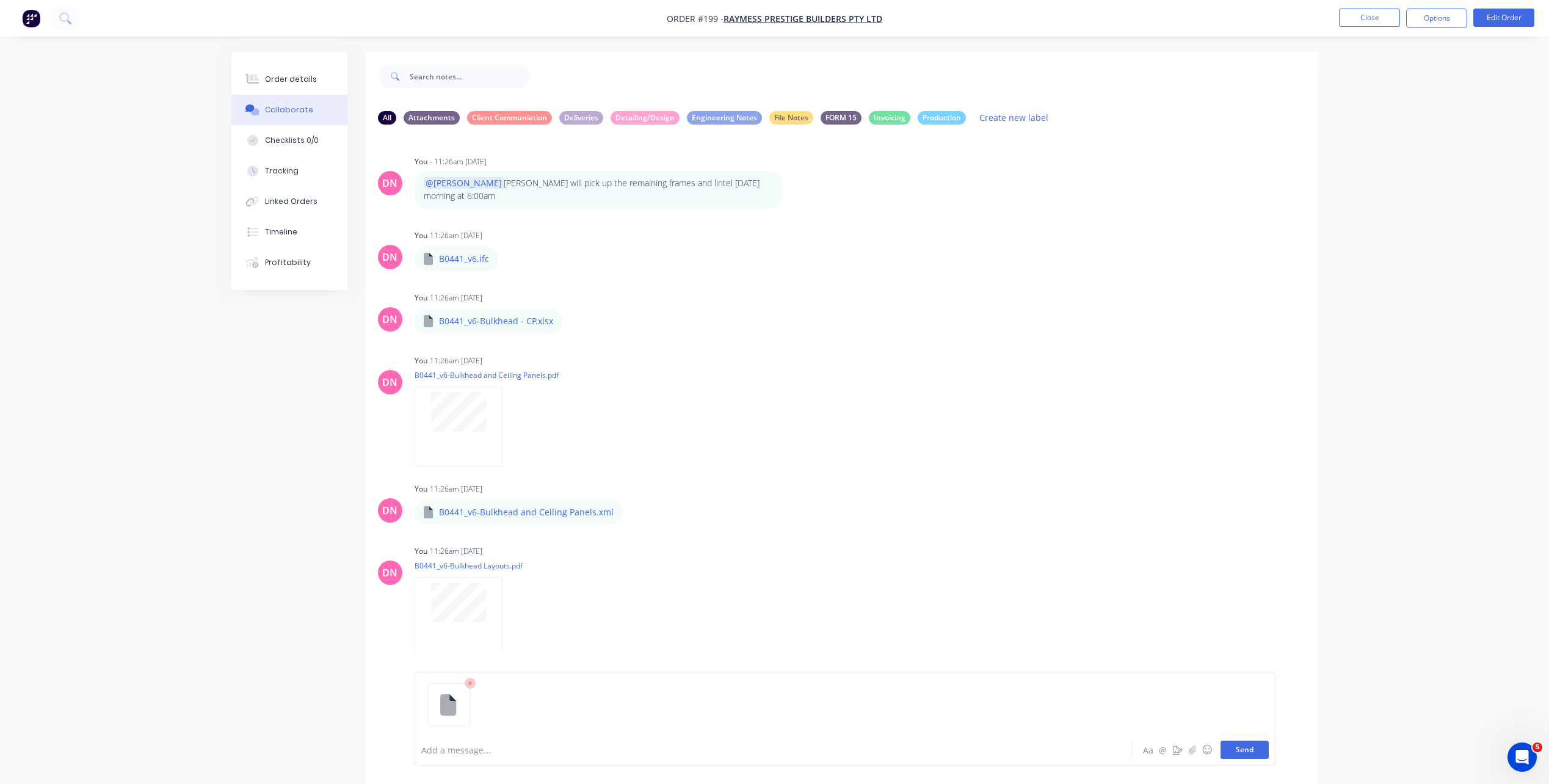
click at [1260, 753] on button "Send" at bounding box center [1244, 749] width 49 height 18
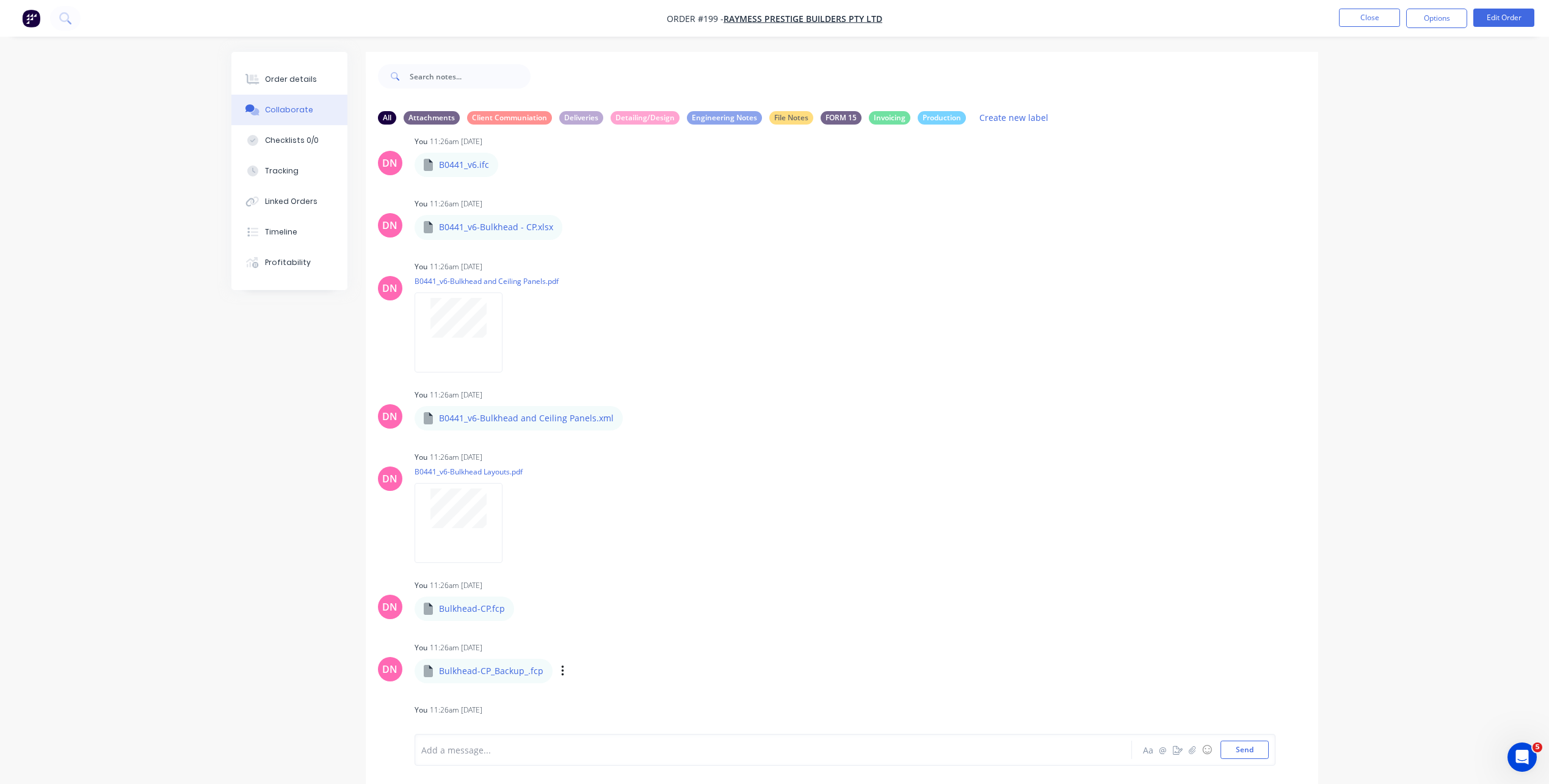
scroll to position [18, 0]
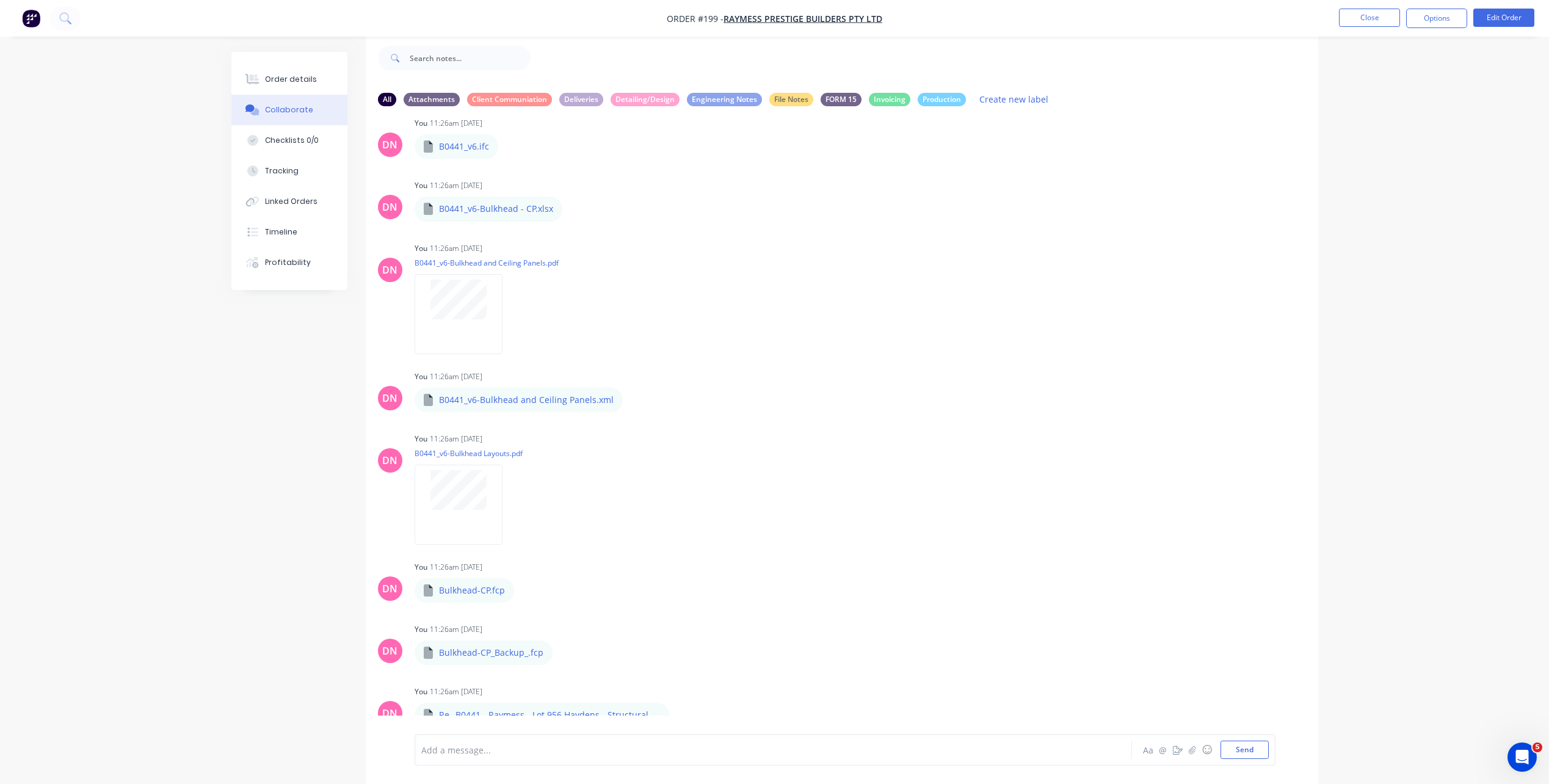
click at [533, 709] on p "Re_ B0441 - Raymess - Lot 956 Haydens - Structural Steel.msg" at bounding box center [549, 721] width 221 height 25
drag, startPoint x: 533, startPoint y: 701, endPoint x: 448, endPoint y: 705, distance: 85.1
click at [448, 709] on p "Re_ B0441 - Raymess - Lot 956 Haydens - Structural Steel.msg" at bounding box center [549, 721] width 221 height 25
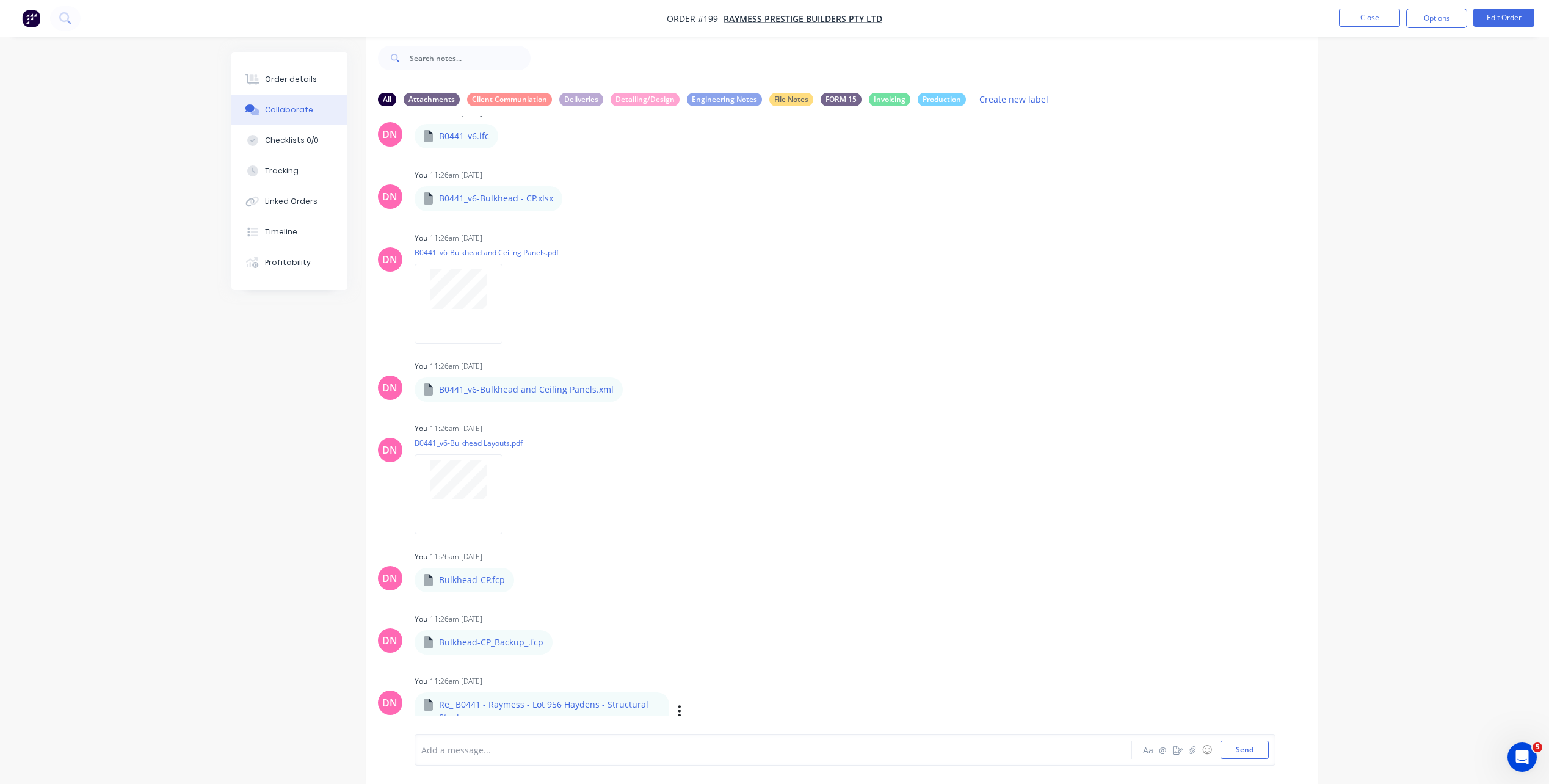
scroll to position [106, 0]
click at [461, 700] on p "Re_ B0441 - Raymess - Lot 956 Haydens - Structural Steel.msg" at bounding box center [549, 709] width 221 height 25
click at [678, 703] on icon "button" at bounding box center [679, 708] width 2 height 11
click at [707, 675] on button "Download" at bounding box center [759, 683] width 138 height 27
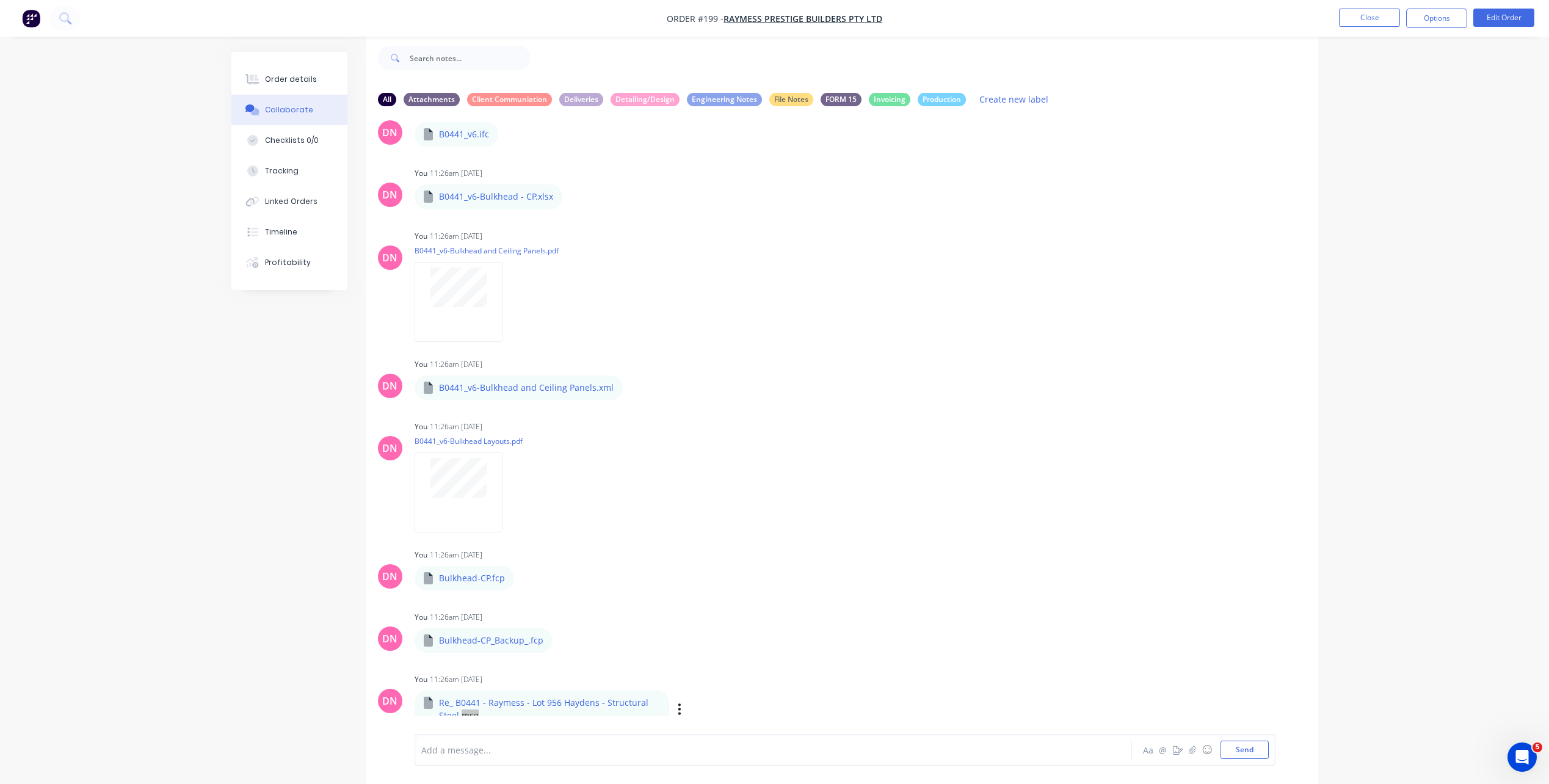
scroll to position [94, 0]
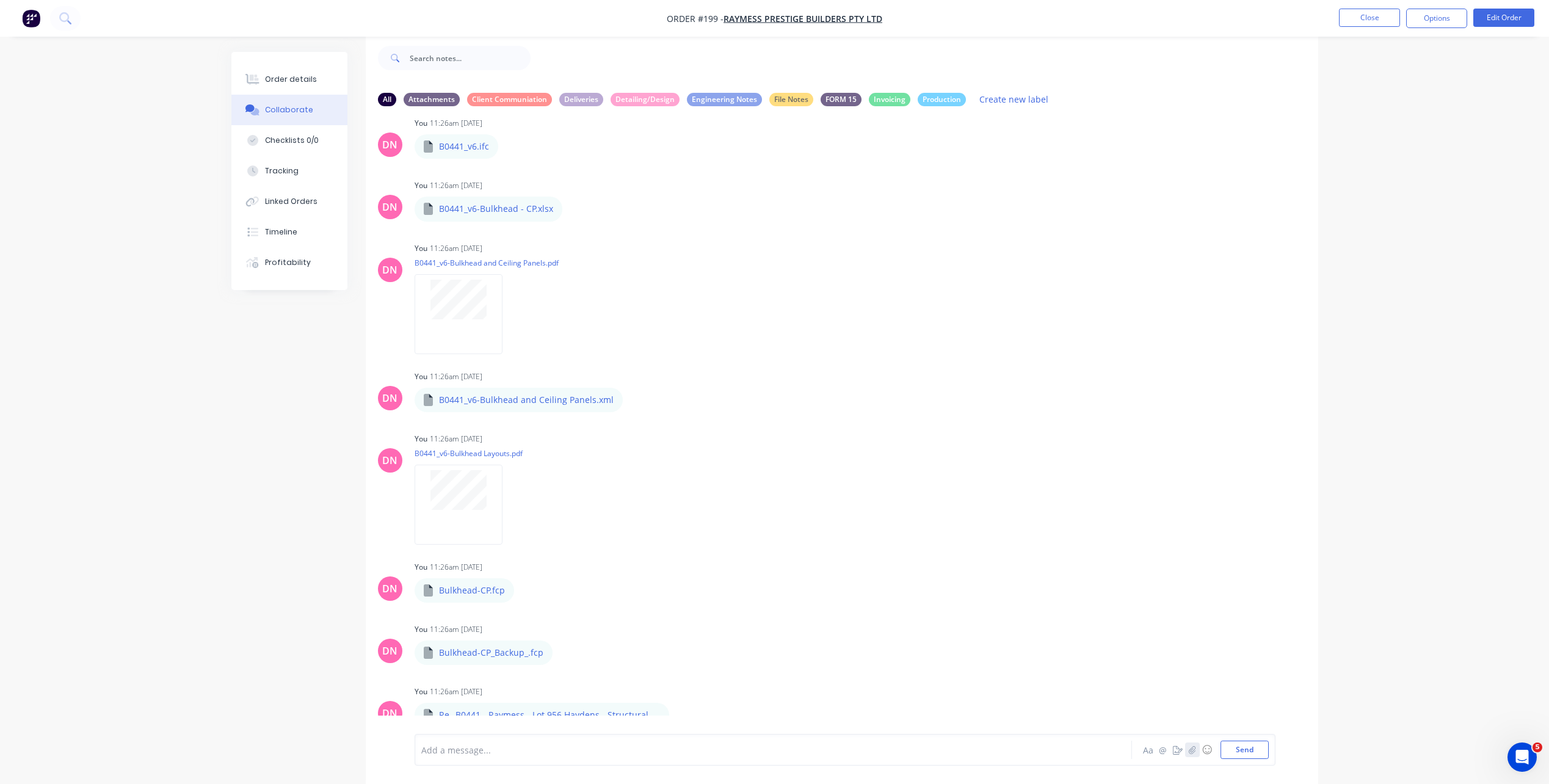
click at [1188, 746] on icon "button" at bounding box center [1192, 749] width 7 height 9
click at [1244, 747] on button "Send" at bounding box center [1244, 749] width 49 height 18
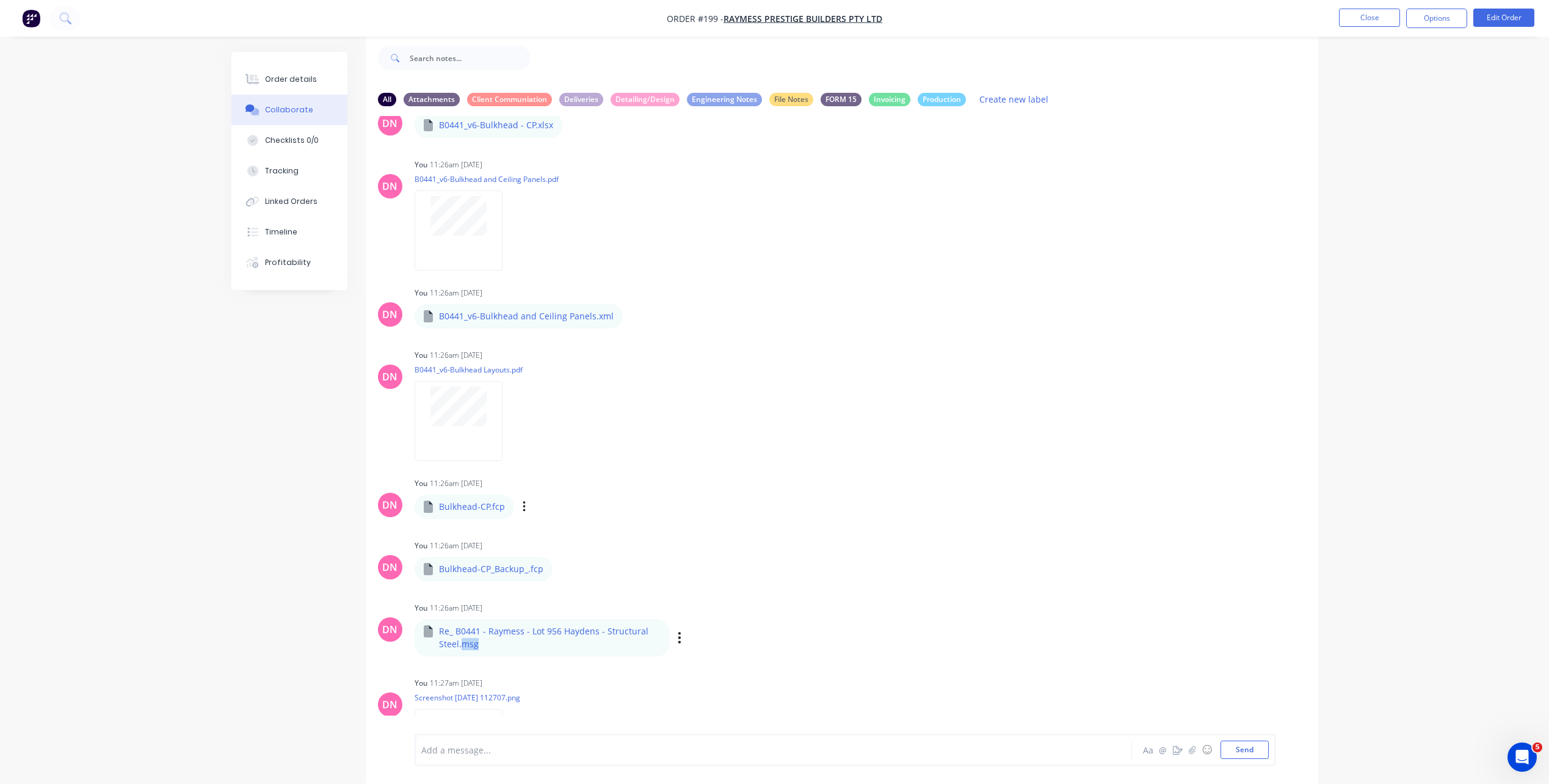
scroll to position [232, 0]
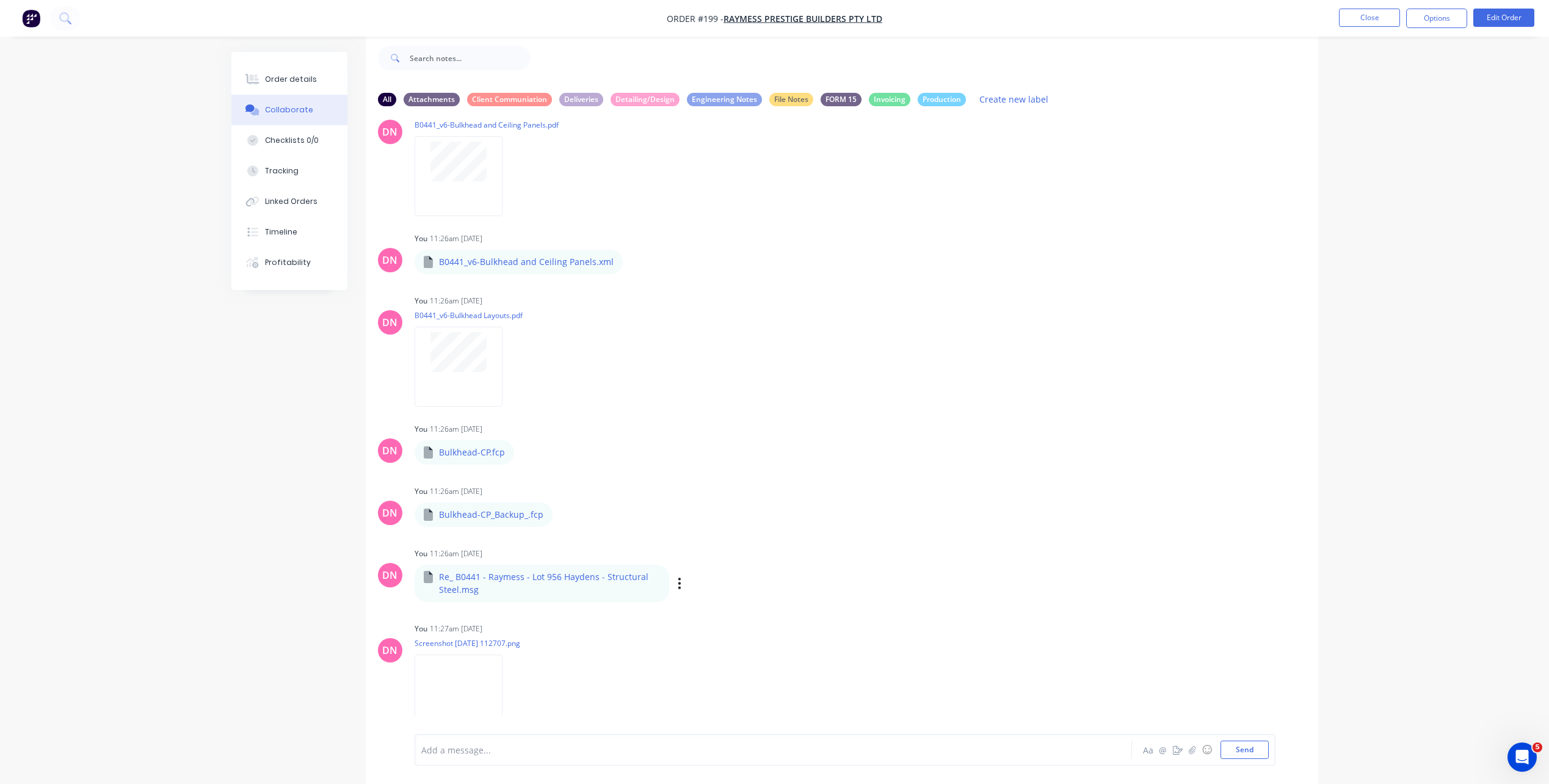
click at [502, 749] on div at bounding box center [738, 749] width 635 height 13
click at [291, 88] on button "Order details" at bounding box center [290, 79] width 116 height 30
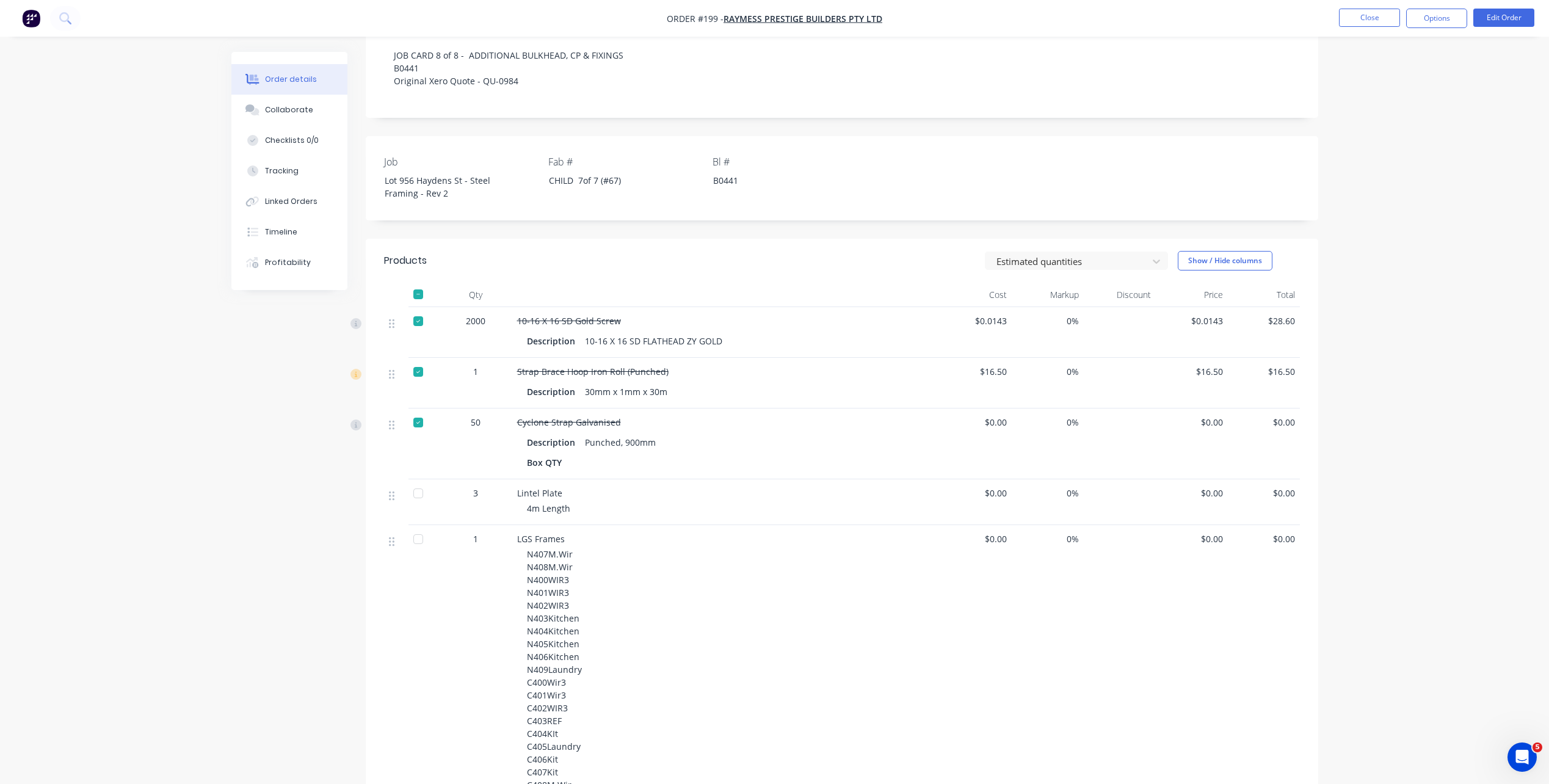
scroll to position [263, 0]
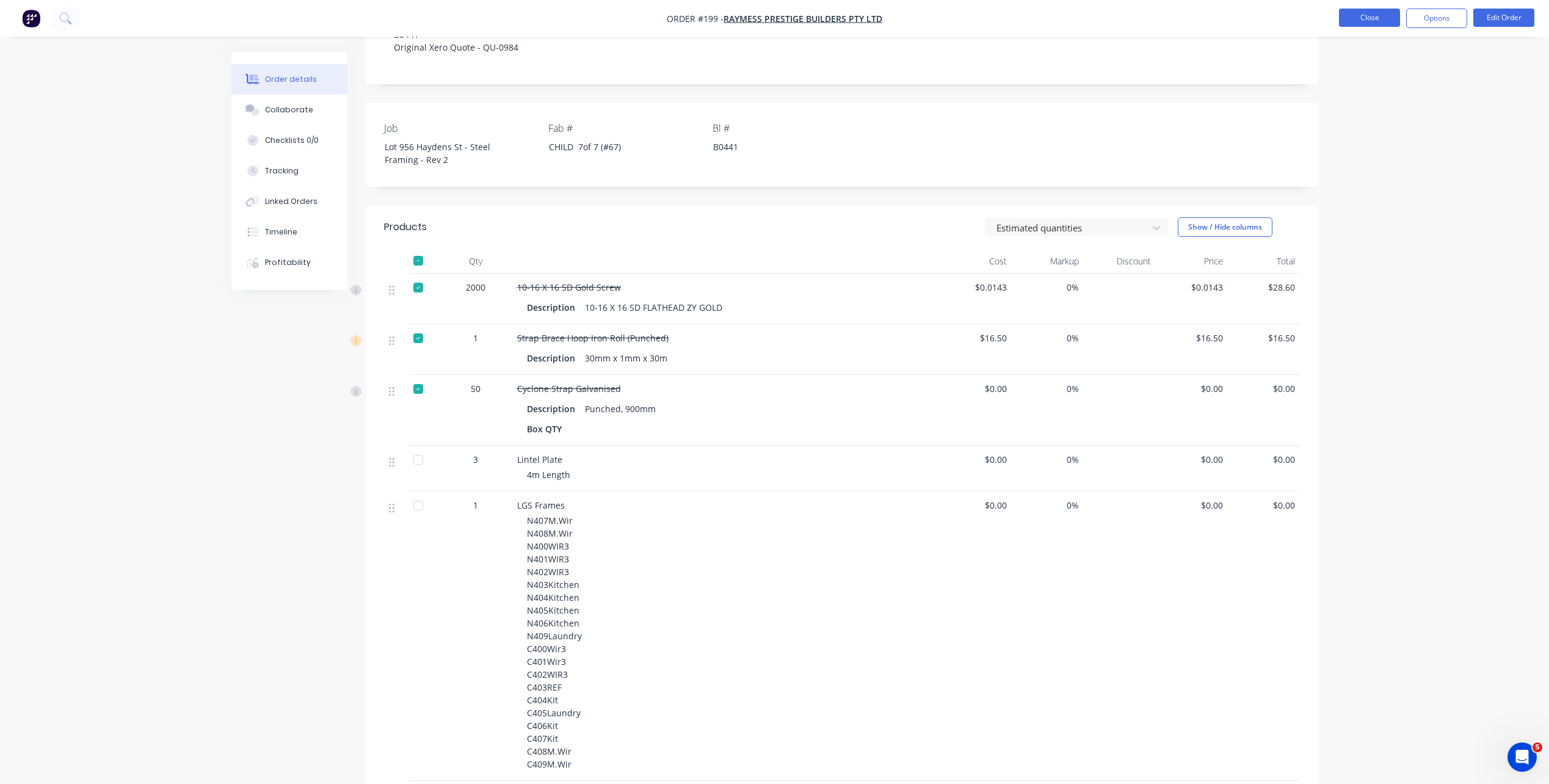
click at [1354, 21] on button "Close" at bounding box center [1369, 18] width 61 height 18
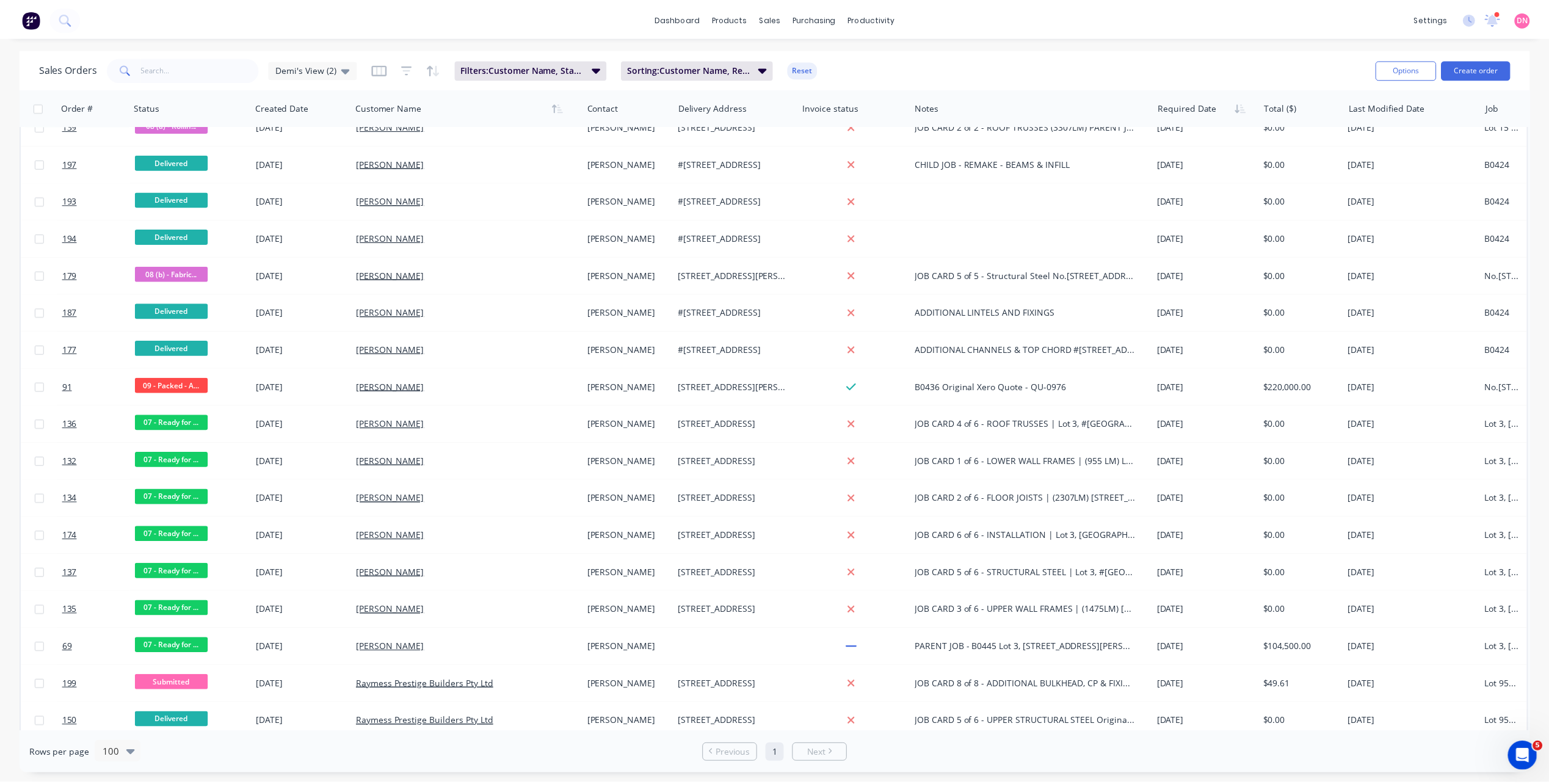
scroll to position [1410, 0]
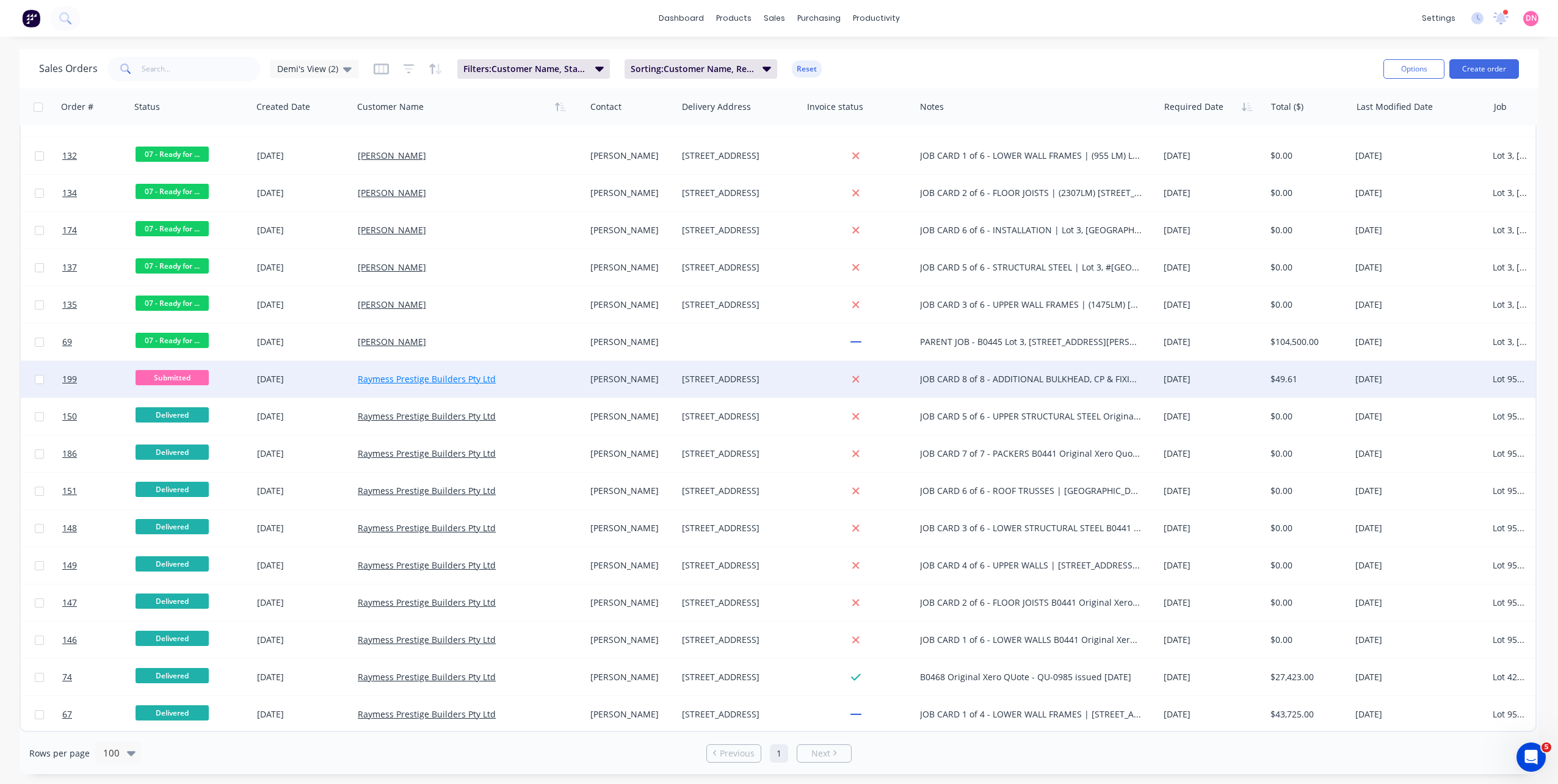
click at [439, 373] on link "Raymess Prestige Builders Pty Ltd" at bounding box center [427, 379] width 138 height 12
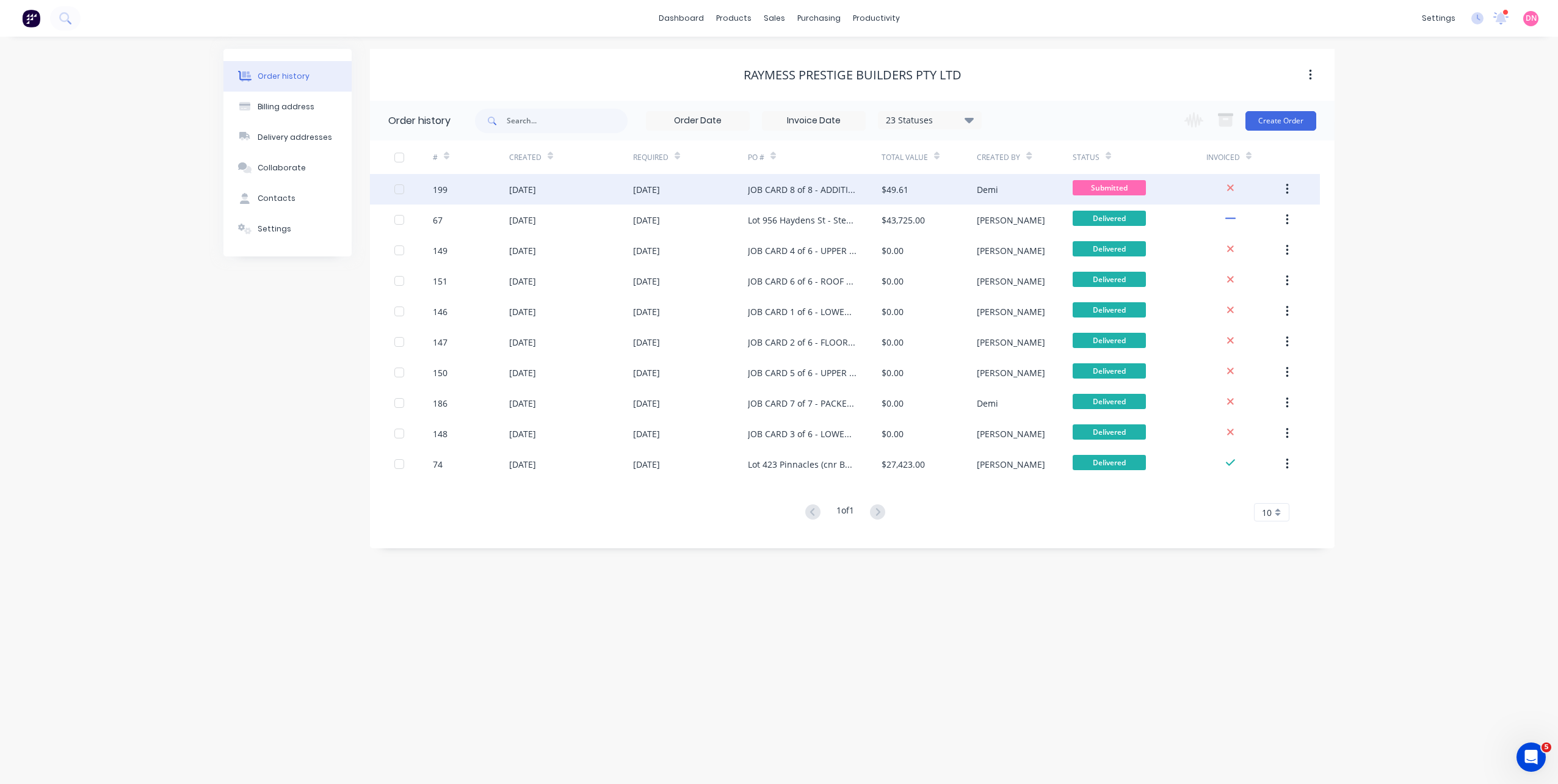
click at [720, 192] on div "02 Oct 2025" at bounding box center [691, 189] width 115 height 30
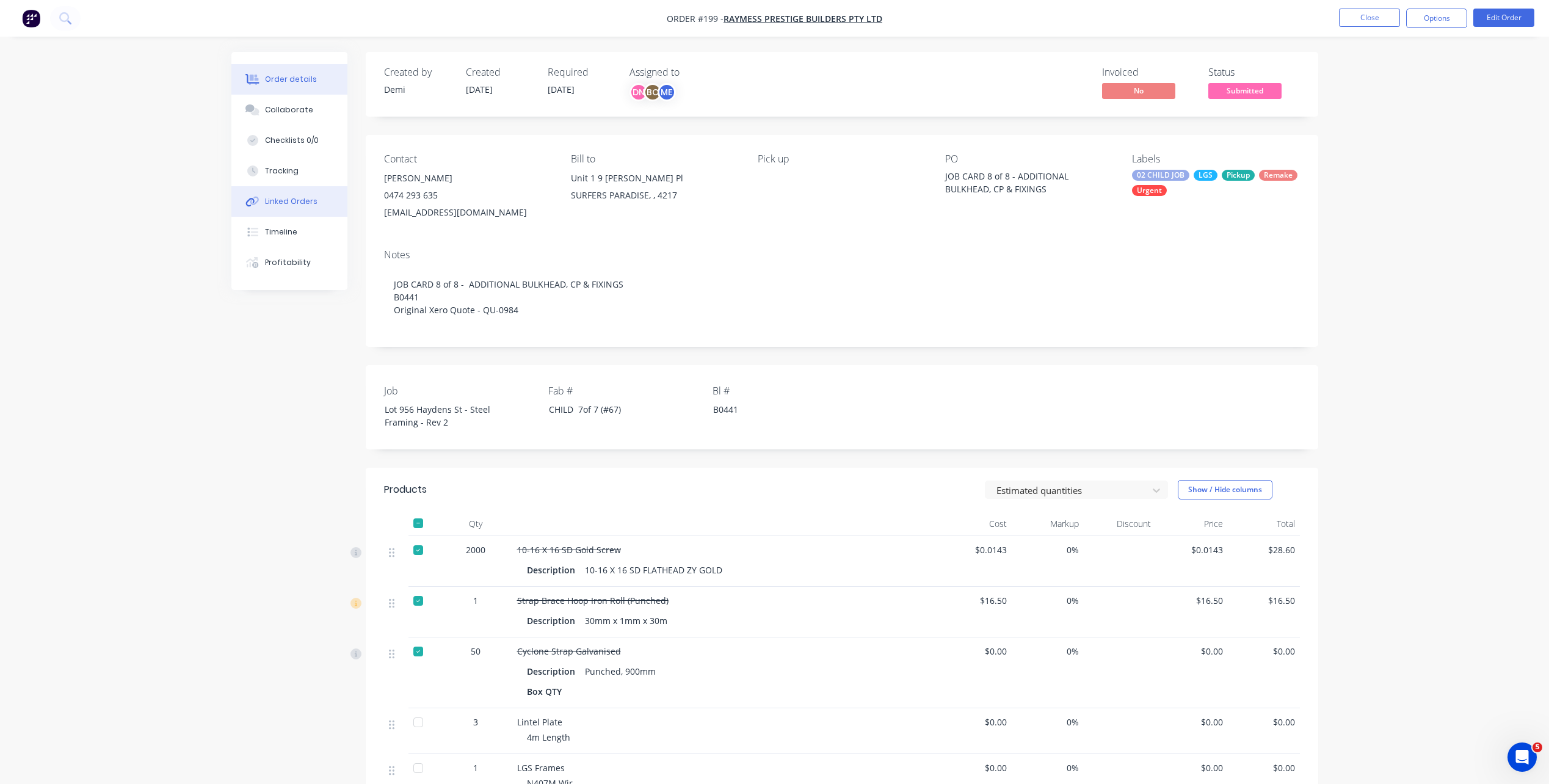
click at [310, 204] on div "Linked Orders" at bounding box center [291, 201] width 52 height 11
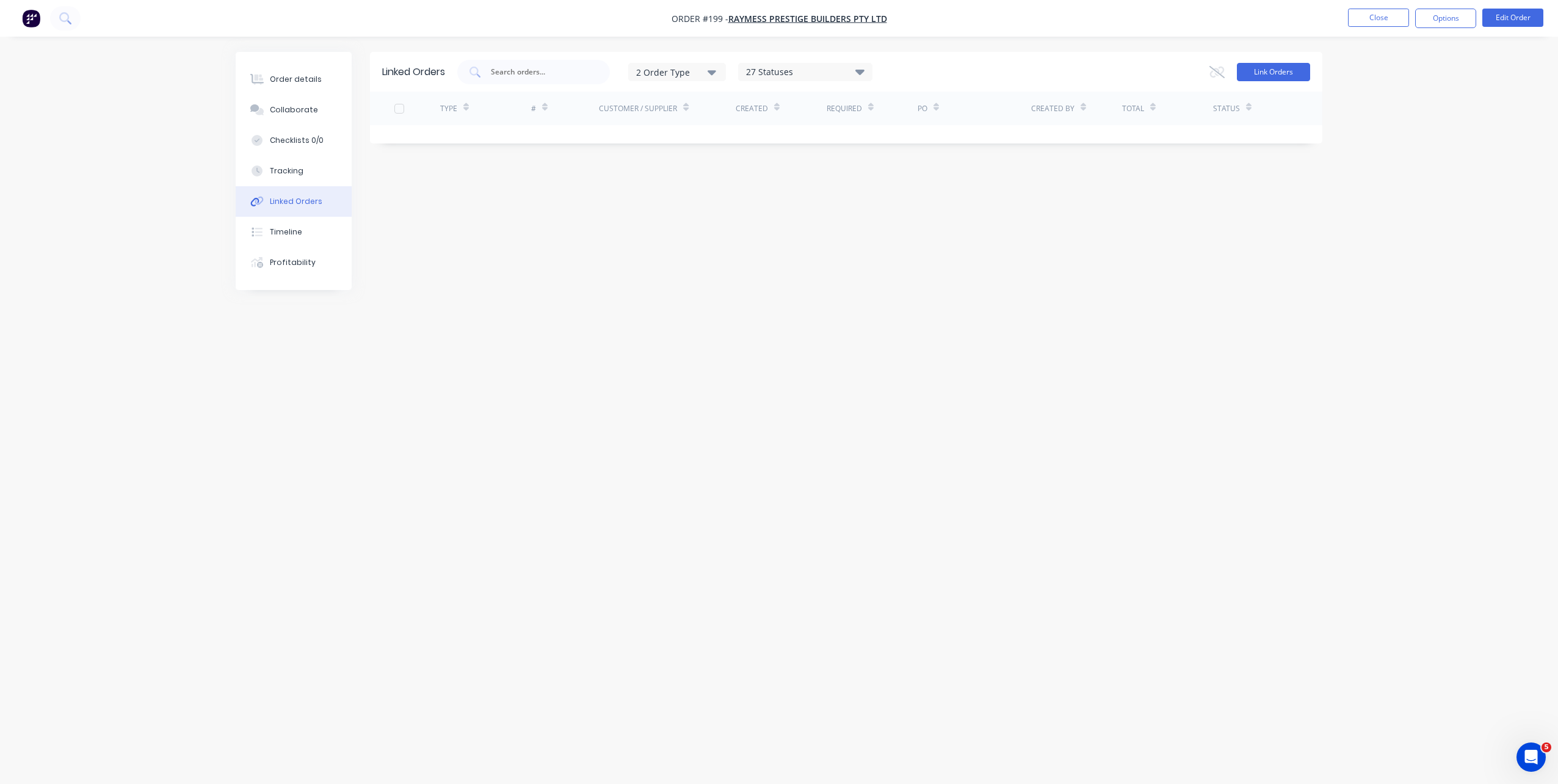
click at [1276, 71] on button "Link Orders" at bounding box center [1273, 71] width 74 height 18
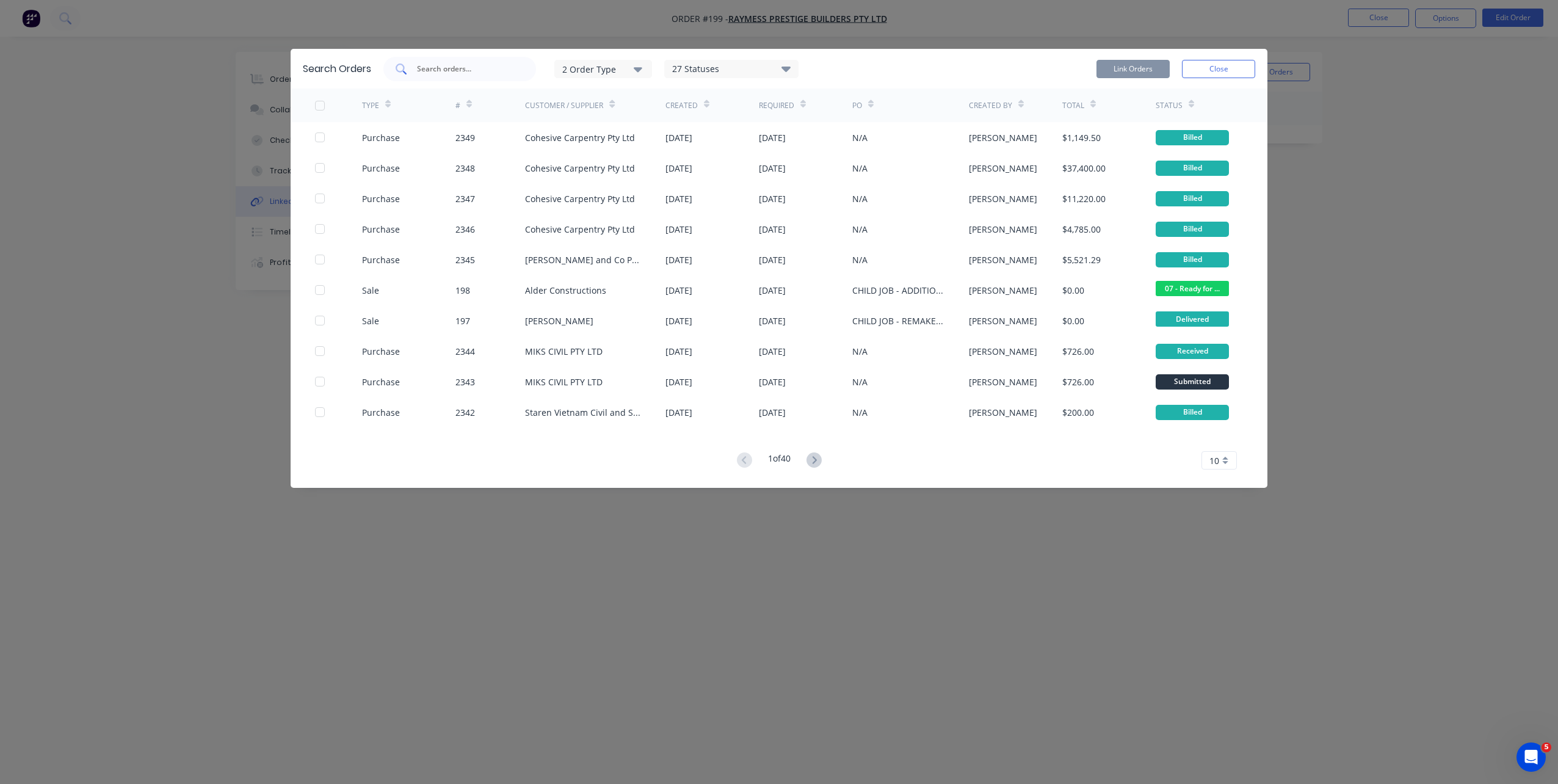
click at [479, 79] on div at bounding box center [459, 68] width 152 height 24
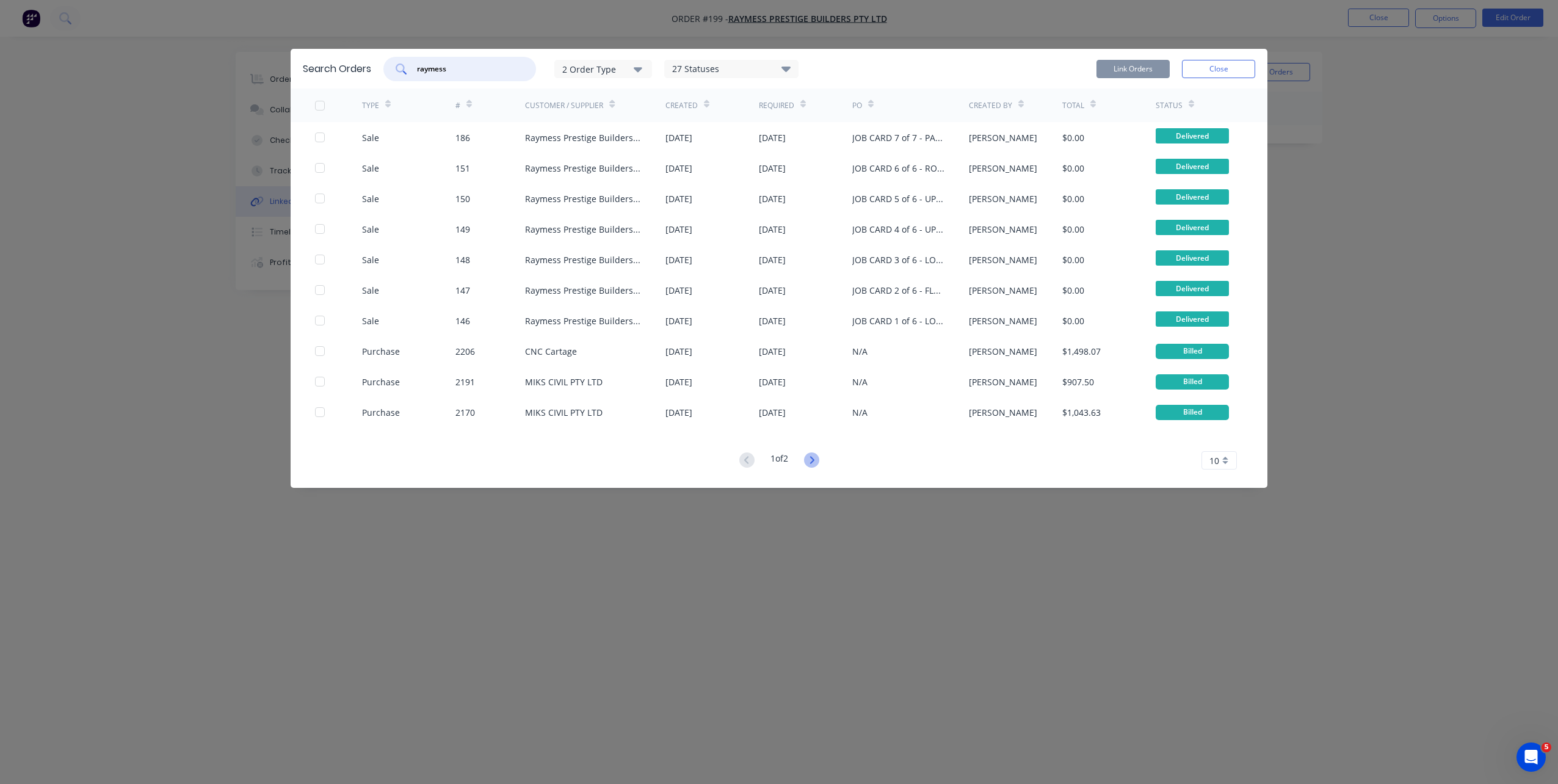
type input "raymess"
click at [819, 463] on icon at bounding box center [811, 460] width 15 height 15
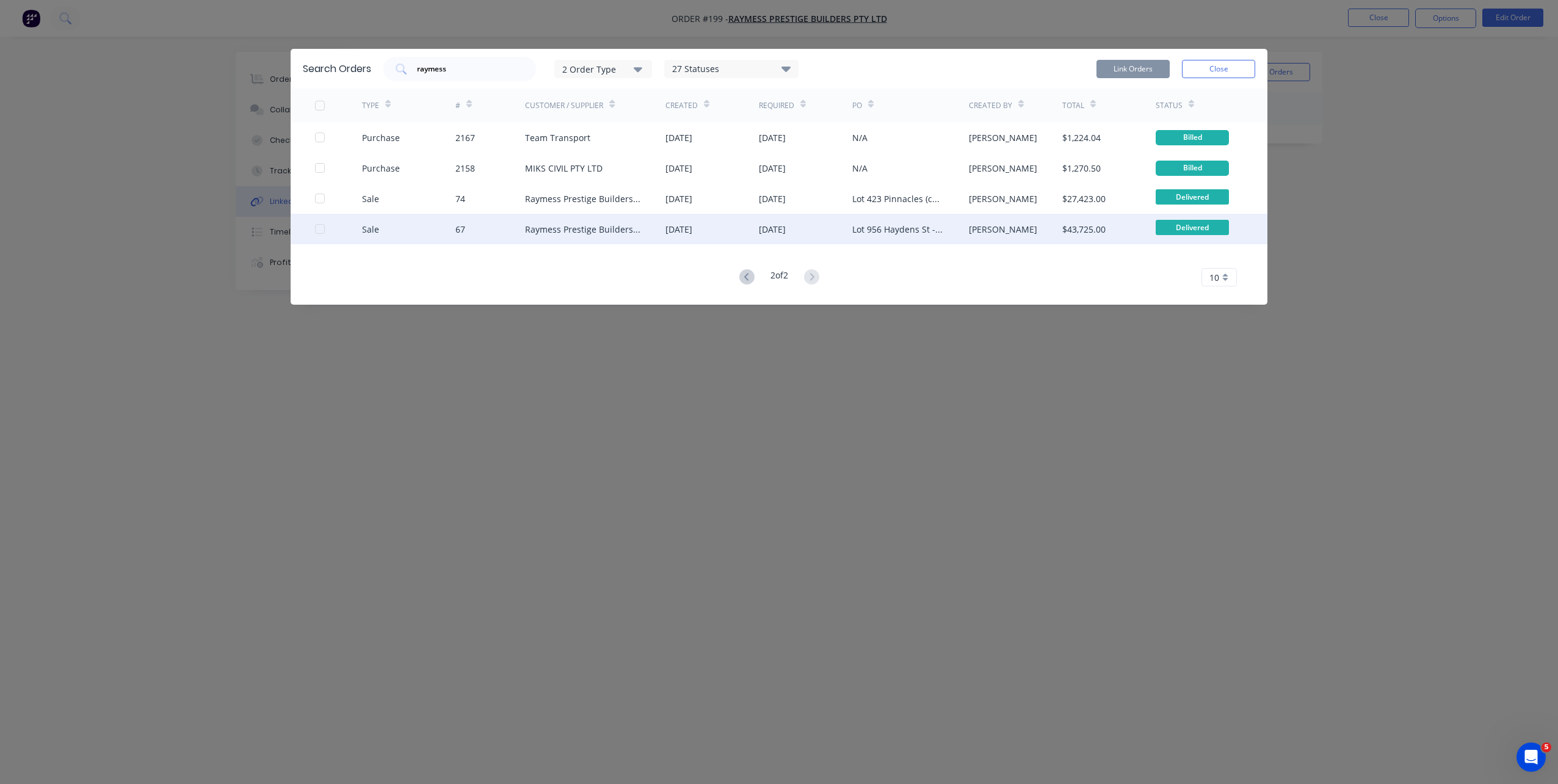
click at [311, 232] on div "Sale 67 Raymess Prestige Builders Pty Ltd 04 Aug 2025 04 Aug 2025 Lot 956 Hayde…" at bounding box center [779, 228] width 977 height 30
click at [319, 229] on div at bounding box center [319, 229] width 24 height 24
click at [1147, 74] on button "Link Orders" at bounding box center [1134, 68] width 74 height 18
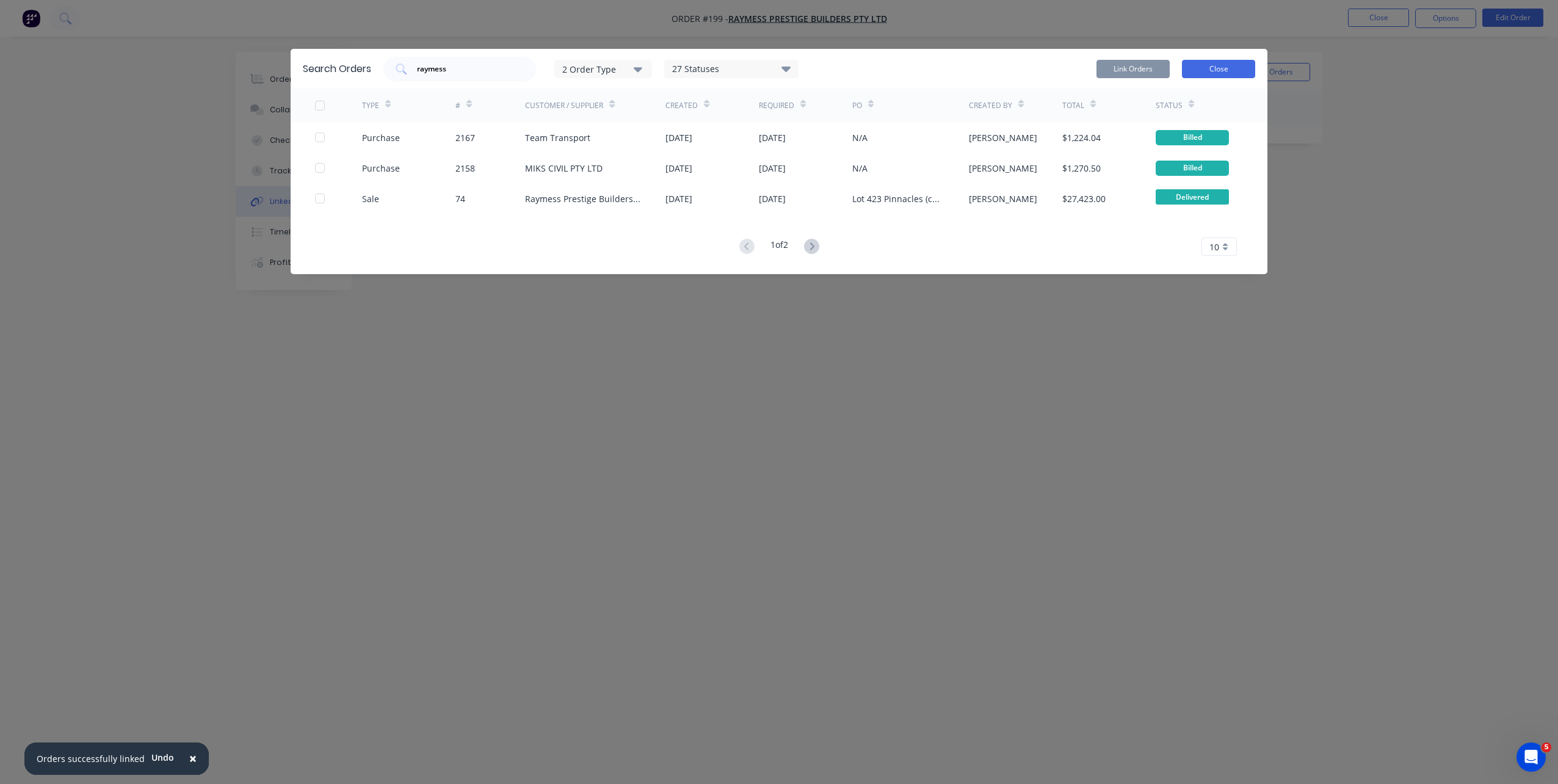
click at [1197, 67] on button "Close" at bounding box center [1219, 68] width 74 height 18
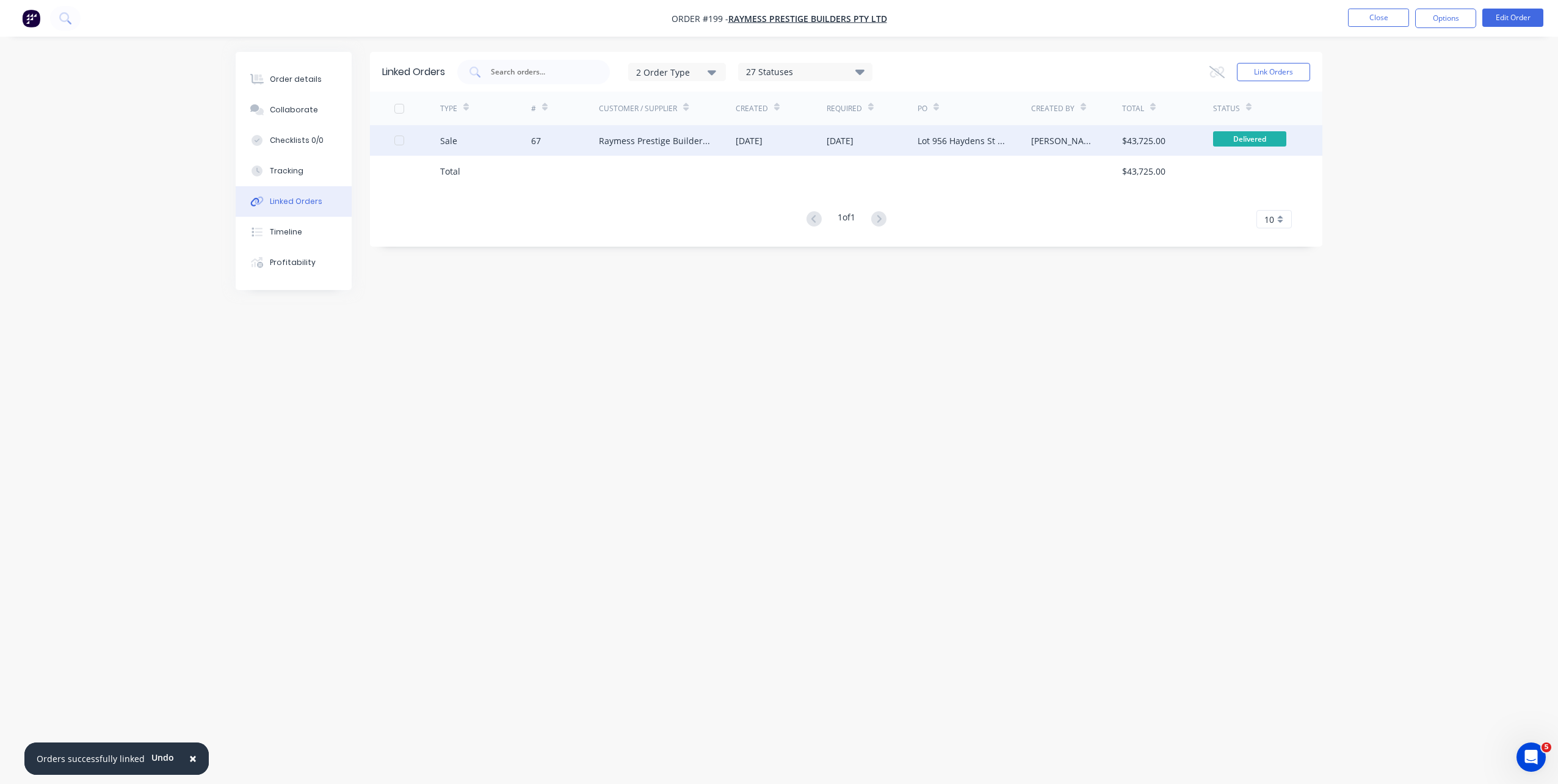
click at [1226, 131] on span "Delivered" at bounding box center [1250, 138] width 74 height 15
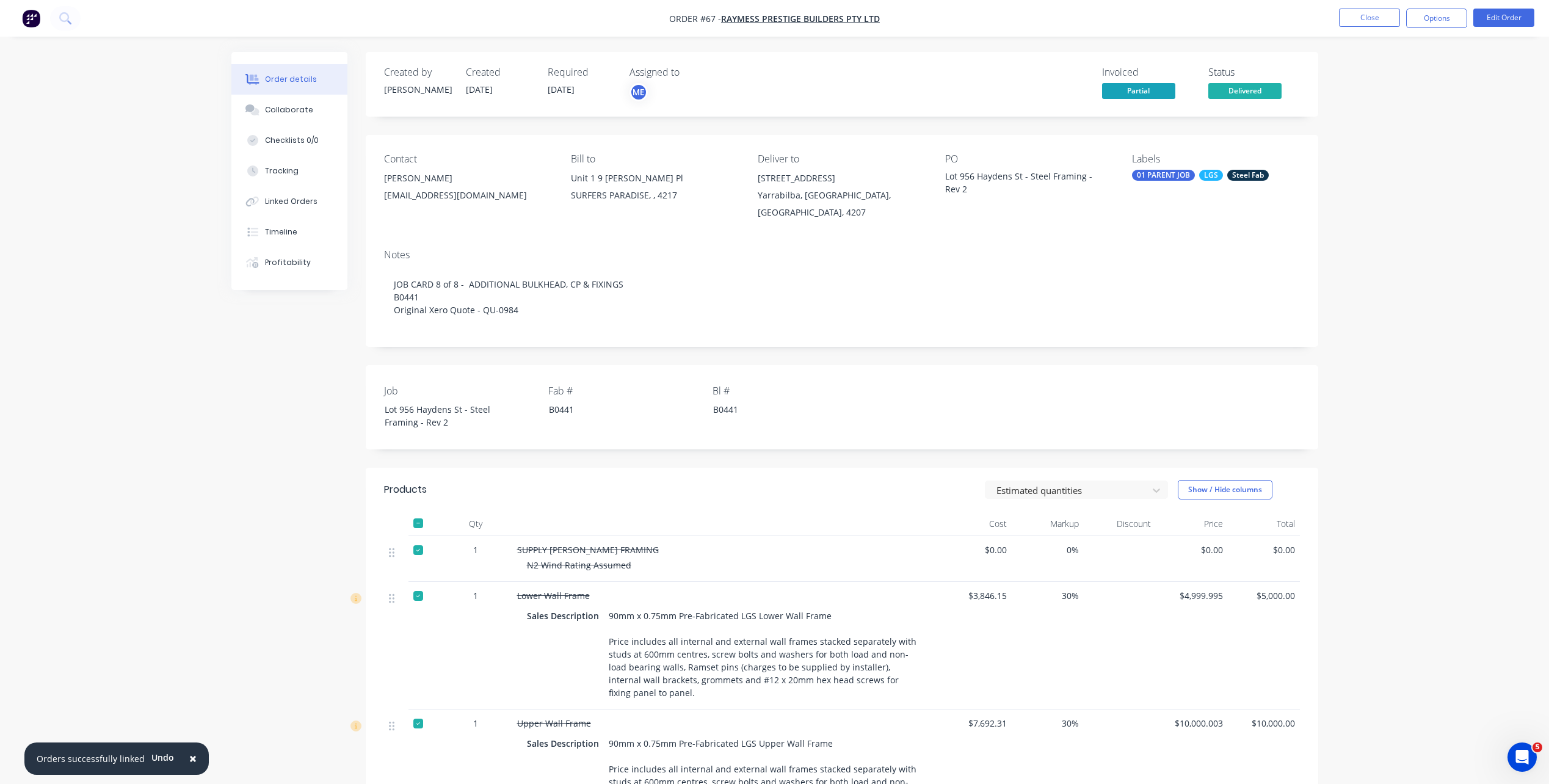
click at [1236, 85] on span "Delivered" at bounding box center [1244, 90] width 74 height 15
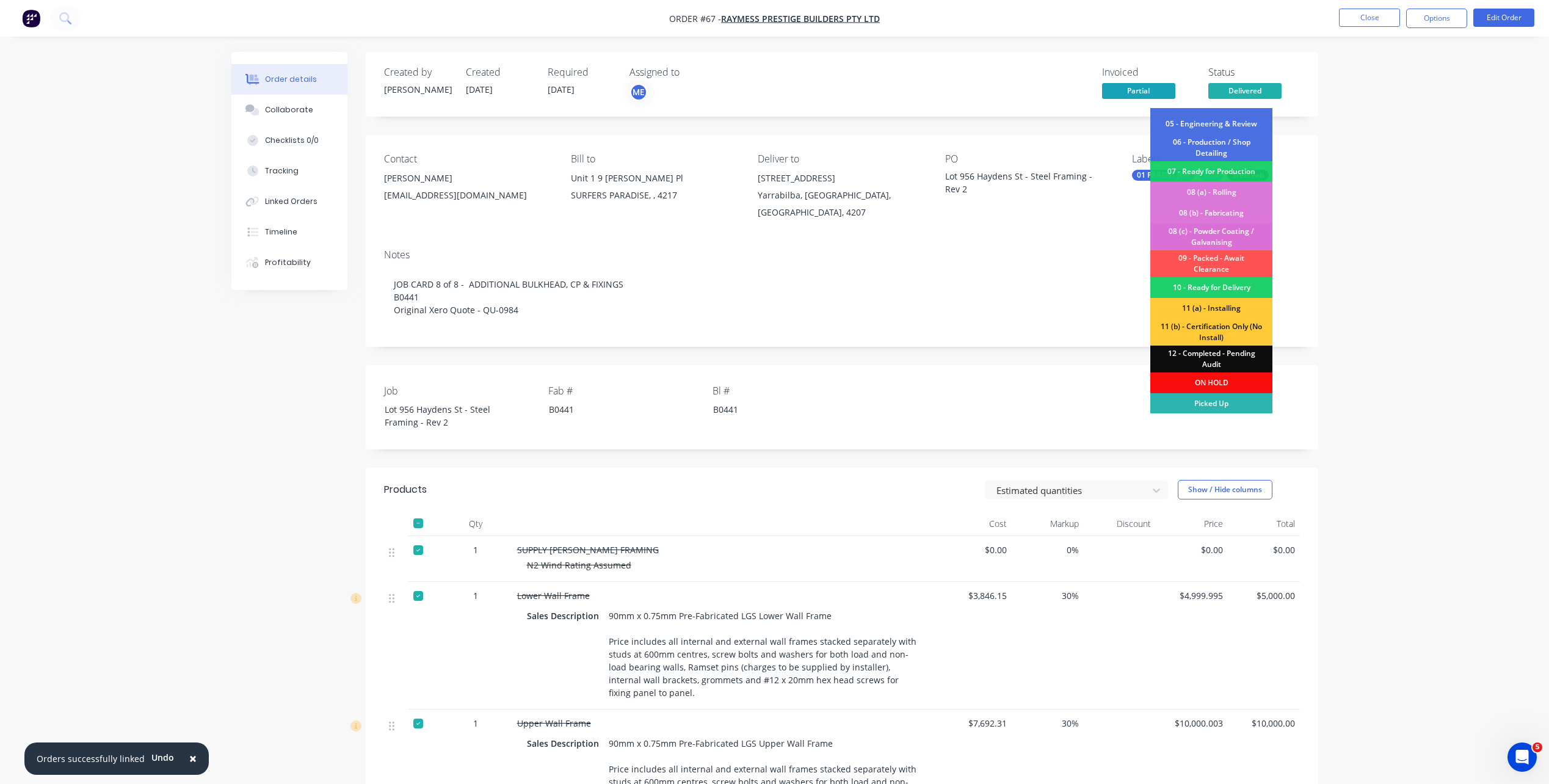
scroll to position [78, 0]
click at [1239, 360] on div "12 - Completed - Pending Audit" at bounding box center [1211, 358] width 122 height 27
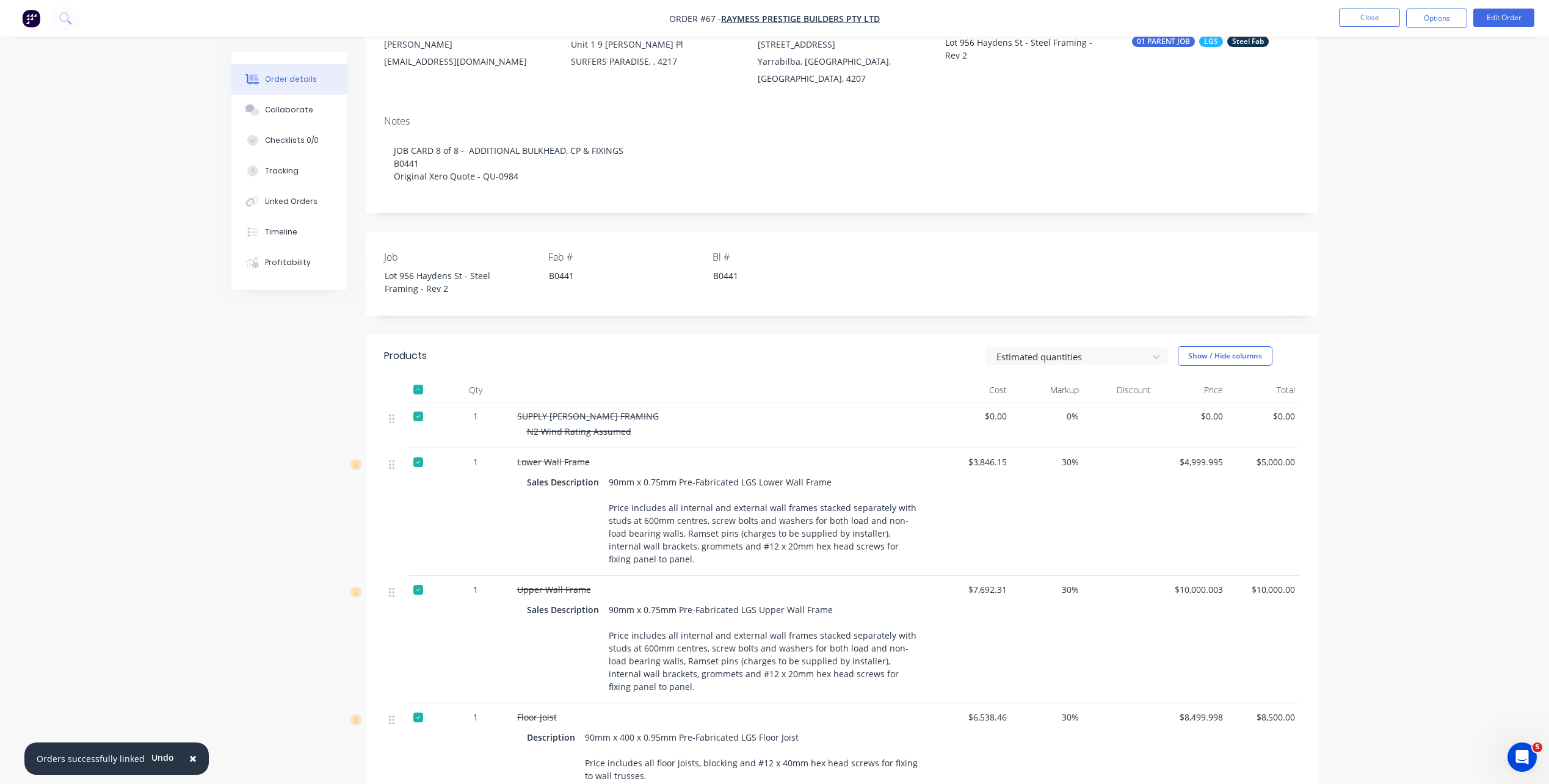
scroll to position [0, 0]
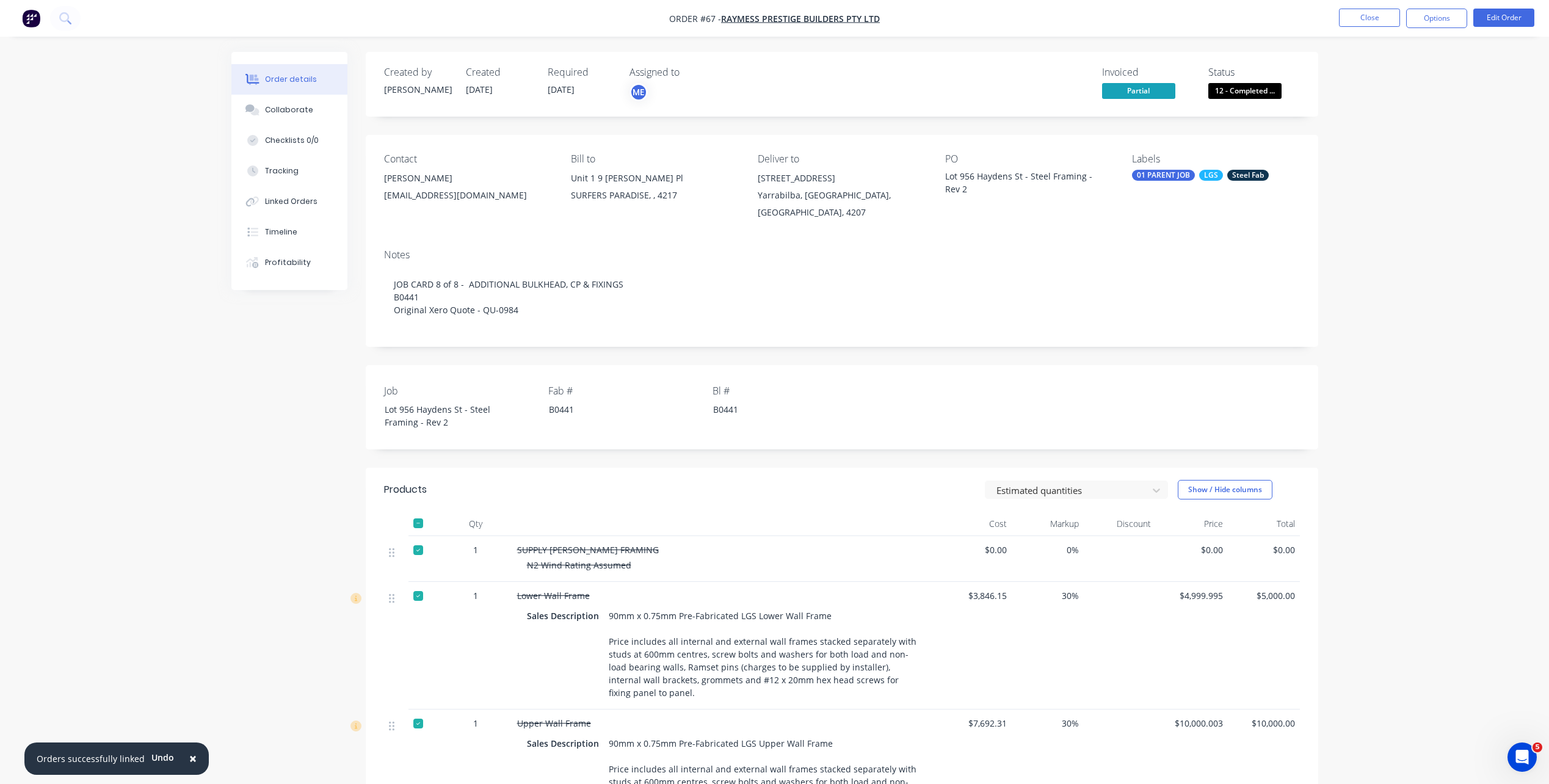
click at [1164, 179] on div "01 PARENT JOB" at bounding box center [1163, 175] width 63 height 11
click at [1153, 342] on div at bounding box center [1153, 342] width 24 height 24
click at [1366, 259] on div "Order details Collaborate Checklists 0/0 Tracking Linked Orders Timeline Profit…" at bounding box center [774, 727] width 1549 height 1454
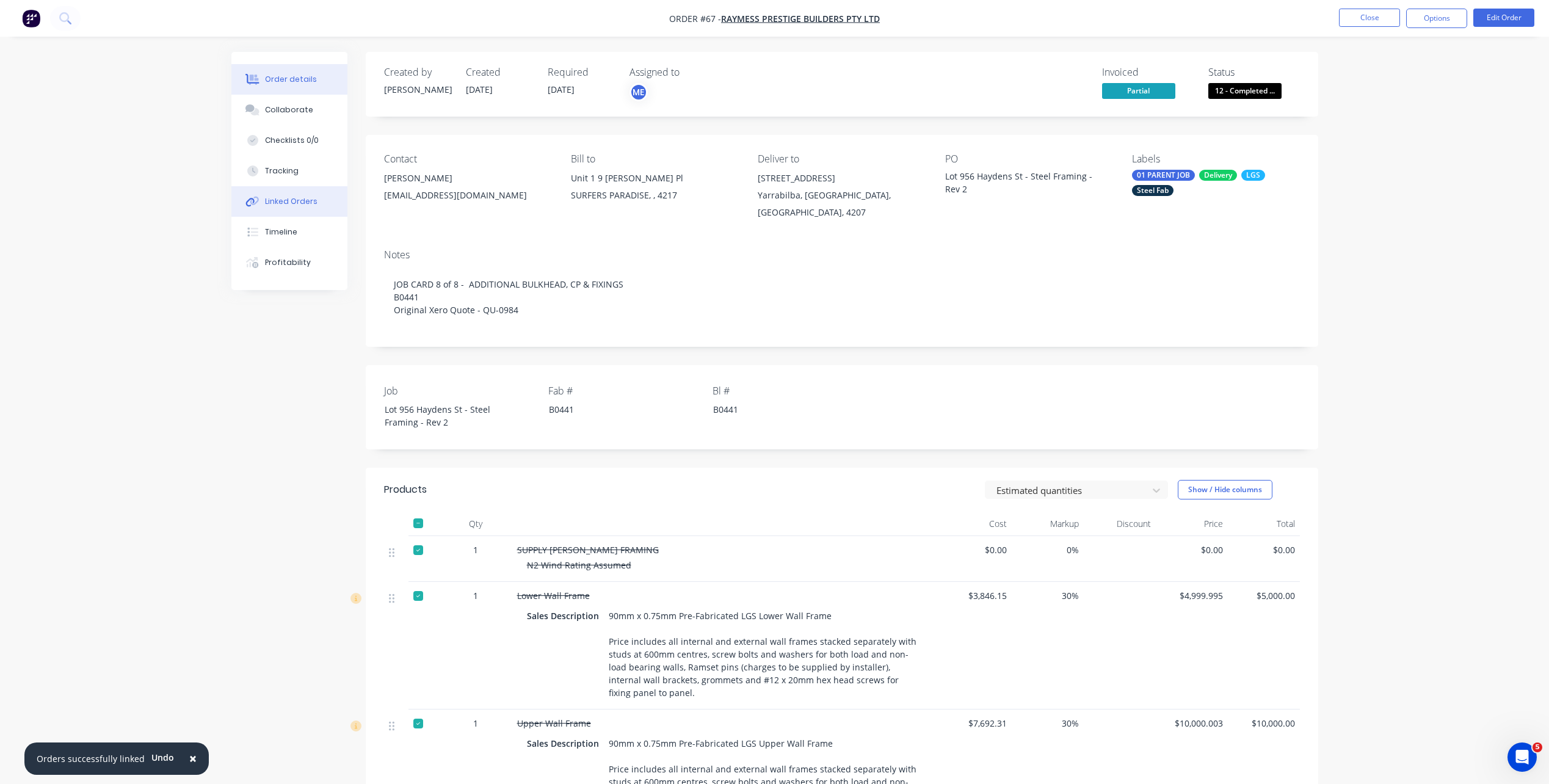
click at [278, 191] on button "Linked Orders" at bounding box center [290, 201] width 116 height 30
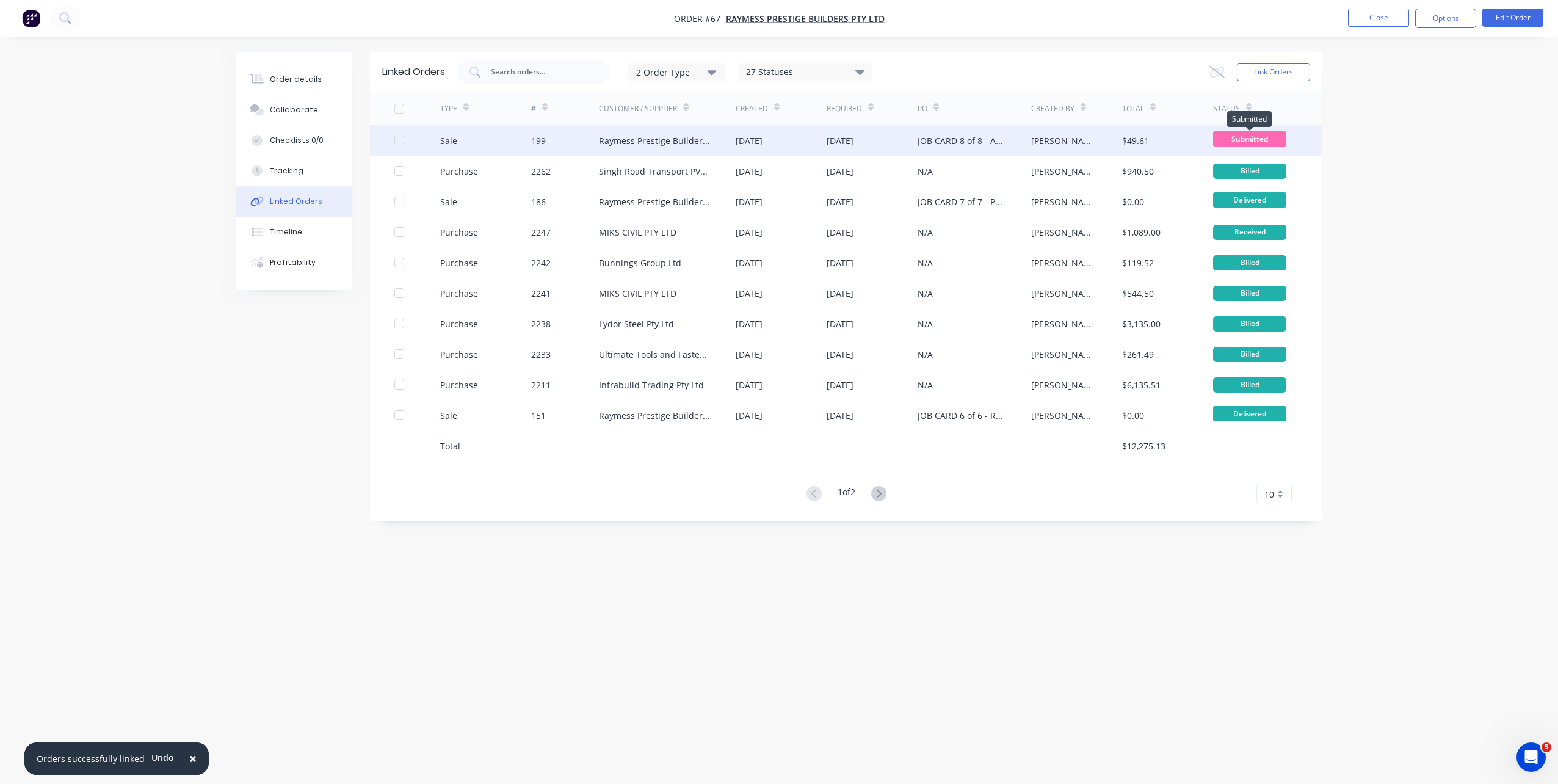
click at [1281, 134] on span "Submitted" at bounding box center [1250, 138] width 74 height 15
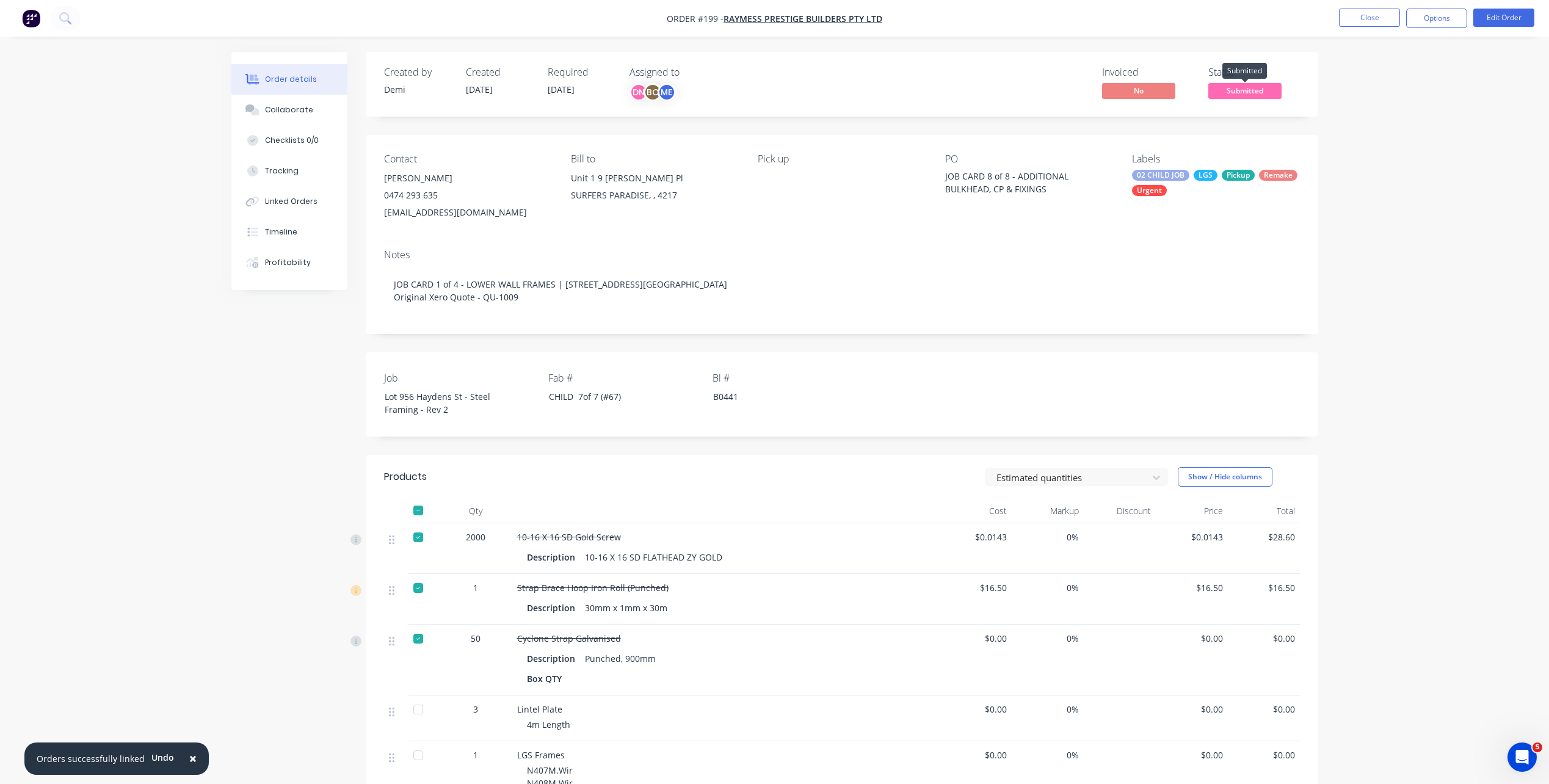
click at [1263, 96] on span "Submitted" at bounding box center [1244, 90] width 74 height 15
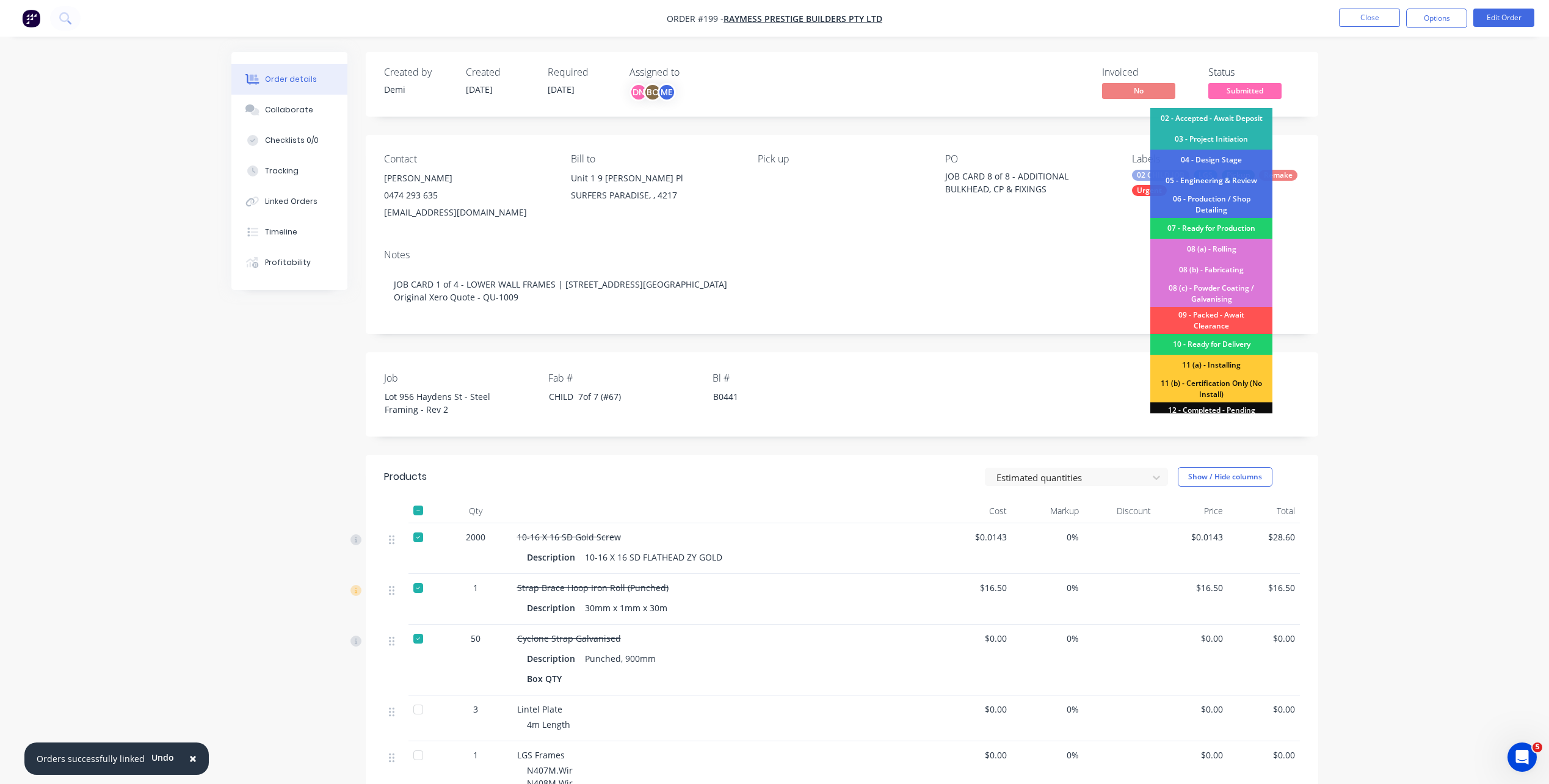
click at [840, 377] on div "Job Lot 956 Haydens St - Steel Framing - Rev 2 Fab # CHILD 7of 7 (#67) Bl # B04…" at bounding box center [841, 394] width 952 height 85
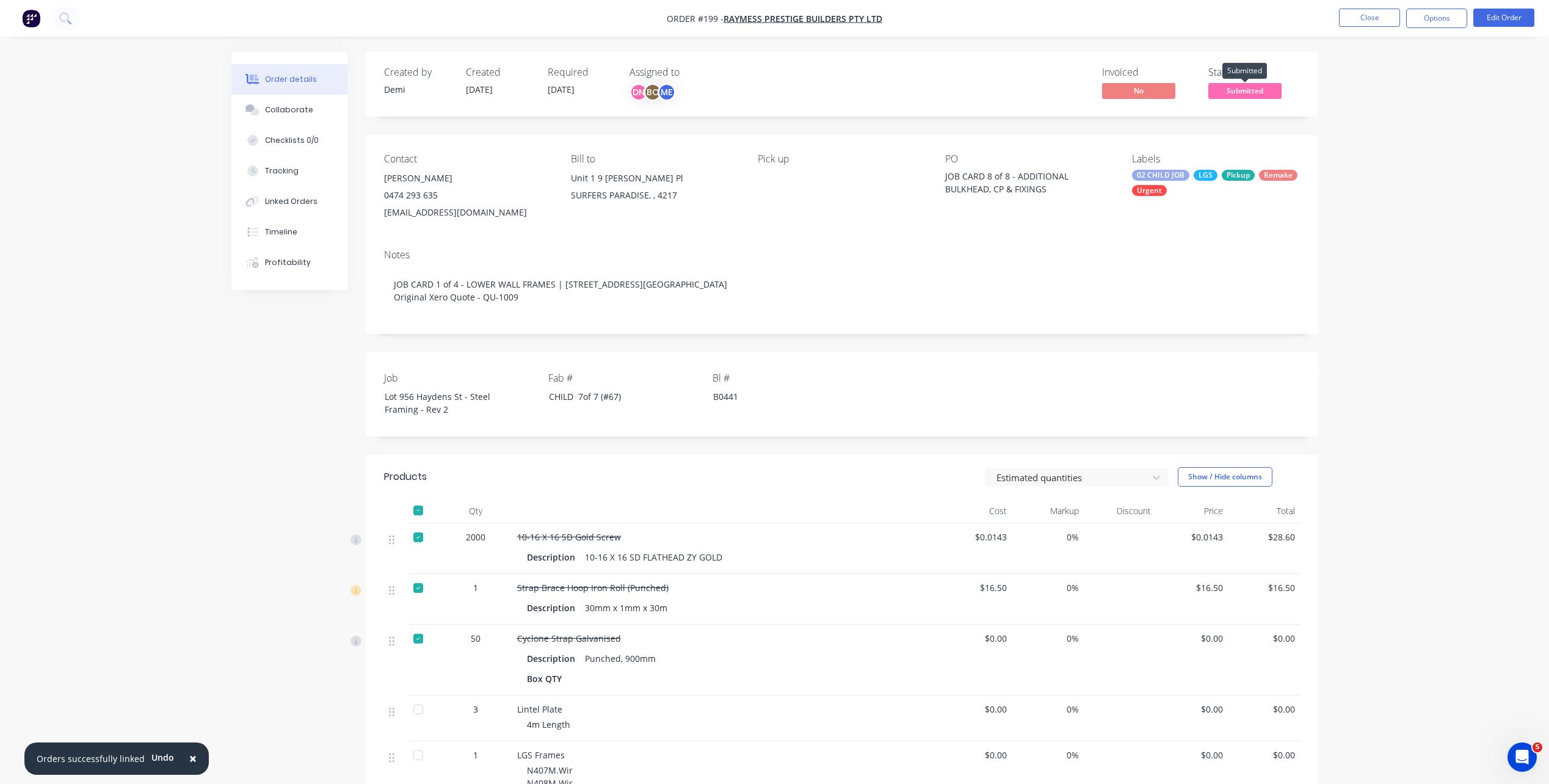
click at [1218, 85] on span "Submitted" at bounding box center [1244, 90] width 74 height 15
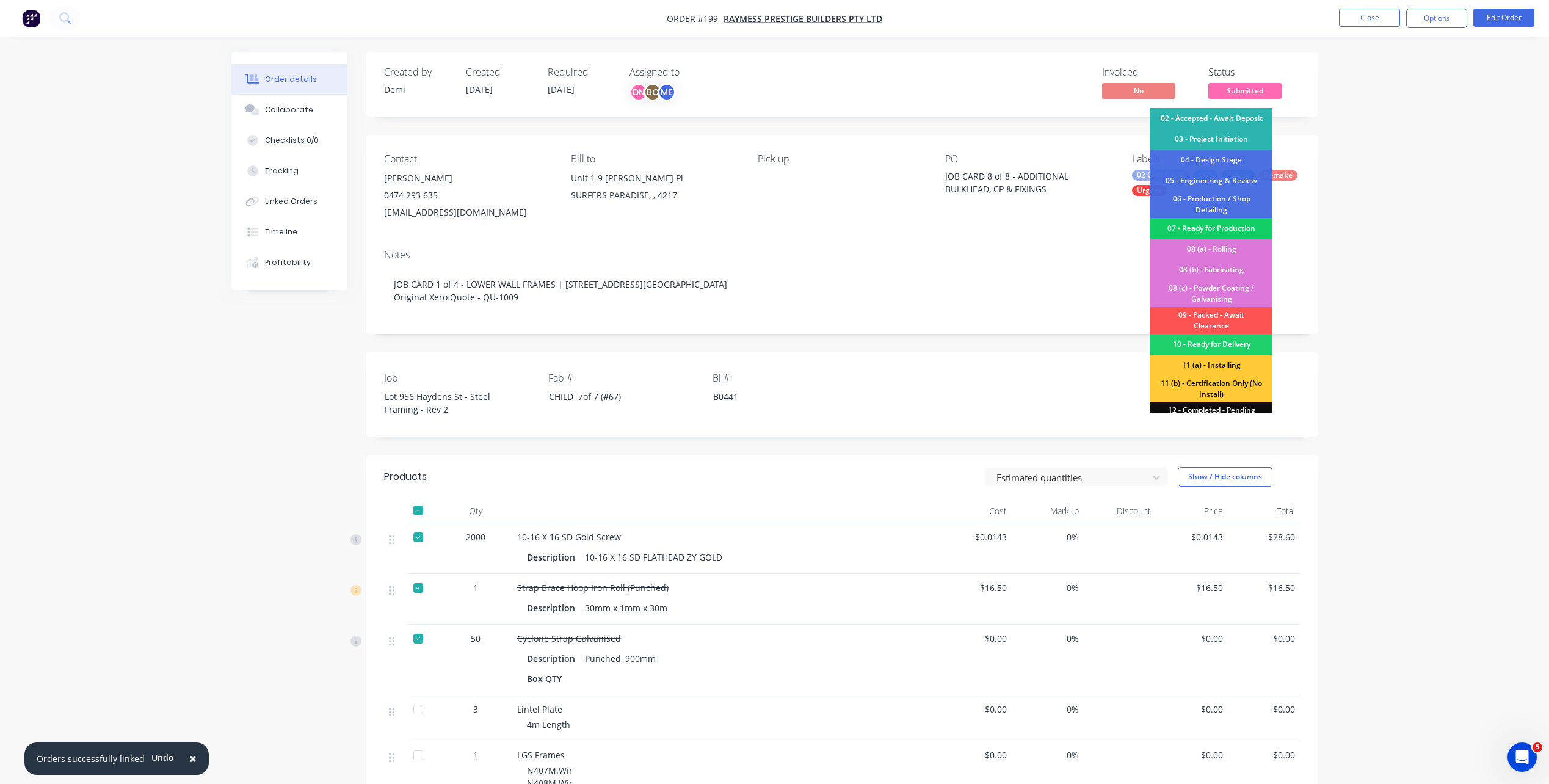
click at [1217, 221] on div "07 - Ready for Production" at bounding box center [1211, 228] width 122 height 21
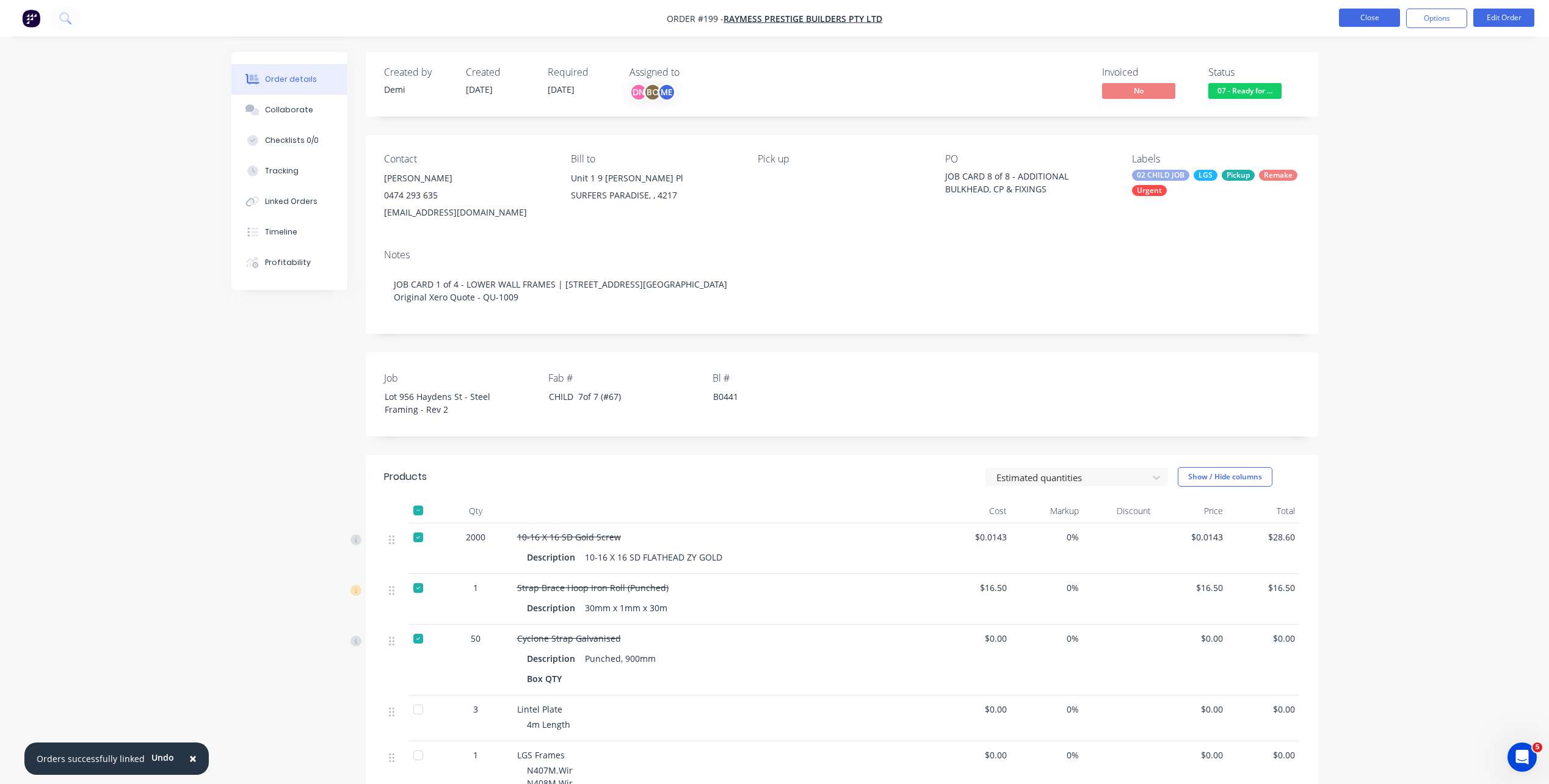
click at [1368, 24] on button "Close" at bounding box center [1369, 18] width 61 height 18
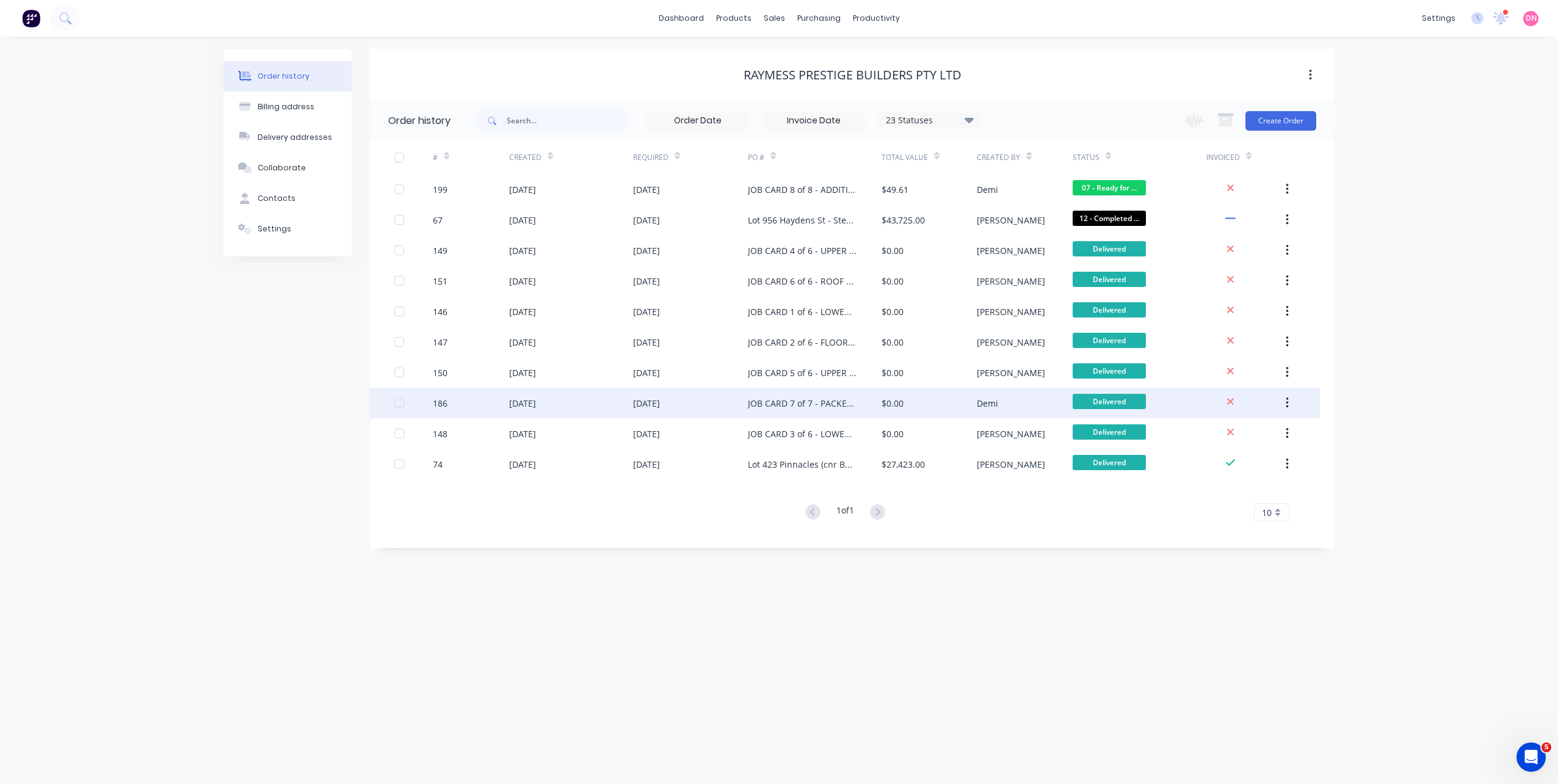
click at [900, 407] on div "$0.00" at bounding box center [892, 402] width 22 height 13
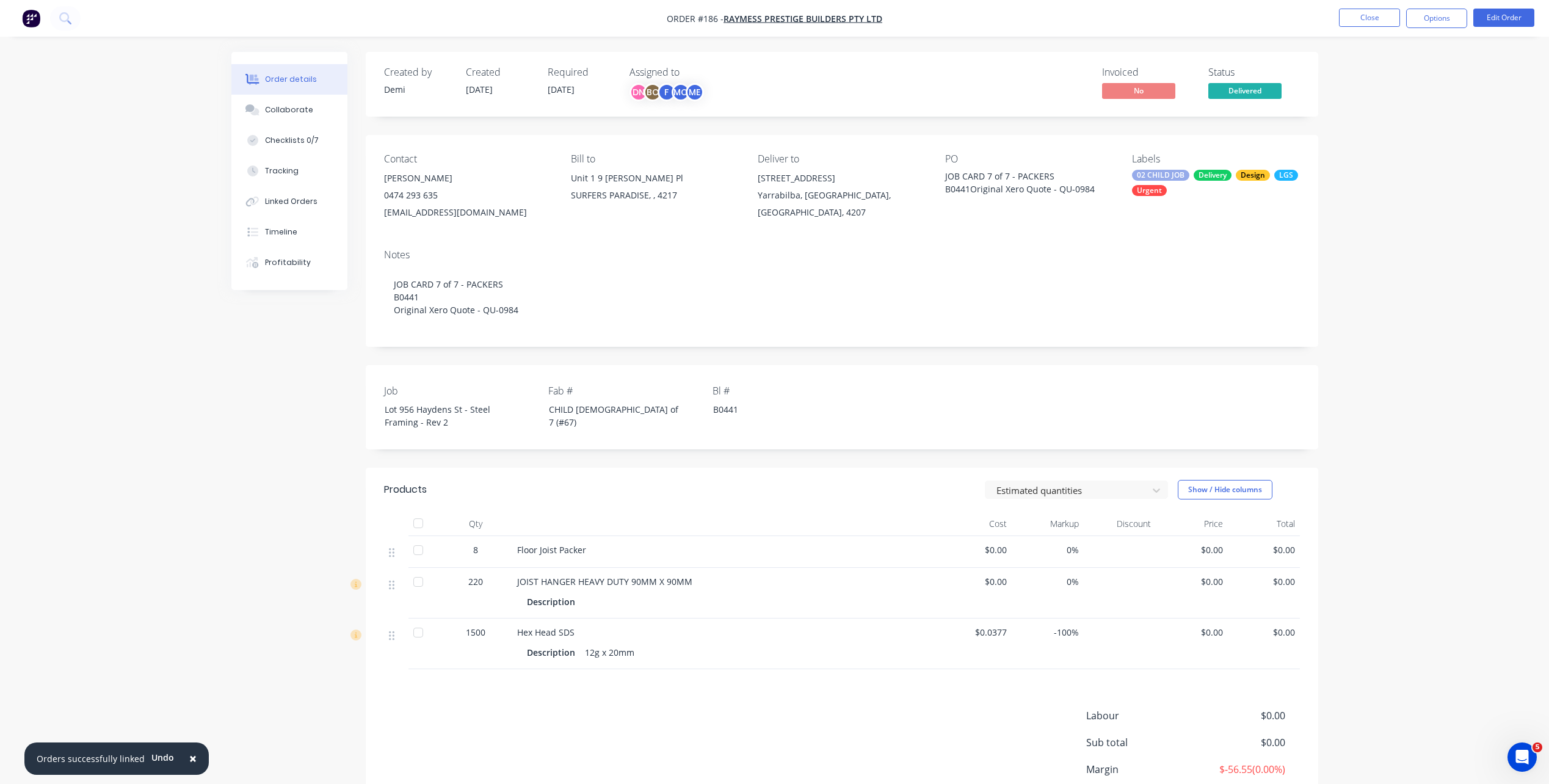
click at [416, 549] on div at bounding box center [418, 549] width 24 height 24
click at [417, 589] on div at bounding box center [418, 581] width 24 height 24
click at [421, 627] on div at bounding box center [418, 632] width 24 height 24
click at [1242, 88] on span "Delivered" at bounding box center [1244, 90] width 74 height 15
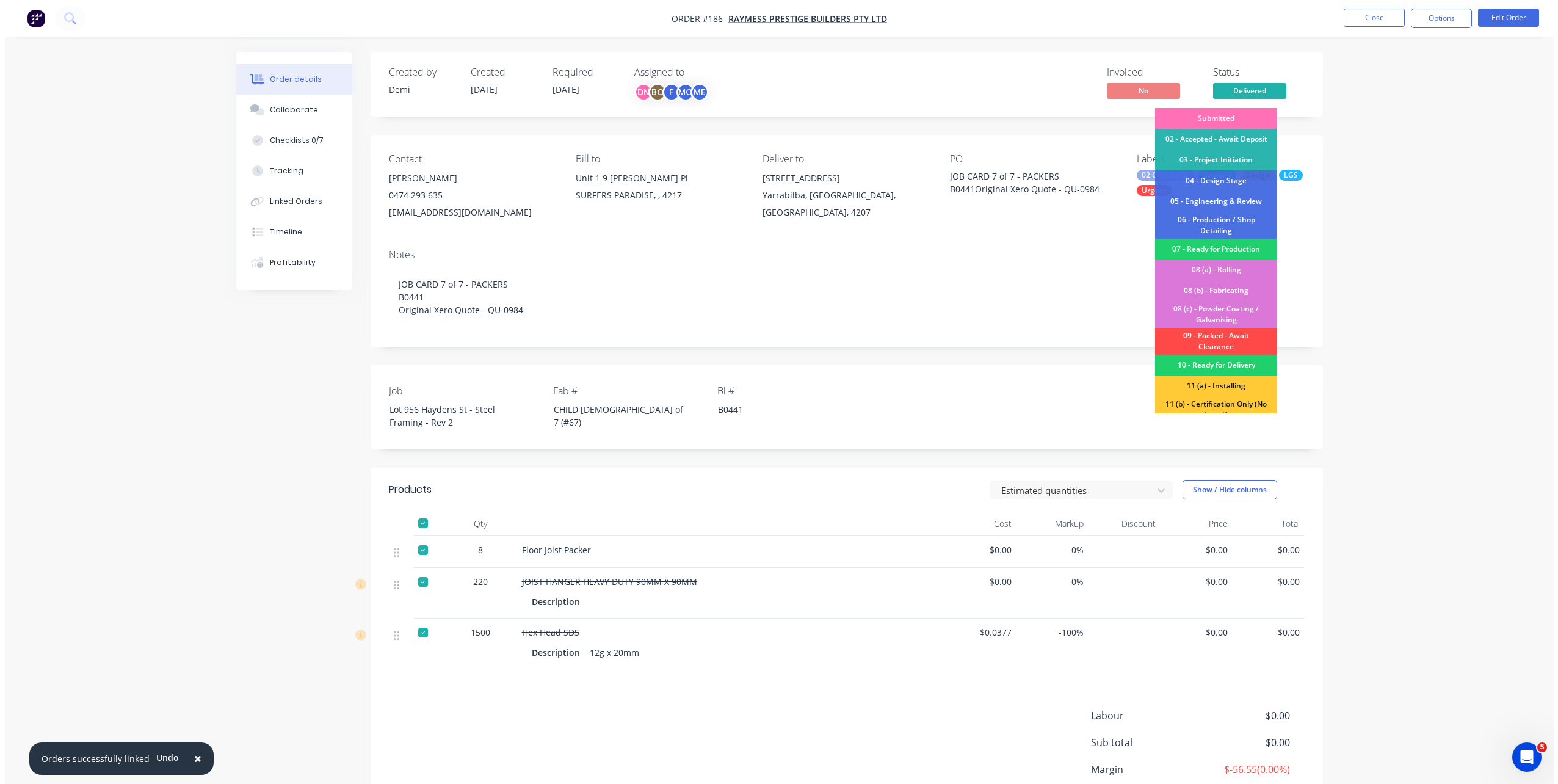
scroll to position [78, 0]
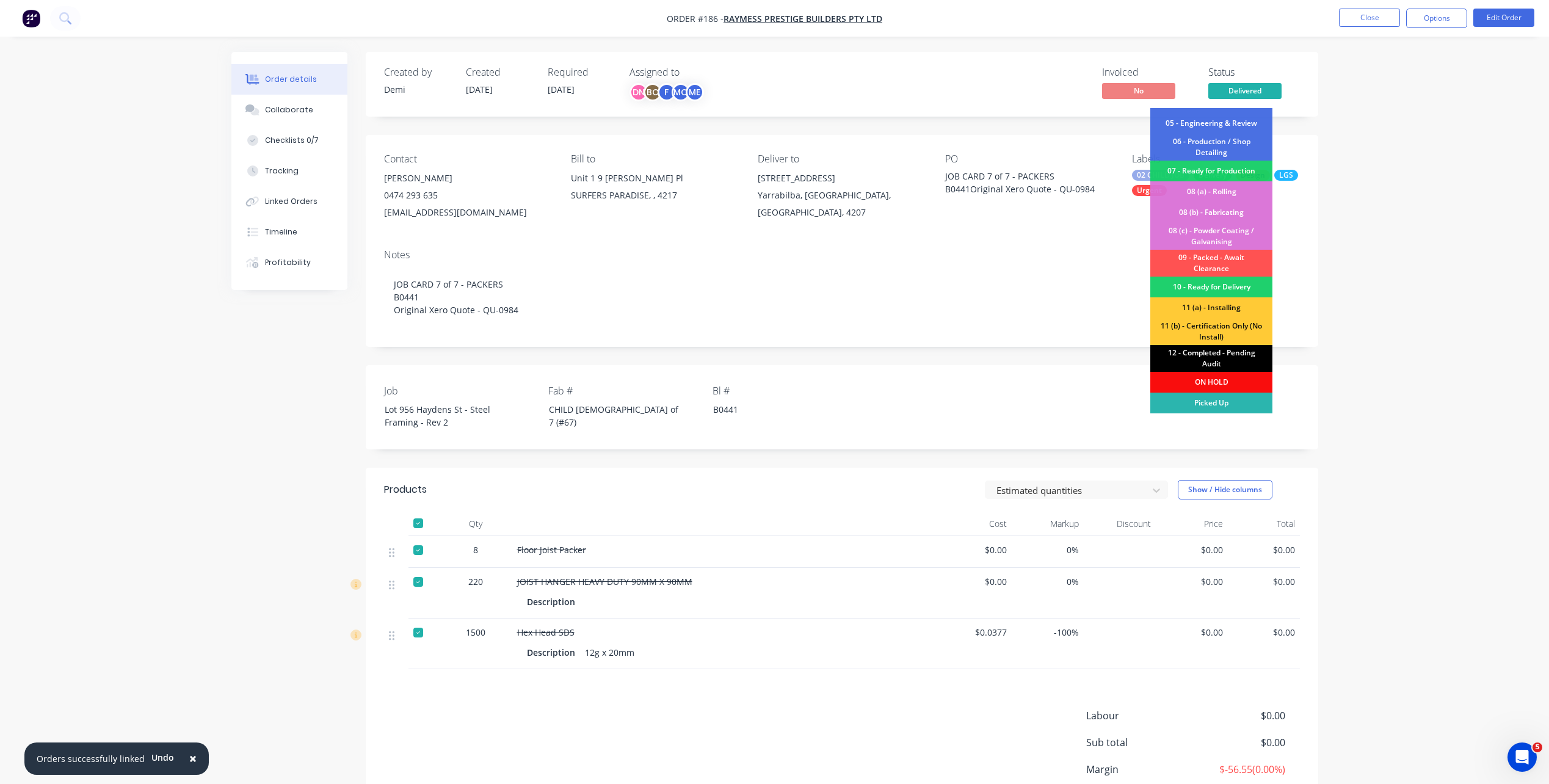
click at [1237, 359] on div "12 - Completed - Pending Audit" at bounding box center [1211, 358] width 122 height 27
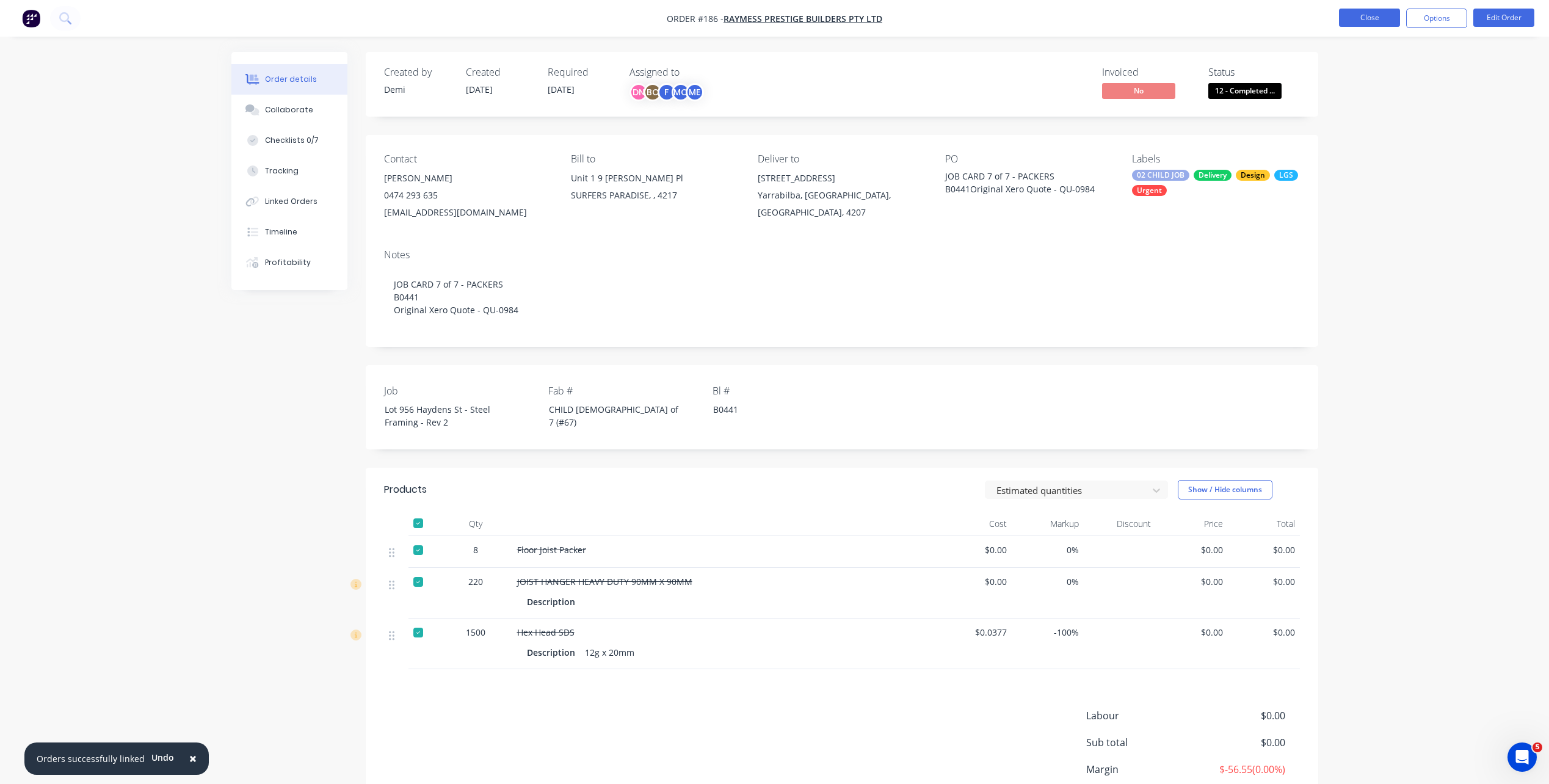
click at [1391, 20] on button "Close" at bounding box center [1369, 18] width 61 height 18
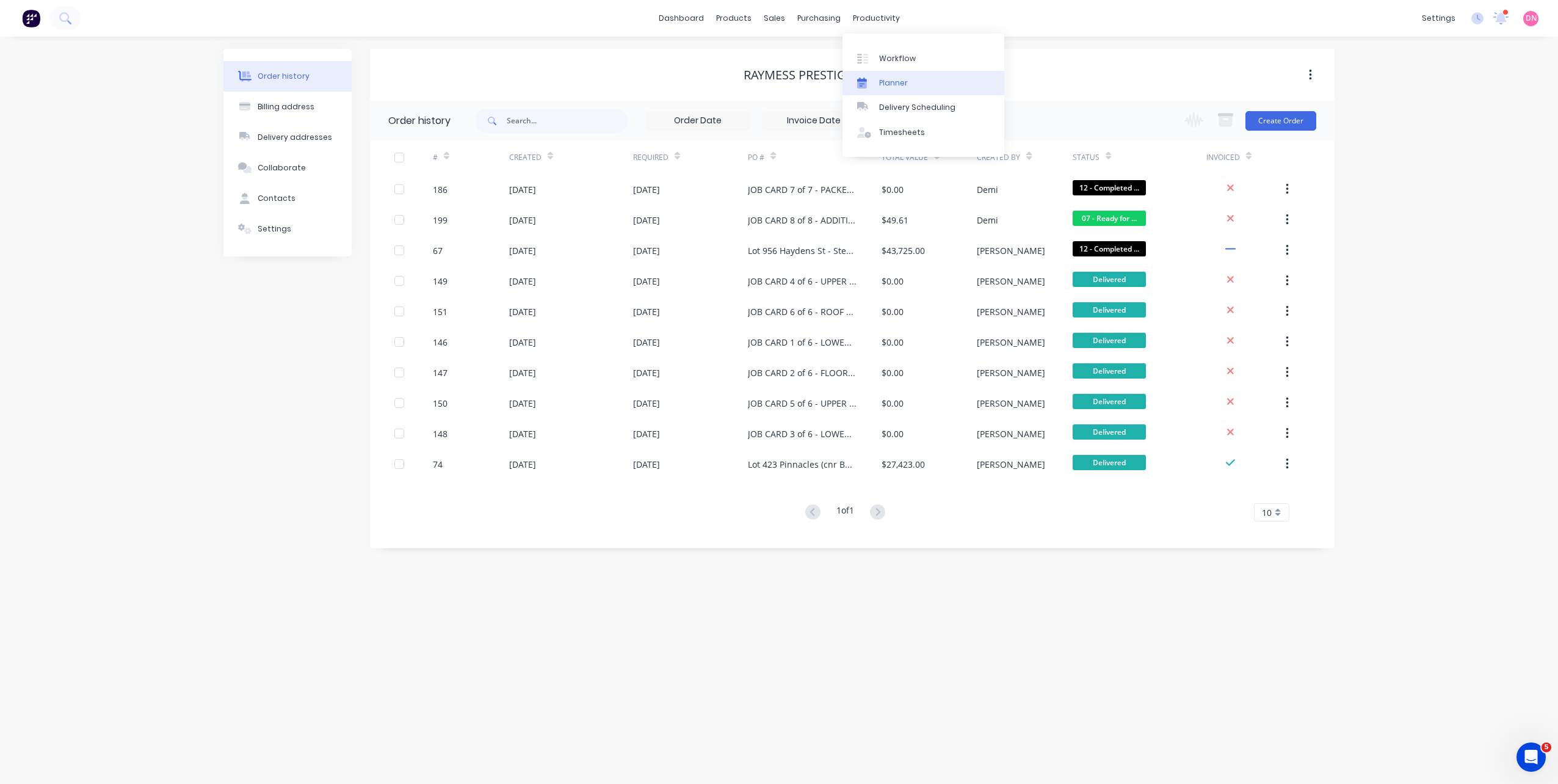
click at [881, 92] on link "Planner" at bounding box center [923, 82] width 162 height 24
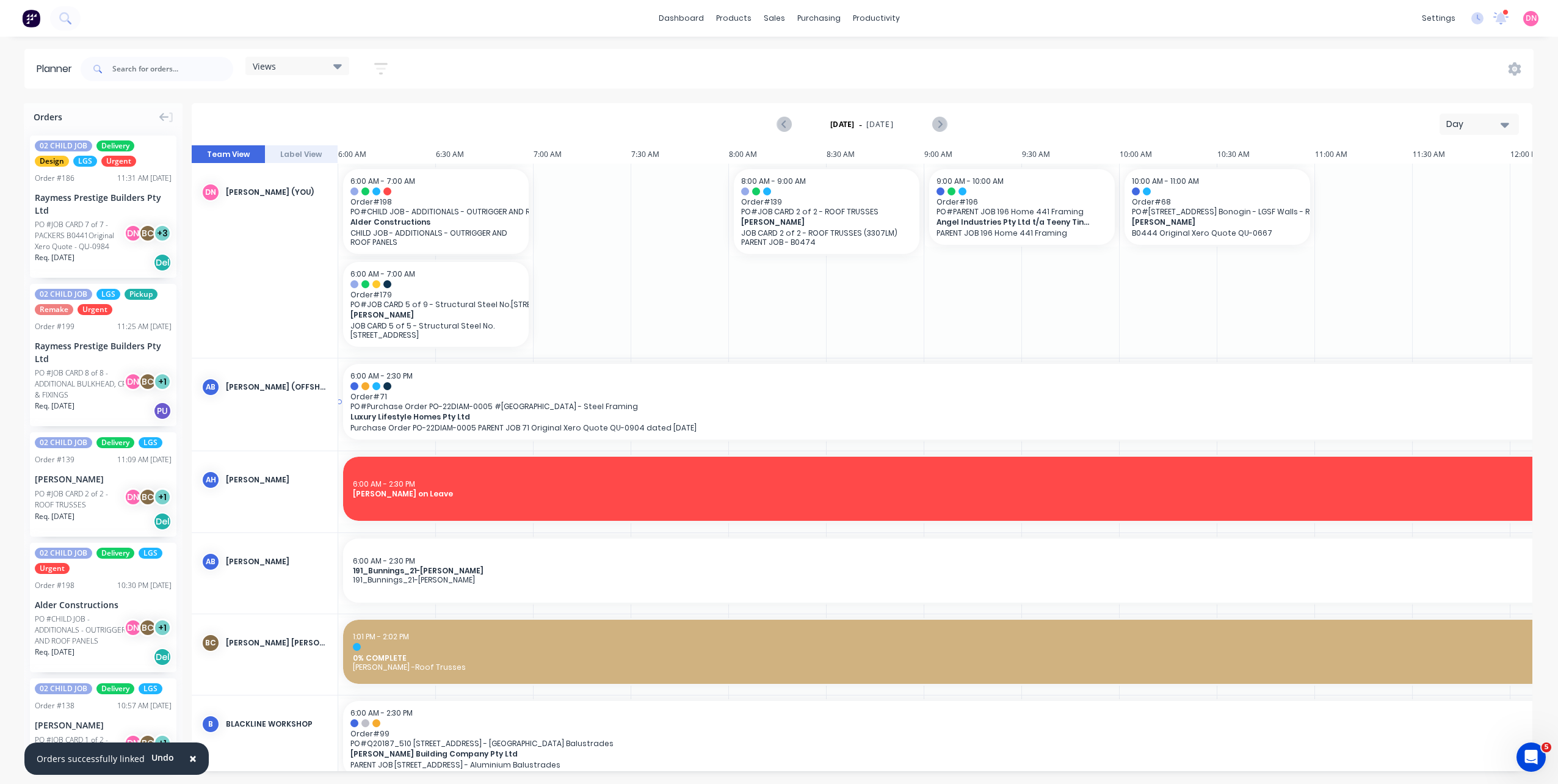
scroll to position [0, 472]
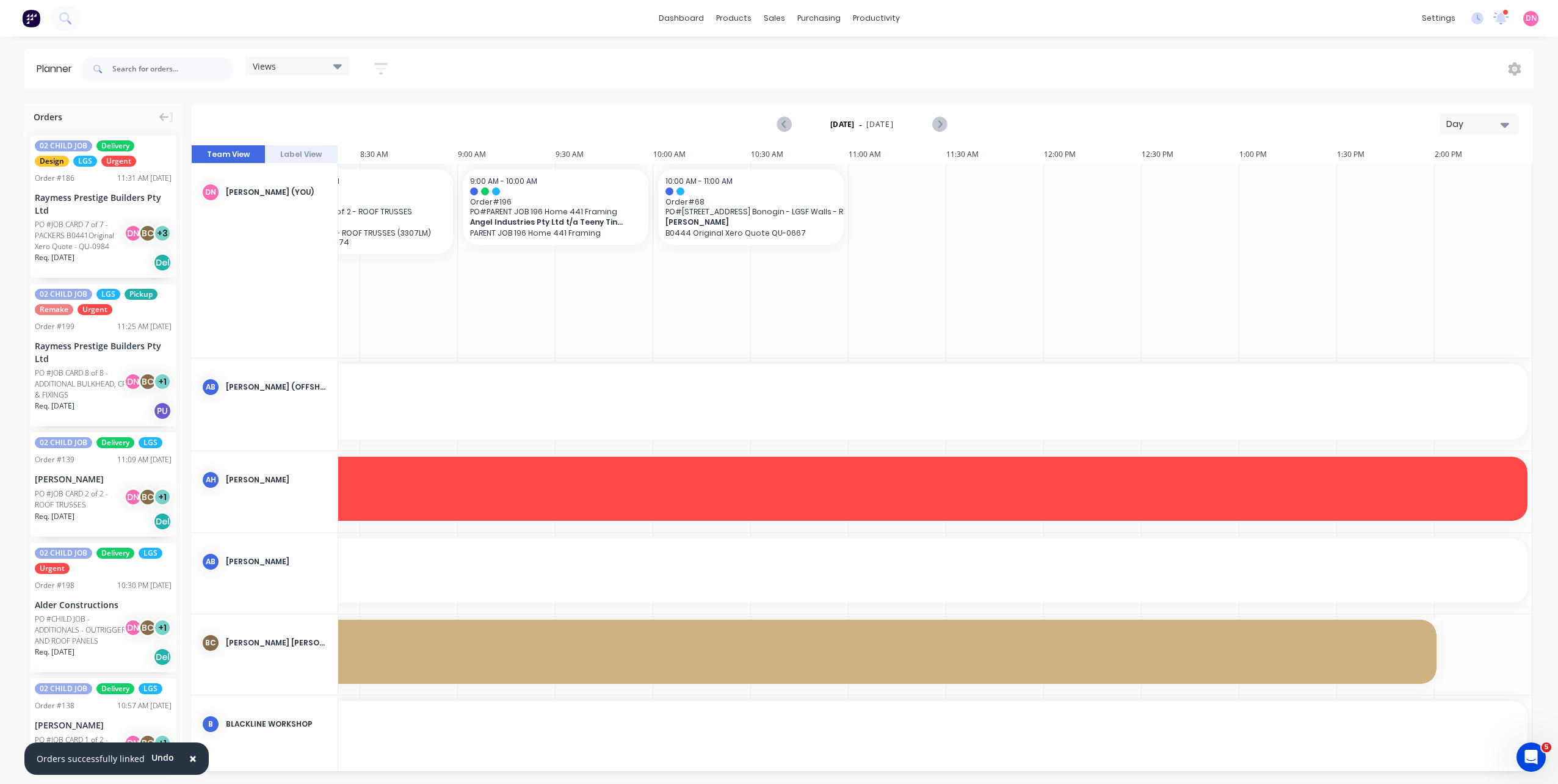
click at [296, 68] on div "Views" at bounding box center [297, 65] width 89 height 11
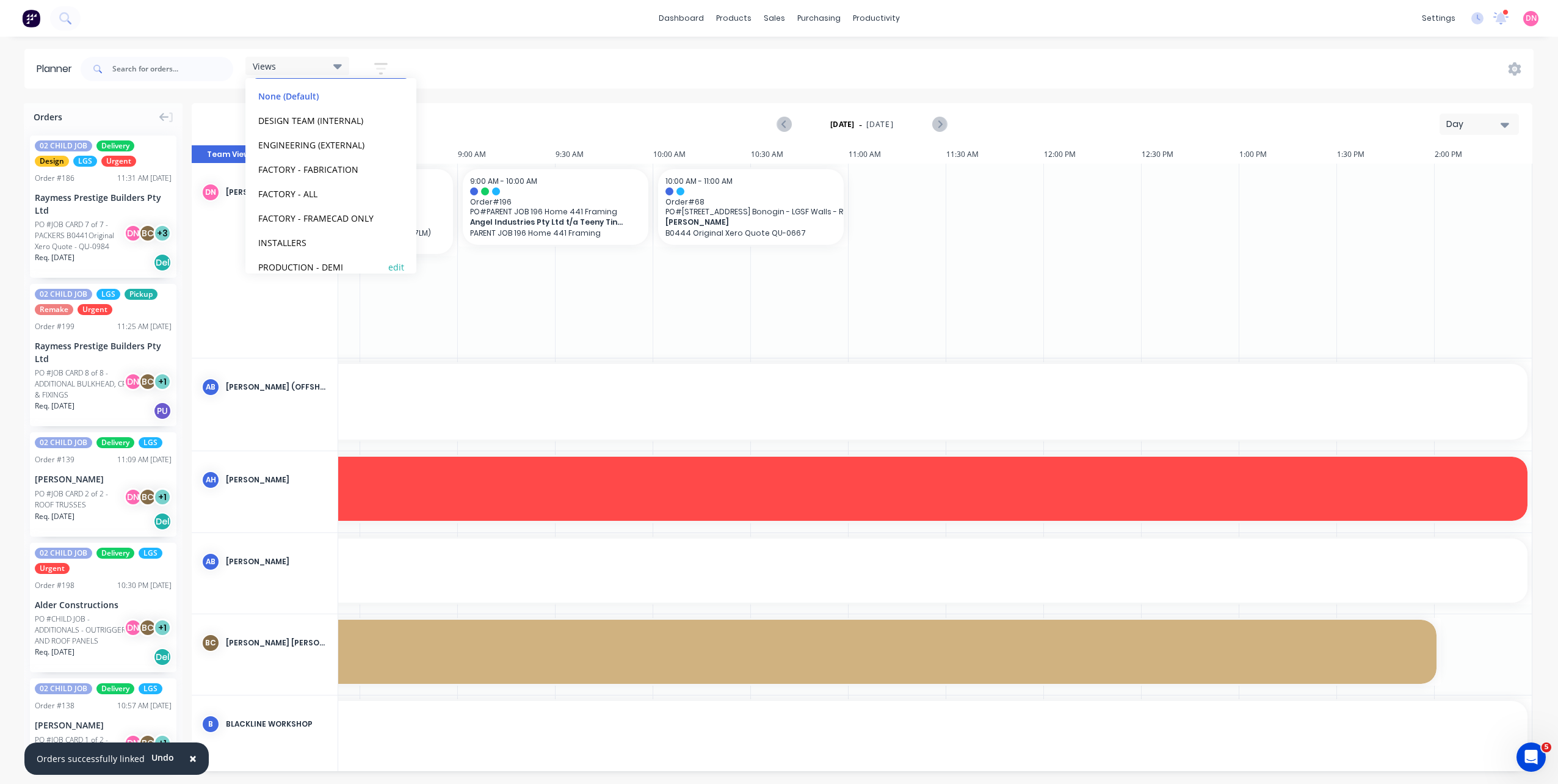
click at [335, 269] on button "PRODUCTION - DEMI" at bounding box center [319, 266] width 130 height 14
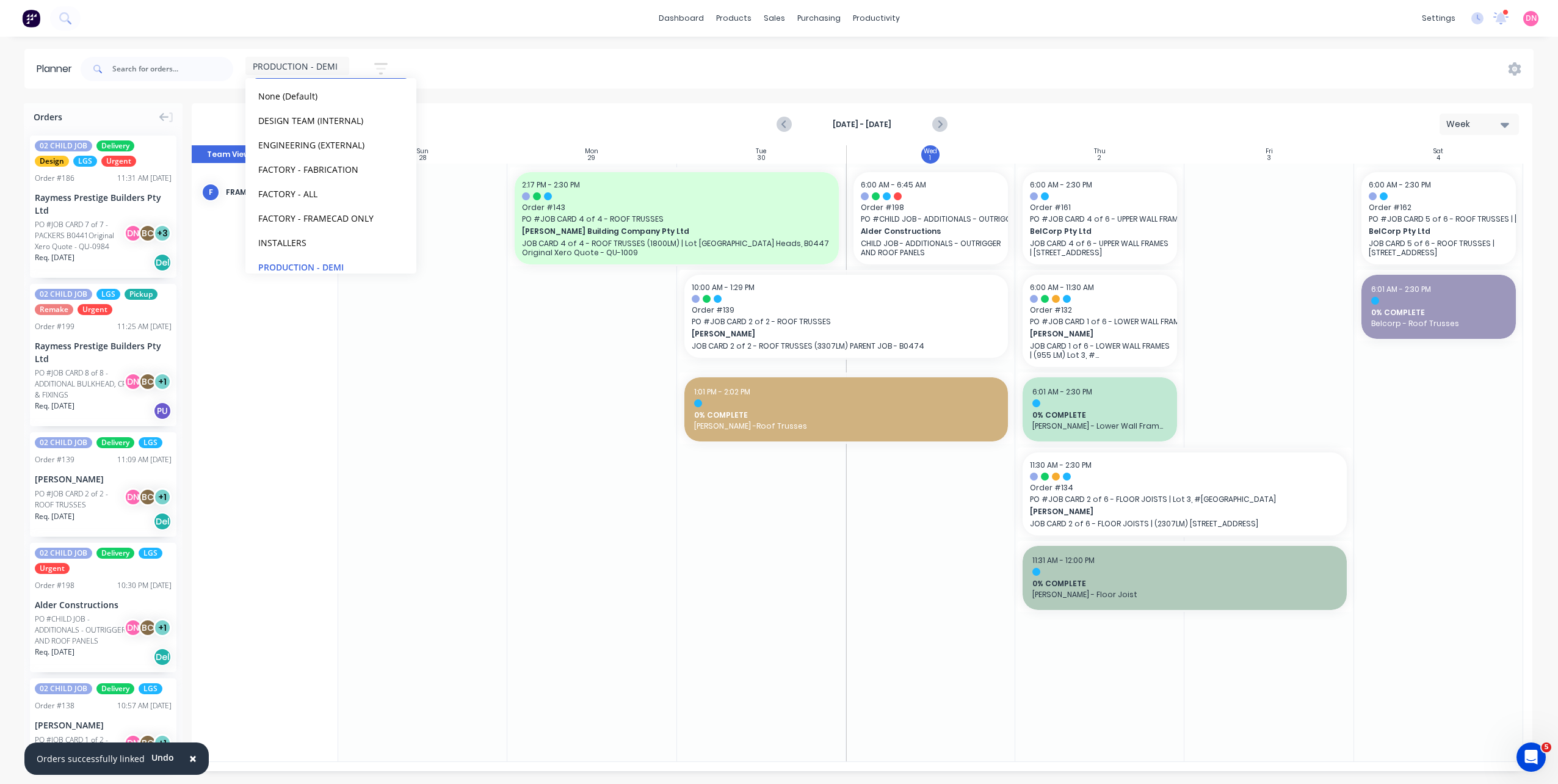
click at [908, 510] on div at bounding box center [931, 462] width 169 height 597
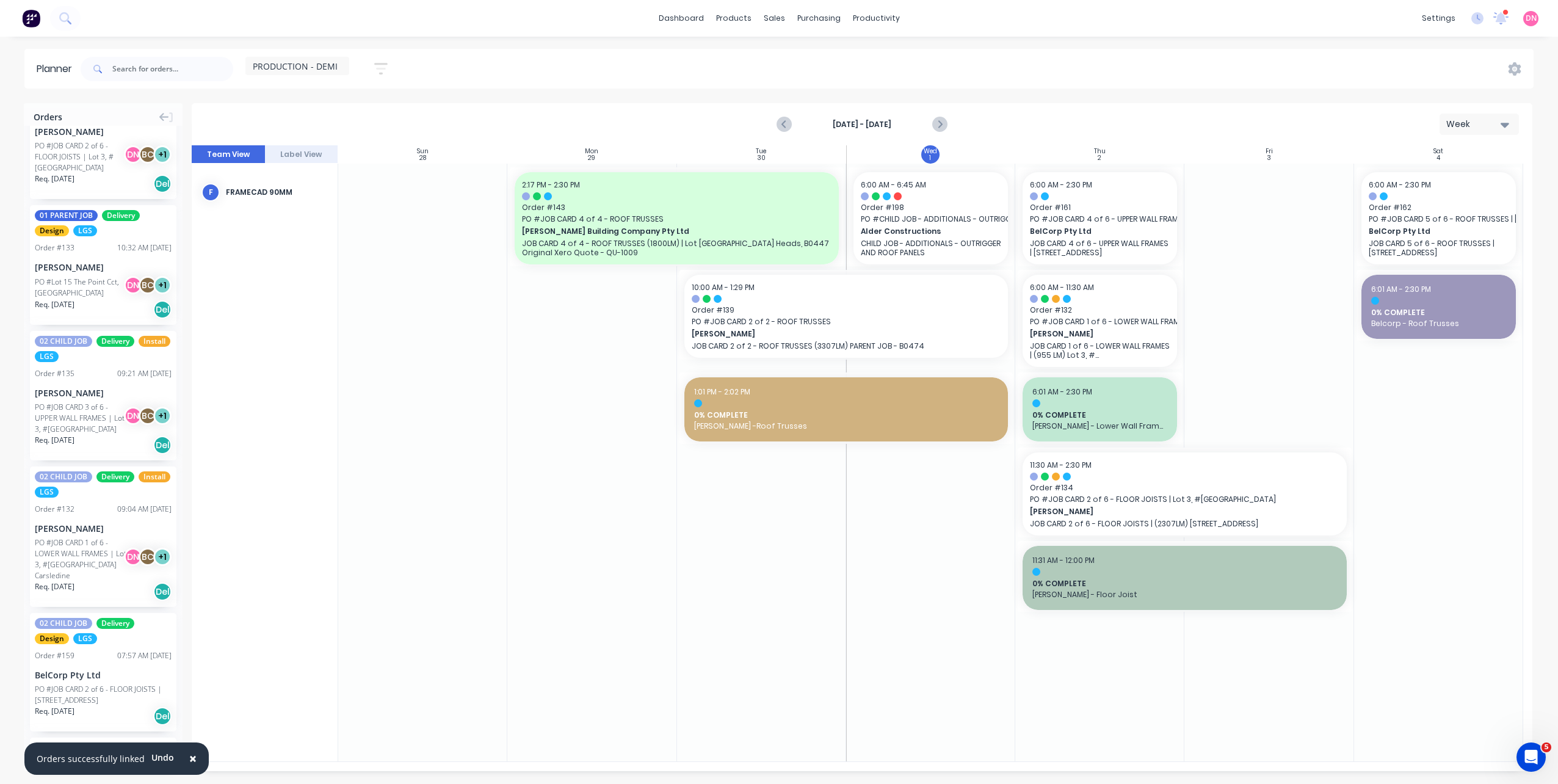
scroll to position [733, 0]
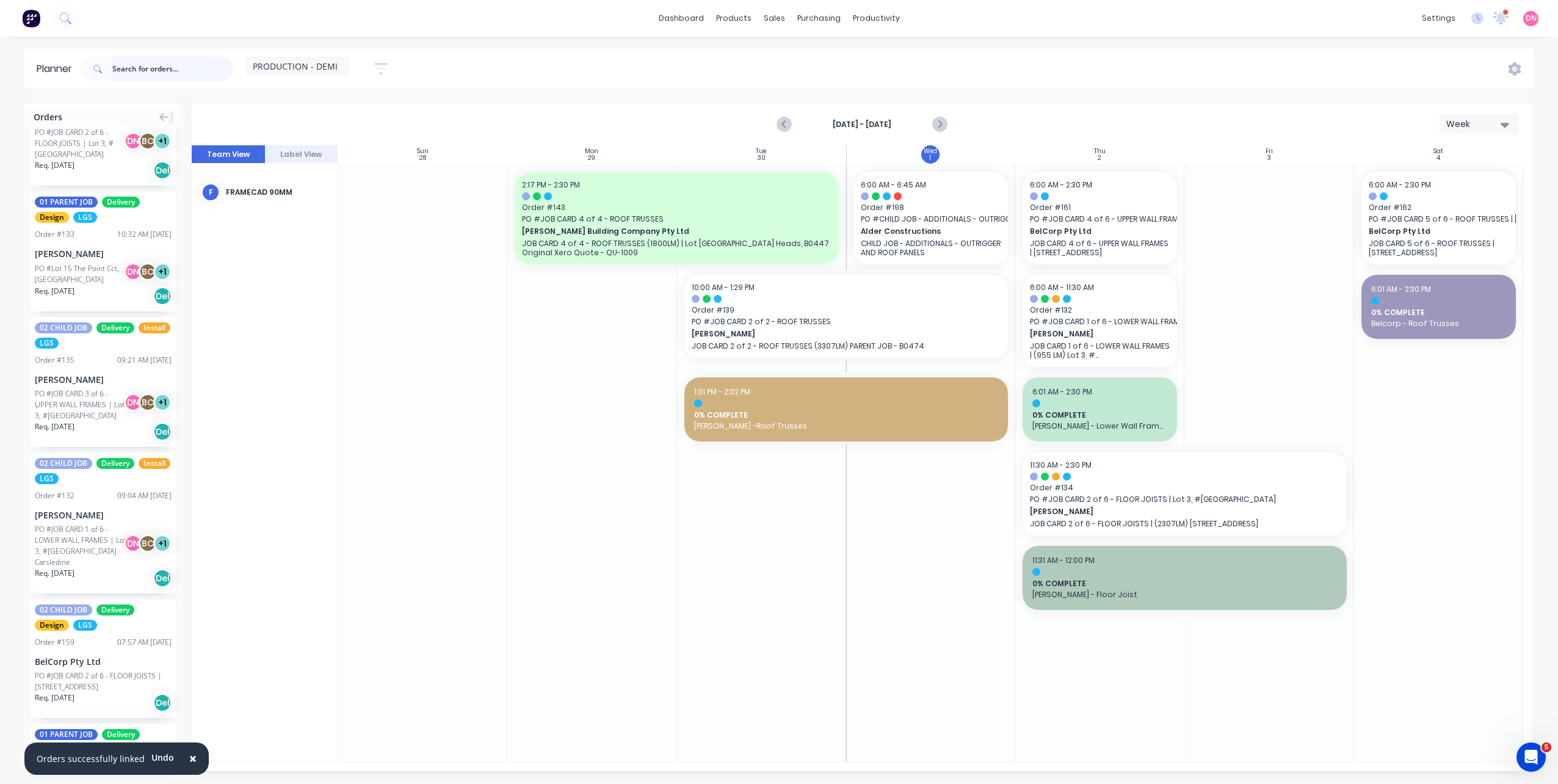
click at [114, 72] on input "text" at bounding box center [173, 68] width 121 height 24
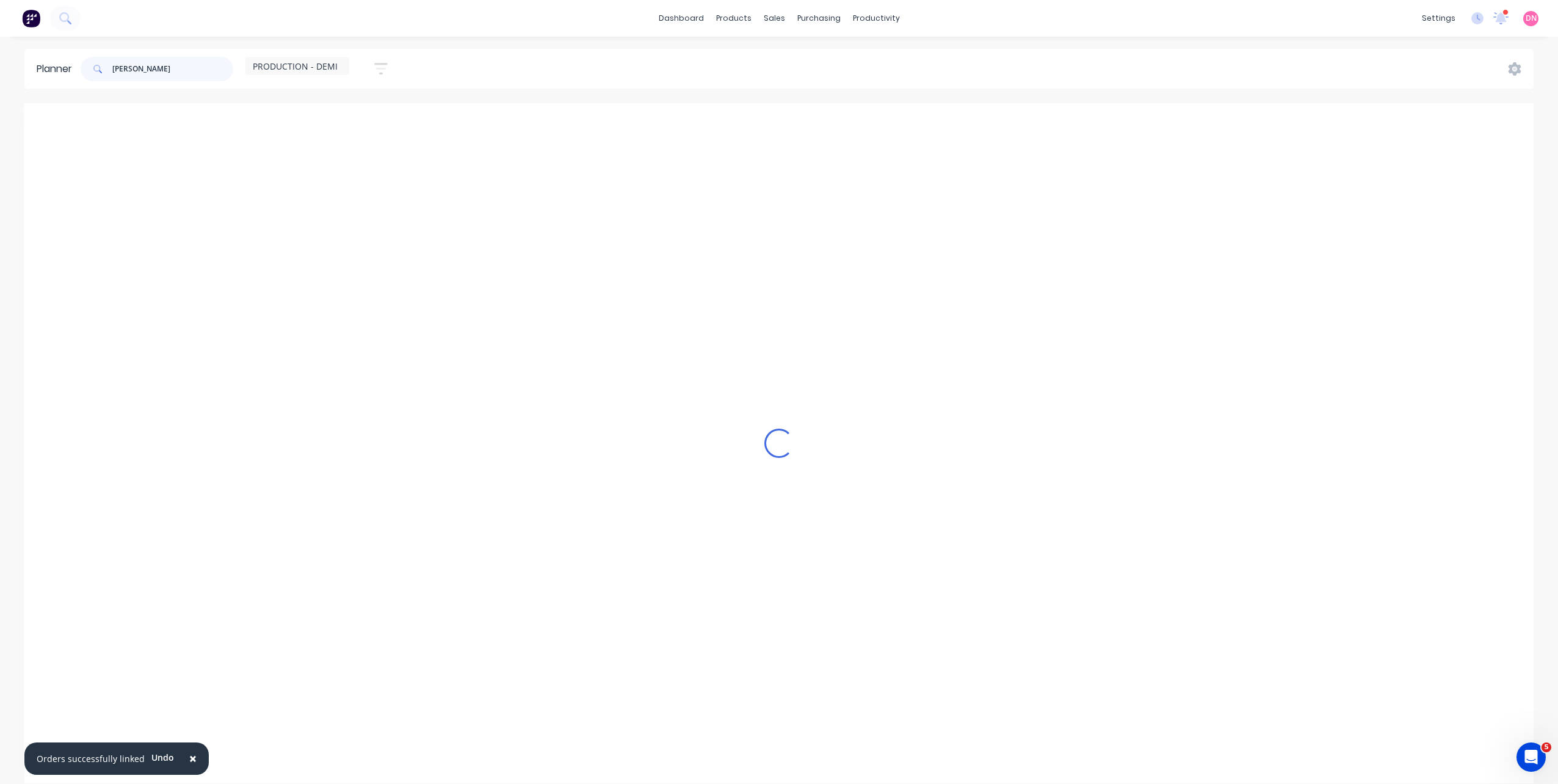
scroll to position [0, 0]
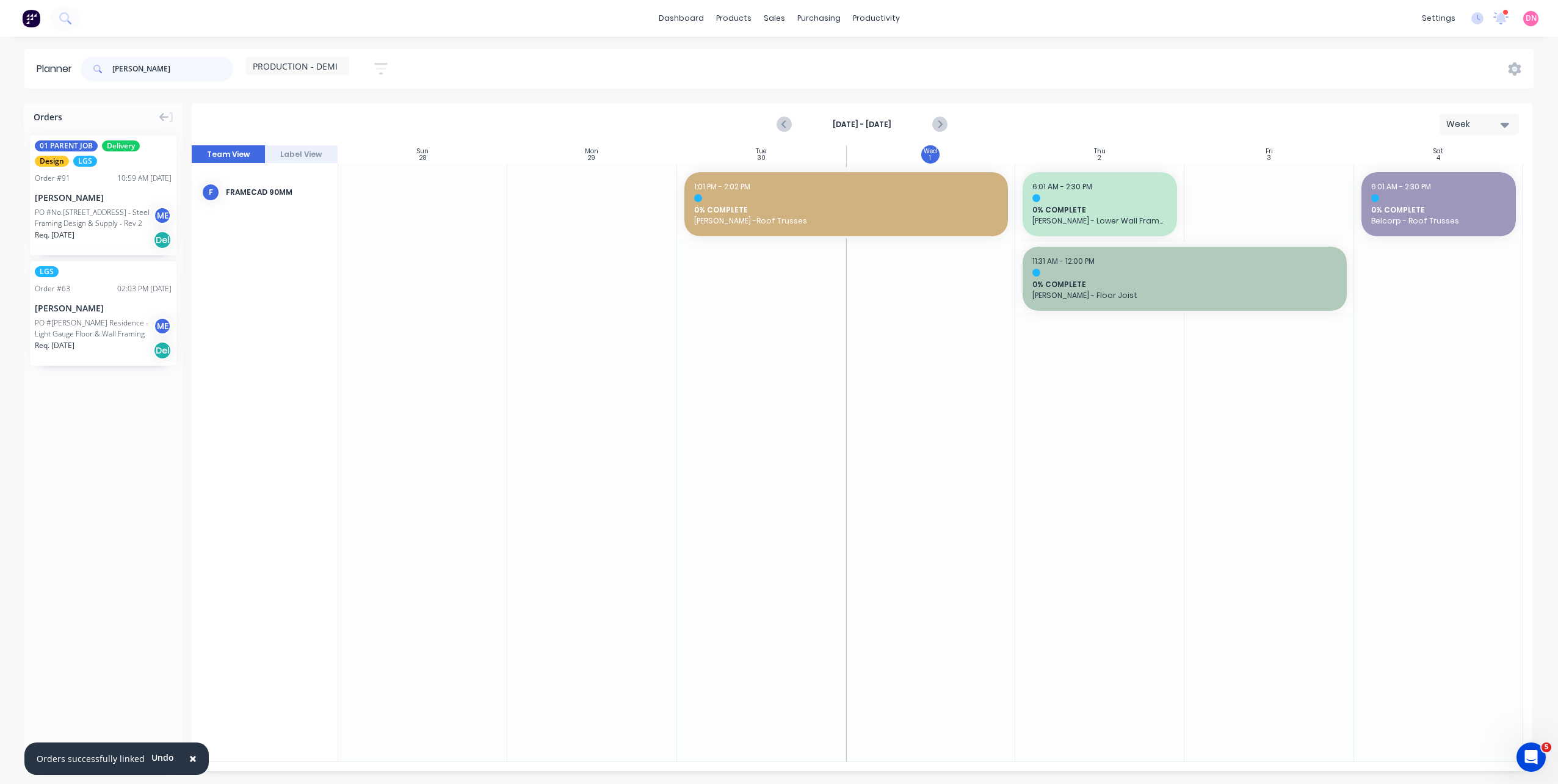
type input "nathan"
click at [397, 67] on button "button" at bounding box center [380, 68] width 39 height 24
click at [368, 147] on icon "button" at bounding box center [367, 151] width 9 height 13
click at [367, 185] on icon "button" at bounding box center [367, 188] width 9 height 13
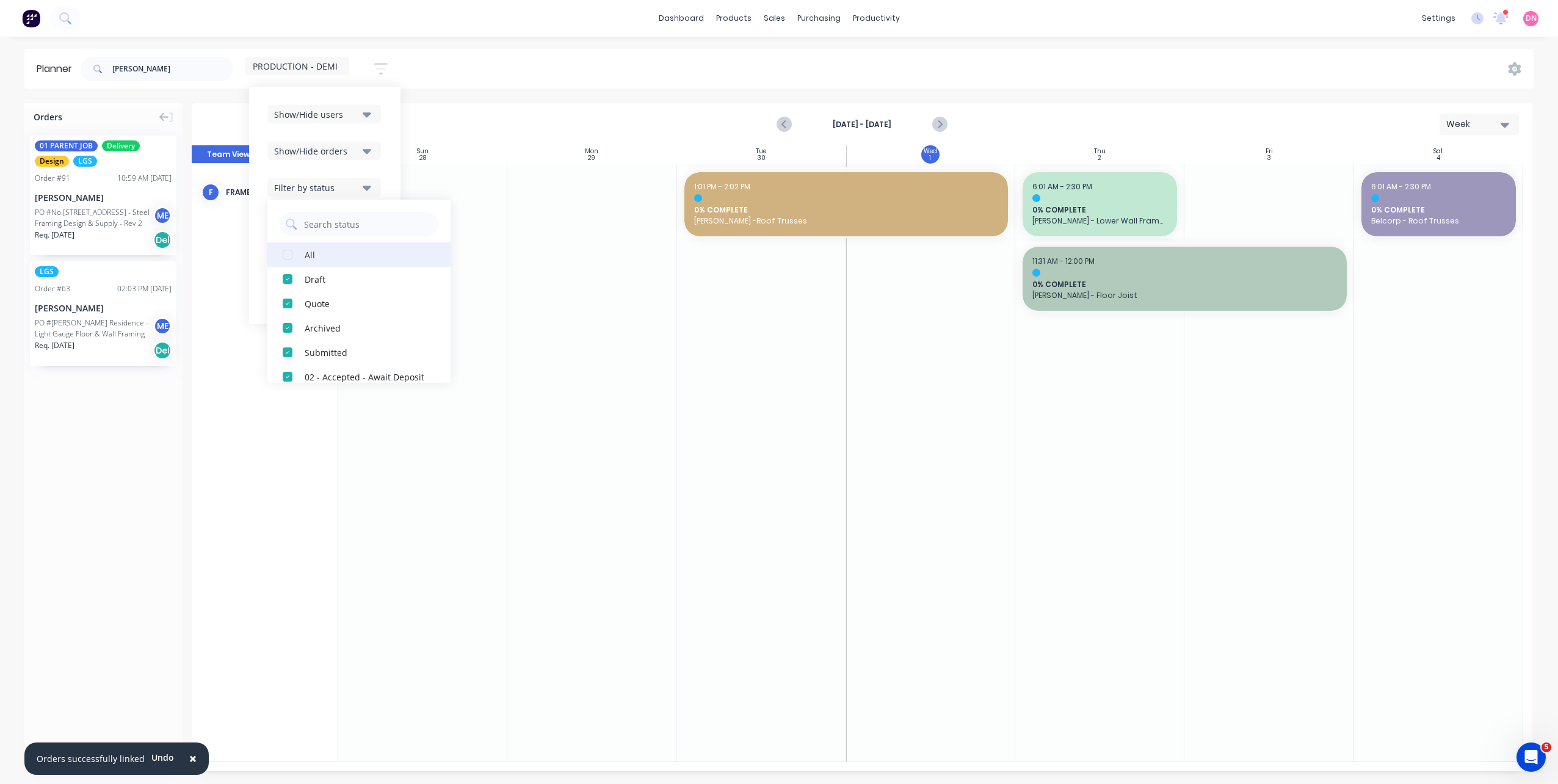
click at [284, 259] on div "button" at bounding box center [287, 254] width 24 height 24
click at [375, 176] on div "Show/Hide users Show/Hide orders Filter by status All Draft Quote Archived Deli…" at bounding box center [325, 205] width 115 height 201
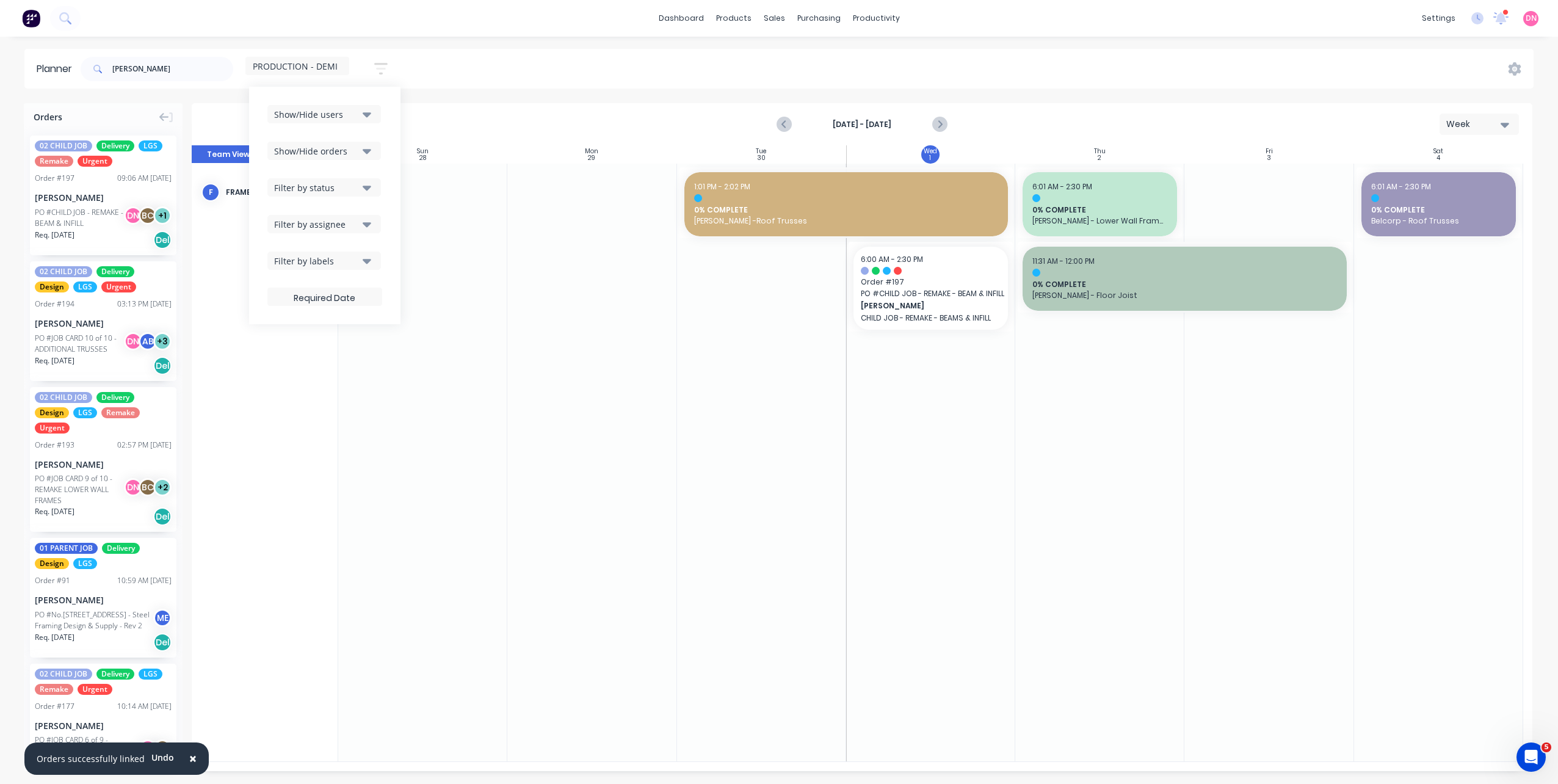
click at [85, 190] on div "02 CHILD JOB Delivery LGS Remake Urgent Order # 197 09:06 AM 01/10/25 Nathan Fl…" at bounding box center [103, 195] width 146 height 120
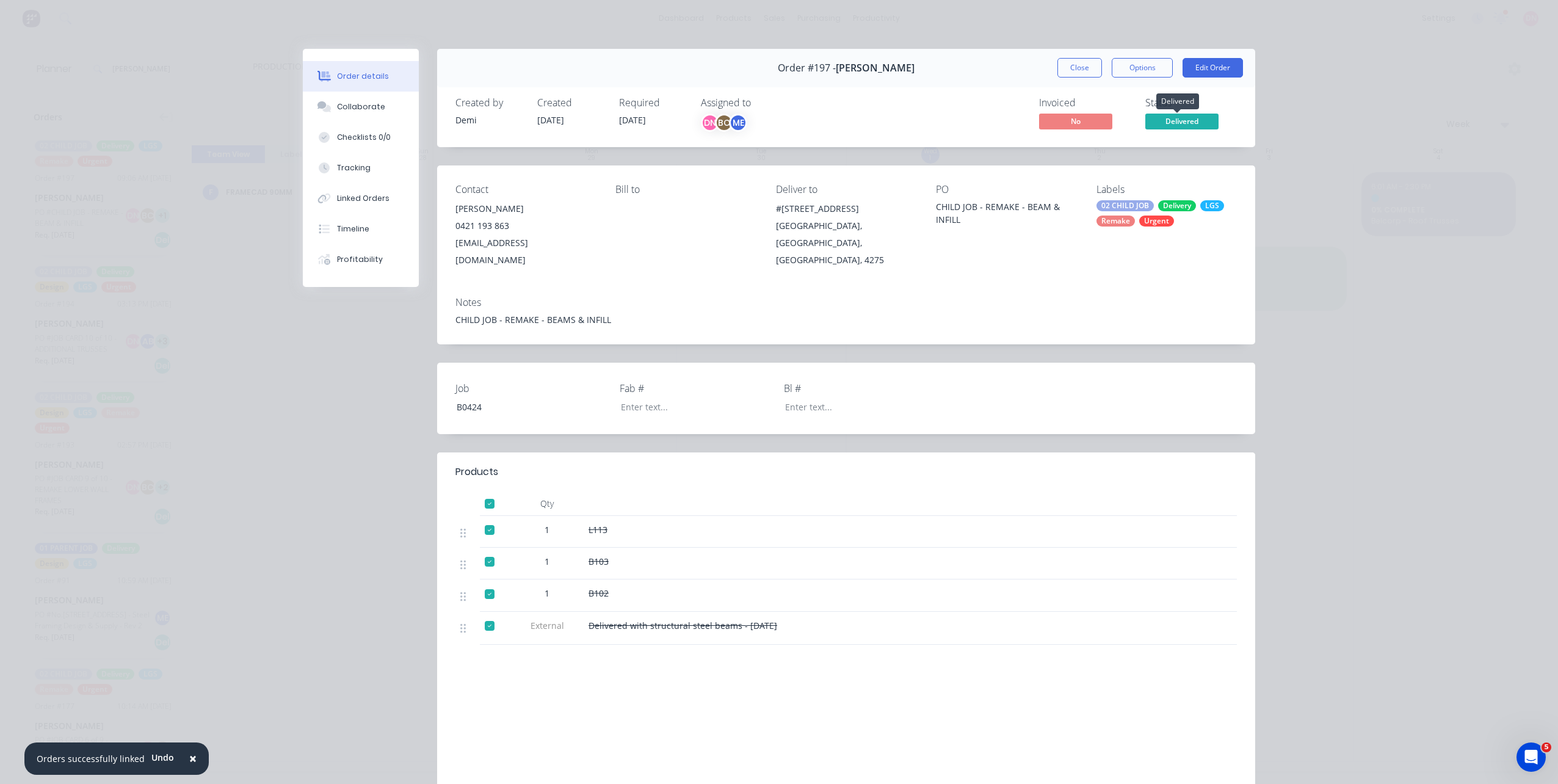
click at [1165, 121] on span "Delivered" at bounding box center [1182, 121] width 74 height 15
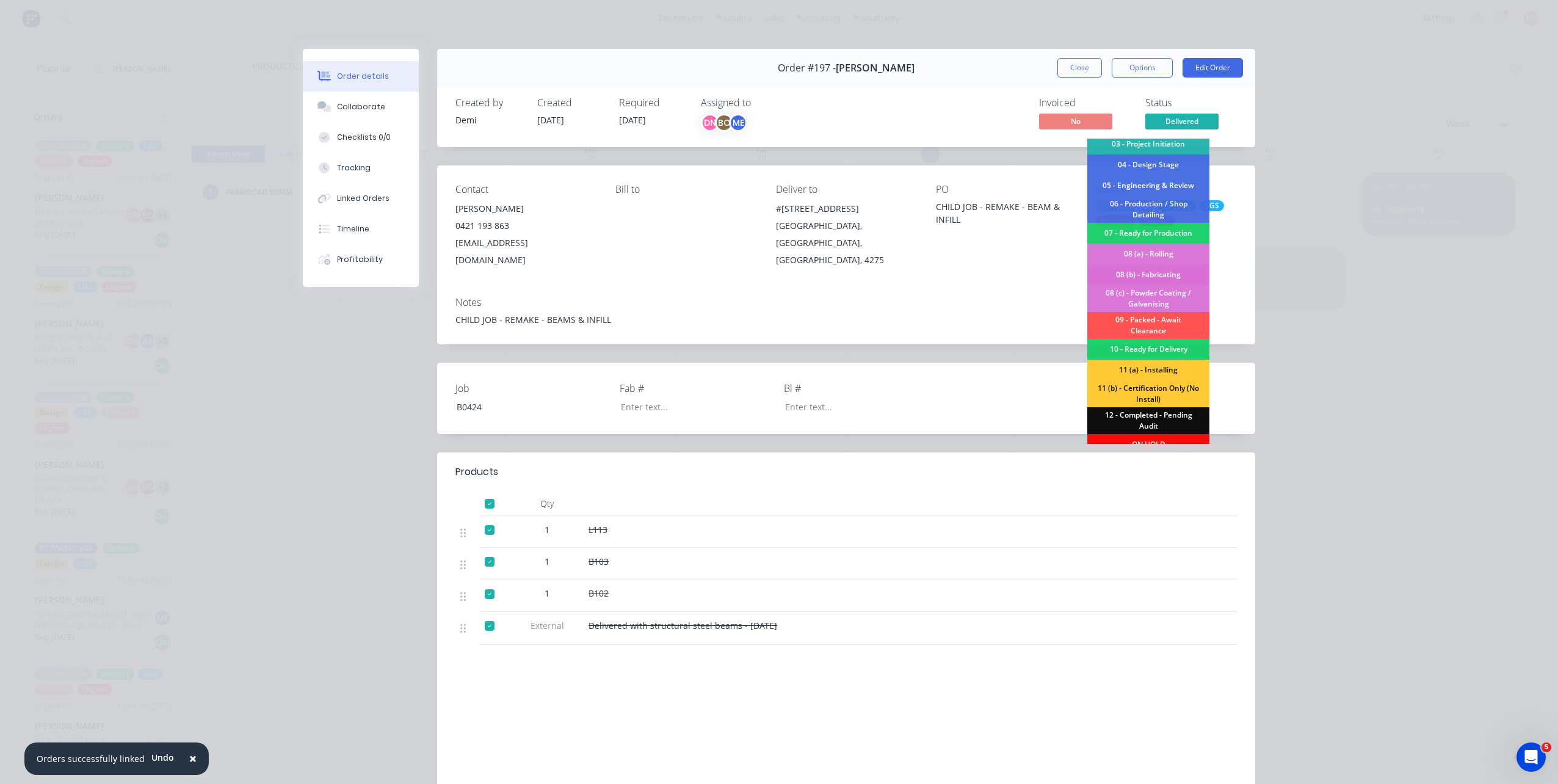
scroll to position [78, 0]
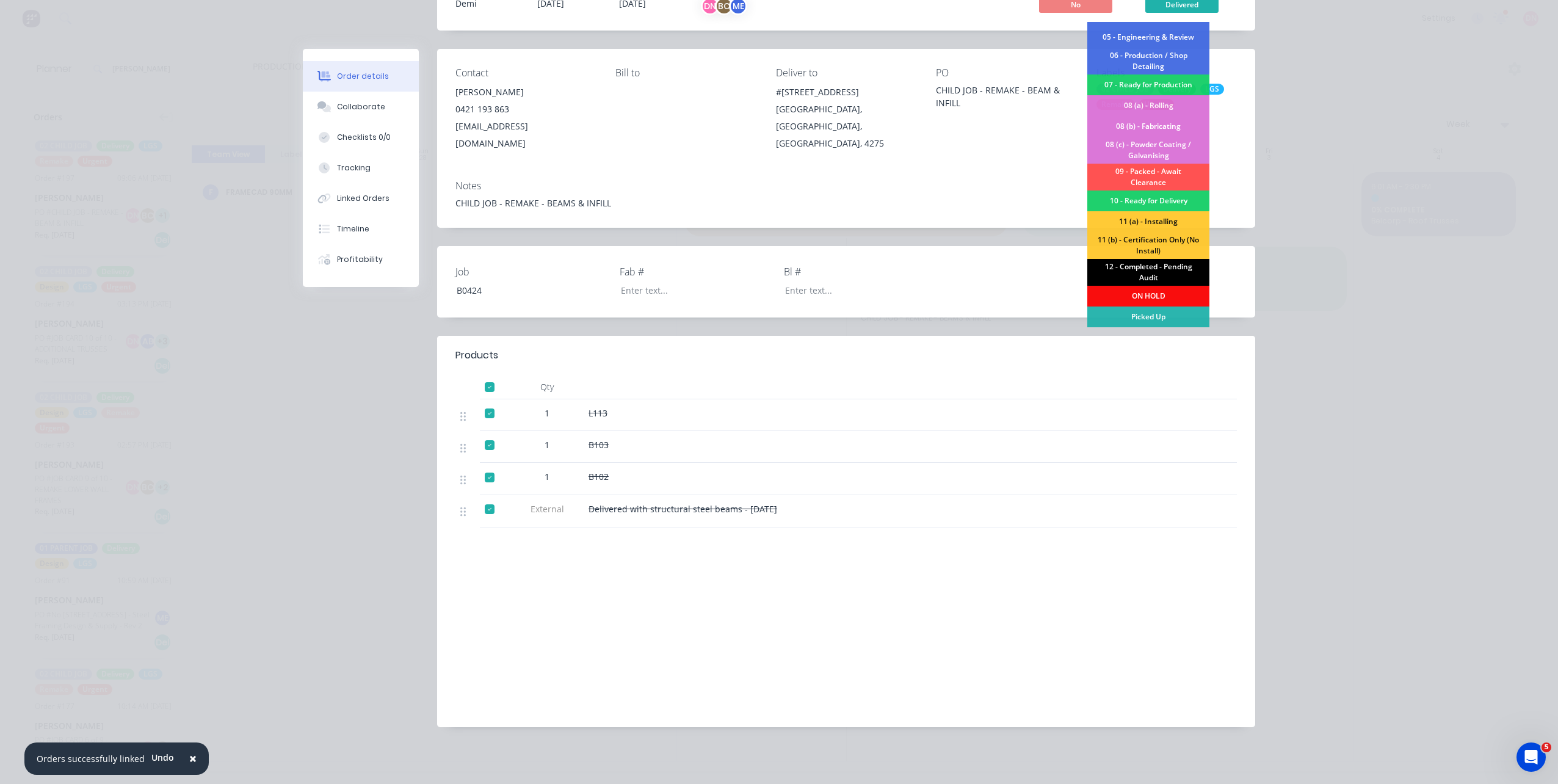
click at [1172, 271] on div "12 - Completed - Pending Audit" at bounding box center [1148, 272] width 122 height 27
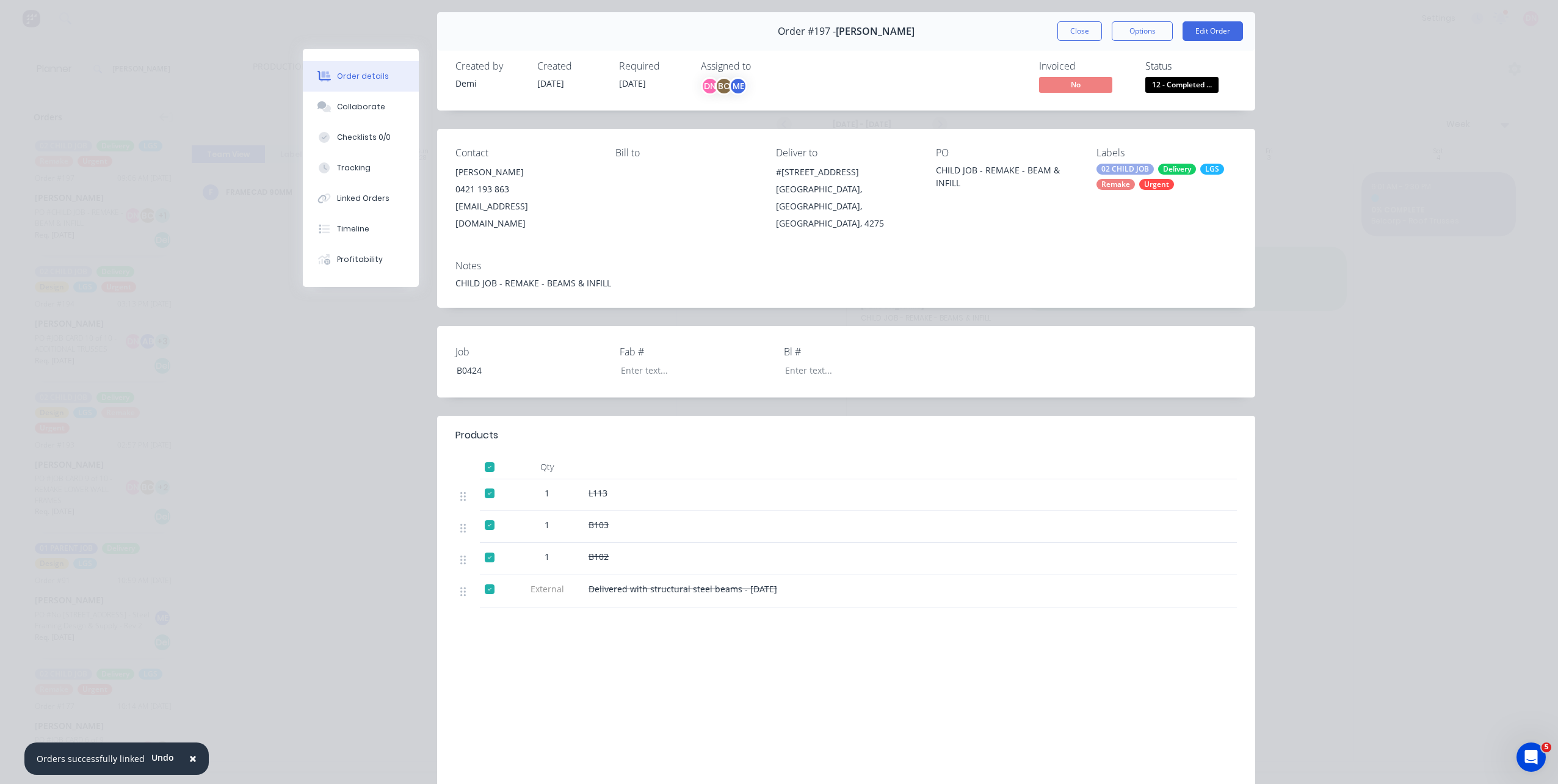
scroll to position [0, 0]
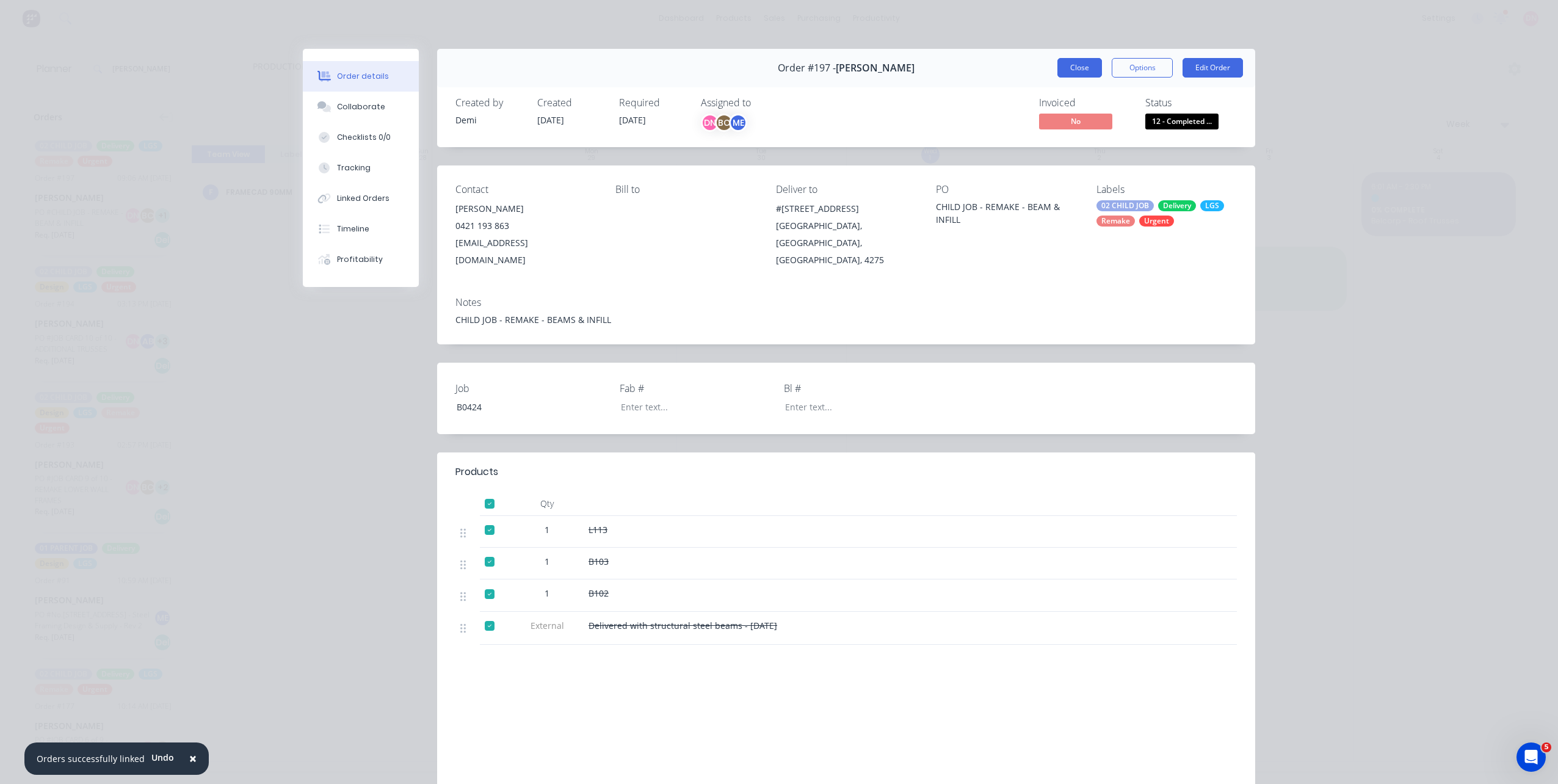
click at [1090, 74] on button "Close" at bounding box center [1079, 68] width 45 height 20
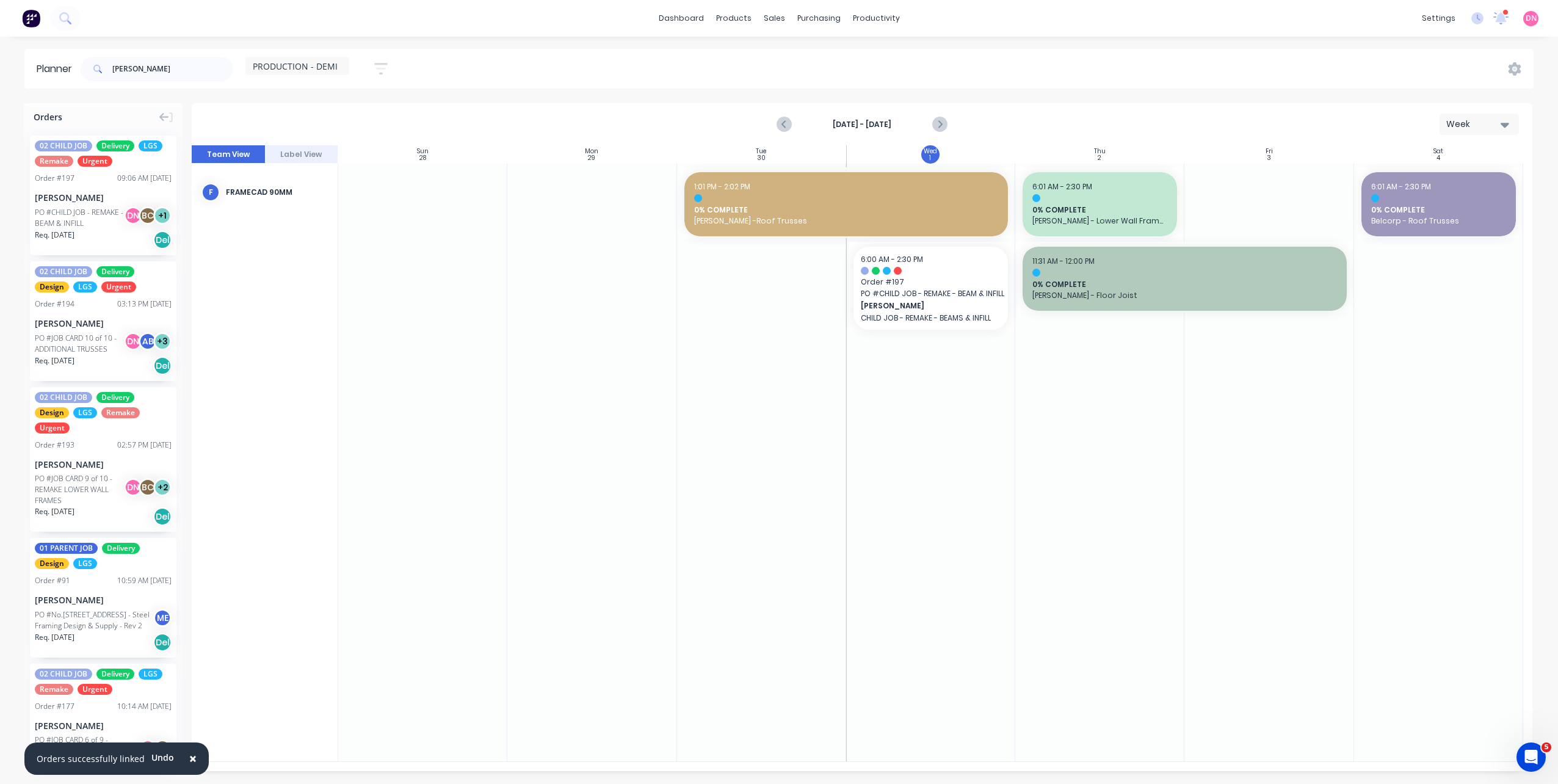
click at [376, 65] on icon "button" at bounding box center [381, 68] width 13 height 15
click at [348, 263] on div "Filter by labels" at bounding box center [316, 260] width 85 height 13
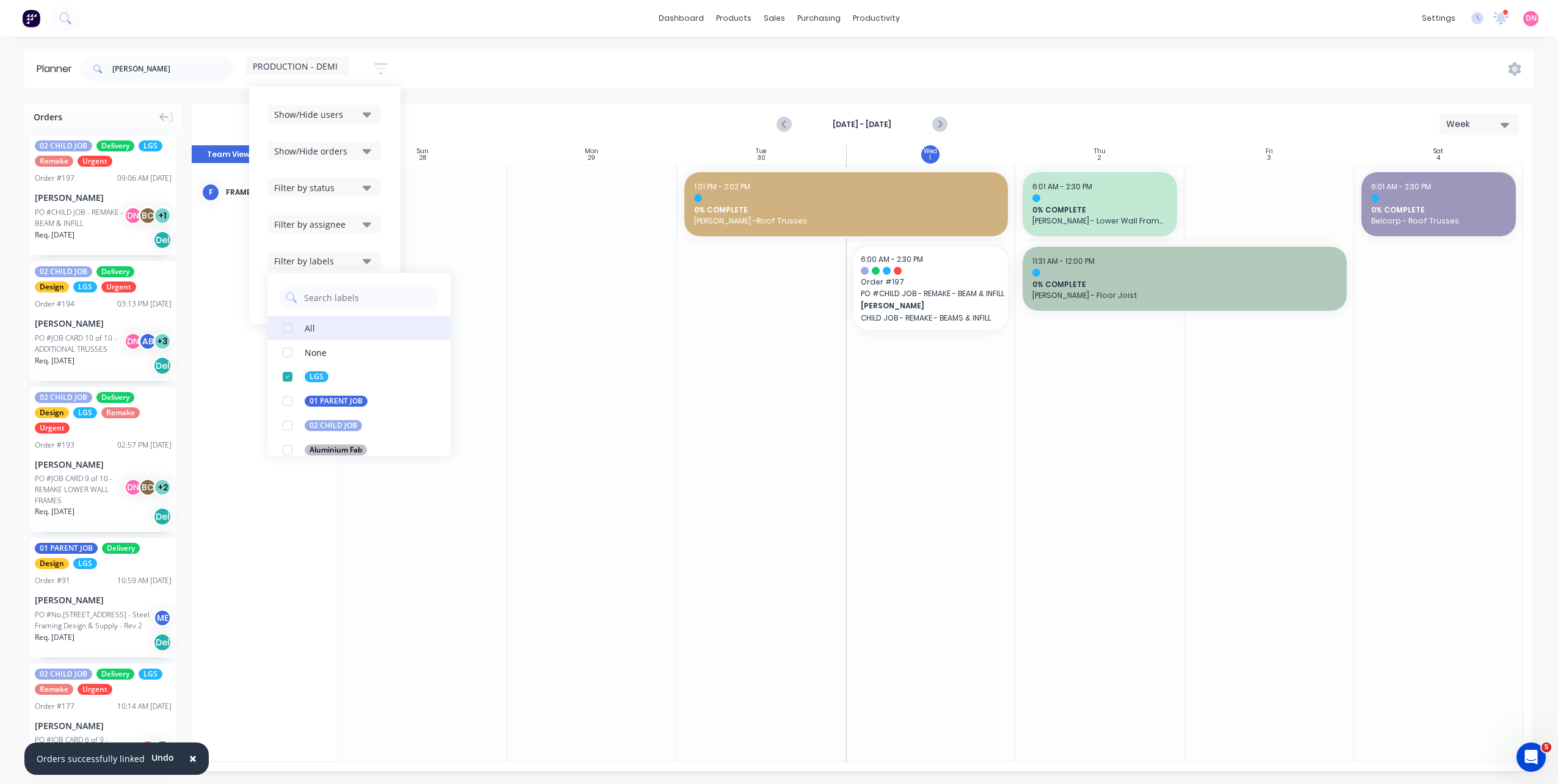
scroll to position [183, 0]
click at [355, 232] on button "Filter by assignee" at bounding box center [324, 224] width 113 height 18
click at [359, 189] on div "Filter by status" at bounding box center [316, 187] width 85 height 13
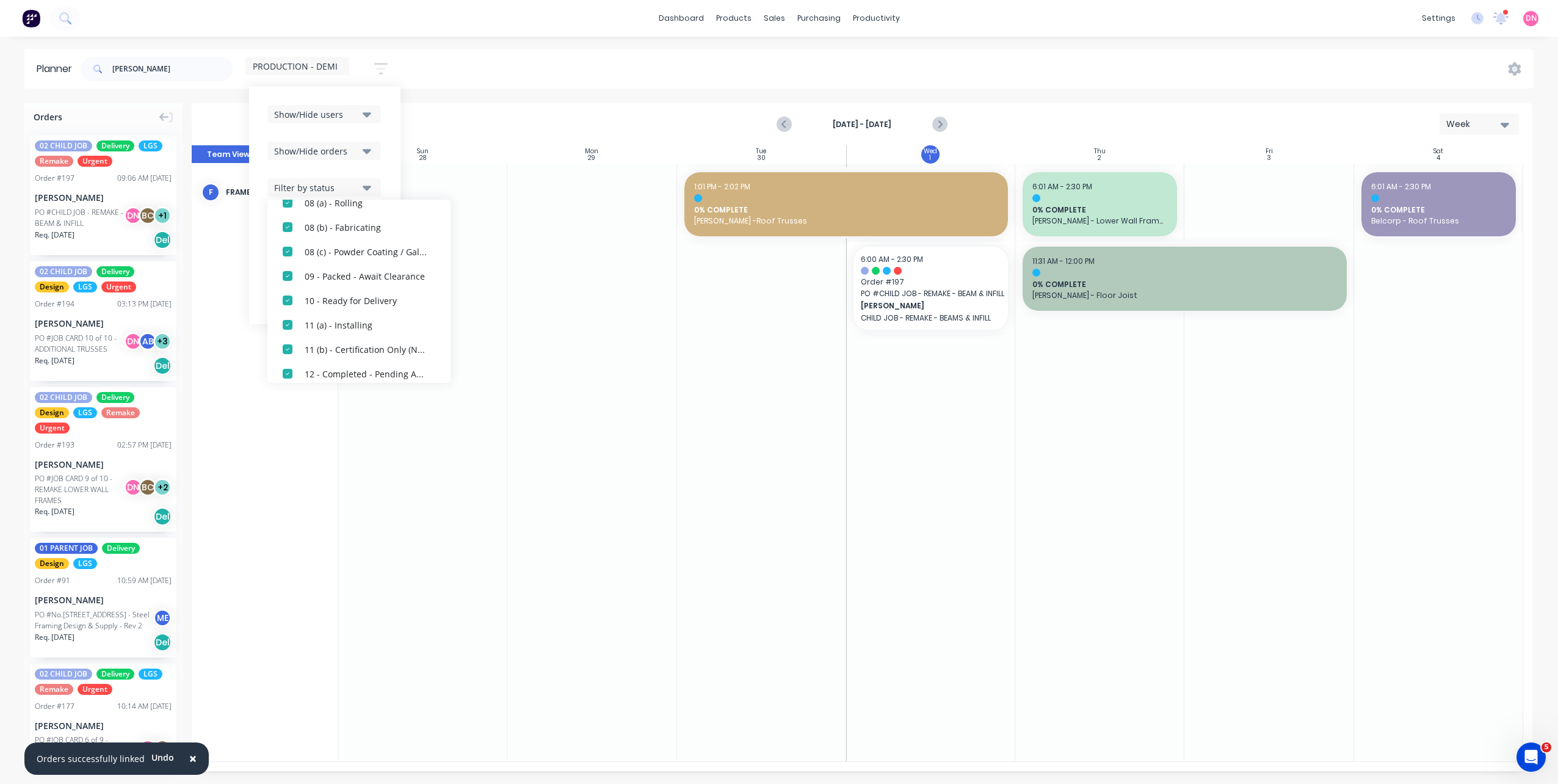
scroll to position [403, 0]
click at [358, 150] on div "Show/Hide orders" at bounding box center [316, 151] width 85 height 13
click at [360, 117] on button "Show/Hide users" at bounding box center [324, 114] width 113 height 18
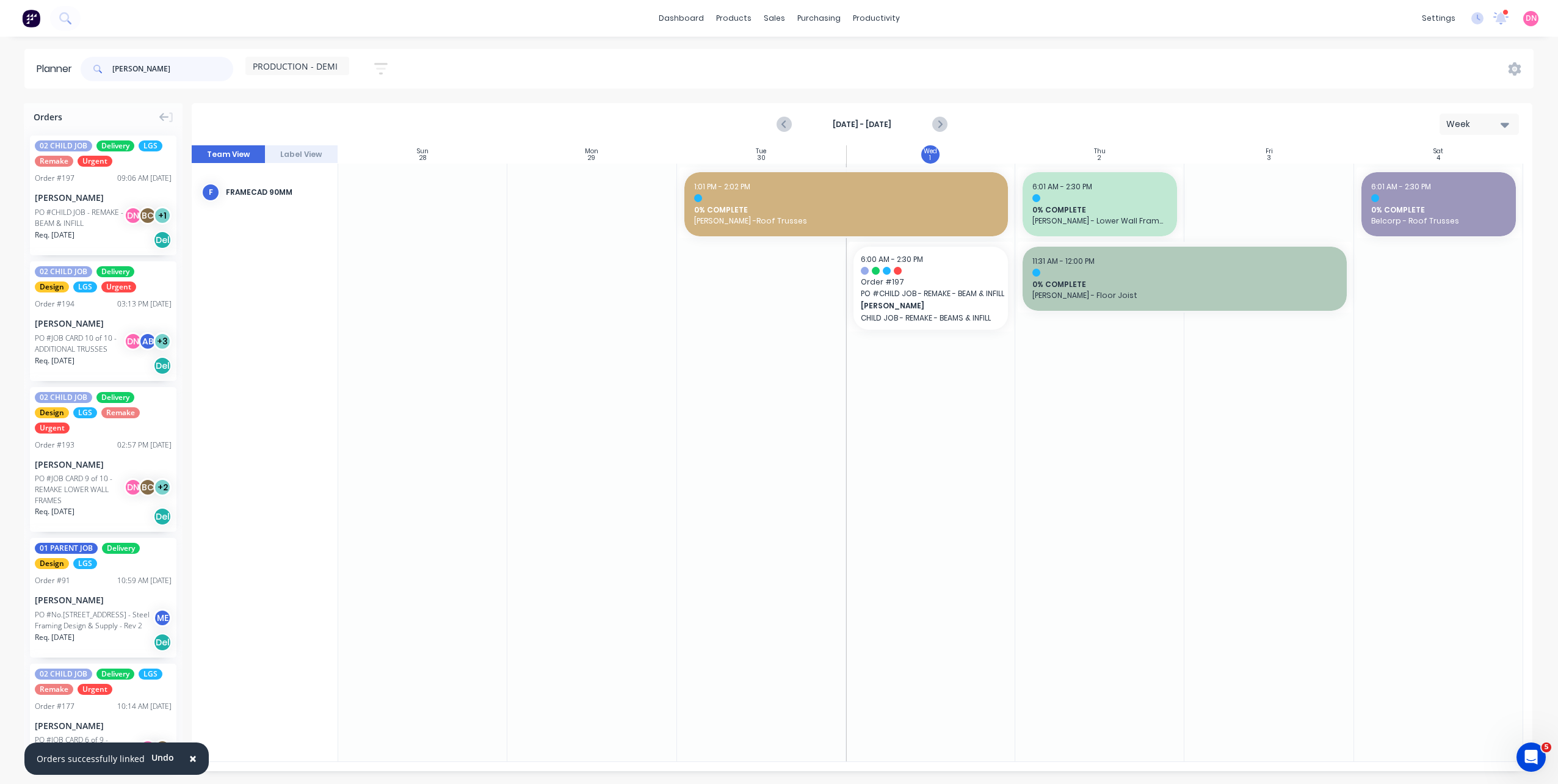
drag, startPoint x: 210, startPoint y: 71, endPoint x: -10, endPoint y: 197, distance: 253.5
click at [0, 197] on html "× Orders successfully linked Undo dashboard products sales purchasing productiv…" at bounding box center [779, 392] width 1558 height 784
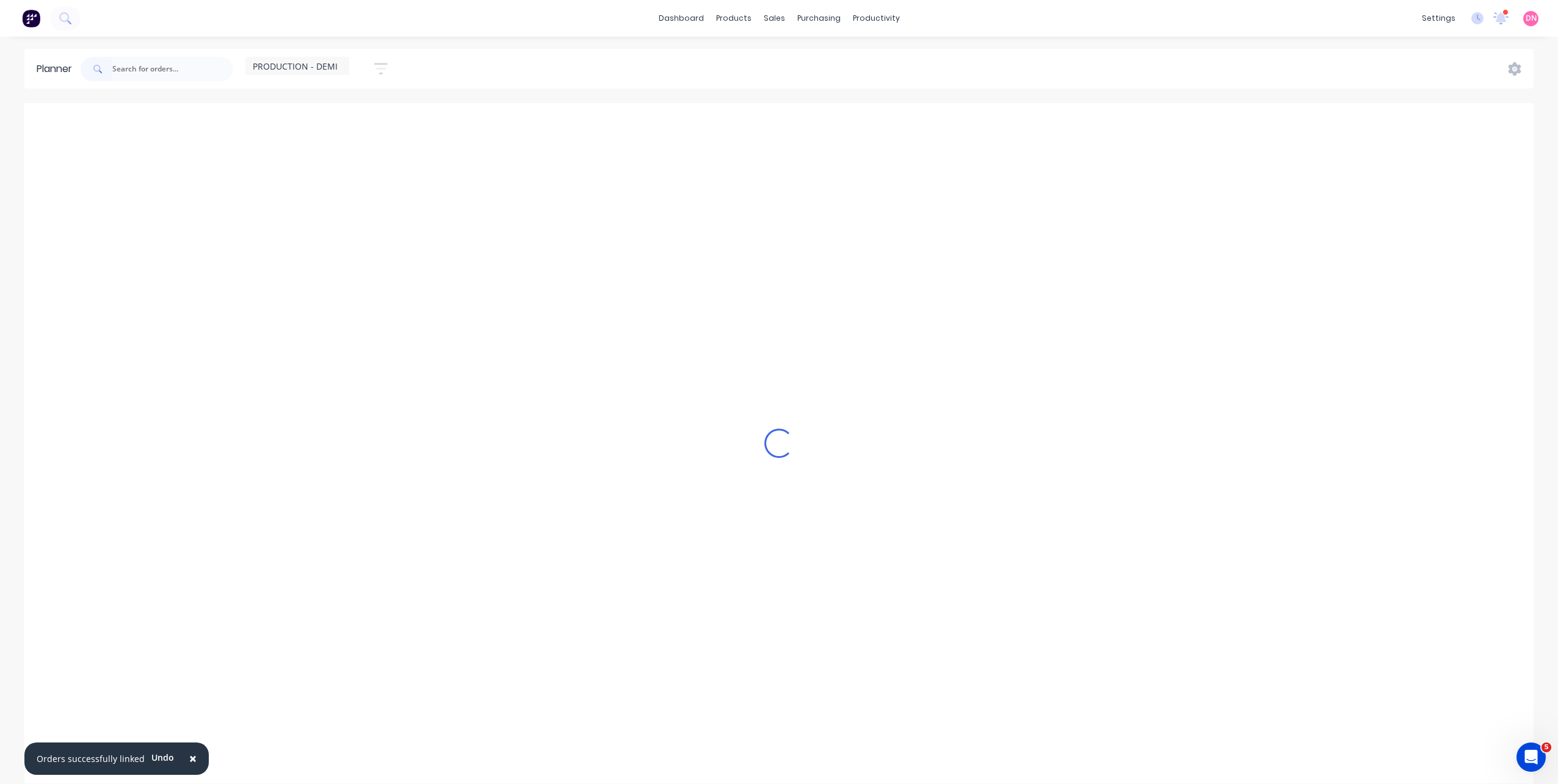
click at [559, 351] on div "Loading..." at bounding box center [779, 443] width 1509 height 680
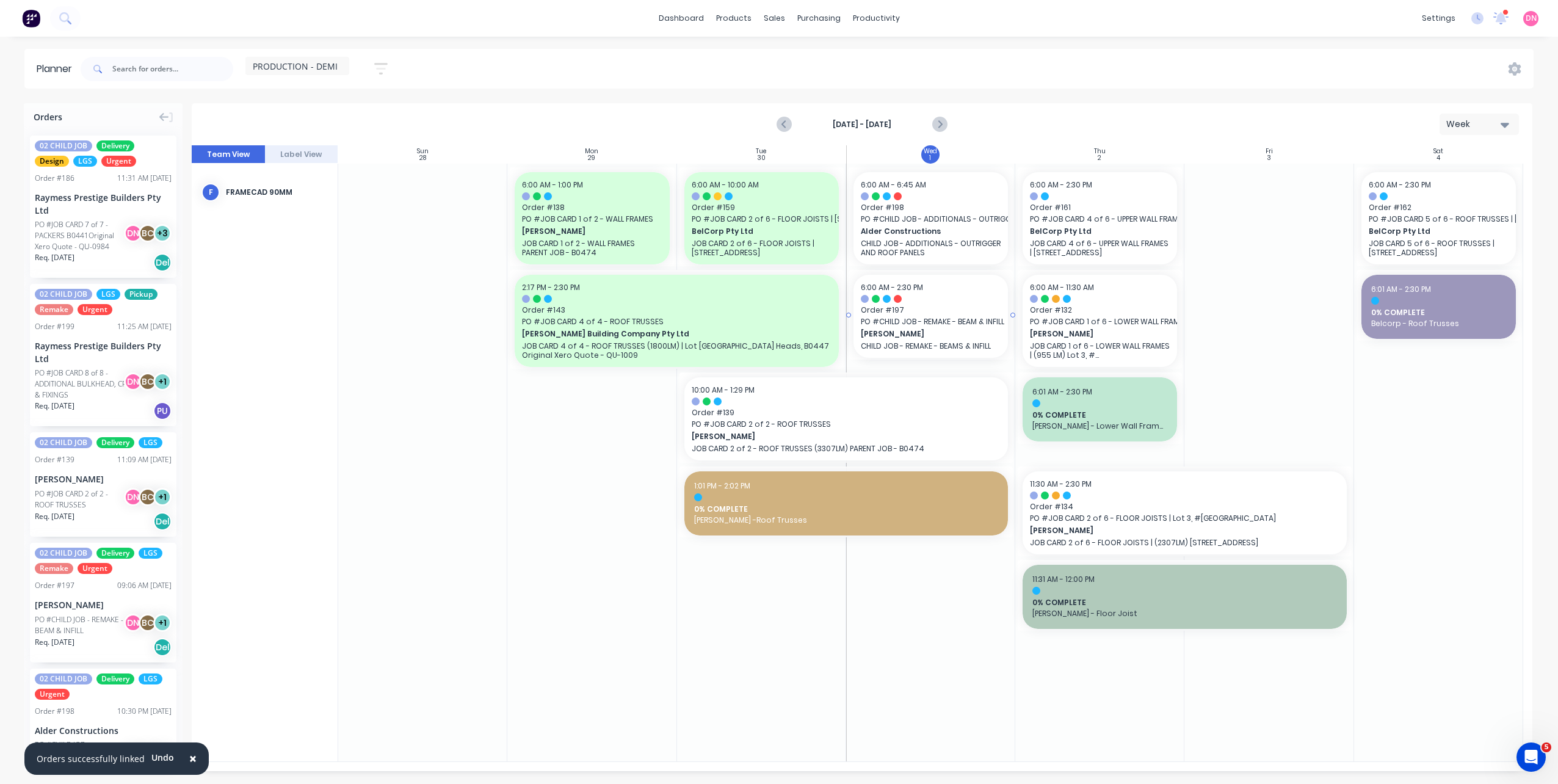
drag, startPoint x: 981, startPoint y: 297, endPoint x: 972, endPoint y: 228, distance: 69.6
click at [1011, 221] on div "Set start/finish time" at bounding box center [1031, 210] width 131 height 25
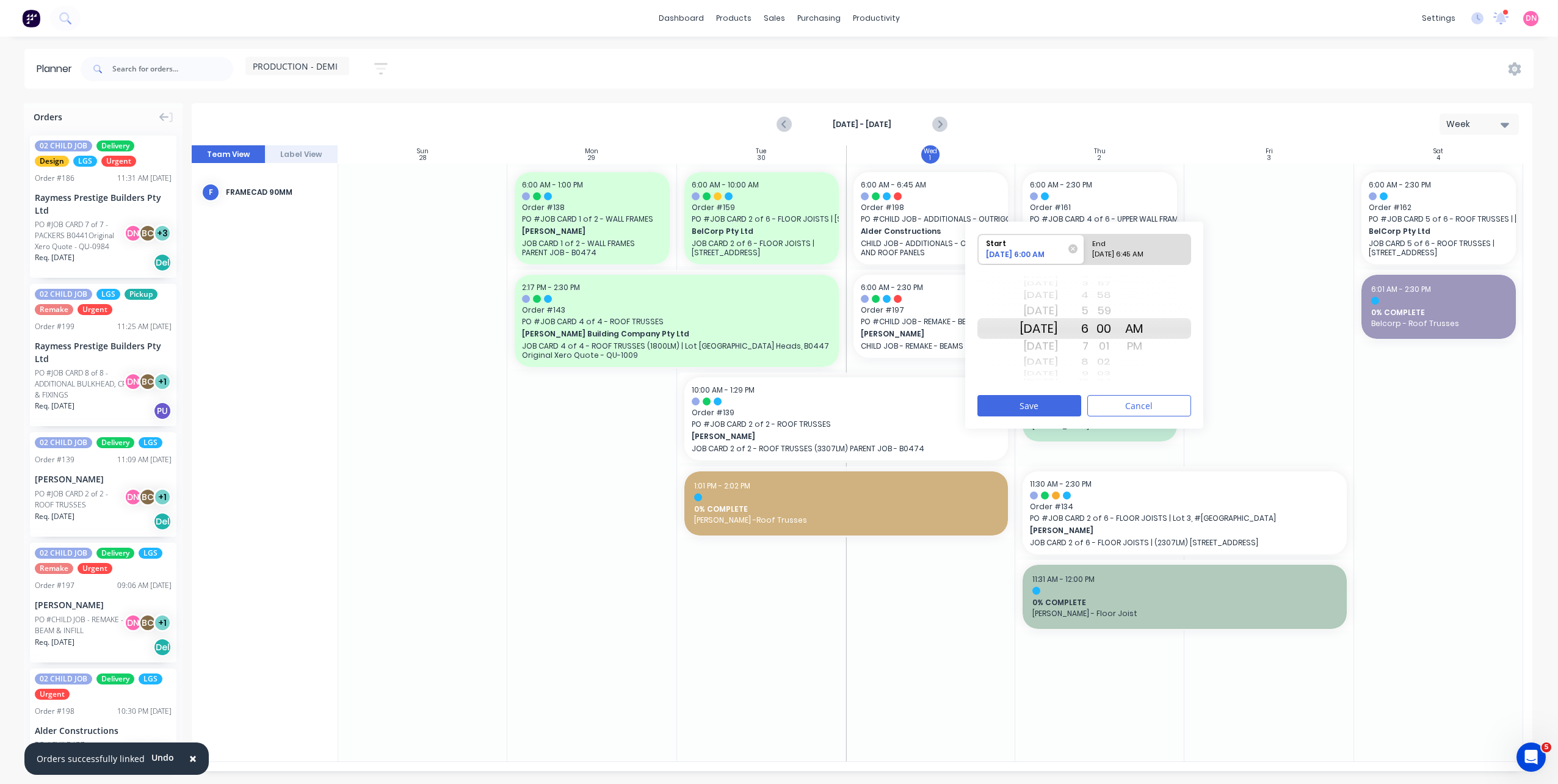
click at [1089, 349] on div "7" at bounding box center [1073, 346] width 30 height 20
click at [1122, 254] on div "Please select" at bounding box center [1137, 257] width 99 height 15
click at [1085, 254] on input "End Please select" at bounding box center [1084, 249] width 1 height 30
radio input "true"
click at [1105, 349] on div "01" at bounding box center [1103, 346] width 30 height 20
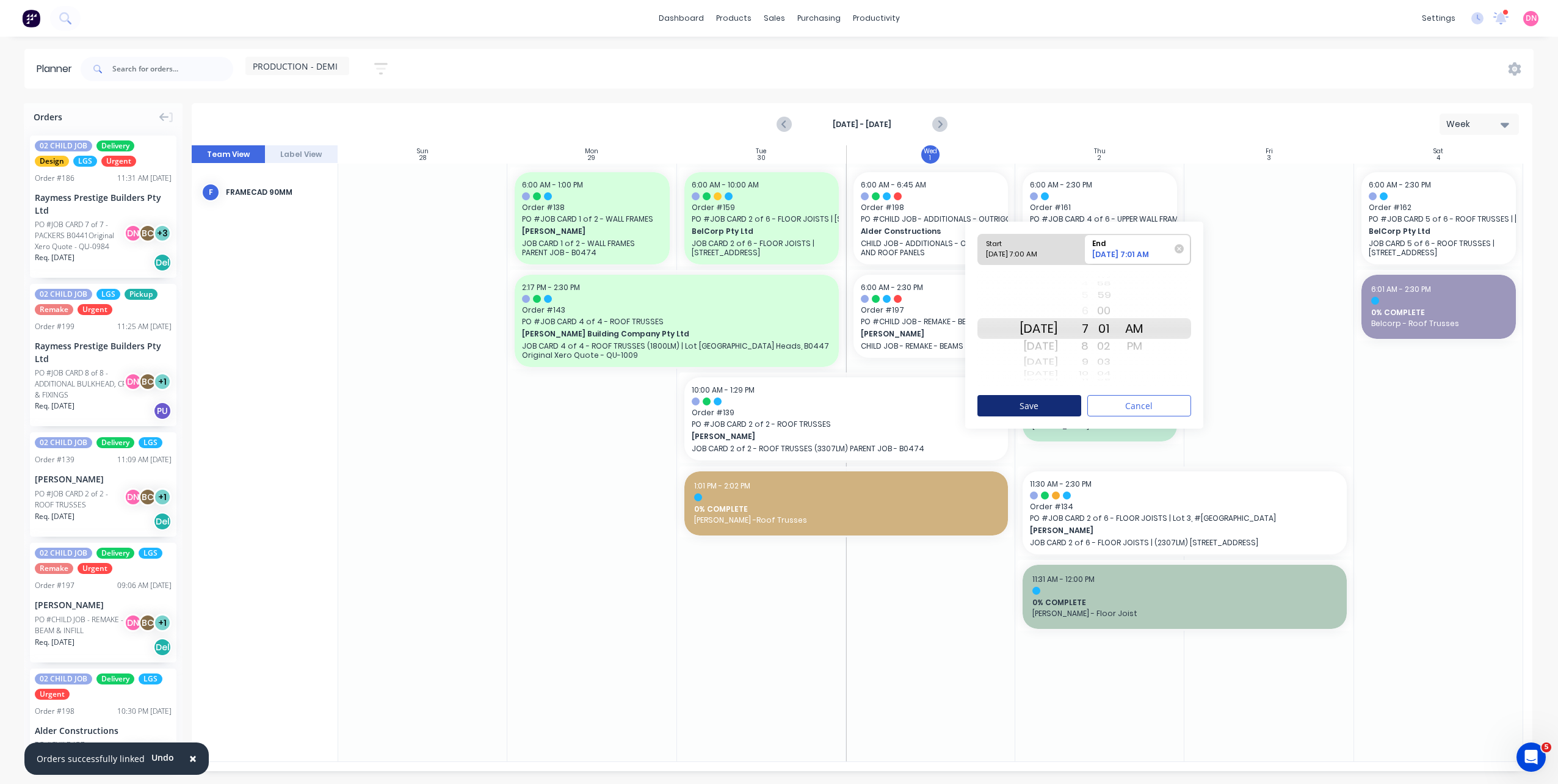
click at [1062, 405] on button "Save" at bounding box center [1029, 405] width 104 height 21
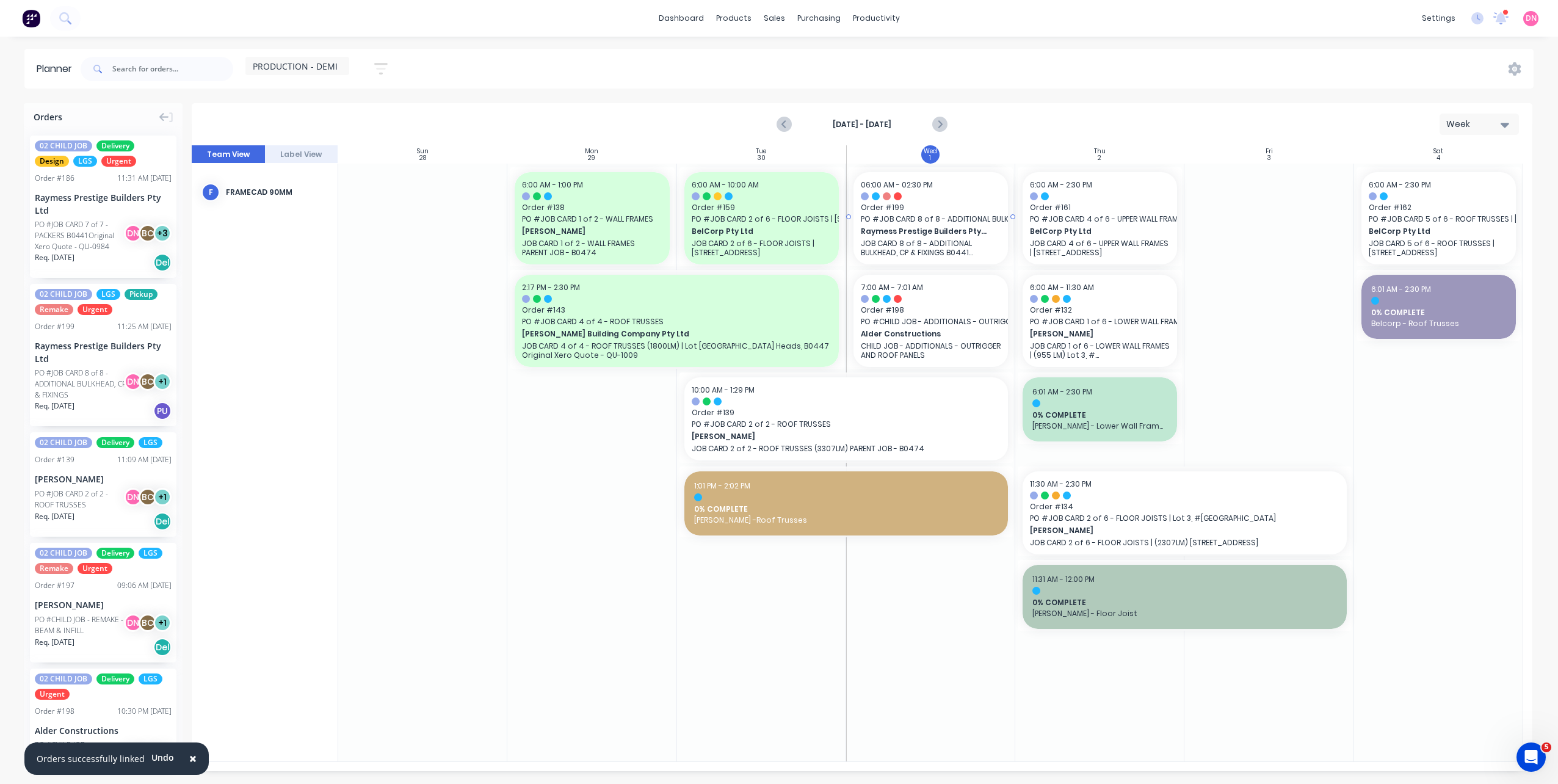
drag, startPoint x: 105, startPoint y: 355, endPoint x: 990, endPoint y: 403, distance: 886.3
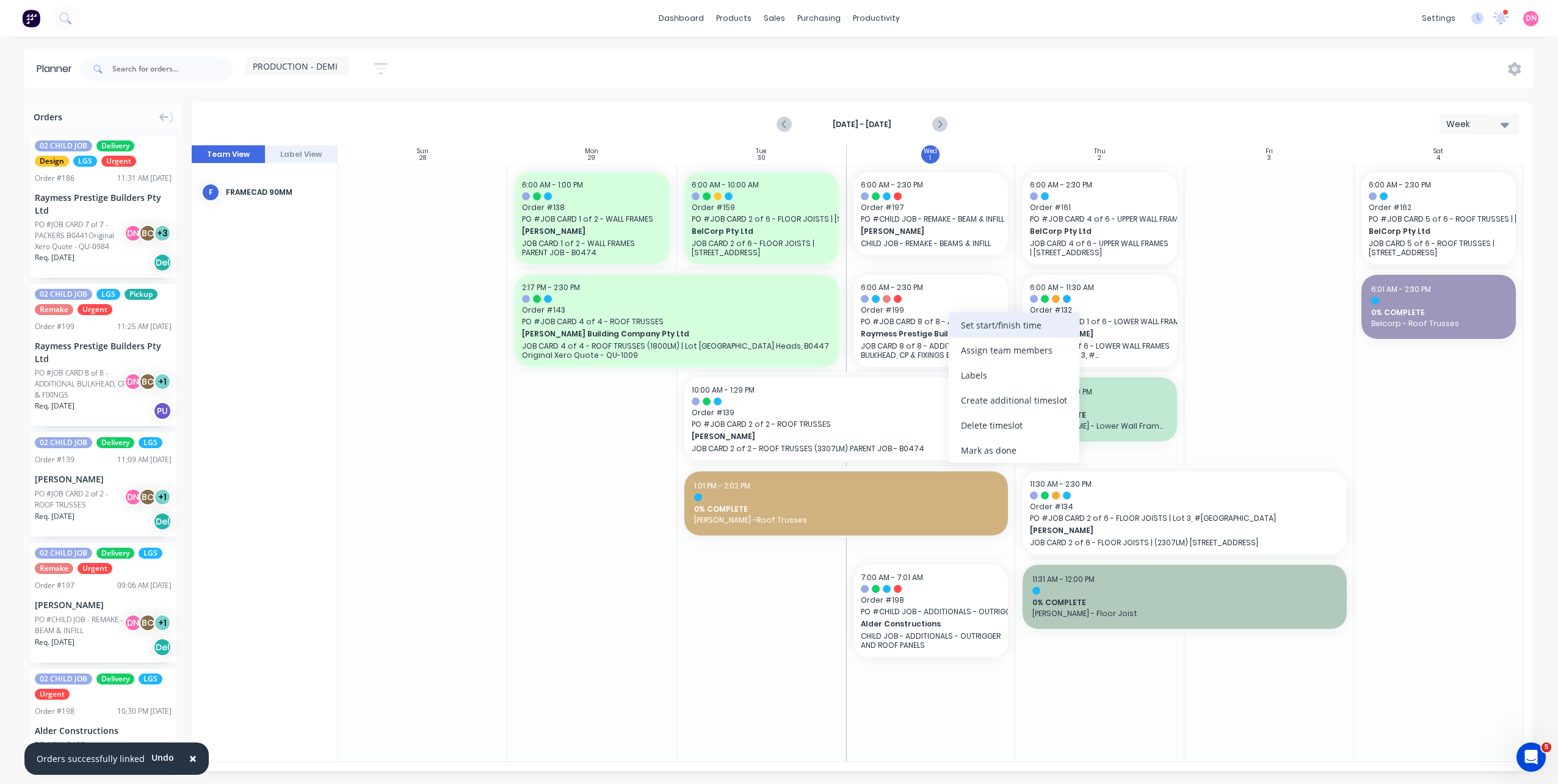
click at [978, 333] on div "Set start/finish time" at bounding box center [1014, 325] width 131 height 25
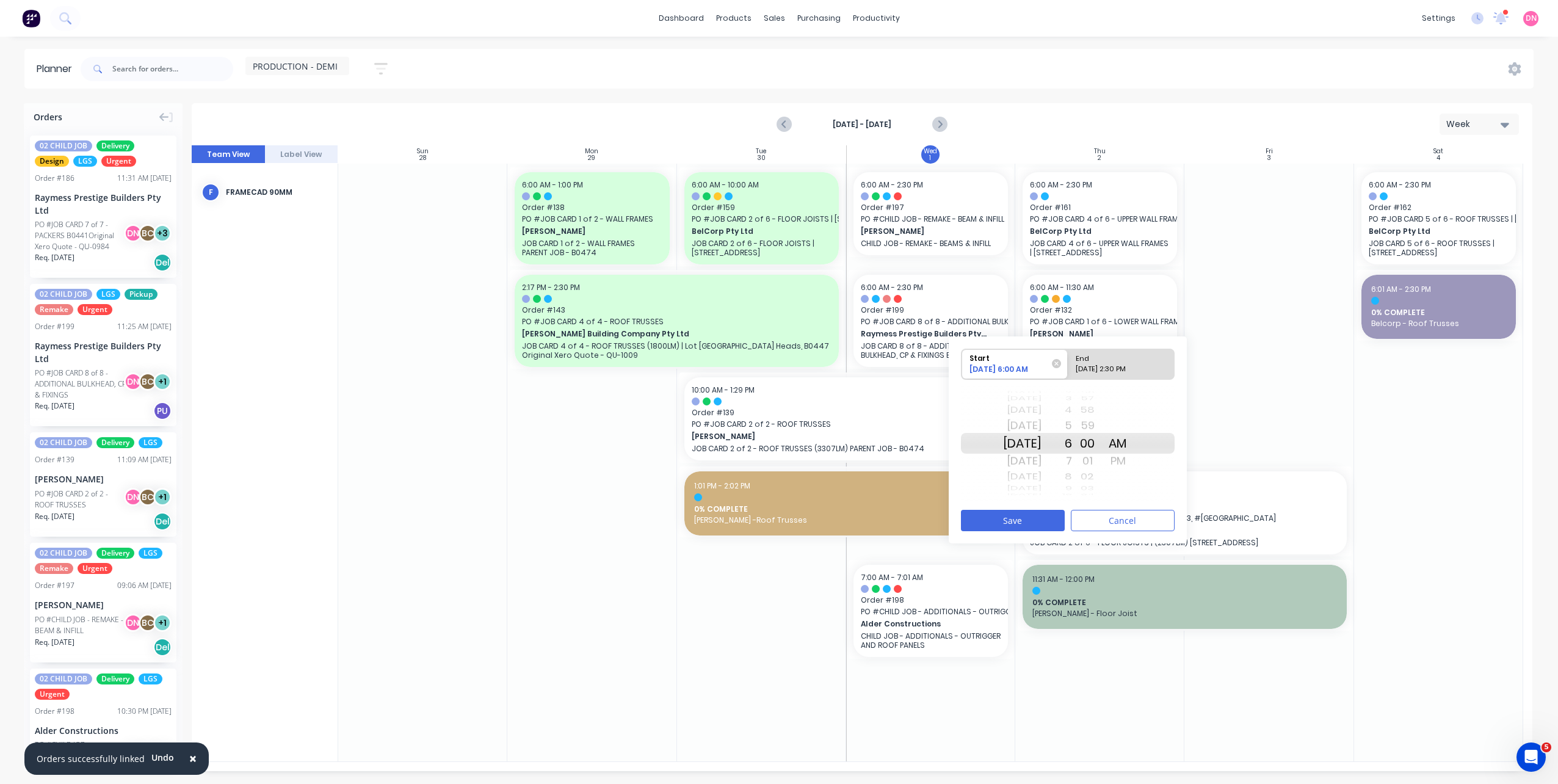
click at [1072, 474] on div "8" at bounding box center [1056, 477] width 30 height 16
click at [1056, 524] on button "Save" at bounding box center [1012, 520] width 104 height 21
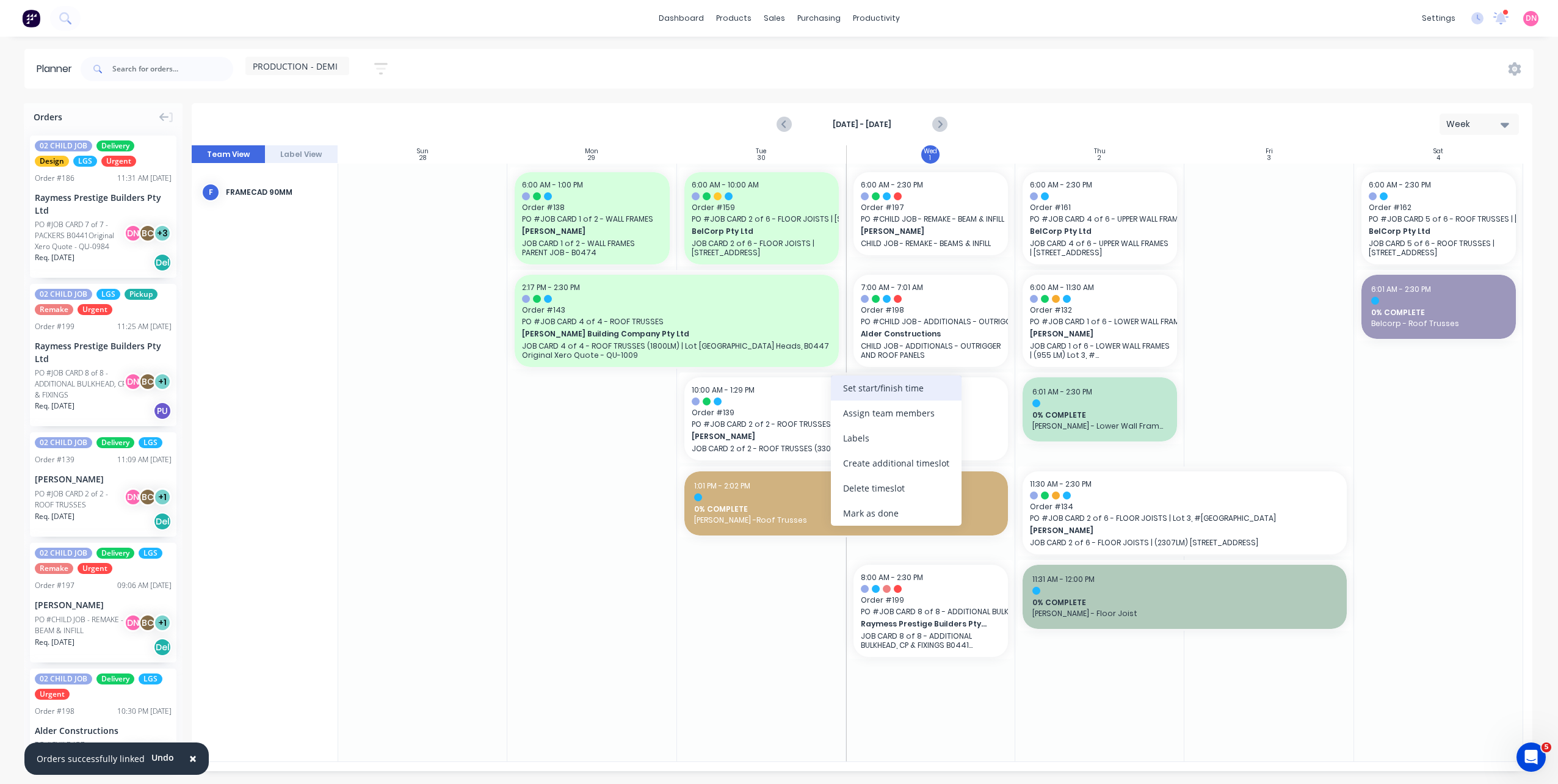
click at [867, 396] on div "Set start/finish time" at bounding box center [897, 388] width 131 height 25
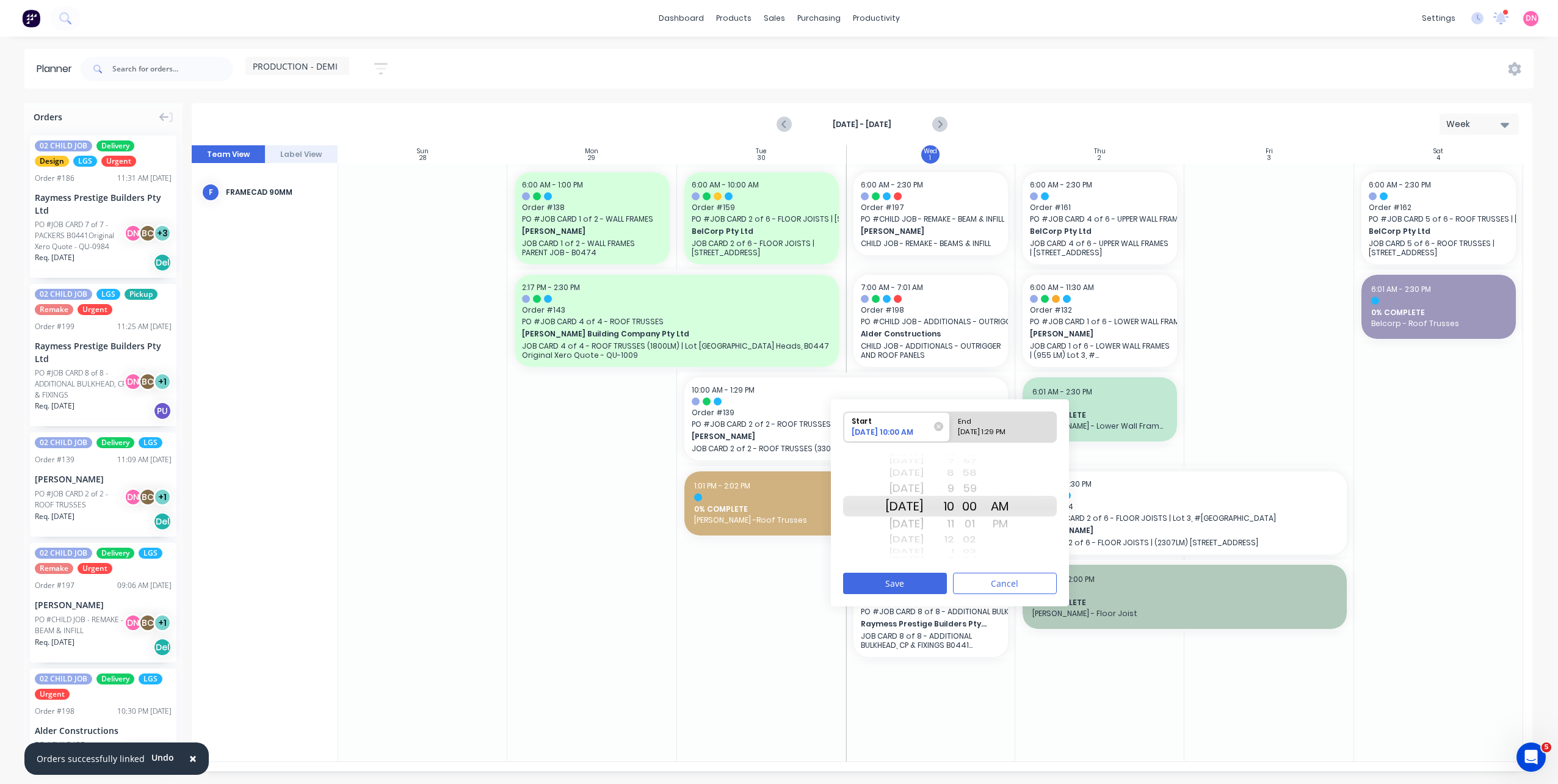
click at [995, 413] on div "End" at bounding box center [997, 419] width 88 height 15
click at [950, 413] on input "End 10/01/2025 1:29 PM" at bounding box center [950, 427] width 1 height 30
radio input "true"
click at [954, 528] on div "2" at bounding box center [939, 524] width 30 height 20
click at [985, 528] on div "30" at bounding box center [969, 524] width 30 height 20
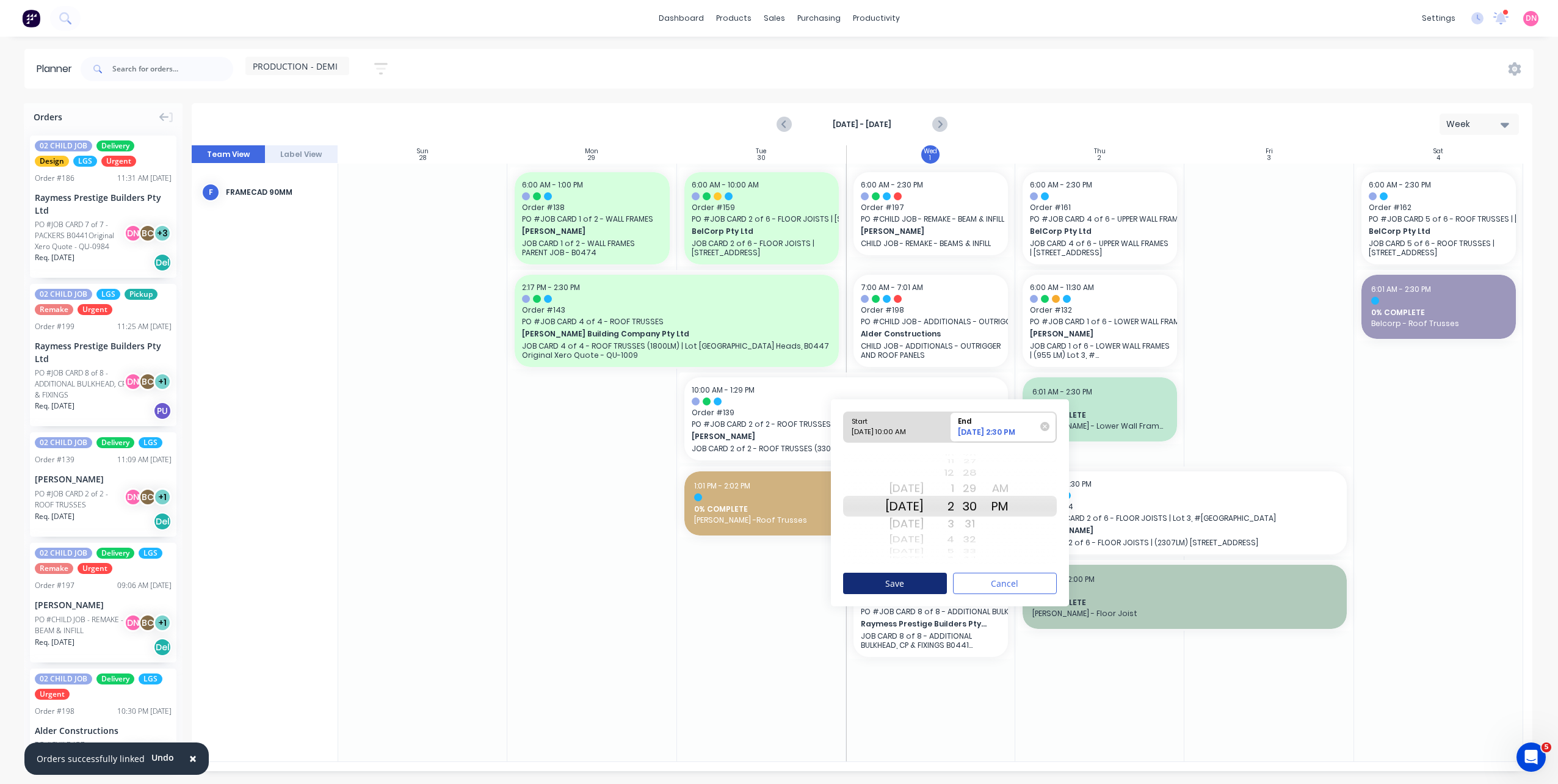
click at [910, 582] on button "Save" at bounding box center [894, 582] width 104 height 21
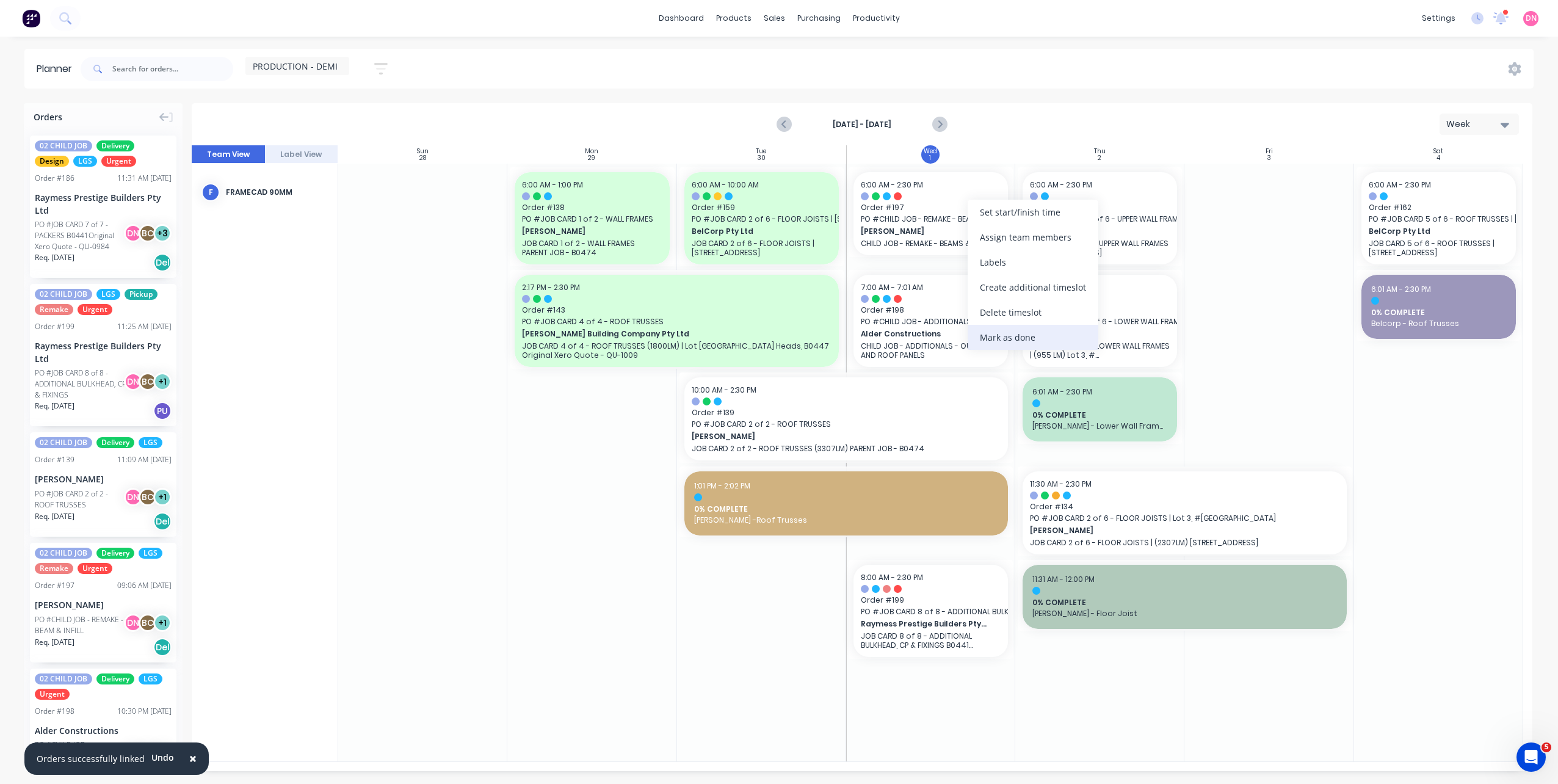
click at [986, 329] on div "Mark as done" at bounding box center [1033, 338] width 131 height 25
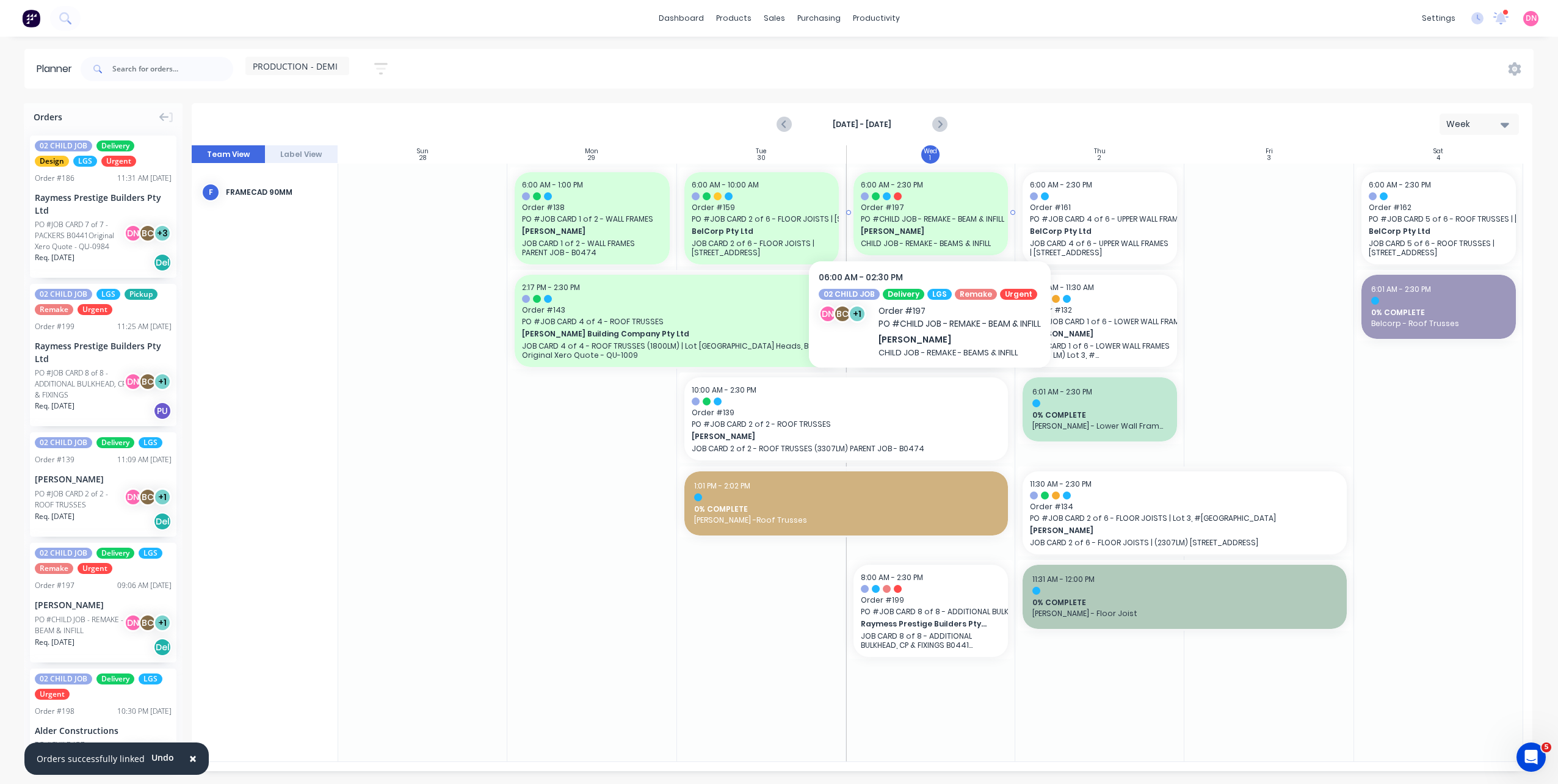
click at [968, 217] on span "PO # CHILD JOB - REMAKE - BEAM & INFILL" at bounding box center [931, 218] width 140 height 11
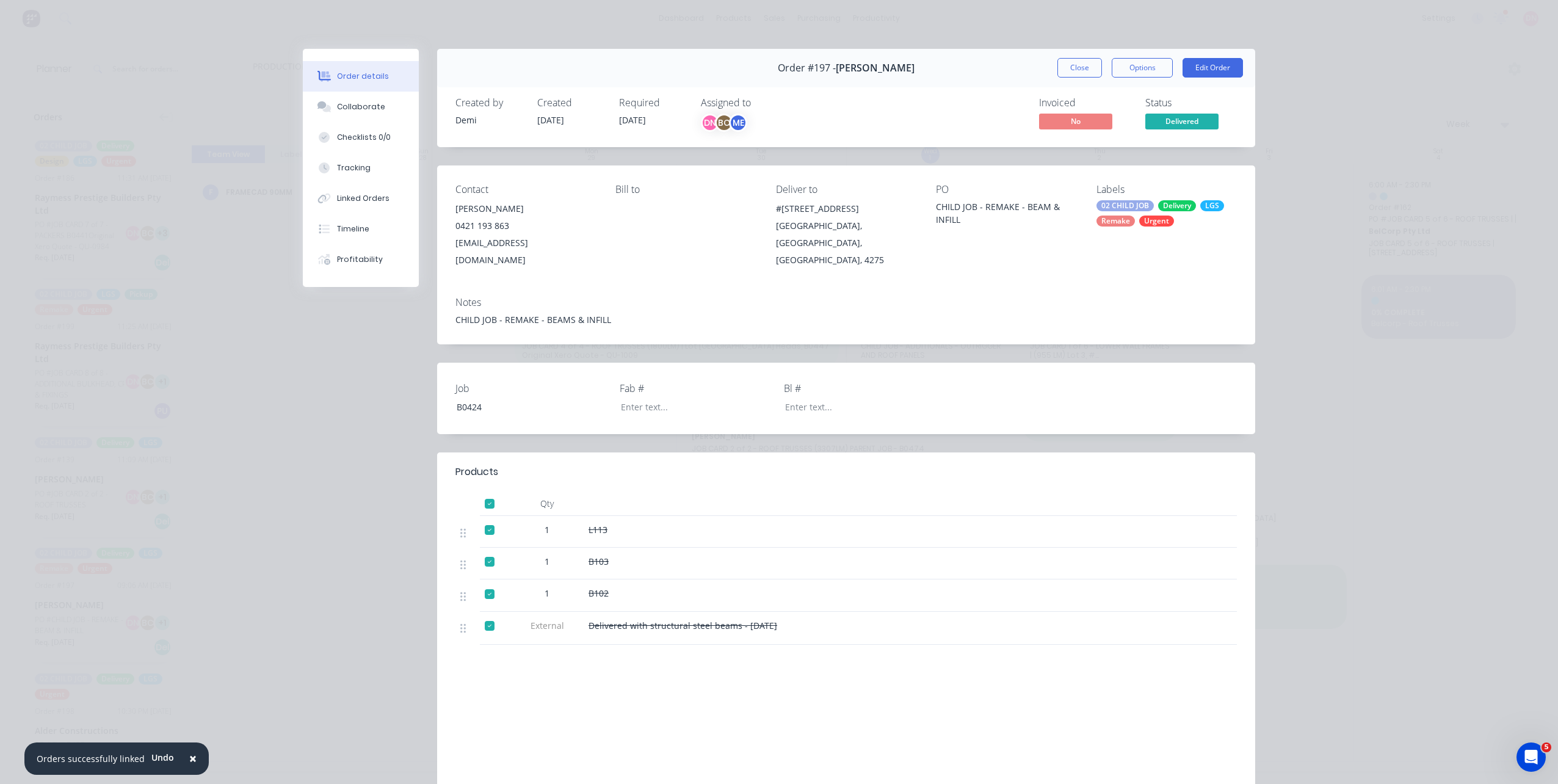
click at [1198, 116] on span "Delivered" at bounding box center [1182, 121] width 74 height 15
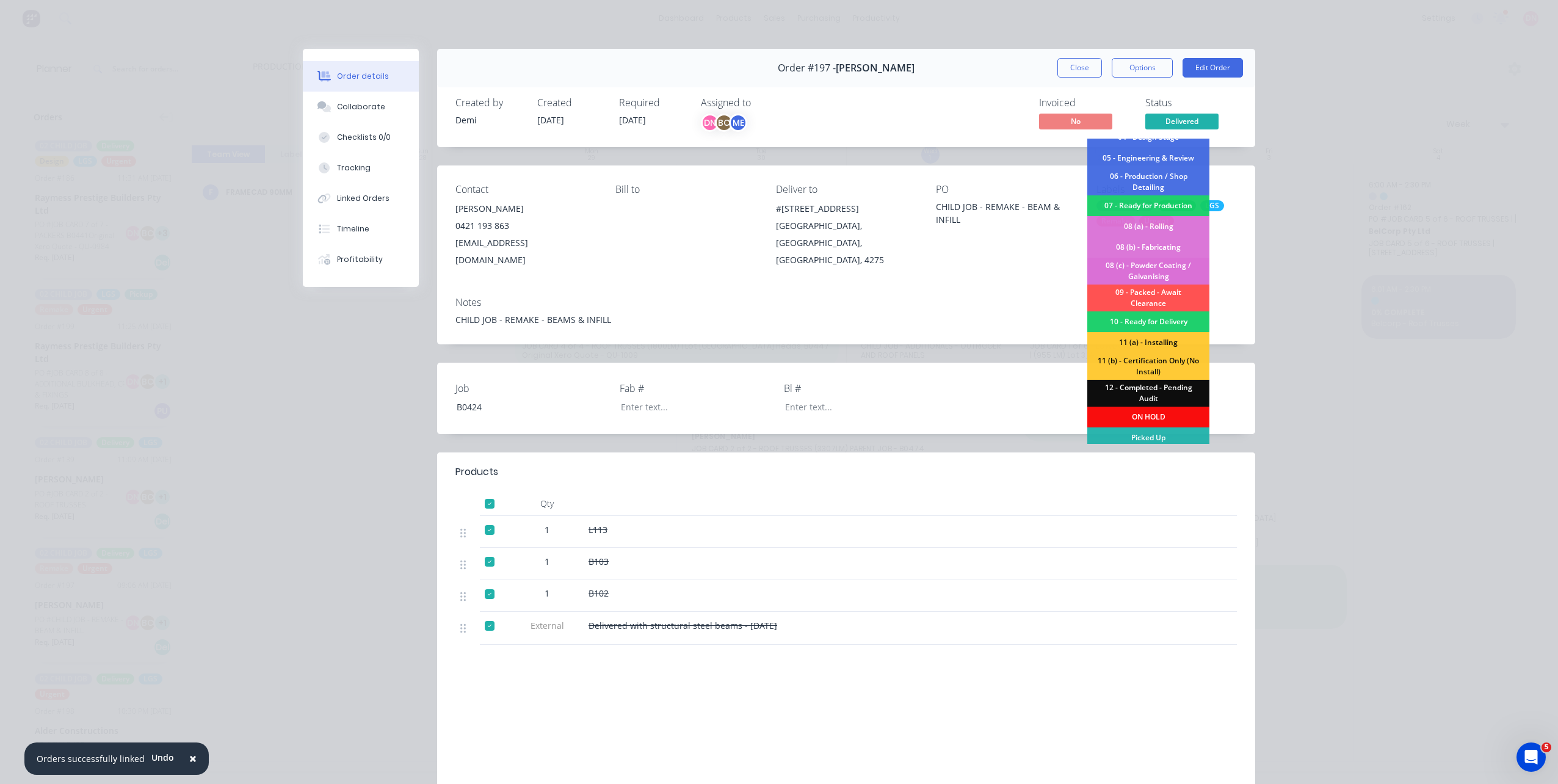
scroll to position [78, 0]
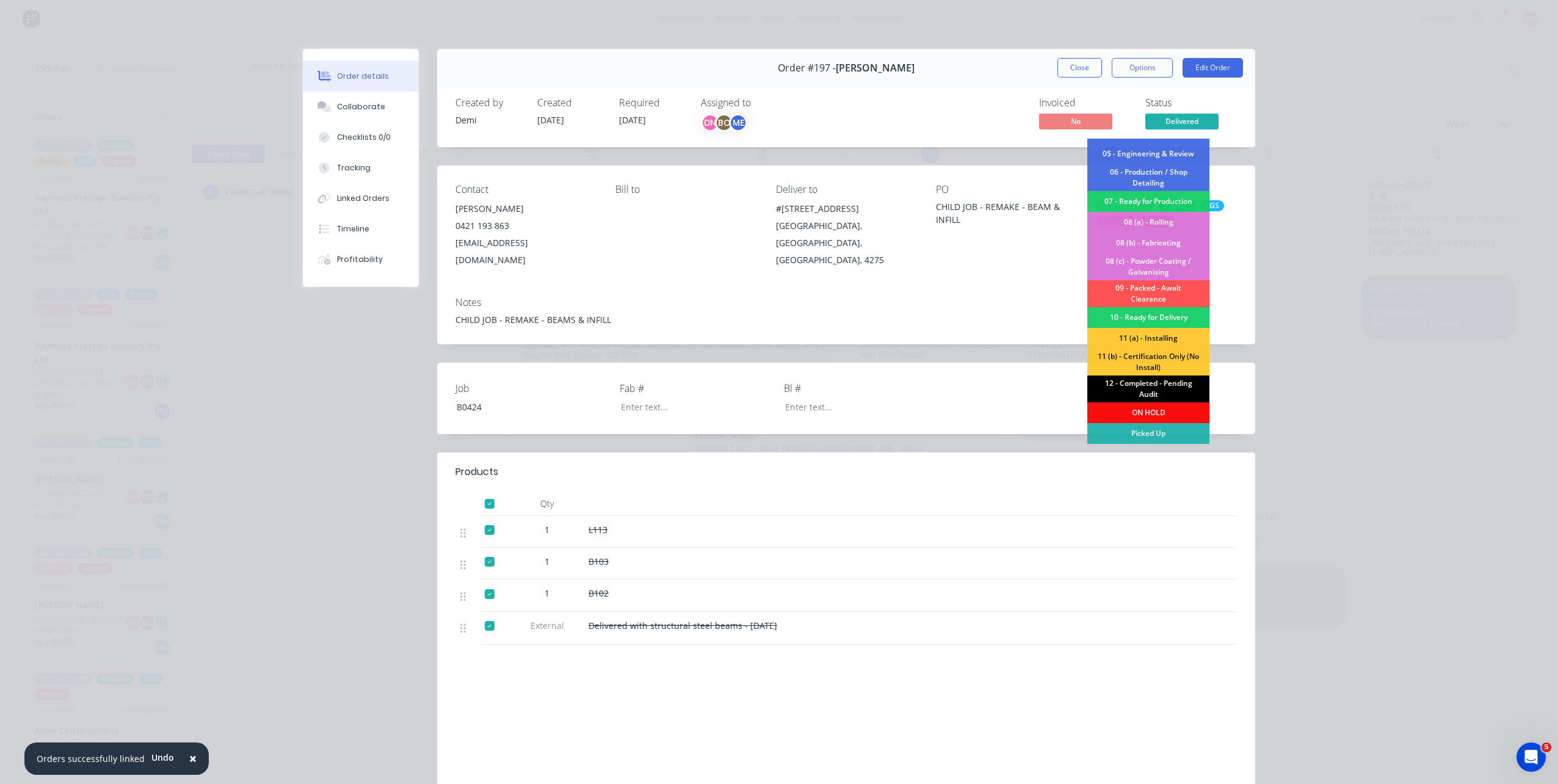
click at [1164, 392] on div "12 - Completed - Pending Audit" at bounding box center [1148, 388] width 122 height 27
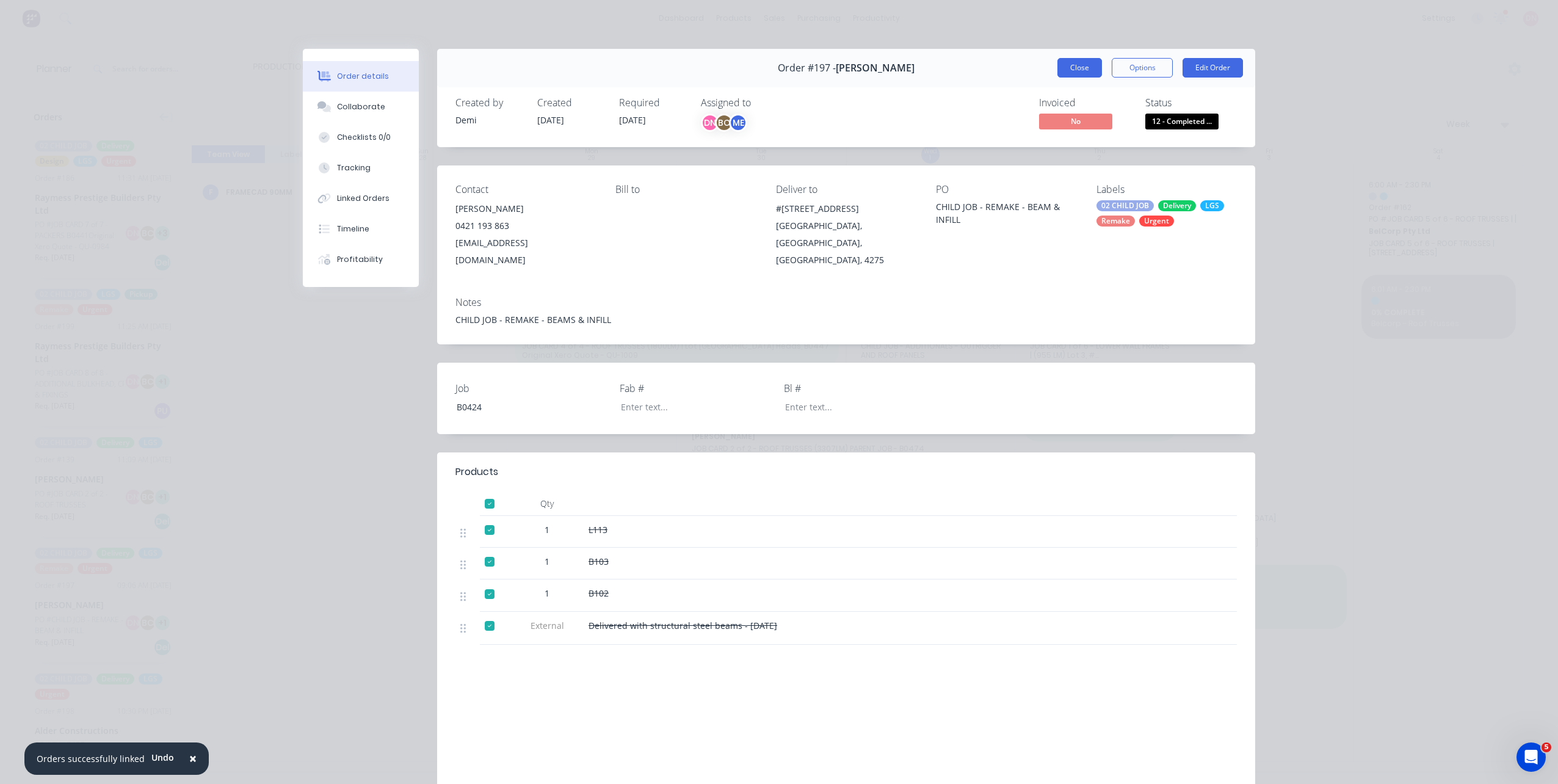
click at [1087, 67] on button "Close" at bounding box center [1079, 68] width 45 height 20
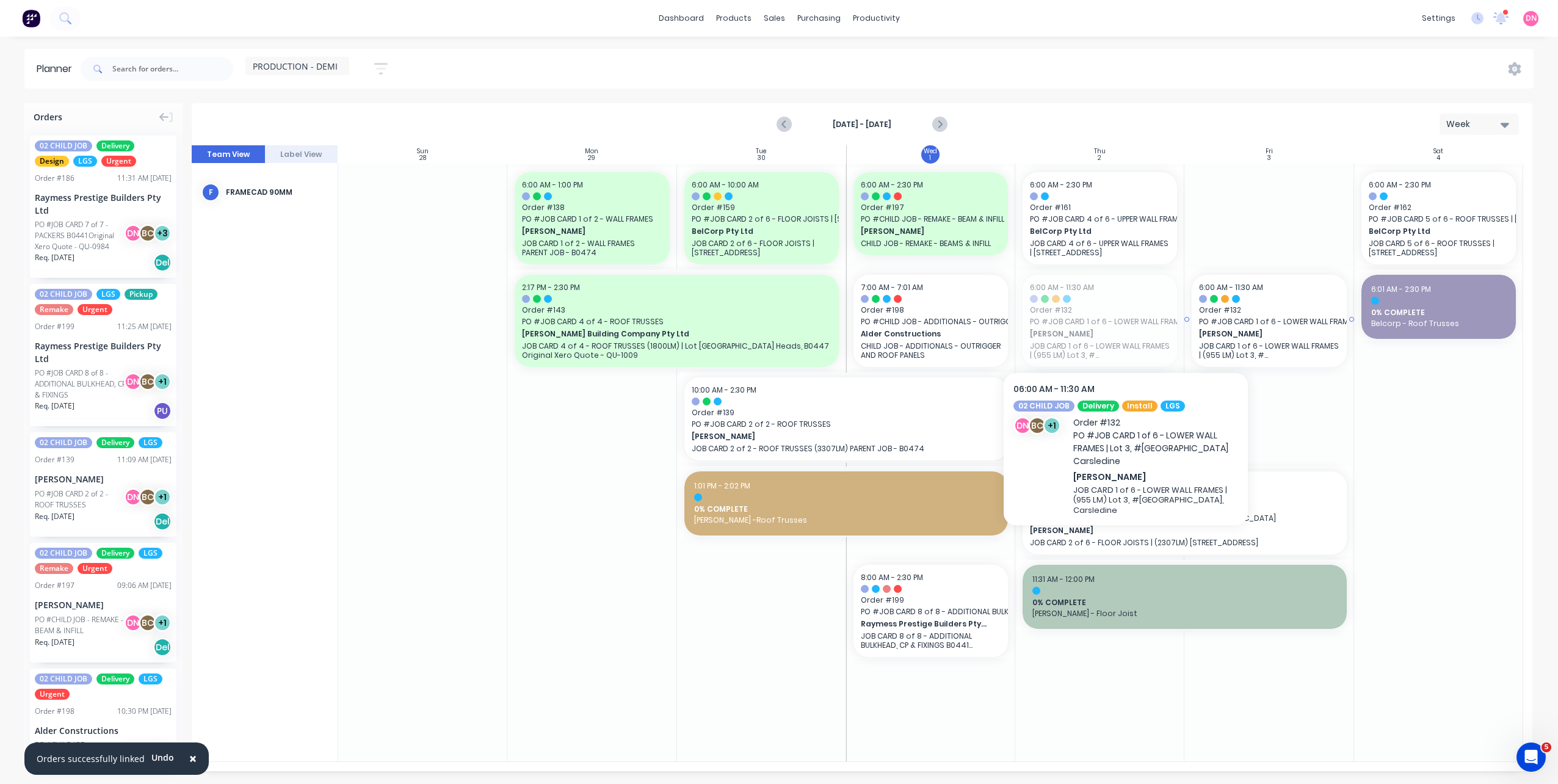
drag, startPoint x: 1104, startPoint y: 329, endPoint x: 1221, endPoint y: 297, distance: 121.3
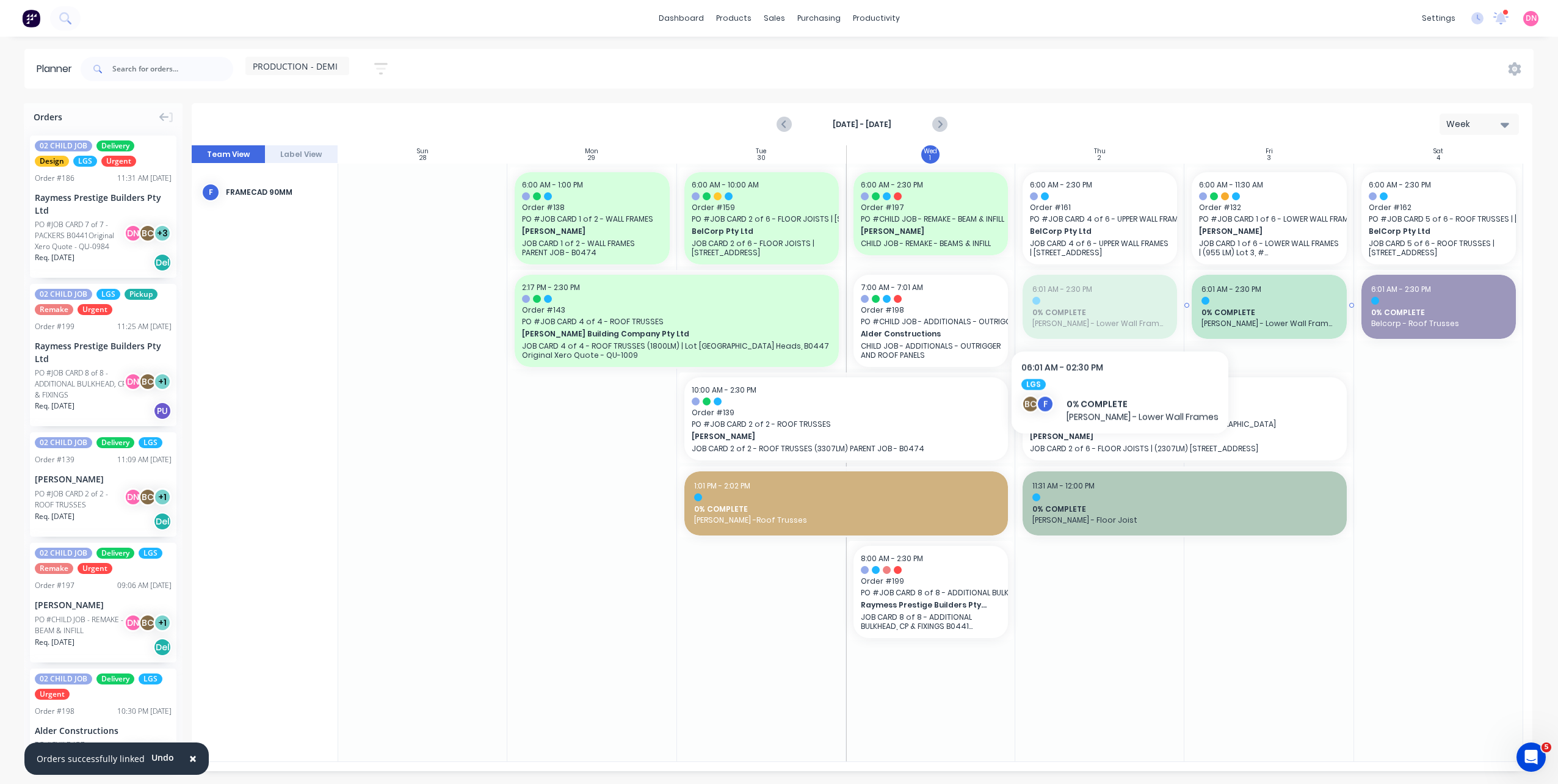
drag, startPoint x: 1095, startPoint y: 321, endPoint x: 1267, endPoint y: 308, distance: 172.5
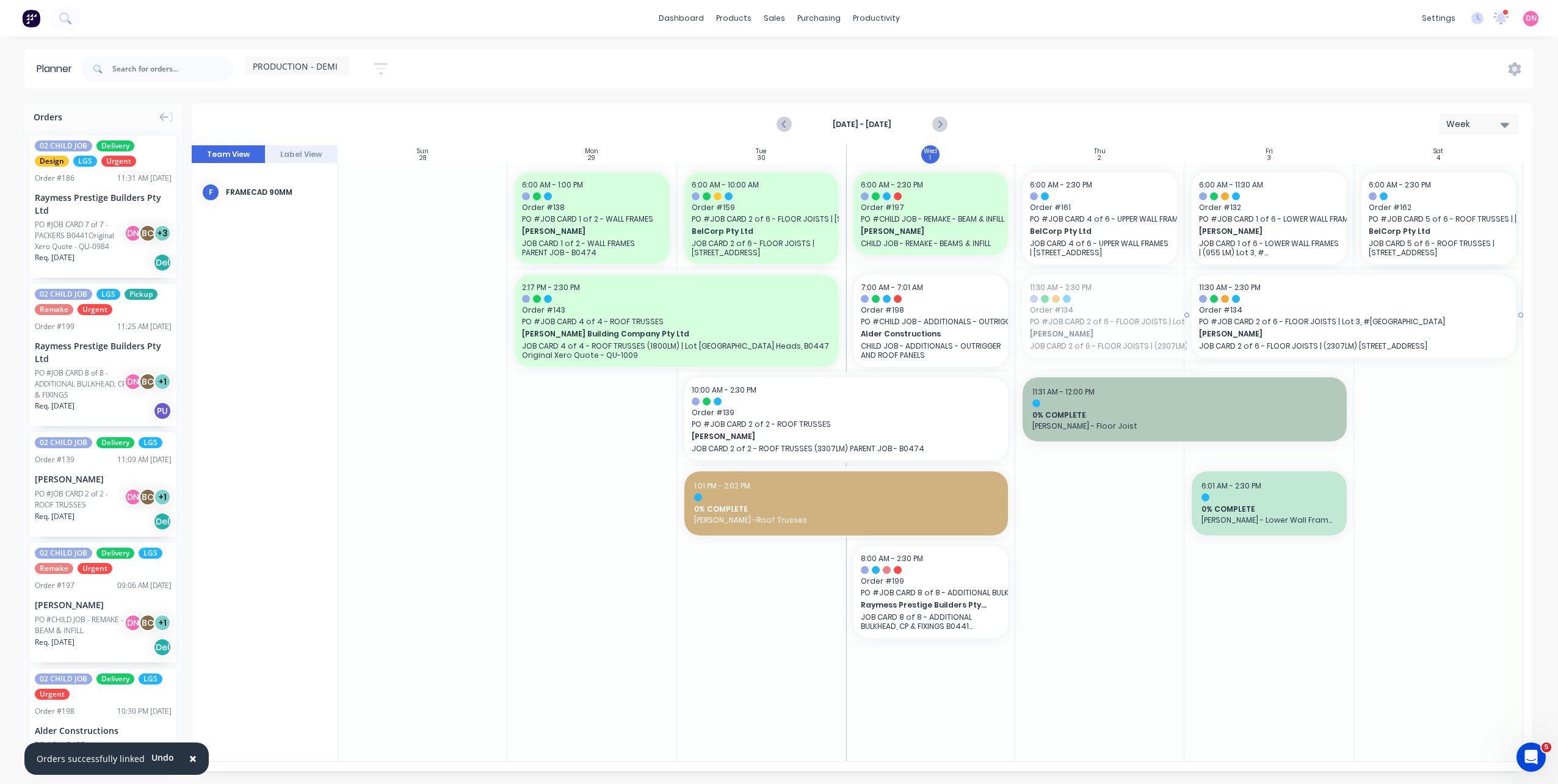
drag, startPoint x: 1199, startPoint y: 341, endPoint x: 1493, endPoint y: 350, distance: 294.1
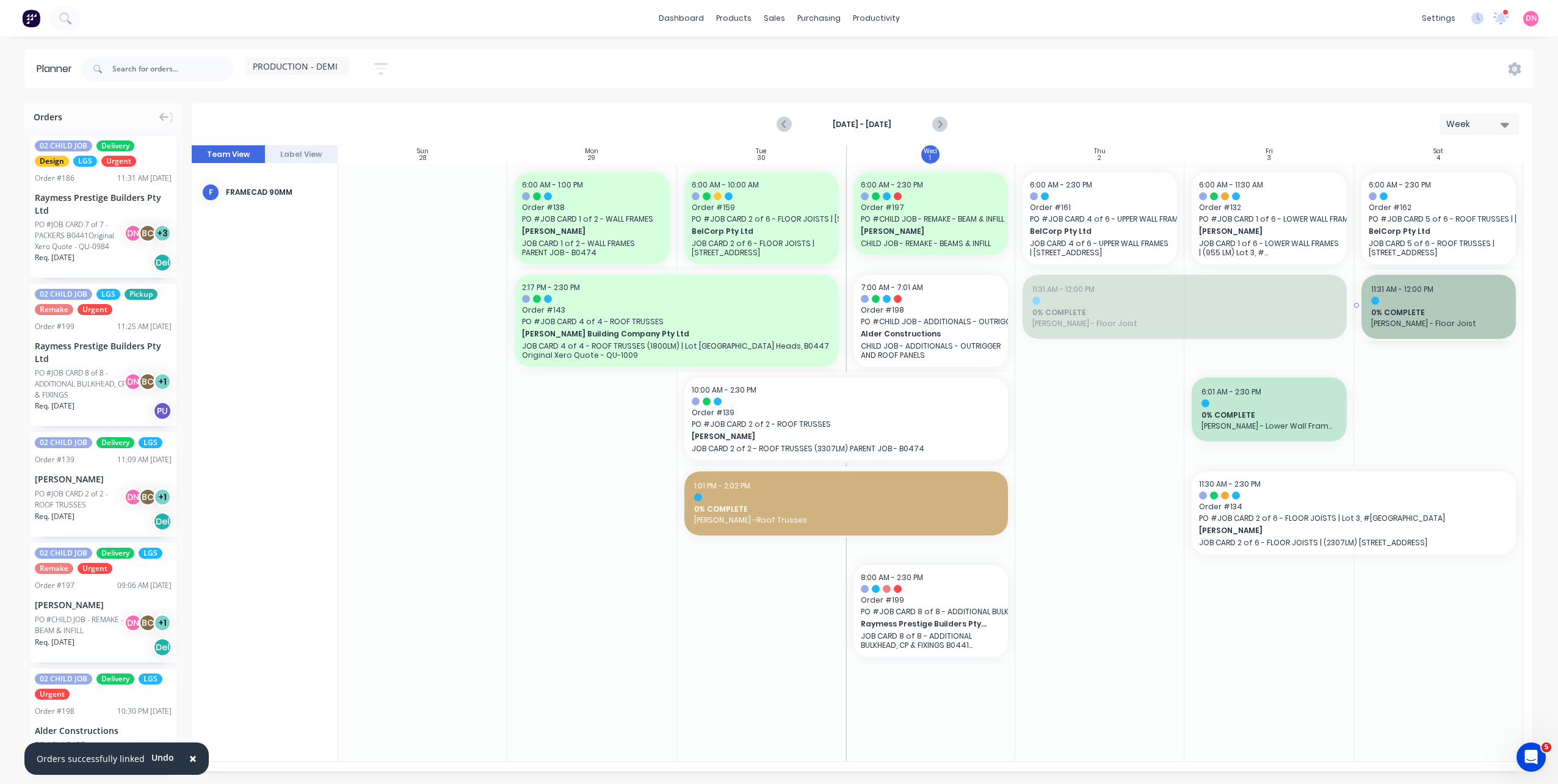
drag, startPoint x: 1165, startPoint y: 319, endPoint x: 1432, endPoint y: 325, distance: 267.1
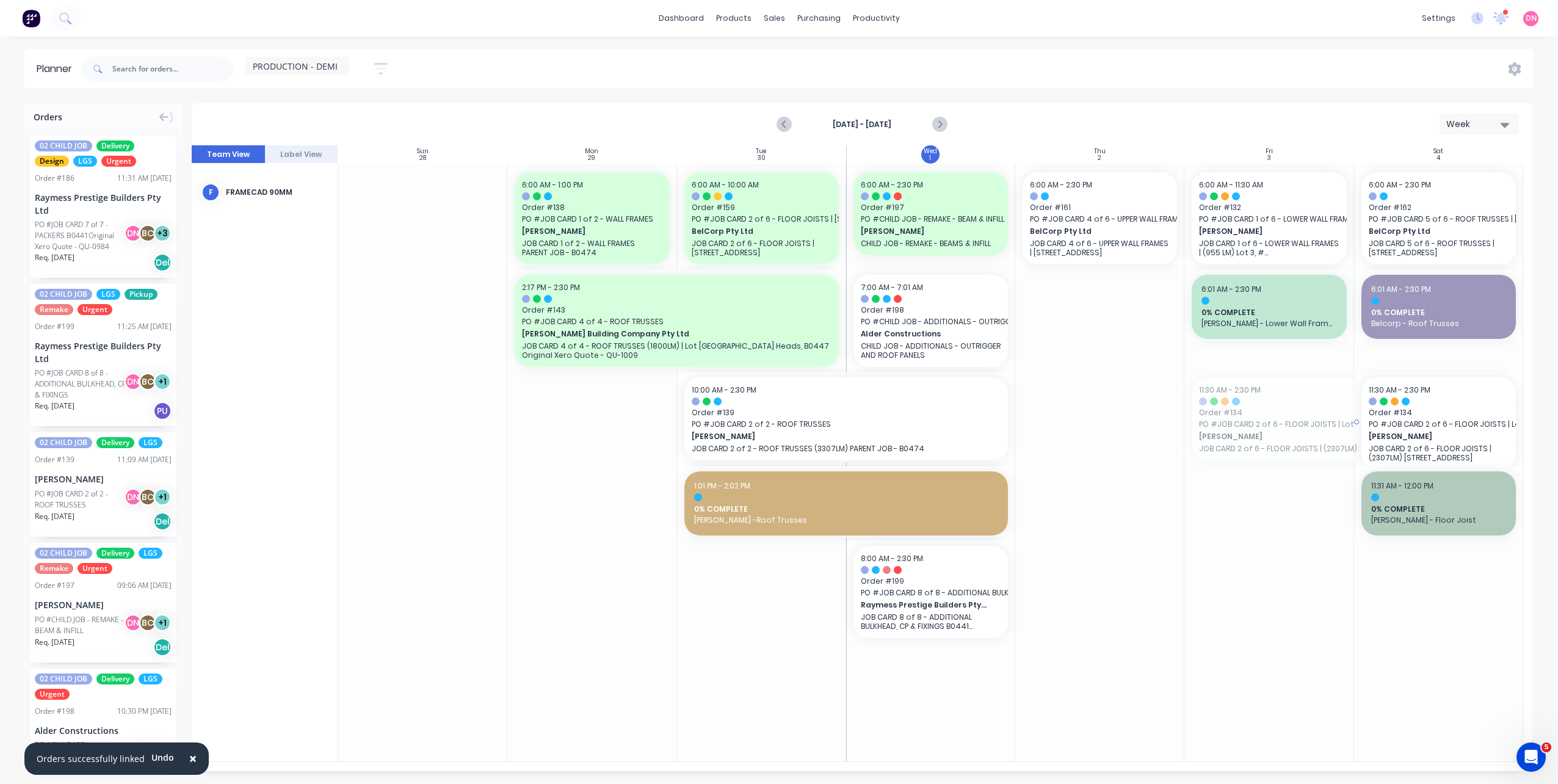
drag, startPoint x: 1294, startPoint y: 408, endPoint x: 1434, endPoint y: 407, distance: 140.0
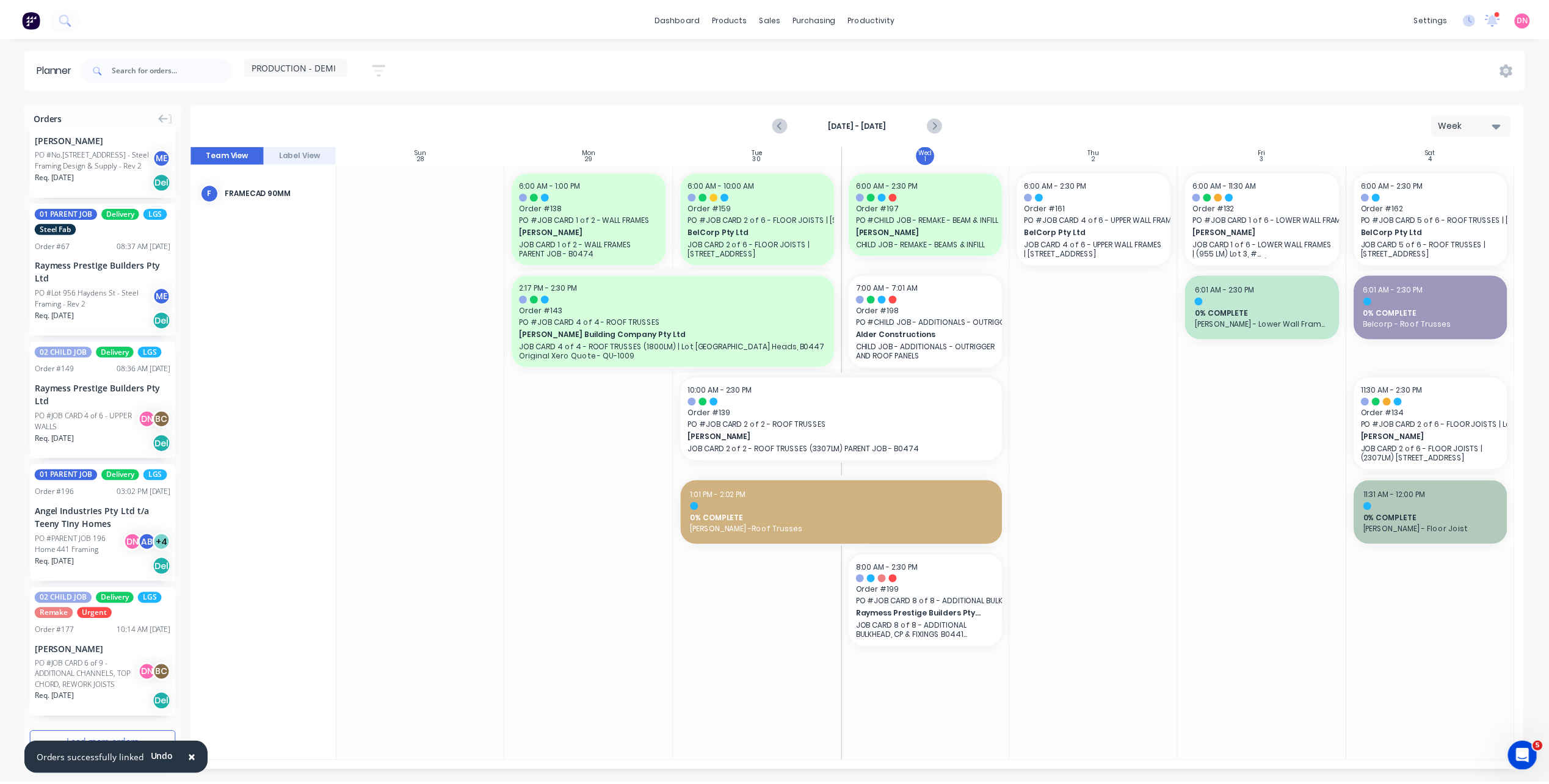
scroll to position [2075, 0]
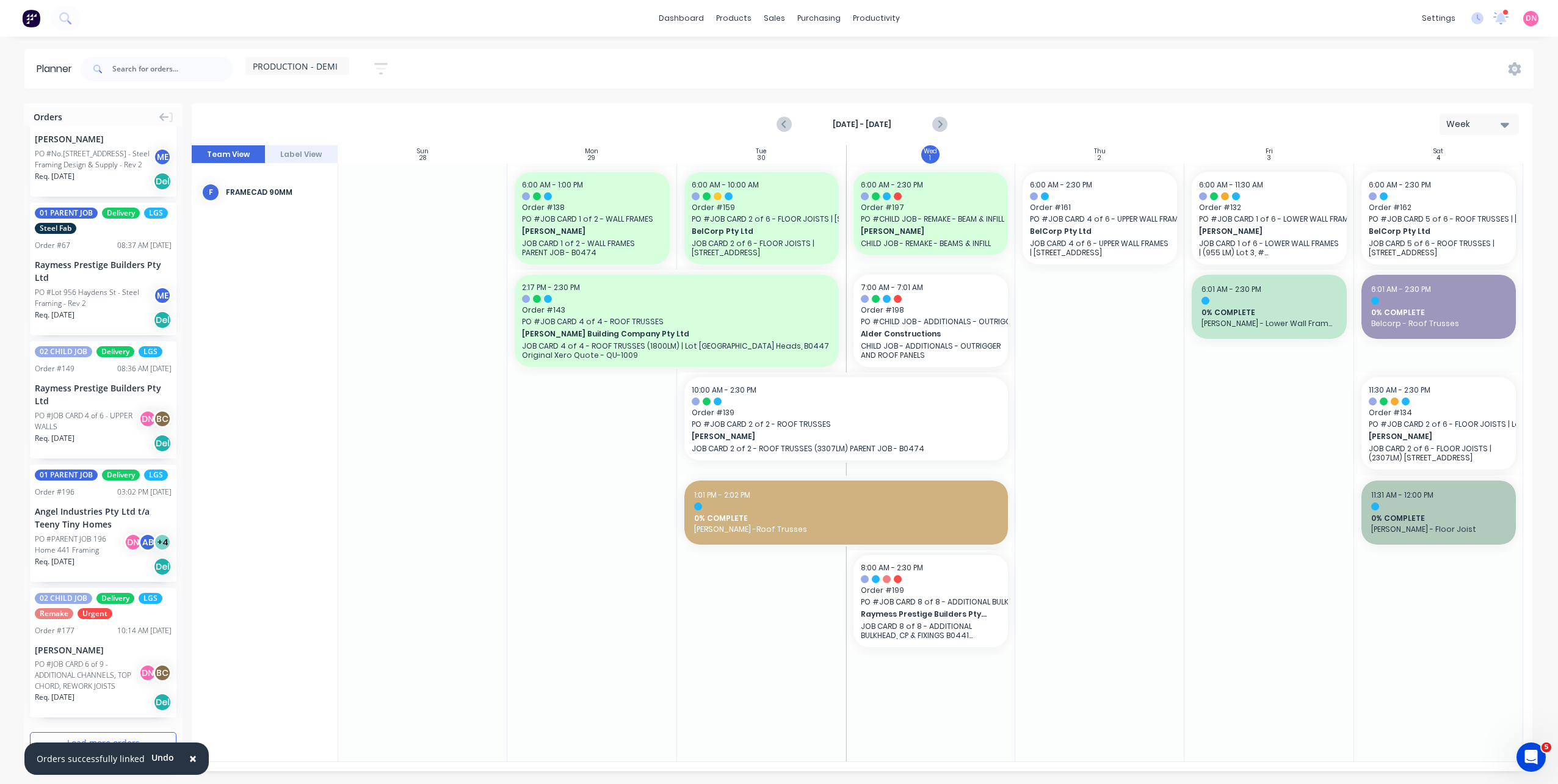
click at [51, 539] on div "PO #PARENT JOB 196 Home 441 Framing" at bounding box center [81, 544] width 93 height 22
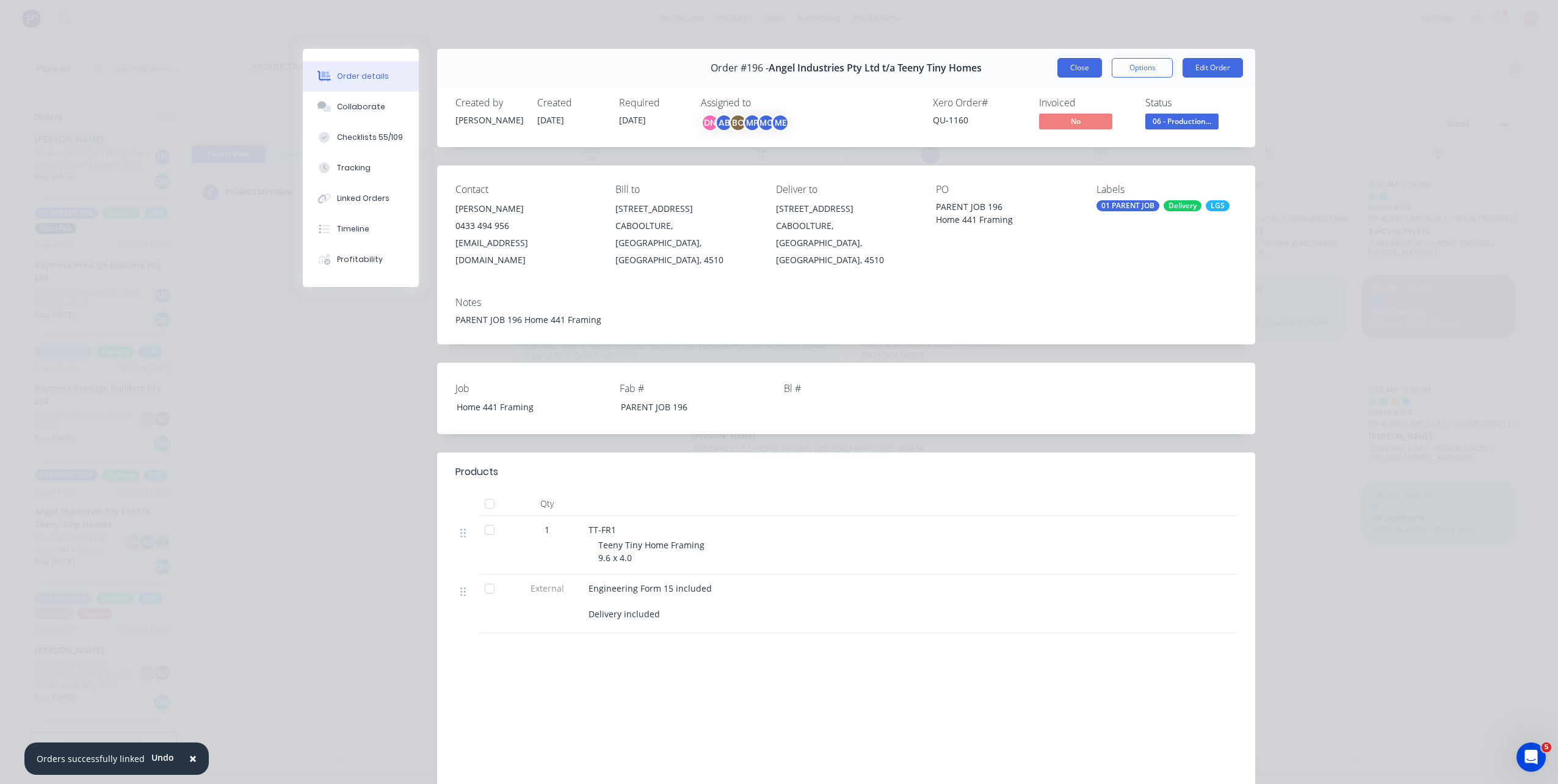
click at [1081, 68] on button "Close" at bounding box center [1079, 68] width 45 height 20
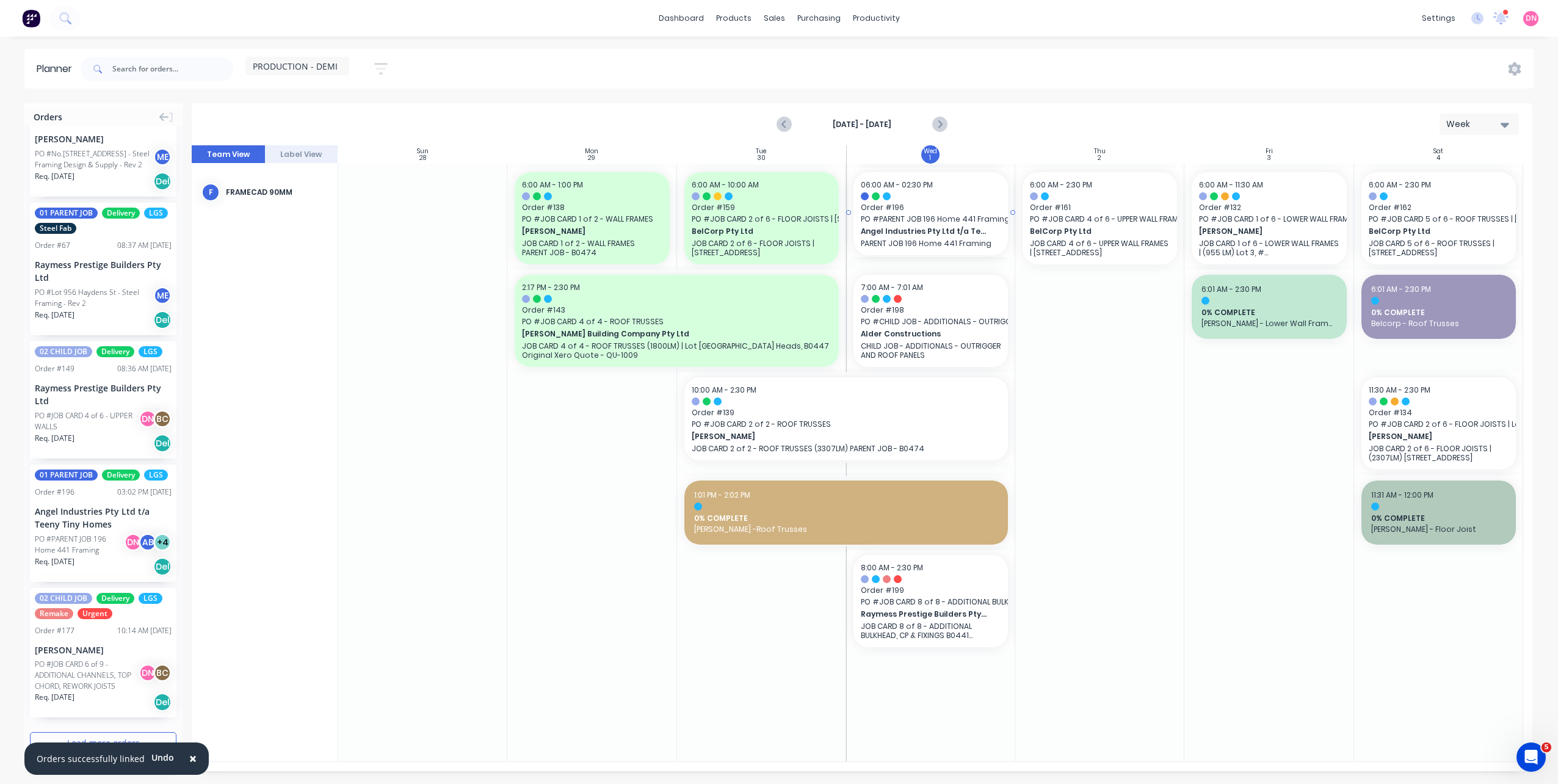
drag, startPoint x: 81, startPoint y: 518, endPoint x: 912, endPoint y: 557, distance: 831.9
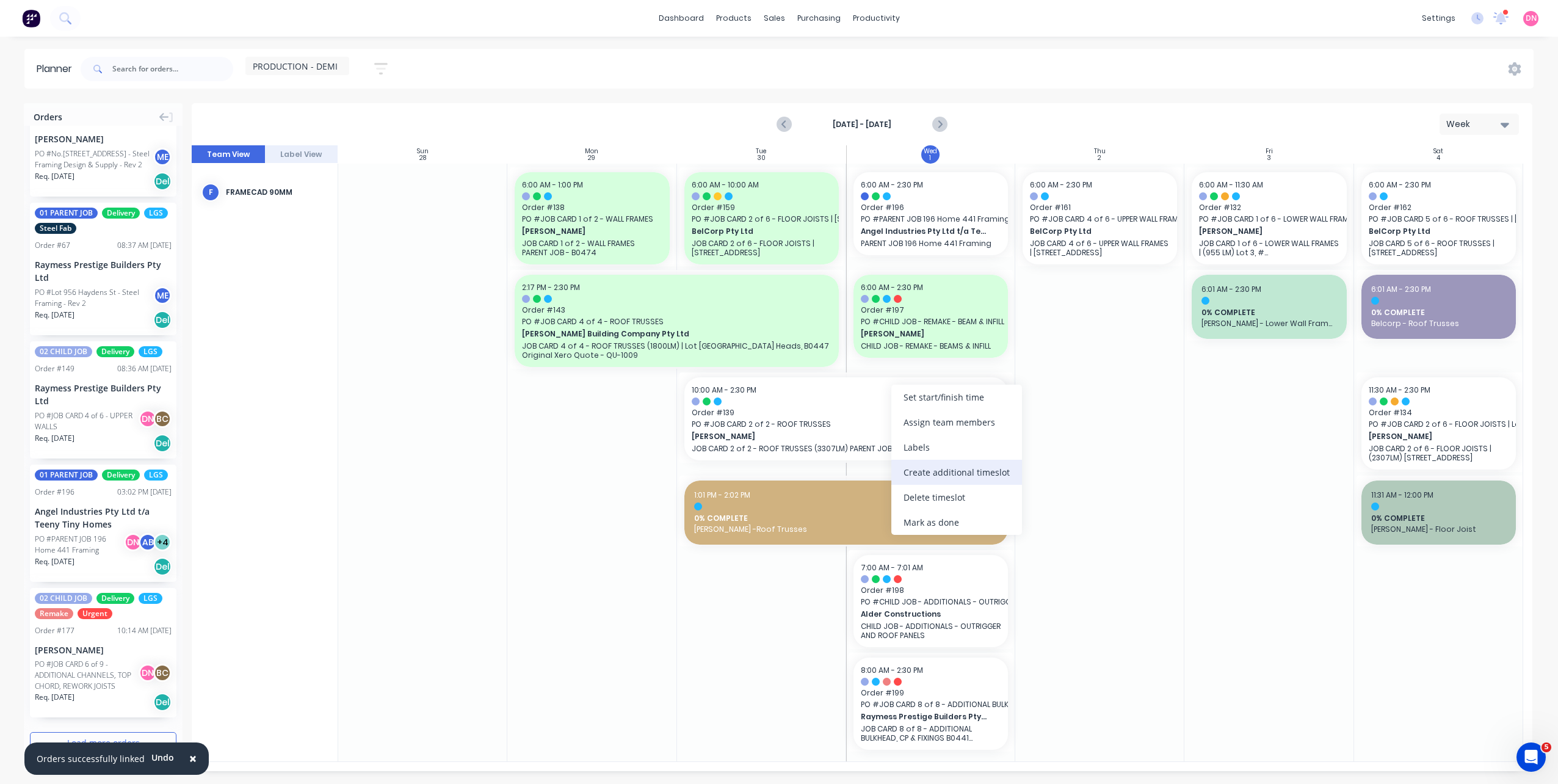
click at [928, 474] on div "Create additional timeslot" at bounding box center [957, 472] width 131 height 25
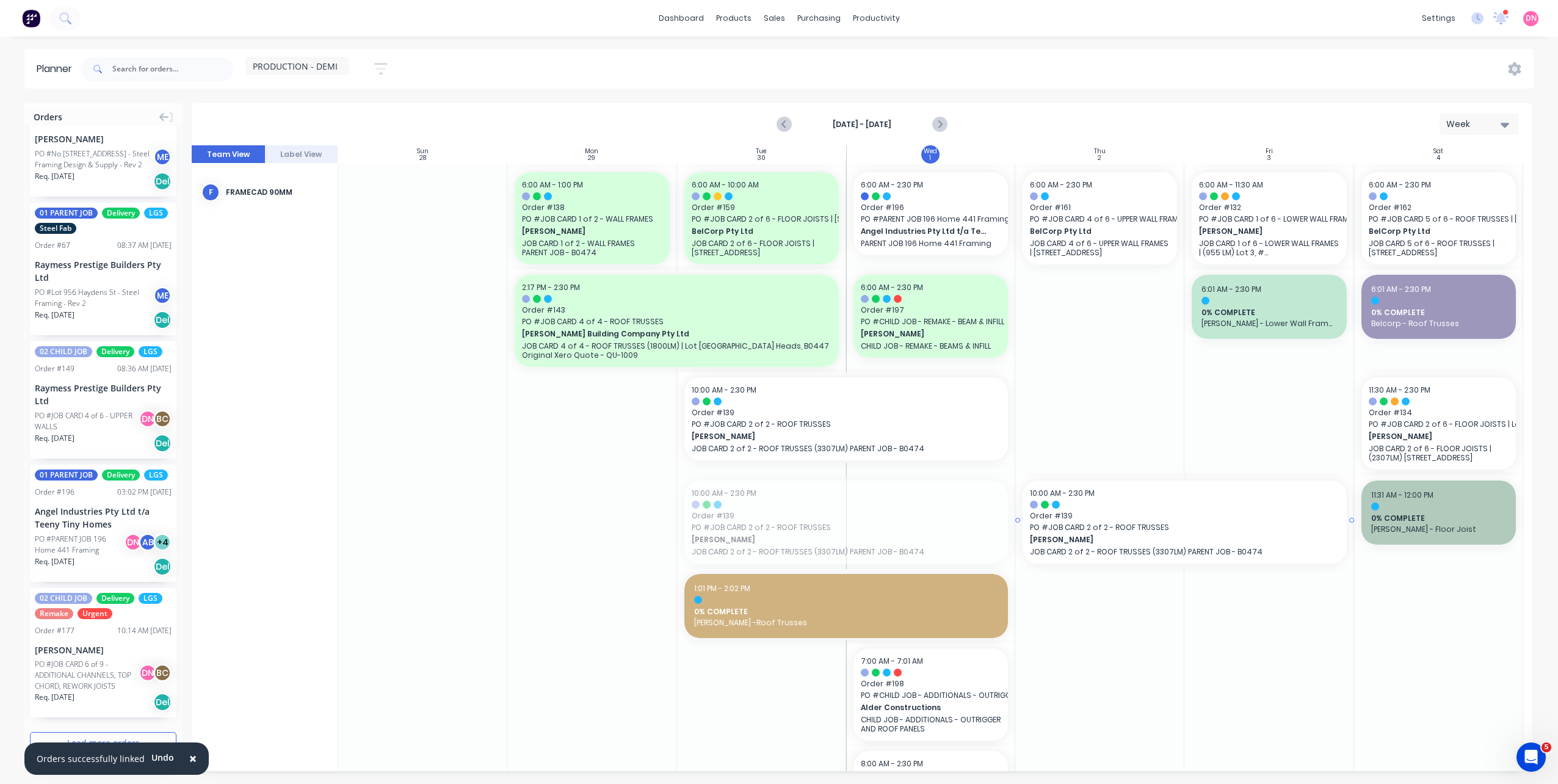
drag, startPoint x: 827, startPoint y: 529, endPoint x: 1176, endPoint y: 473, distance: 353.5
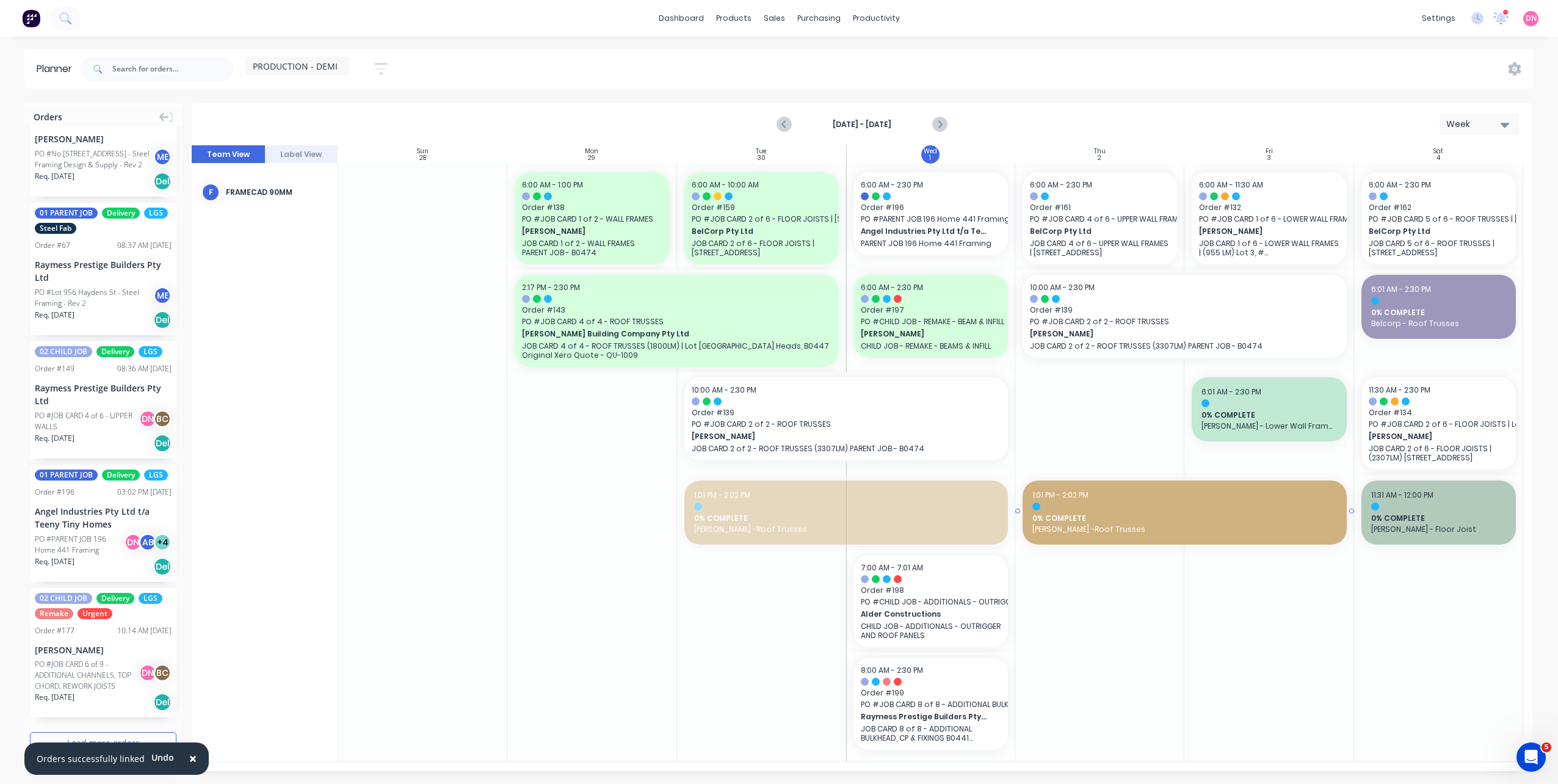
drag, startPoint x: 778, startPoint y: 511, endPoint x: 1111, endPoint y: 461, distance: 336.7
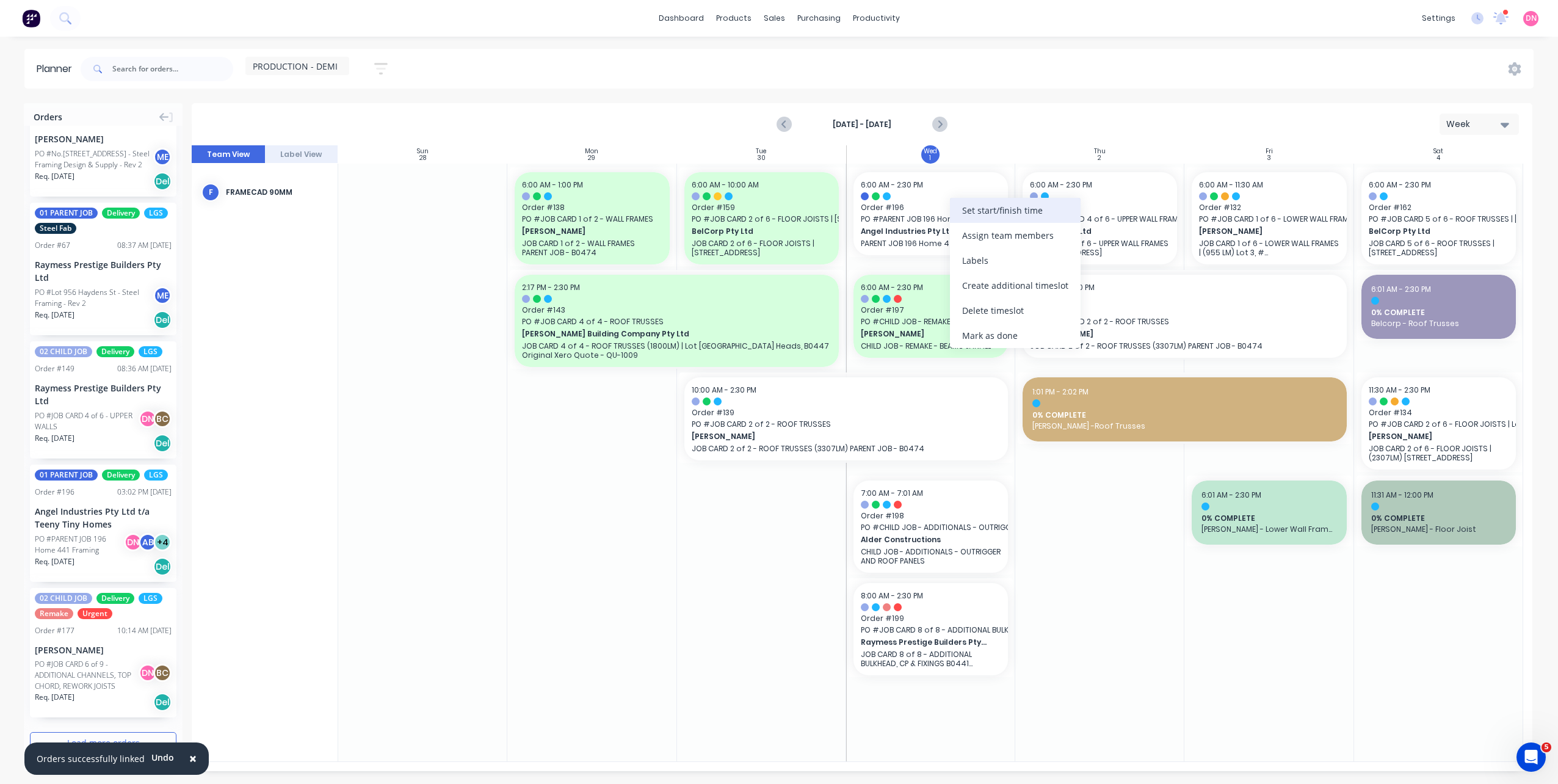
click at [986, 217] on div "Set start/finish time" at bounding box center [1015, 210] width 131 height 25
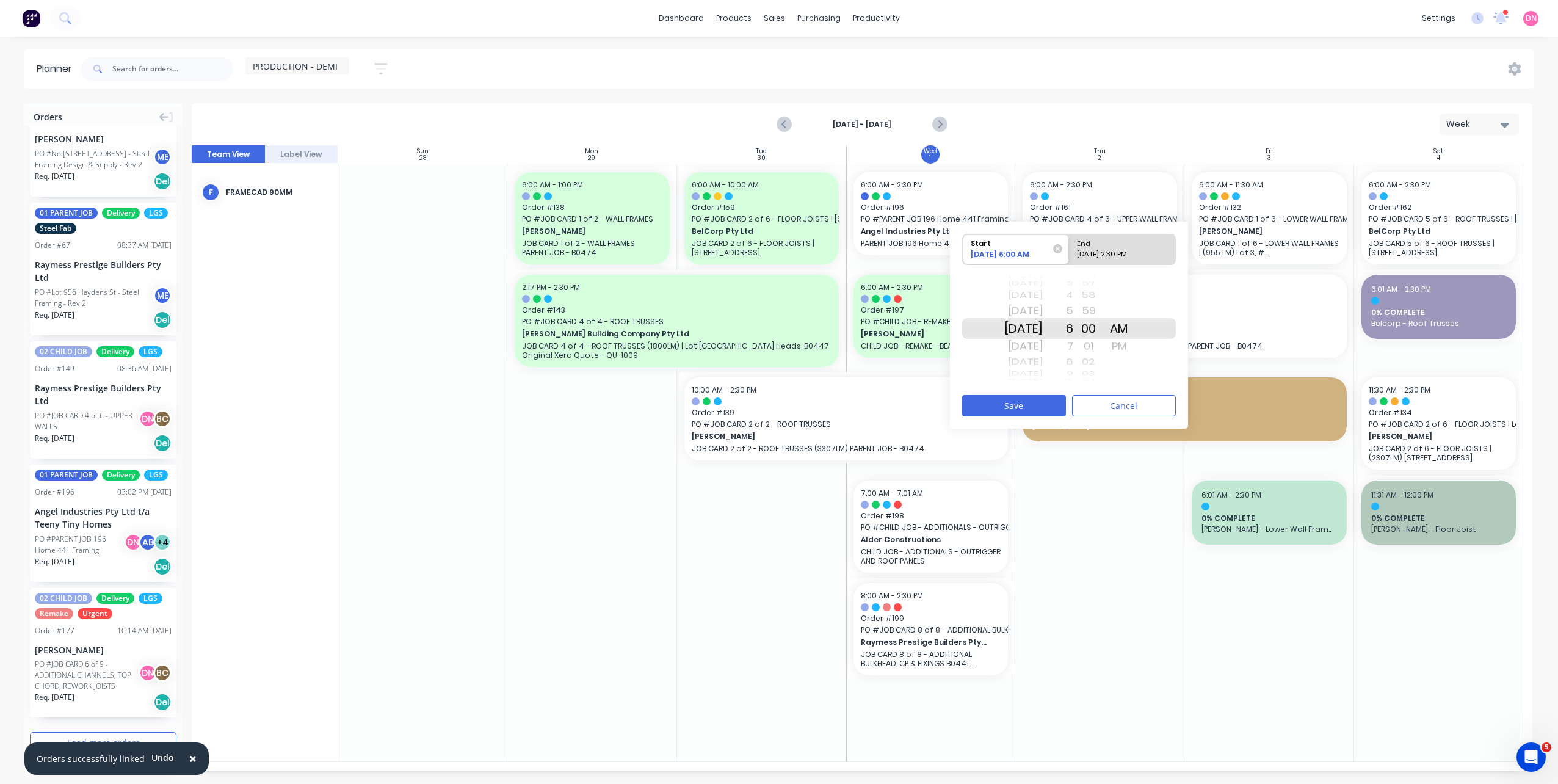
click at [1073, 377] on div "9" at bounding box center [1058, 373] width 30 height 10
click at [1028, 397] on button "Save" at bounding box center [1014, 405] width 104 height 21
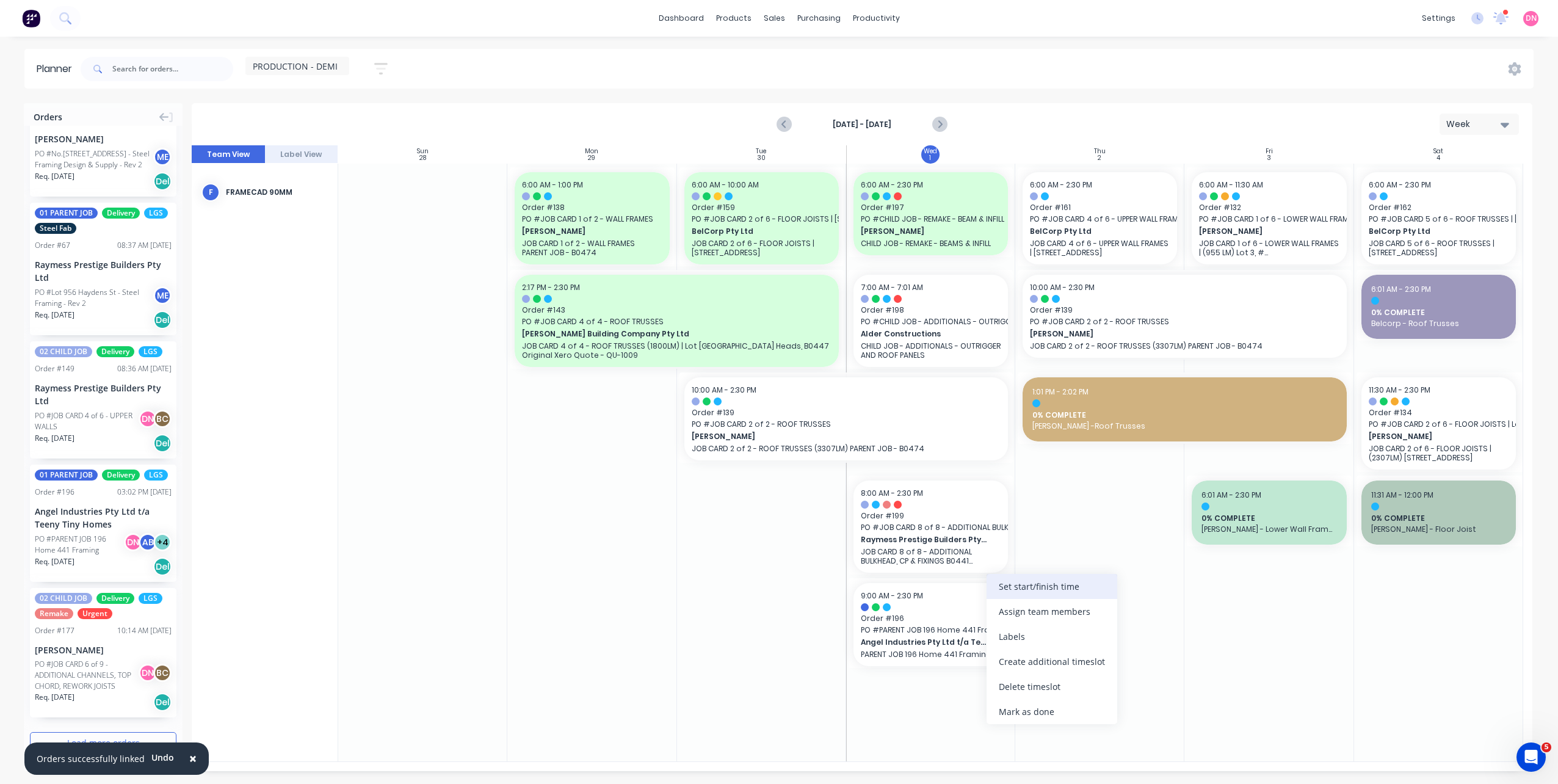
click at [1000, 582] on div "Set start/finish time" at bounding box center [1052, 586] width 131 height 25
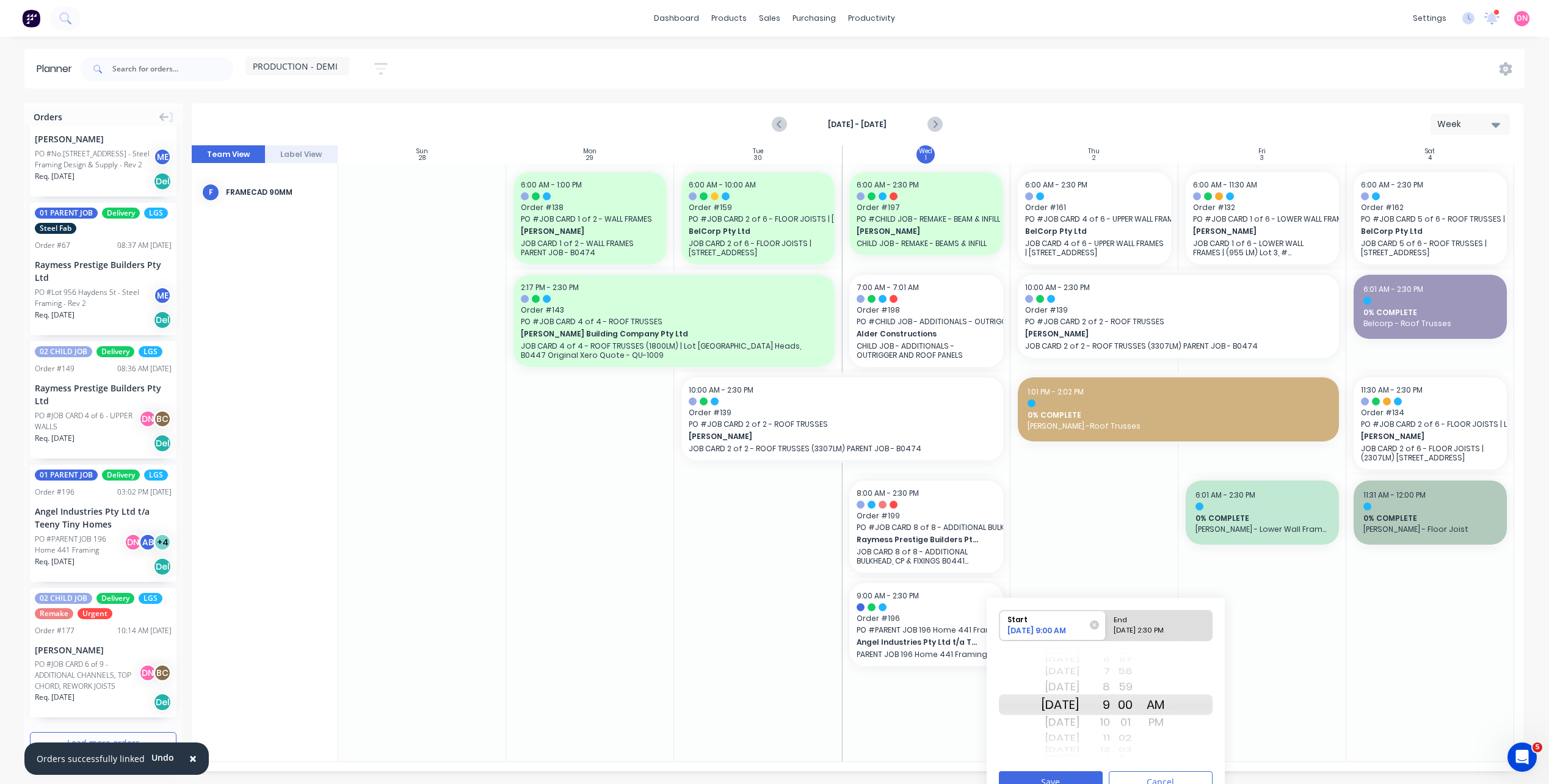
click at [1153, 629] on div "10/01/2025 2:30 PM" at bounding box center [1153, 632] width 88 height 15
click at [1106, 629] on input "End 10/01/2025 2:30 PM" at bounding box center [1105, 625] width 1 height 30
radio input "true"
click at [1171, 685] on div "AM" at bounding box center [1155, 686] width 30 height 20
click at [1079, 725] on div "Thu Oct 2" at bounding box center [1060, 722] width 38 height 20
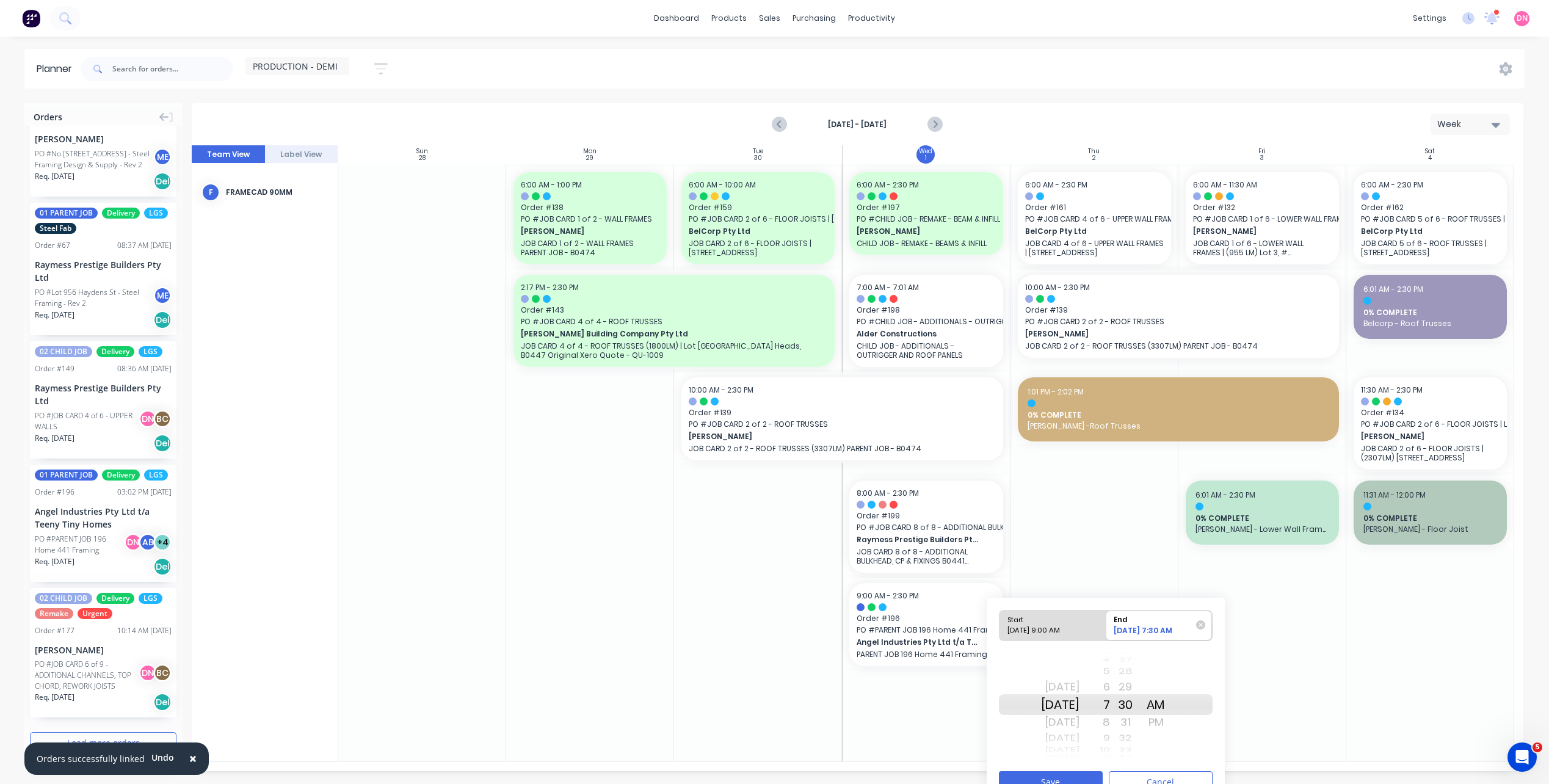
click at [1078, 770] on div "Start 10/01/2025 9:00 AM End 10/02/2025 7:30 AM Today Thu Oct 2 Fri Oct 3 Sat O…" at bounding box center [1105, 700] width 238 height 207
click at [1077, 774] on button "Save" at bounding box center [1050, 781] width 104 height 21
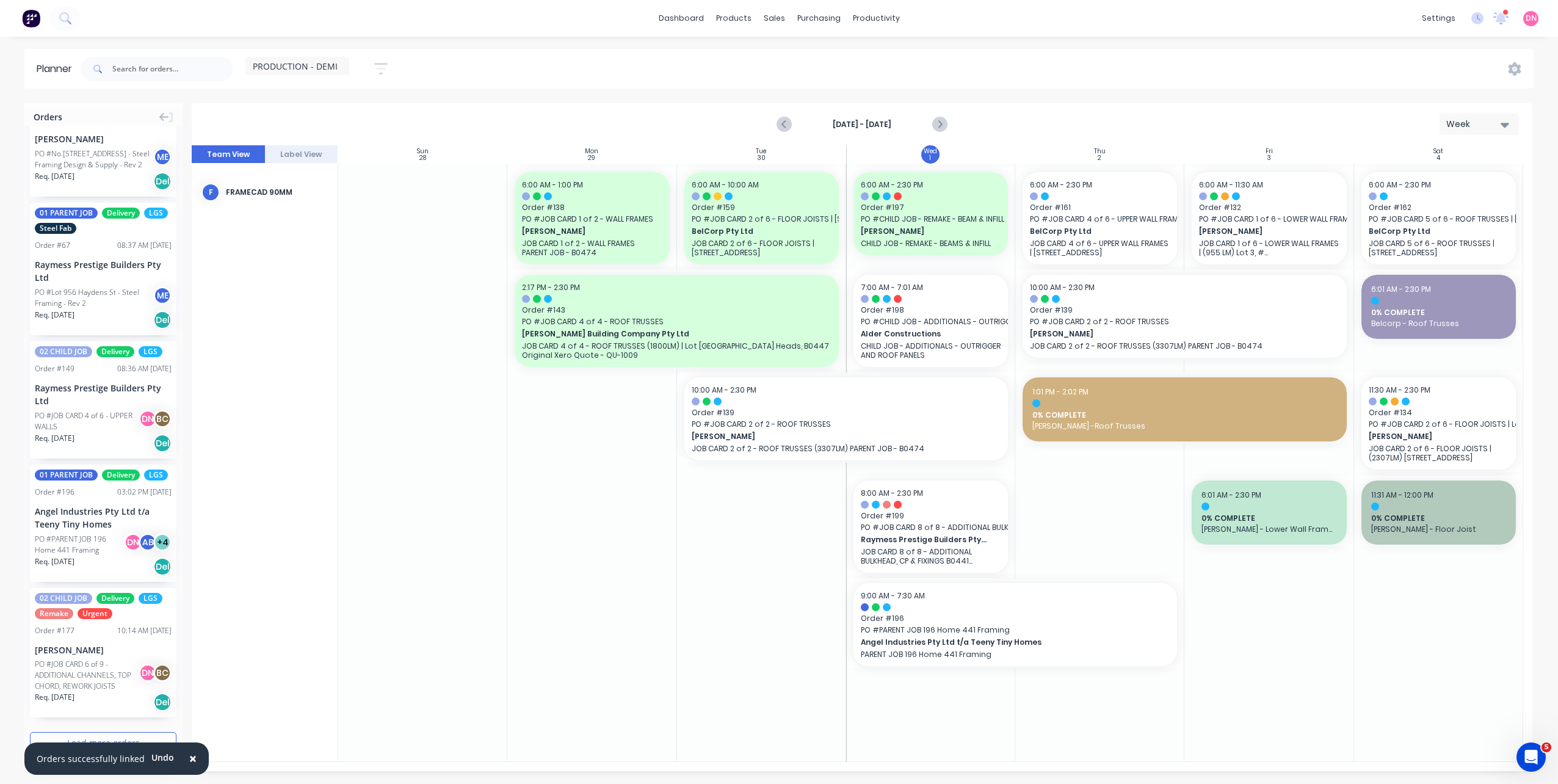
click at [1128, 698] on div at bounding box center [1100, 462] width 169 height 597
click at [1019, 624] on div "Set start/finish time" at bounding box center [1032, 622] width 131 height 25
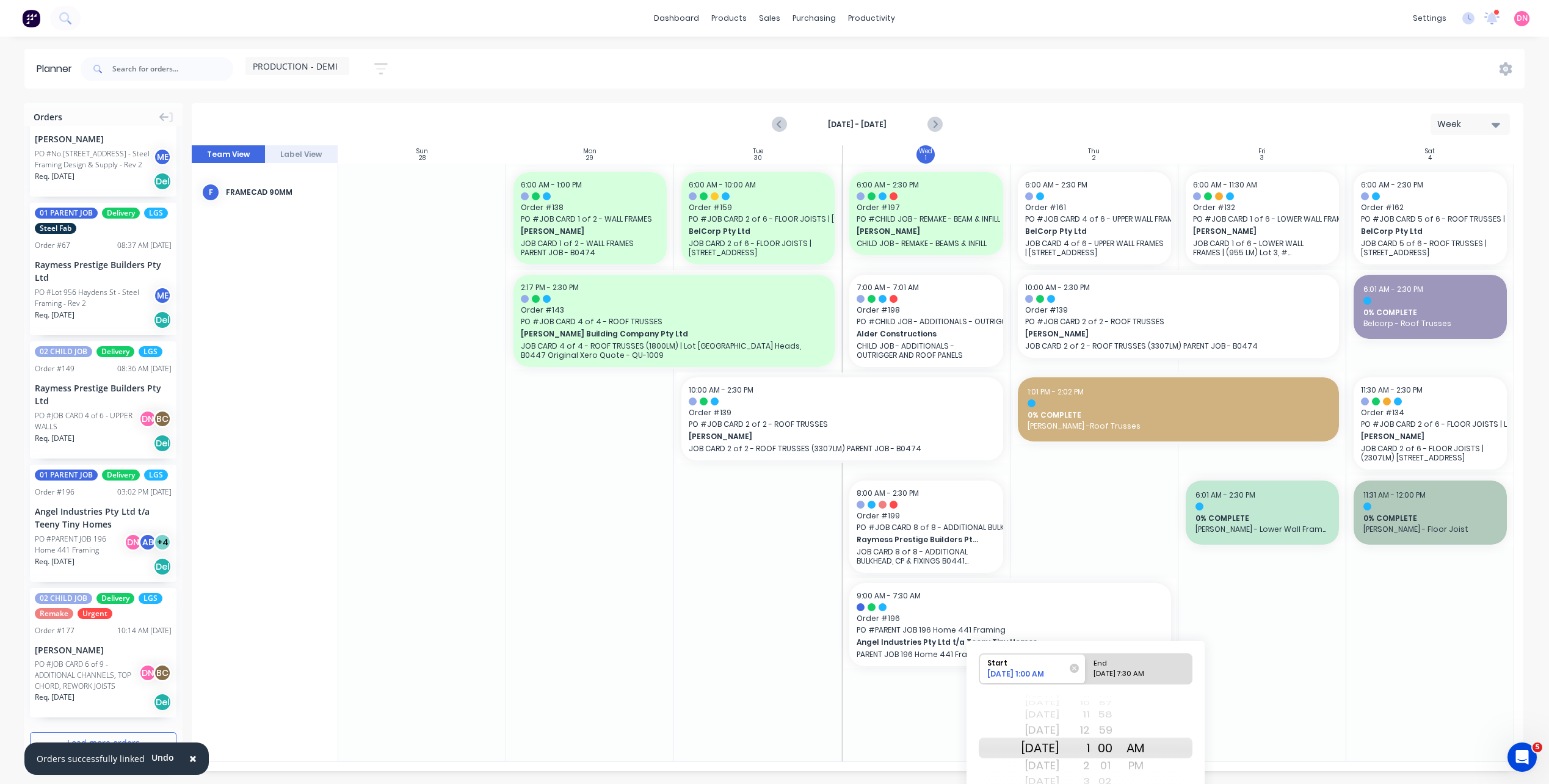
click at [1143, 763] on div "PM" at bounding box center [1135, 765] width 30 height 20
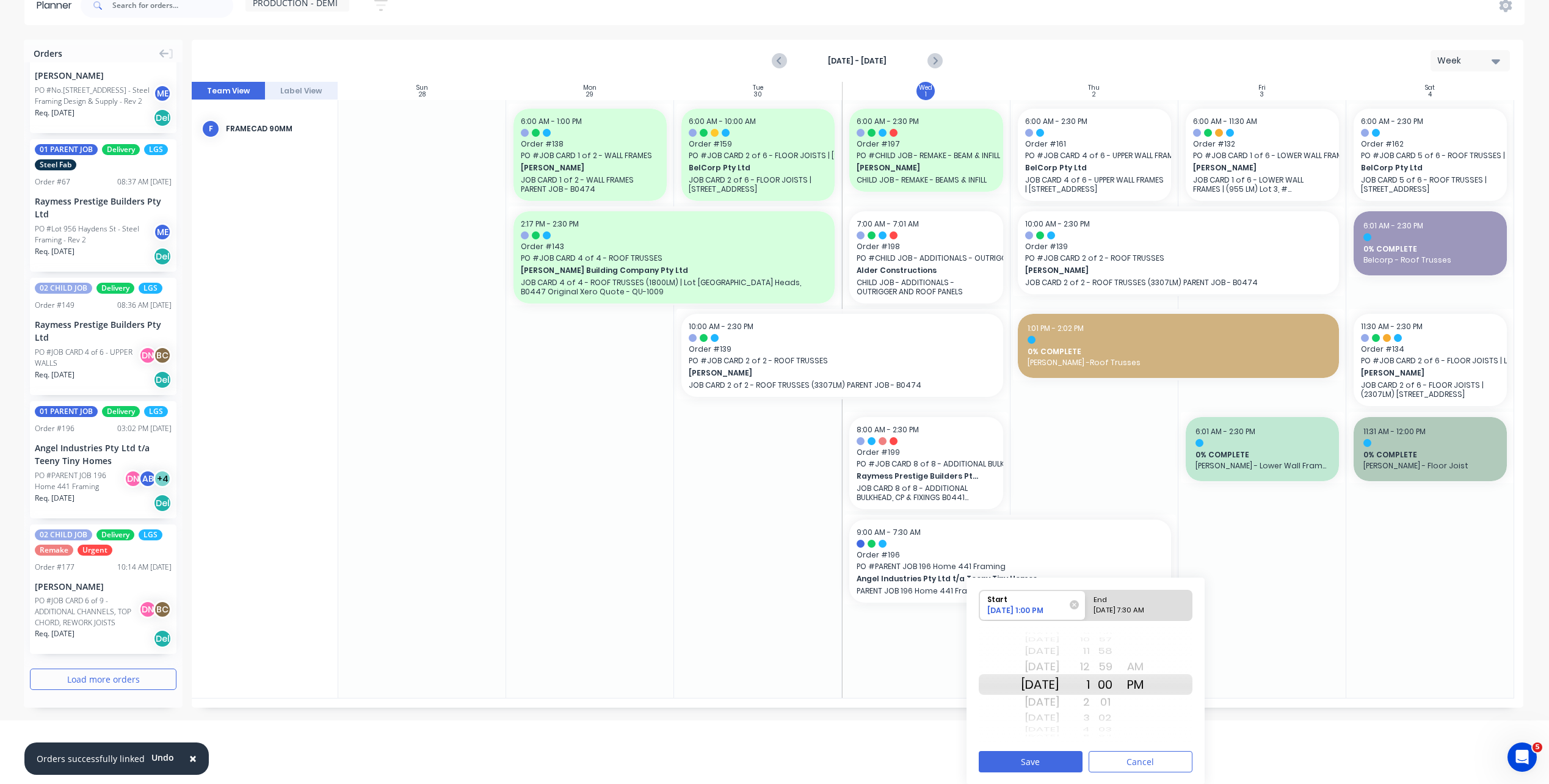
scroll to position [64, 0]
click at [1020, 752] on button "Save" at bounding box center [1030, 760] width 104 height 21
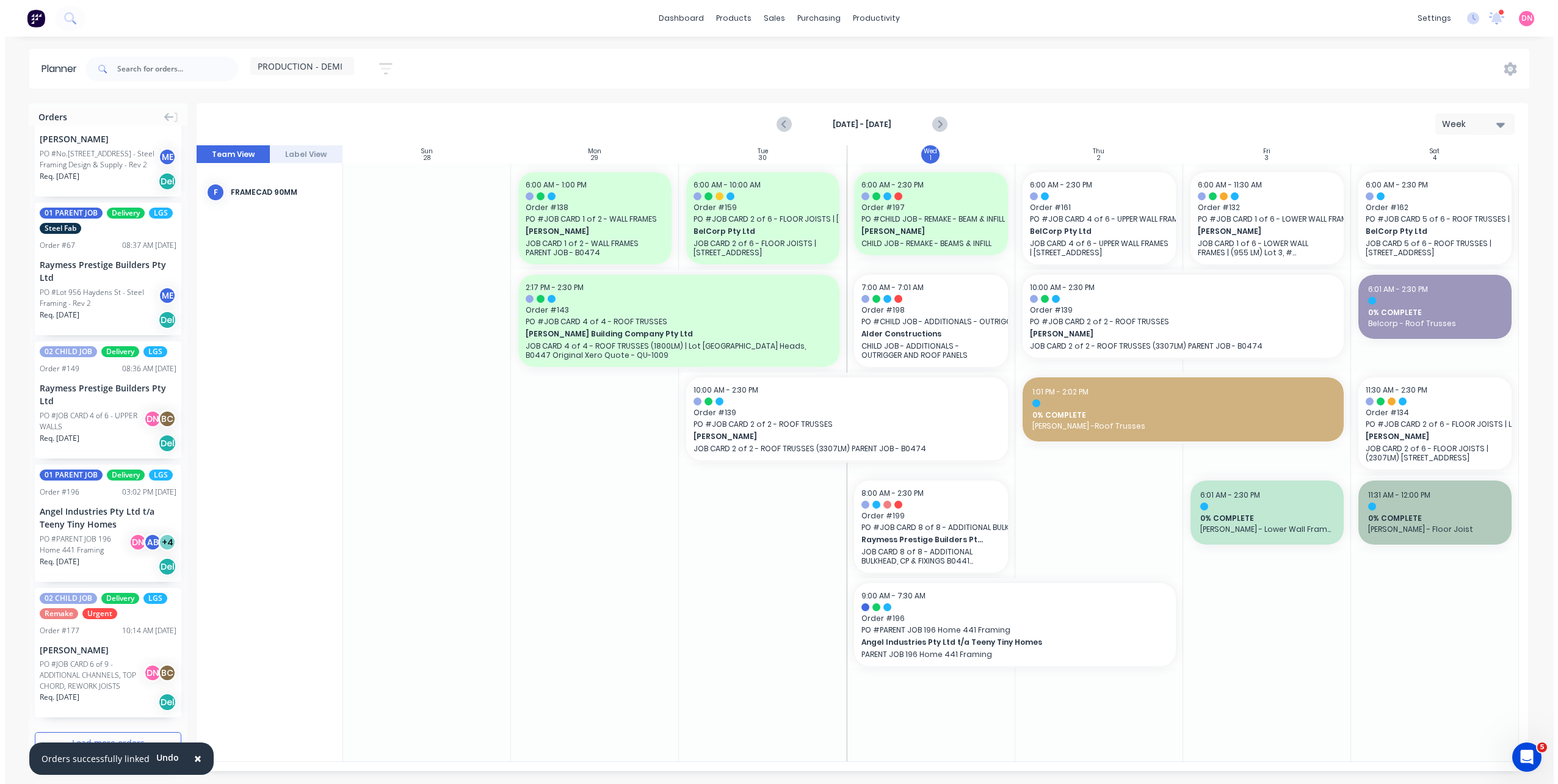
scroll to position [0, 0]
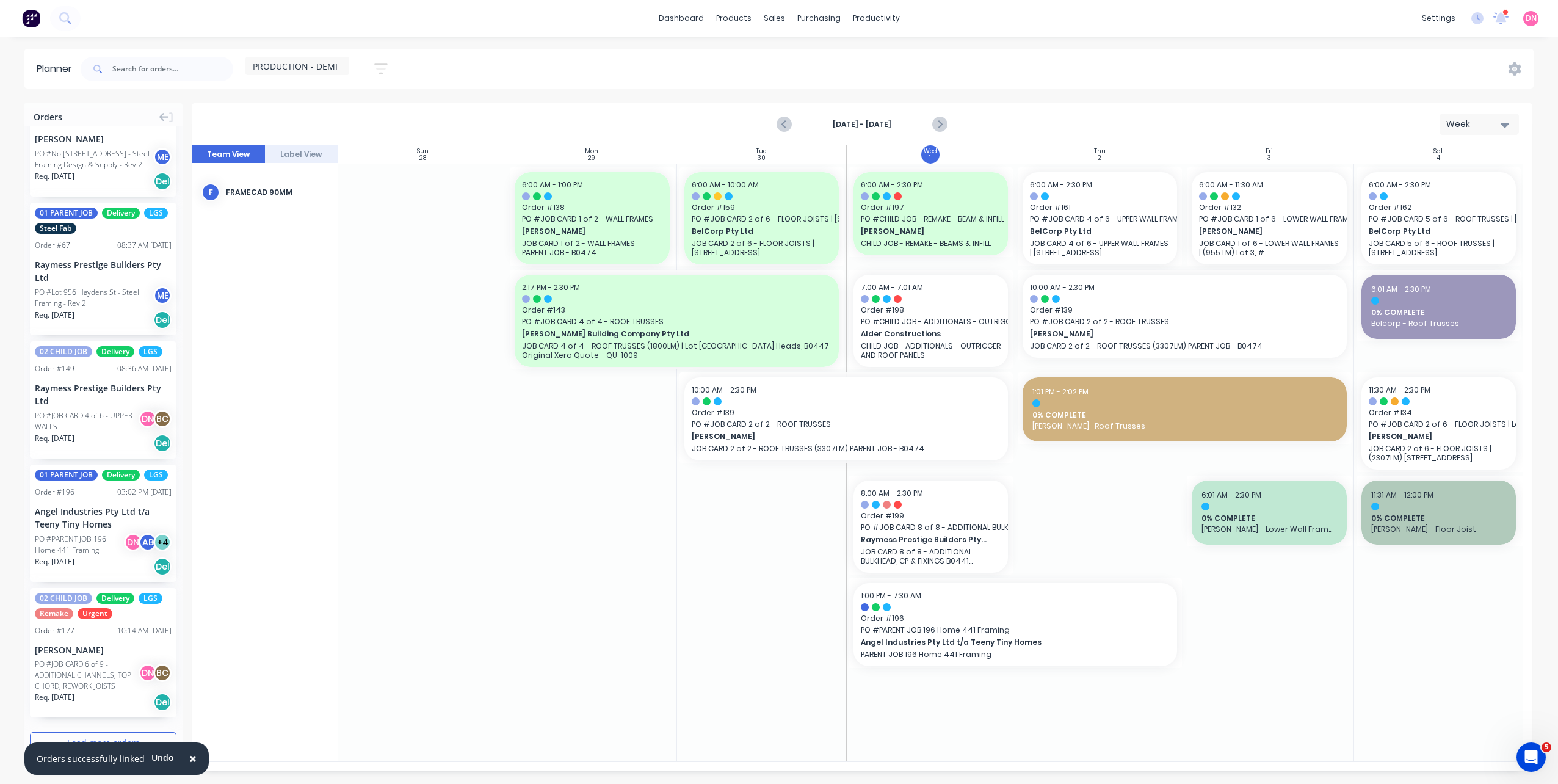
click at [1200, 557] on div at bounding box center [1269, 462] width 169 height 597
